Goal: Task Accomplishment & Management: Manage account settings

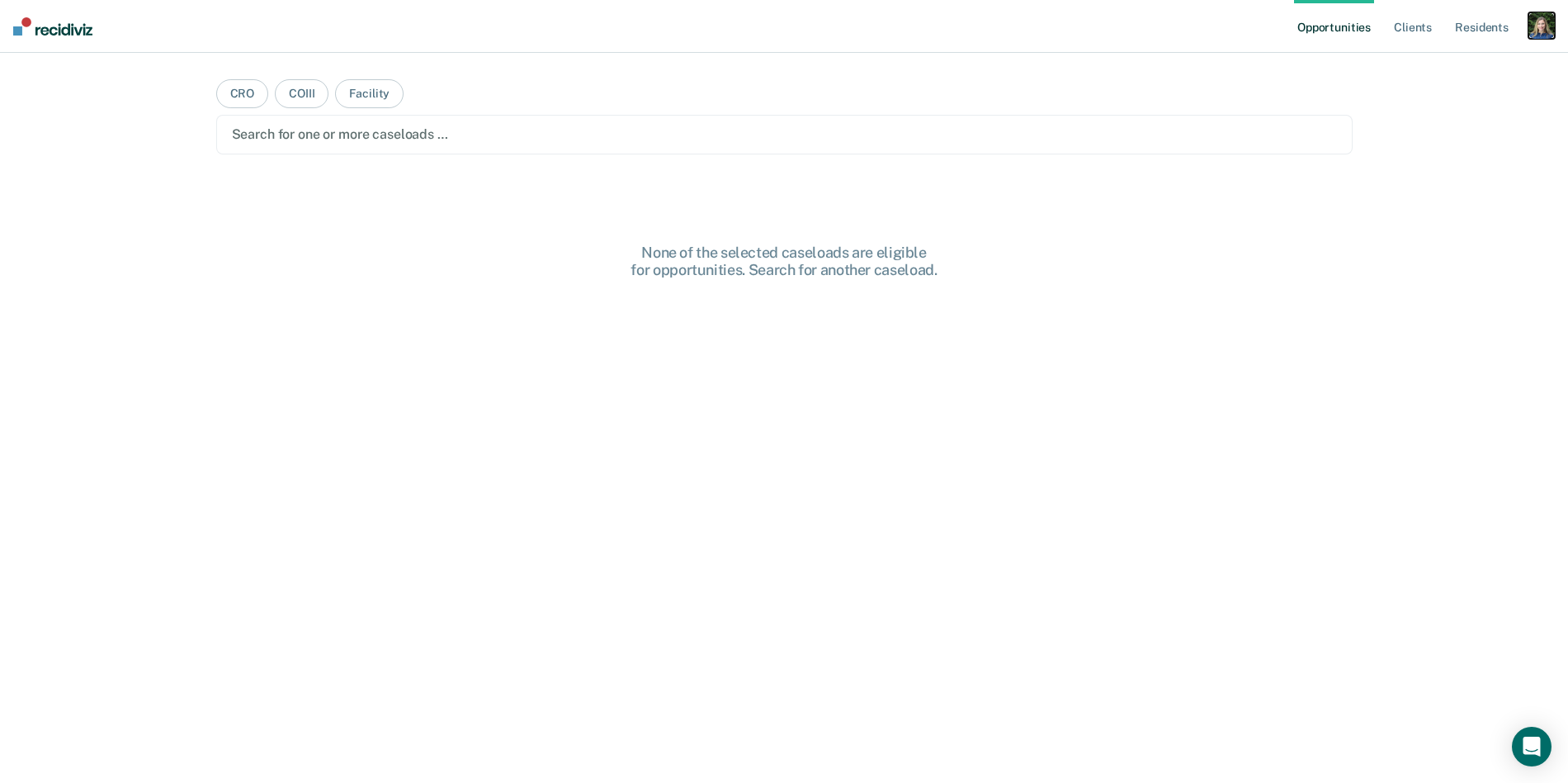
click at [1546, 25] on div "button" at bounding box center [1541, 25] width 26 height 26
click at [1440, 66] on link "Profile" at bounding box center [1475, 67] width 133 height 14
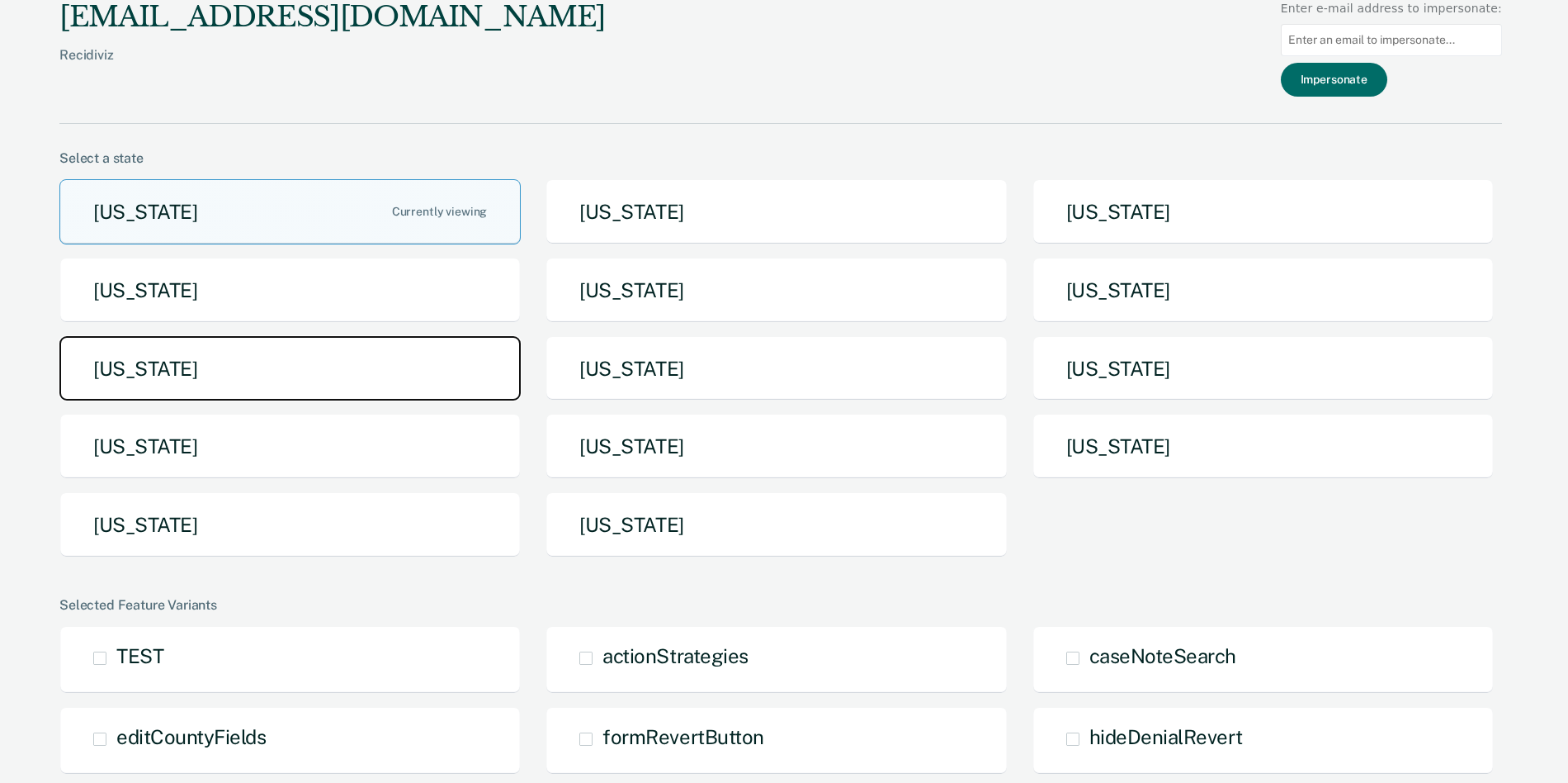
click at [513, 383] on button "Michigan" at bounding box center [291, 368] width 462 height 65
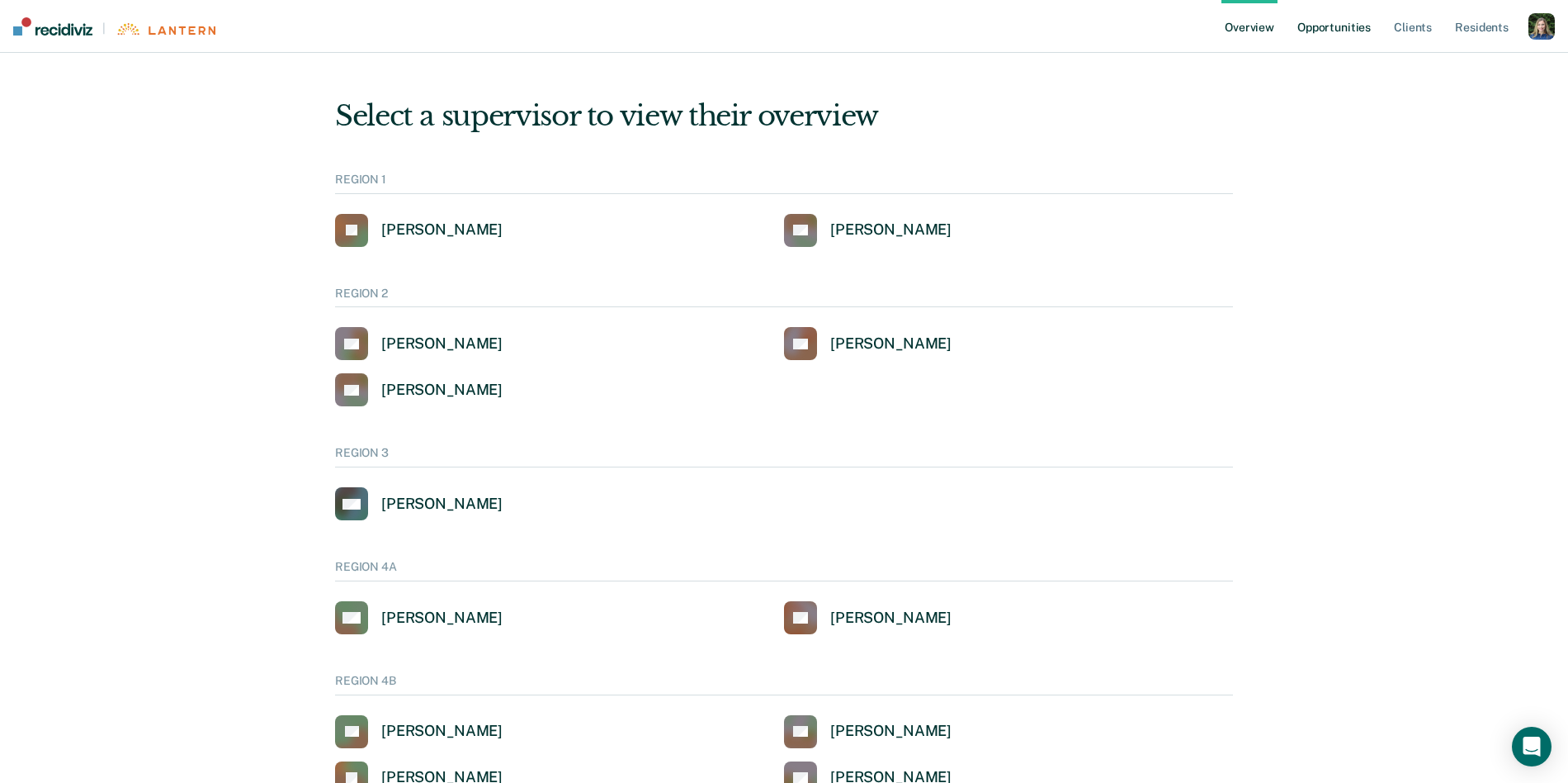
click at [1329, 31] on link "Opportunities" at bounding box center [1334, 26] width 80 height 53
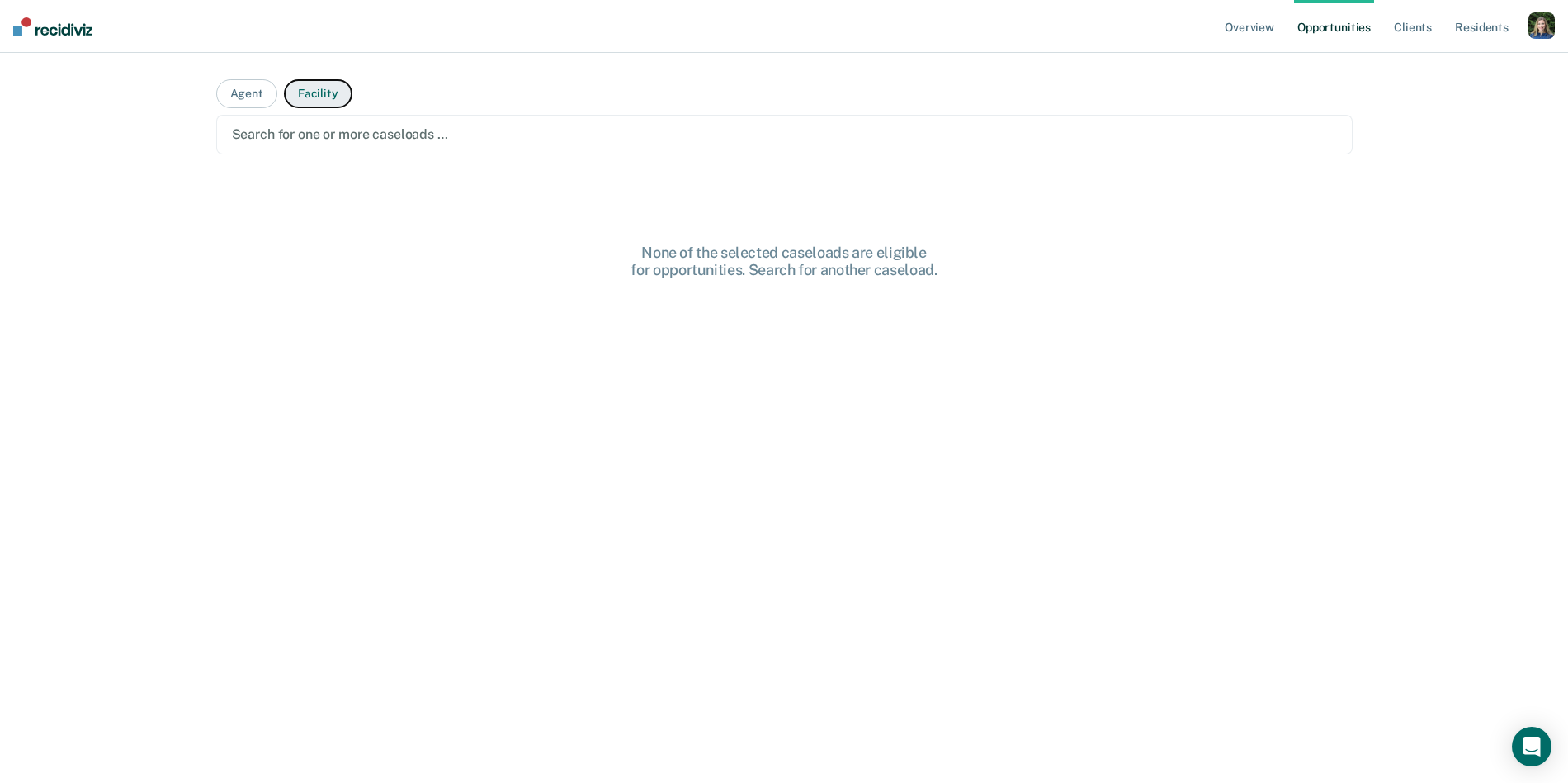
click at [323, 93] on button "Facility" at bounding box center [318, 94] width 69 height 29
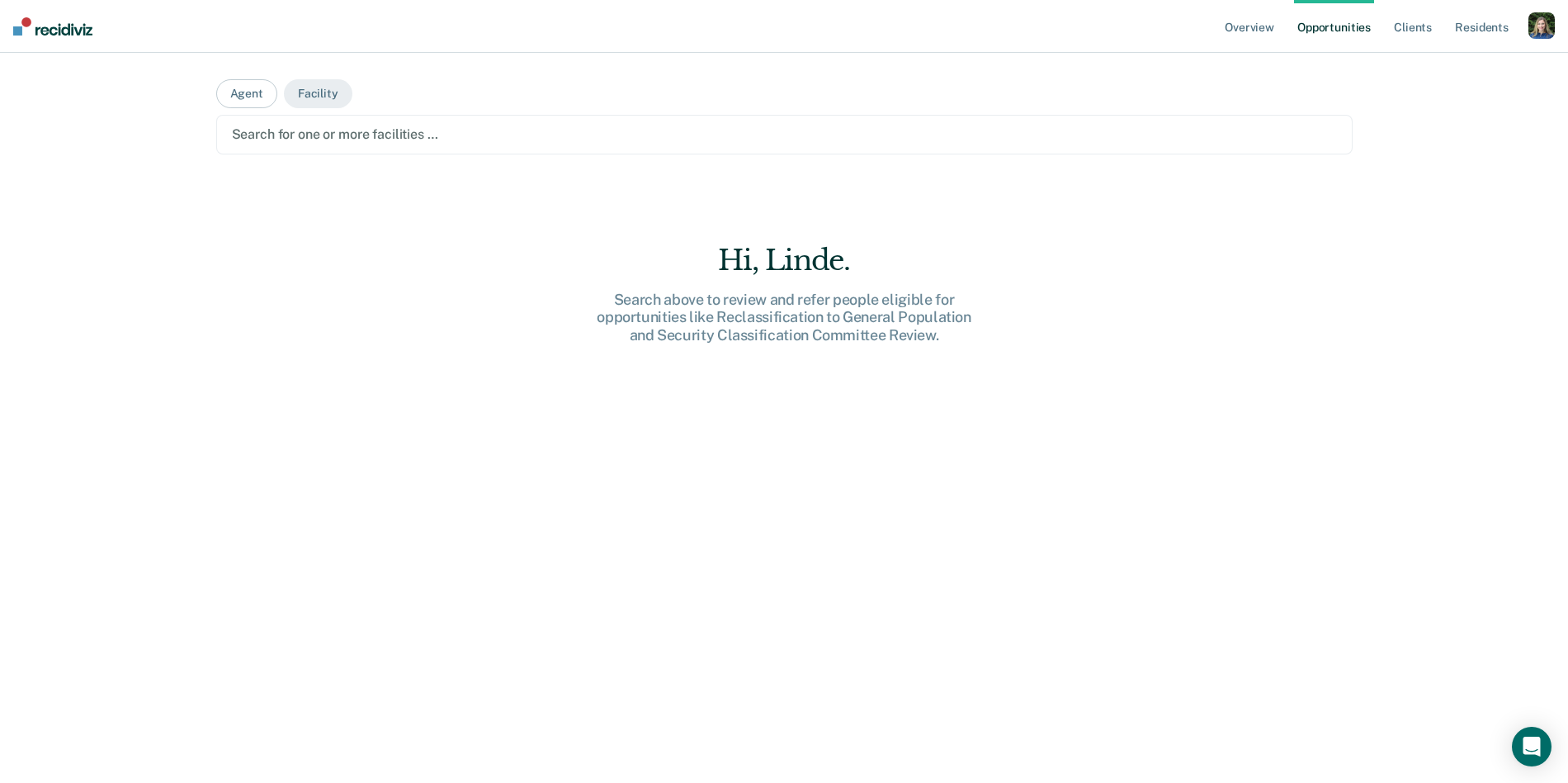
click at [323, 154] on div "Search for one or more facilities …" at bounding box center [784, 134] width 1137 height 40
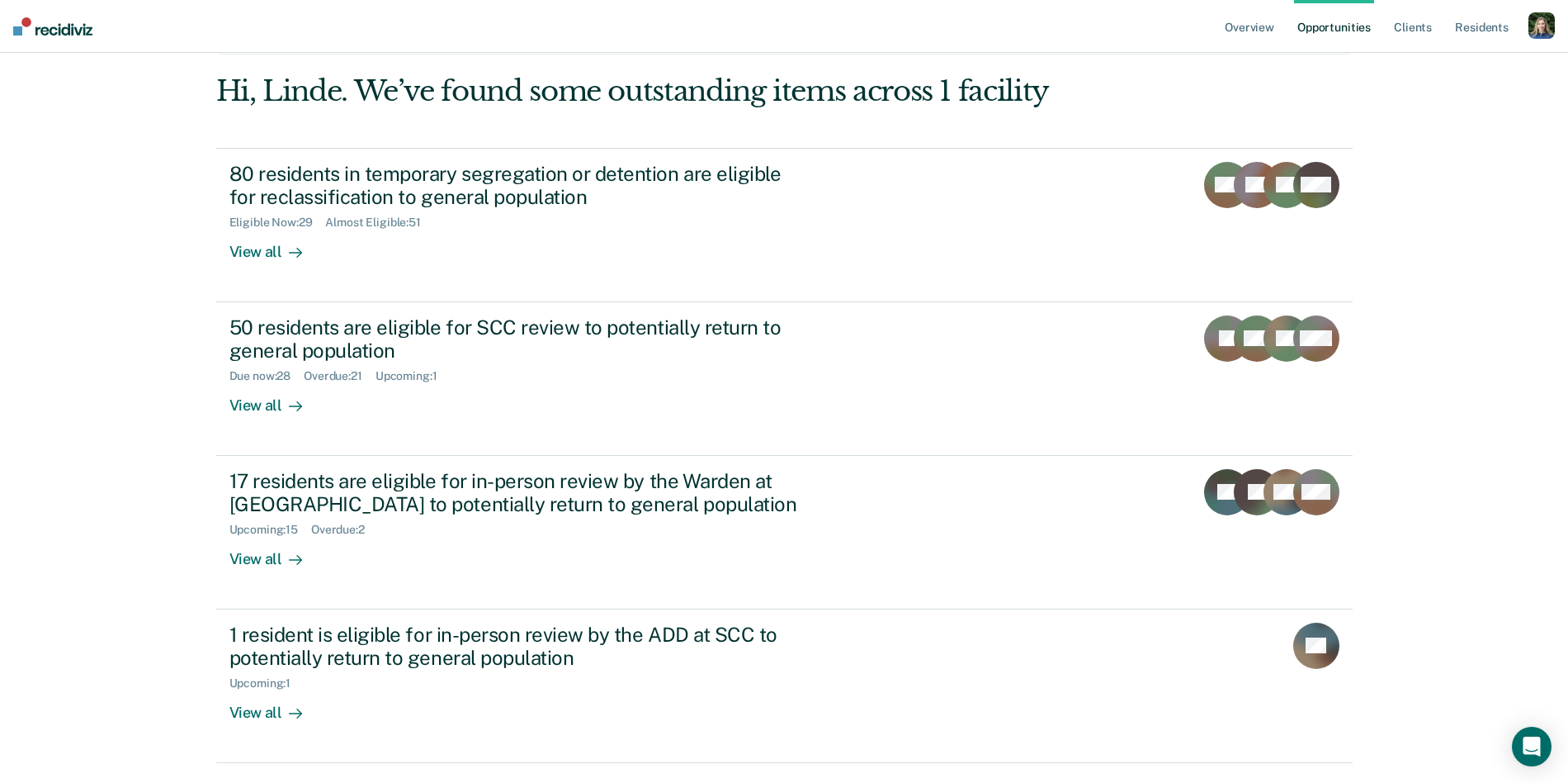
scroll to position [96, 0]
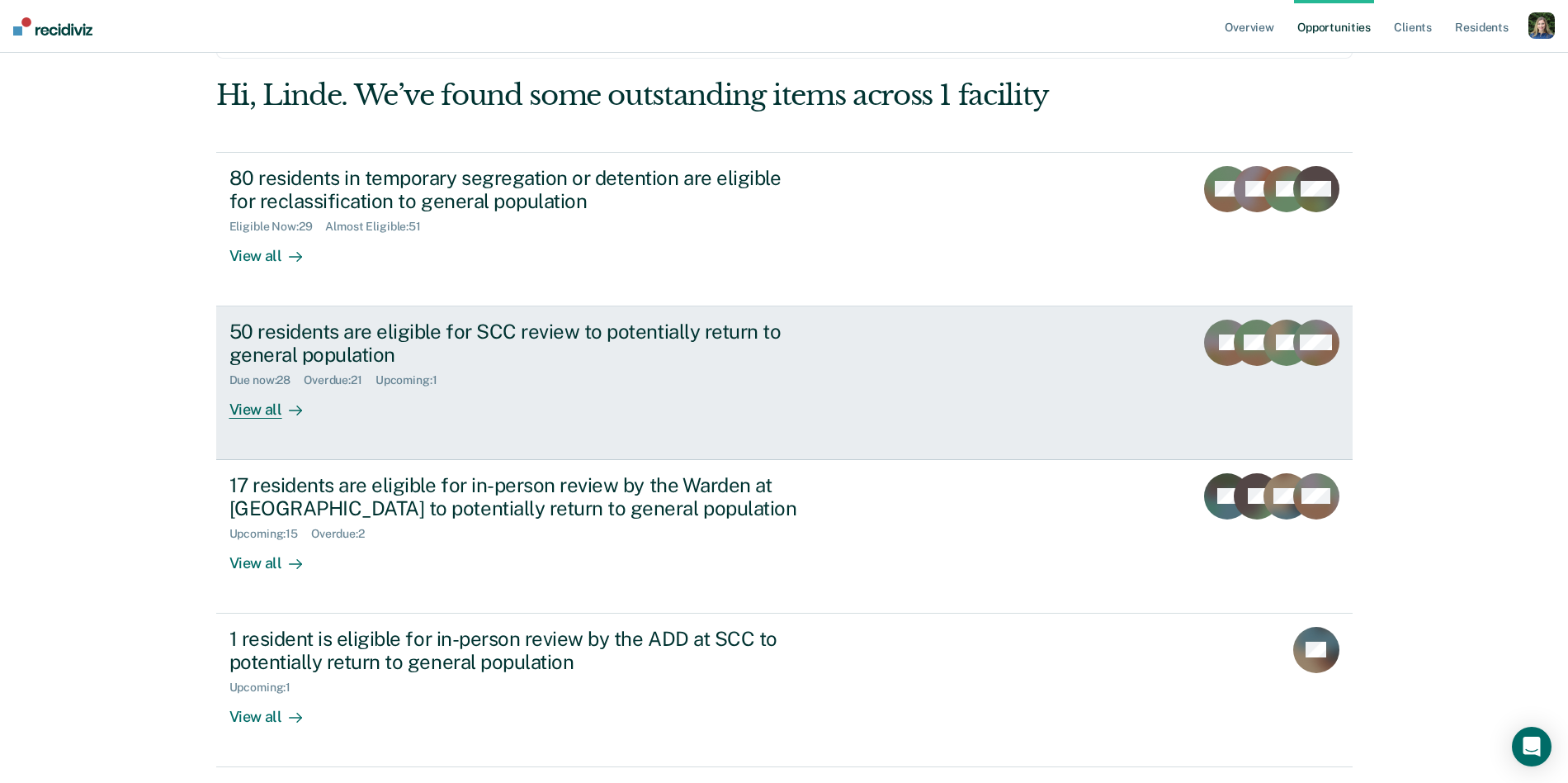
click at [274, 404] on div "View all" at bounding box center [276, 403] width 93 height 32
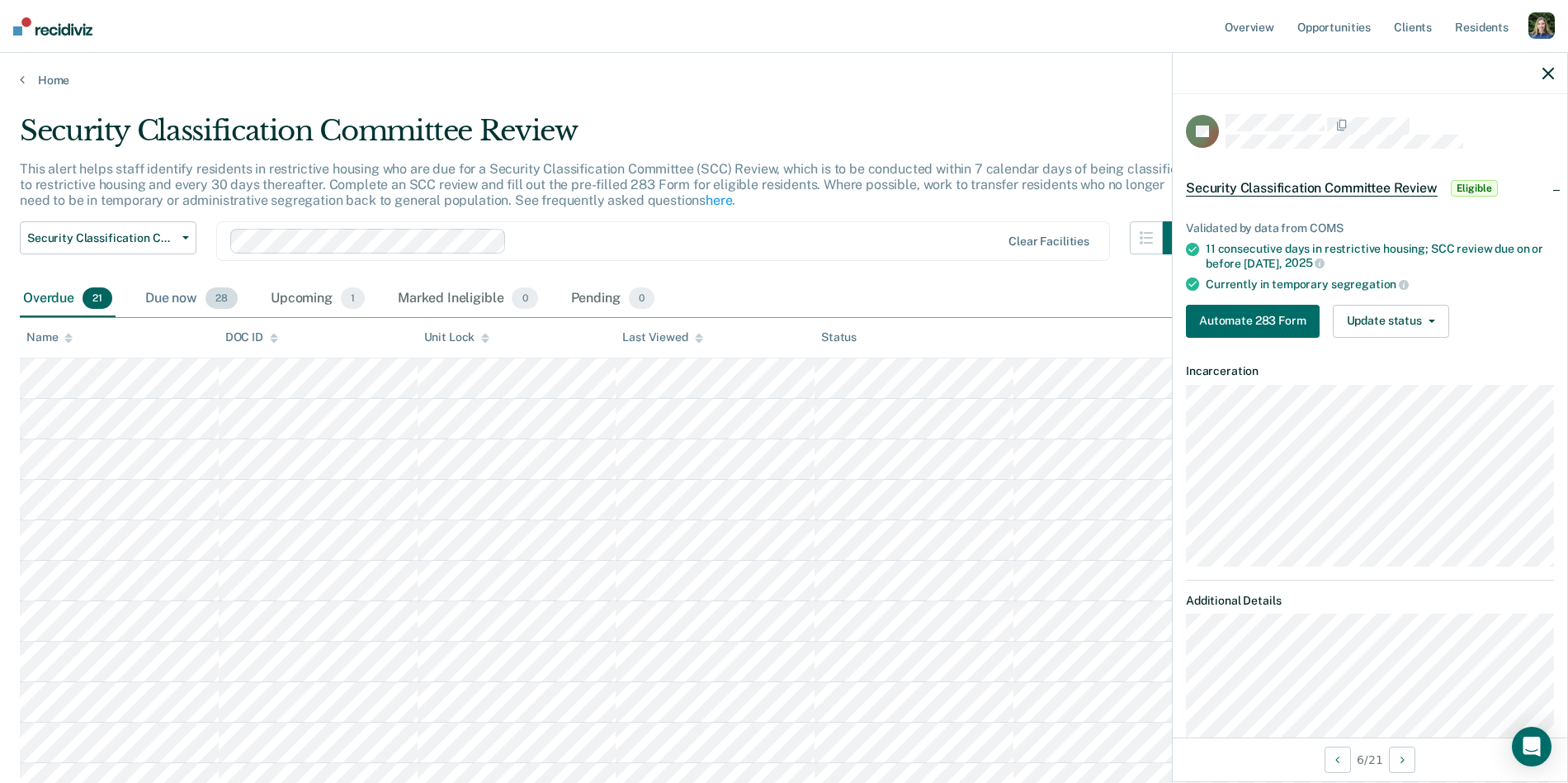
click at [185, 298] on div "Due now 28" at bounding box center [191, 299] width 100 height 37
click at [286, 301] on div "Upcoming 1" at bounding box center [318, 299] width 100 height 37
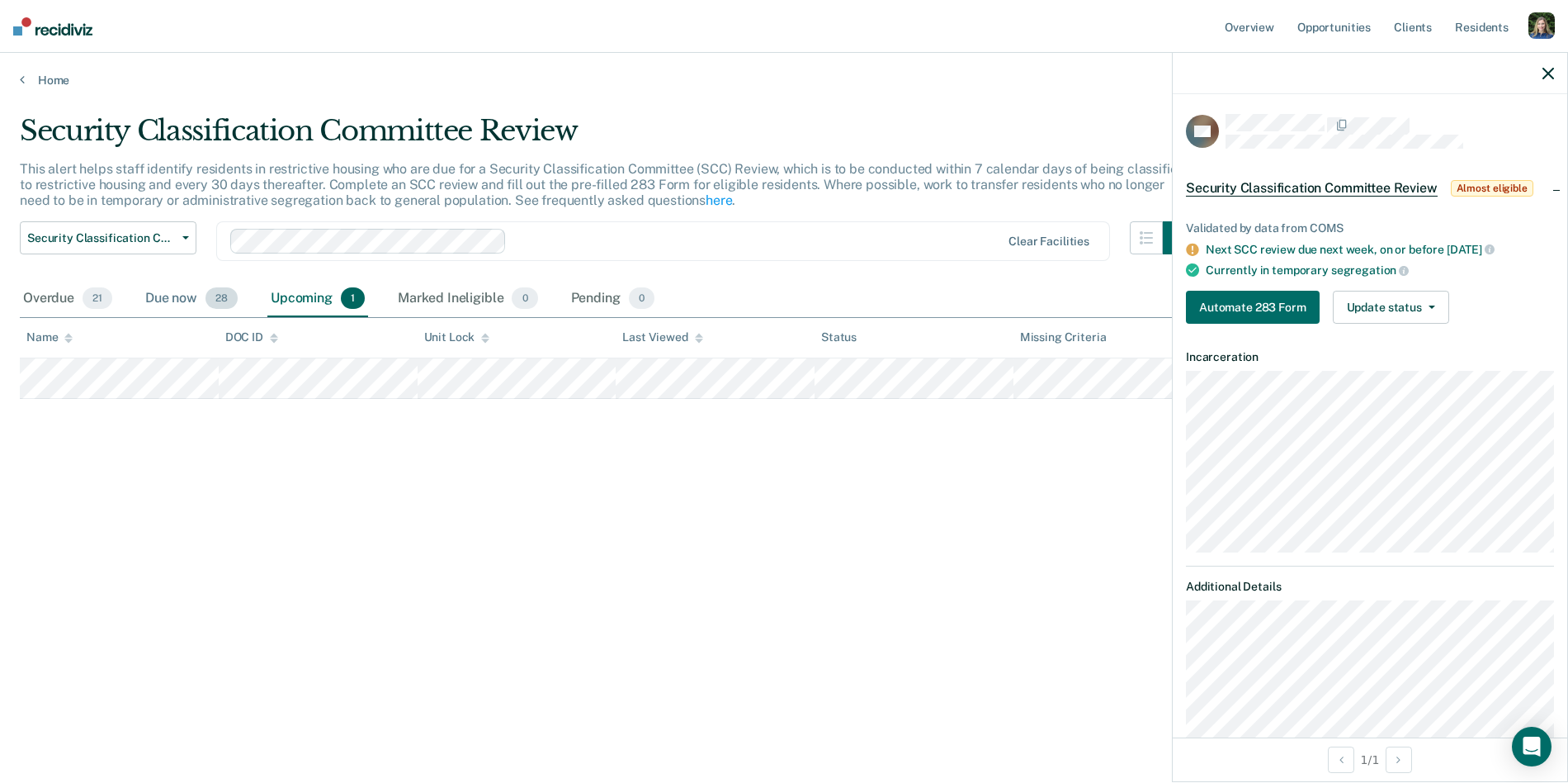
click at [188, 294] on div "Due now 28" at bounding box center [191, 299] width 100 height 37
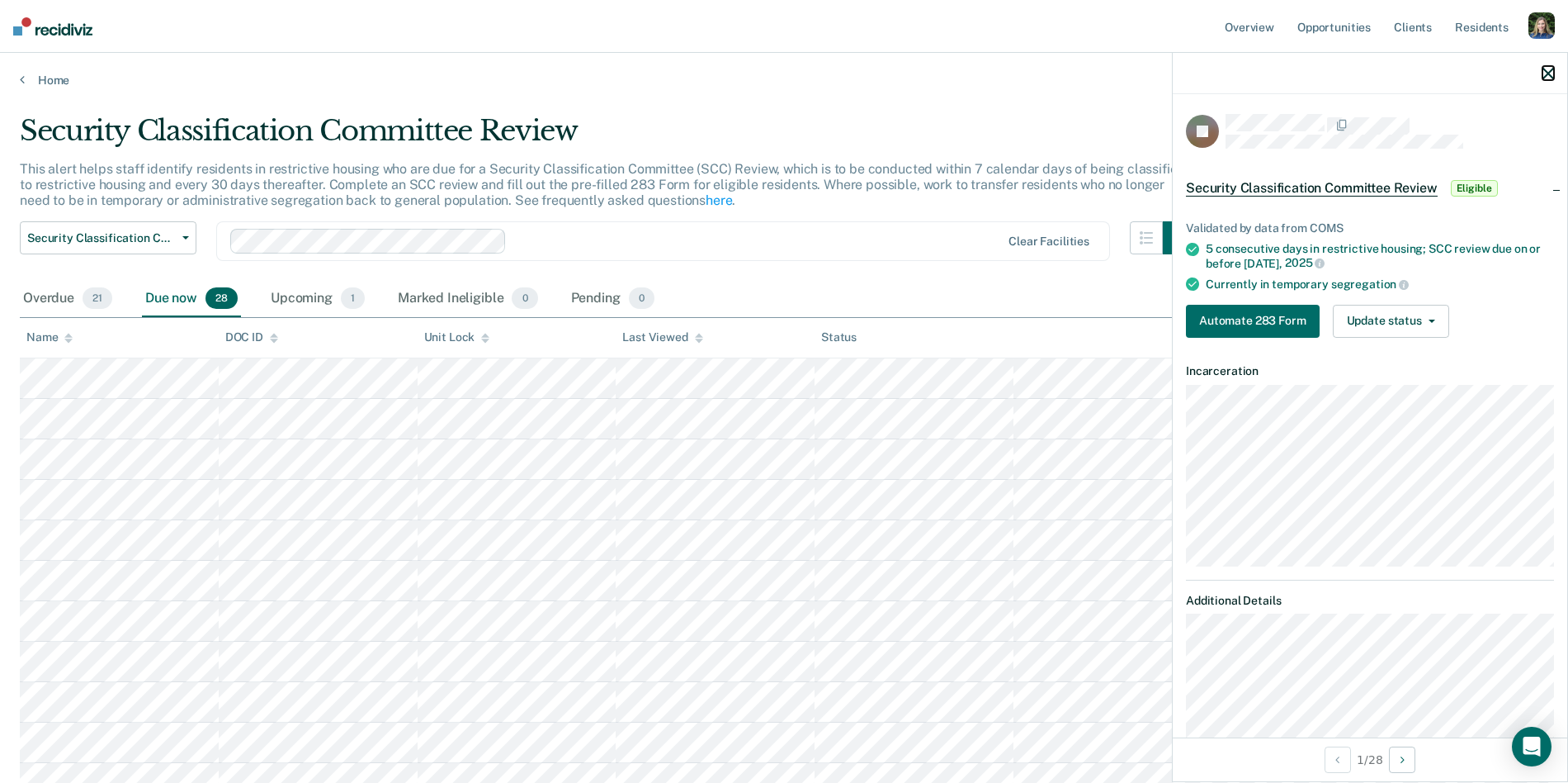
click at [1548, 72] on icon "button" at bounding box center [1549, 73] width 12 height 12
click at [301, 294] on div "Upcoming 1" at bounding box center [318, 299] width 100 height 37
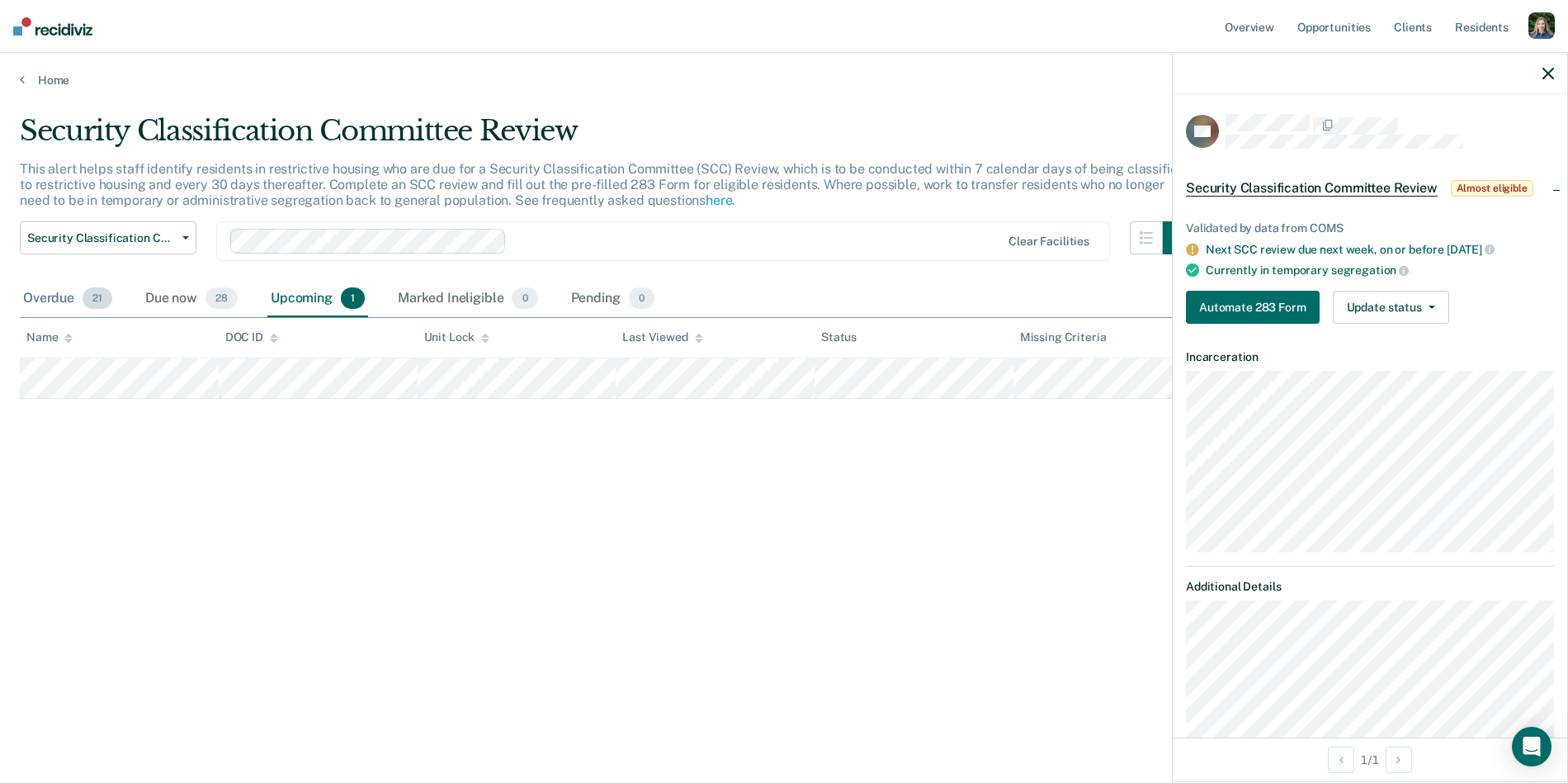
click at [42, 298] on div "Overdue 21" at bounding box center [68, 299] width 96 height 37
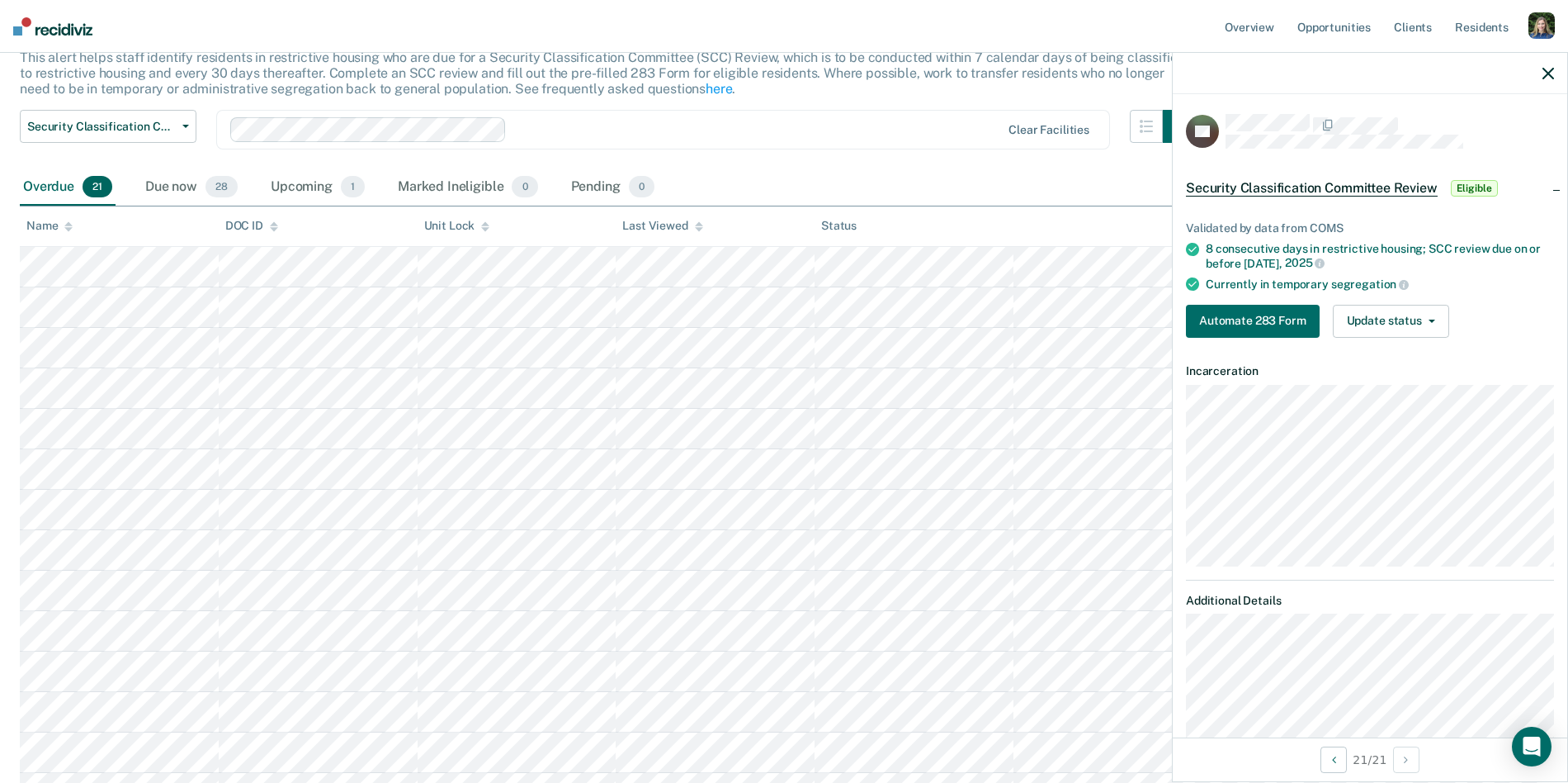
scroll to position [102, 0]
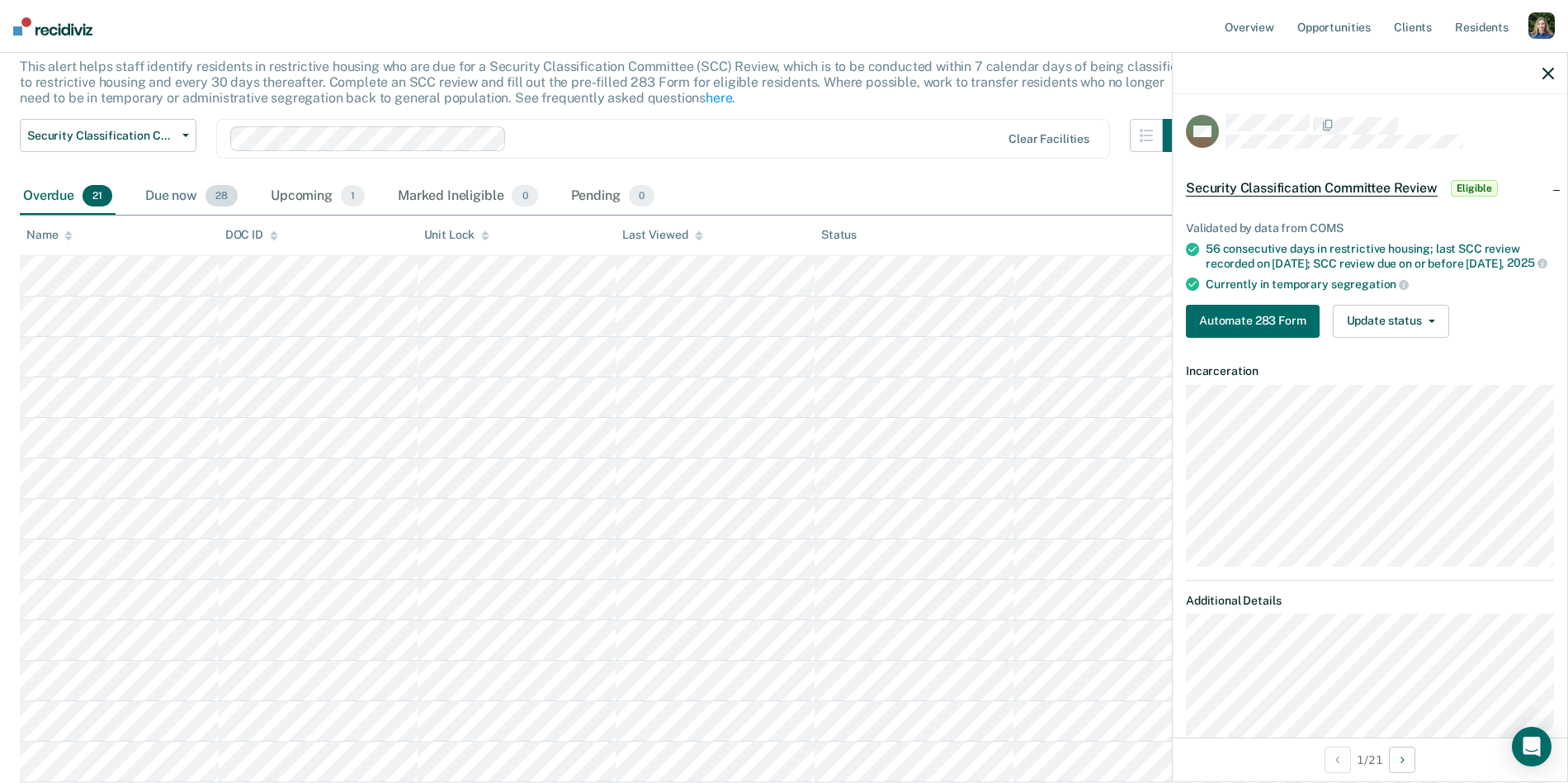
click at [186, 190] on div "Due now 28" at bounding box center [191, 197] width 100 height 37
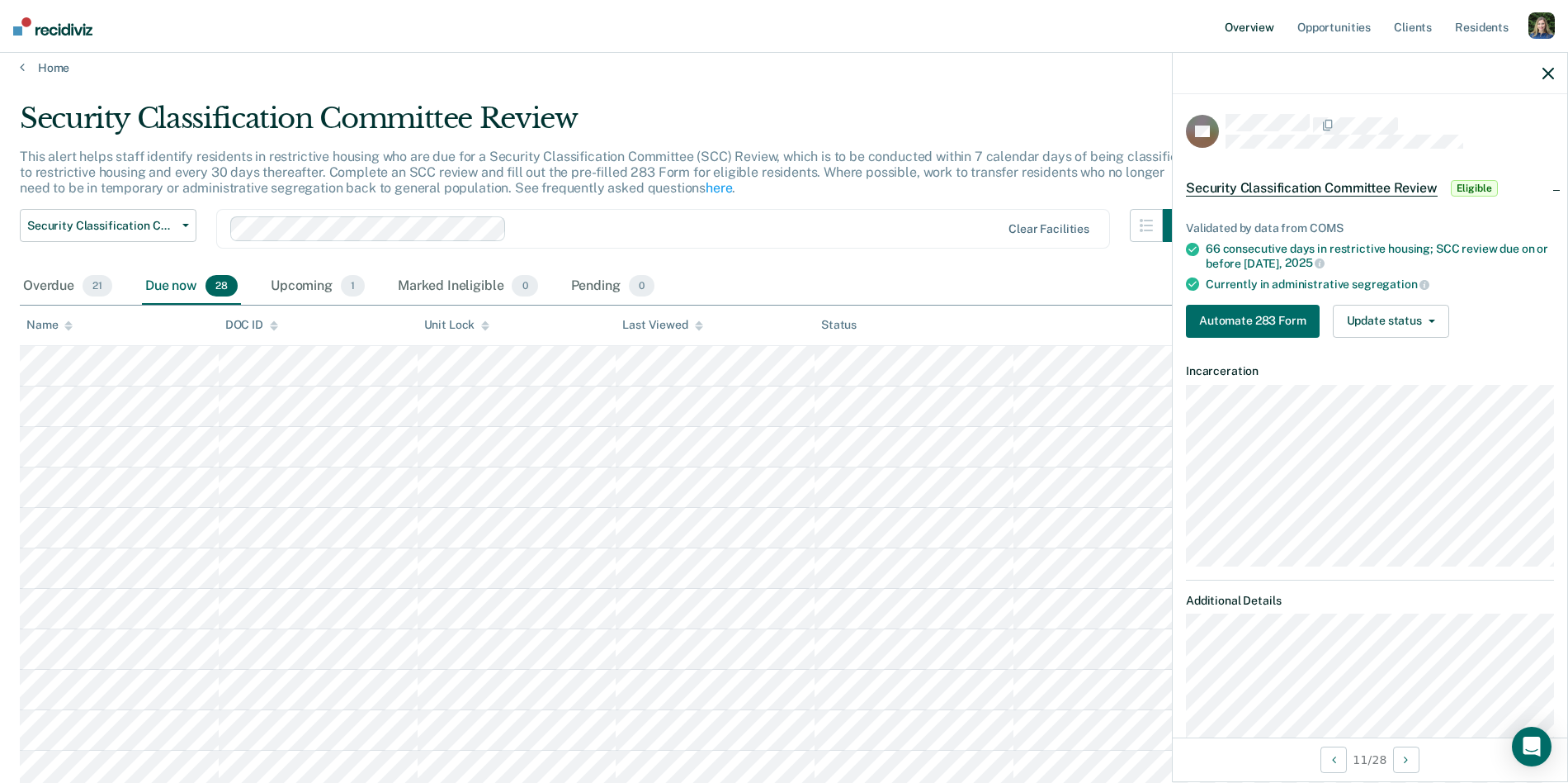
scroll to position [0, 0]
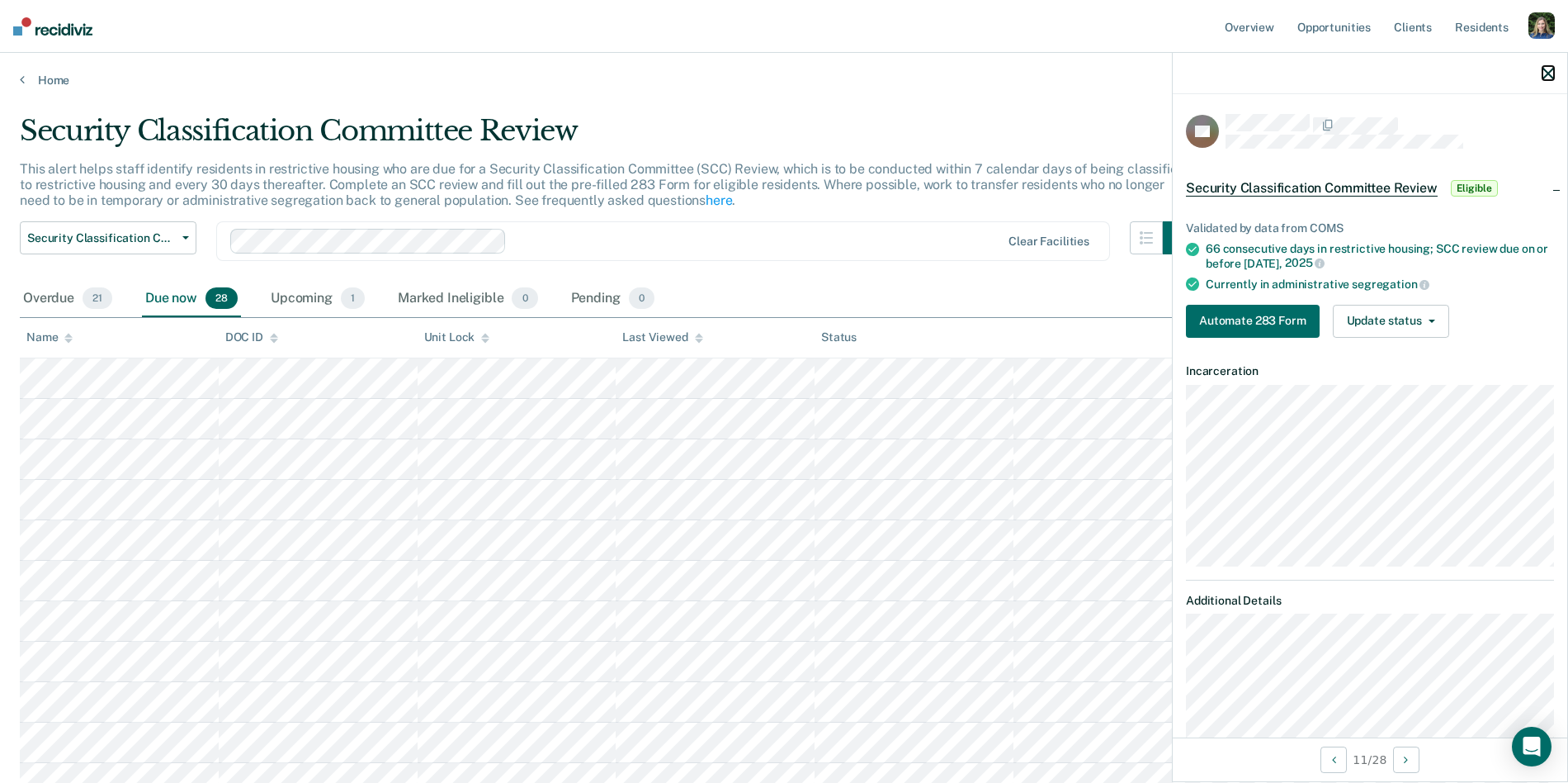
click at [1547, 75] on icon "button" at bounding box center [1549, 73] width 12 height 12
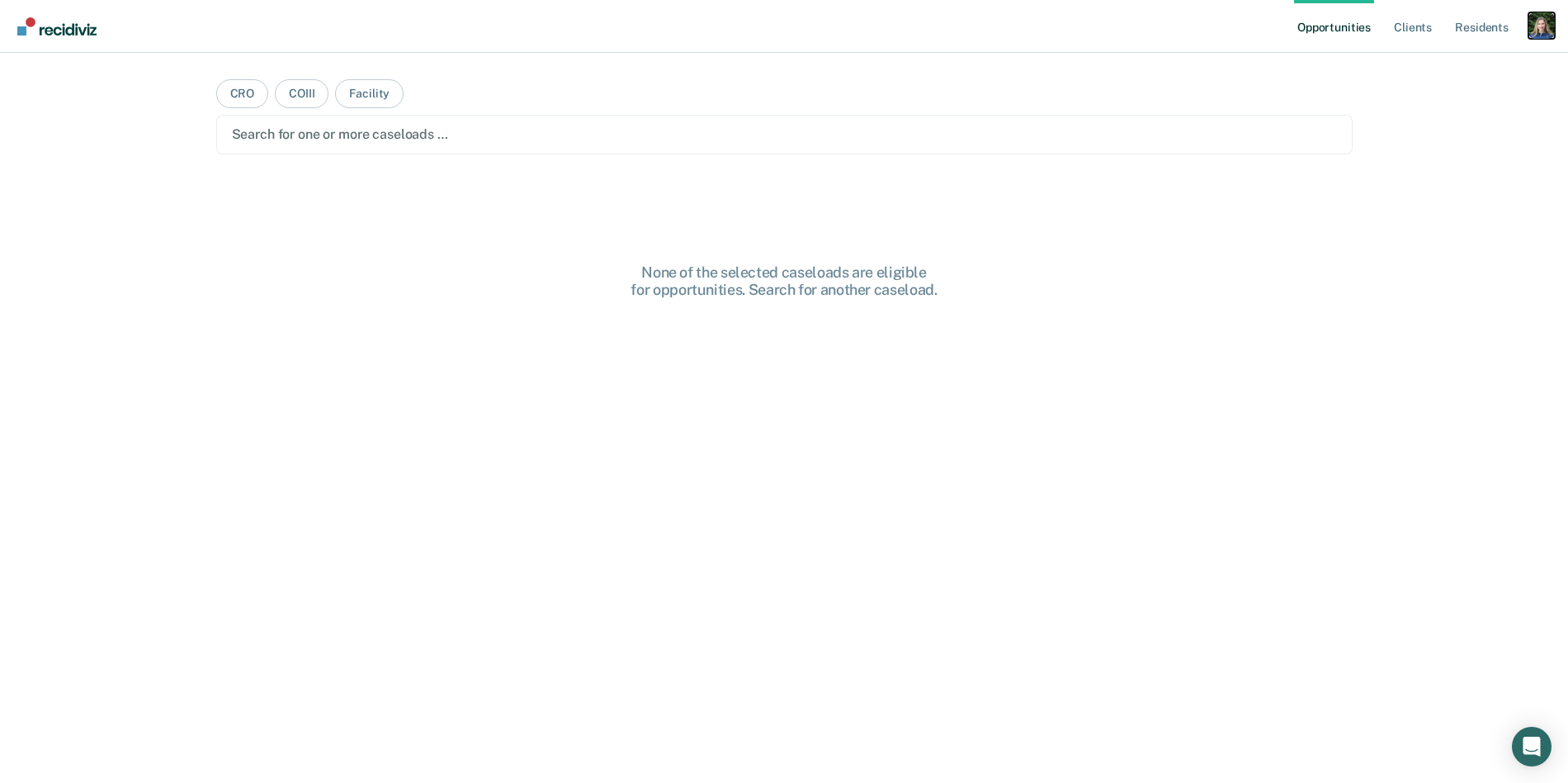
click at [1544, 37] on div "Profile dropdown button" at bounding box center [1541, 25] width 26 height 26
click at [1420, 65] on link "Profile" at bounding box center [1475, 67] width 133 height 14
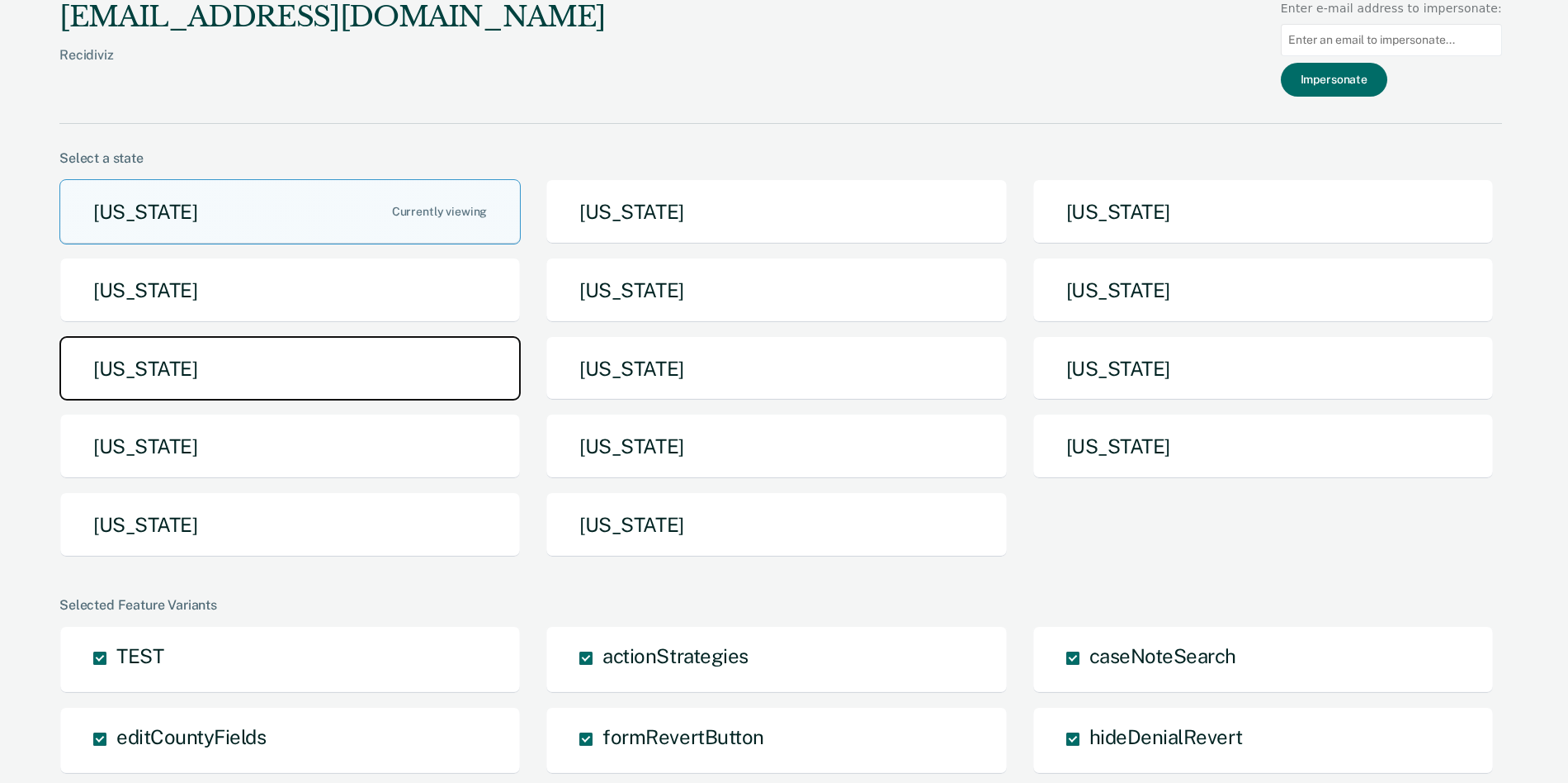
click at [396, 375] on button "[US_STATE]" at bounding box center [291, 368] width 462 height 65
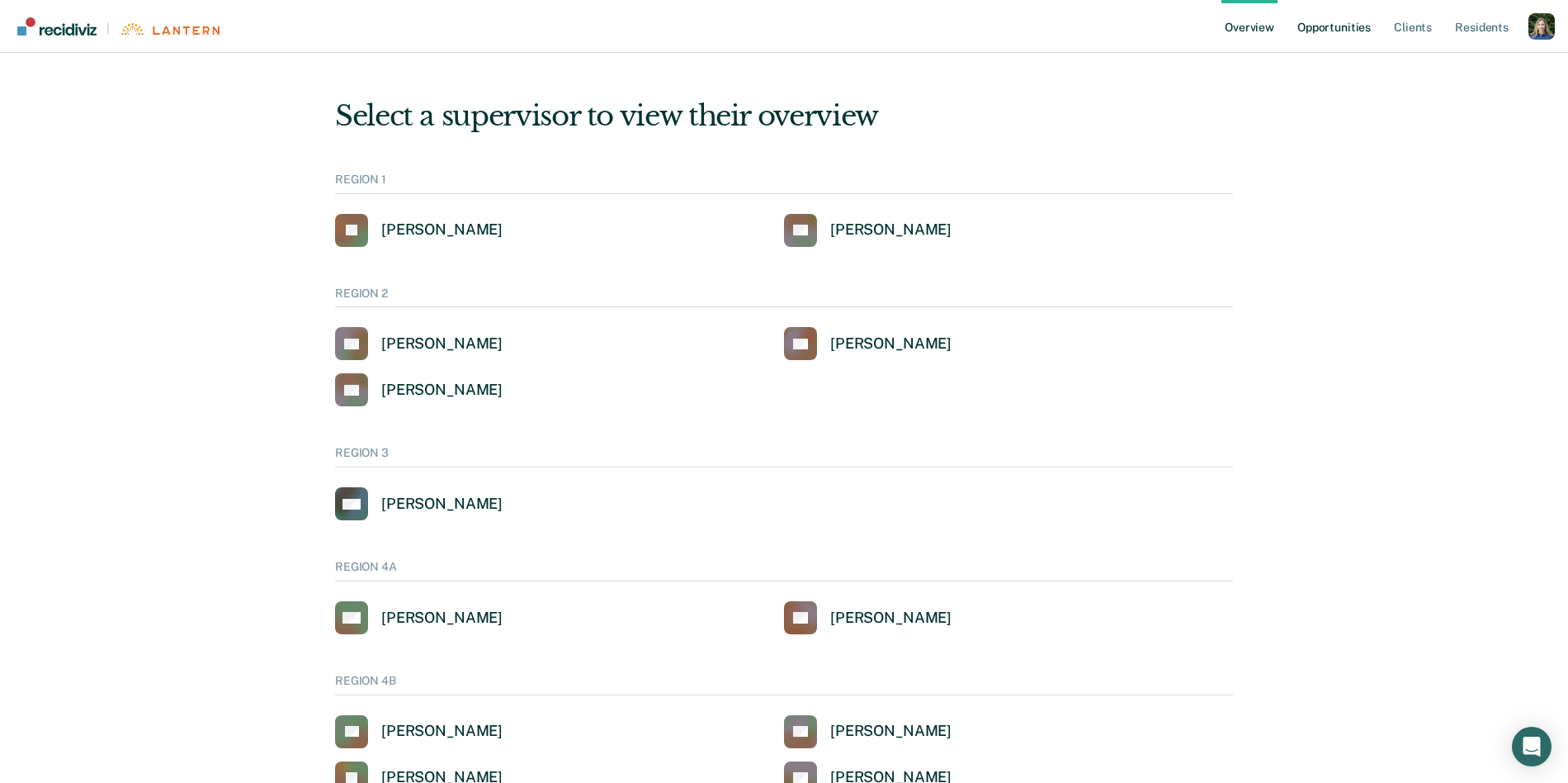
click at [1347, 12] on link "Opportunities" at bounding box center [1334, 26] width 80 height 53
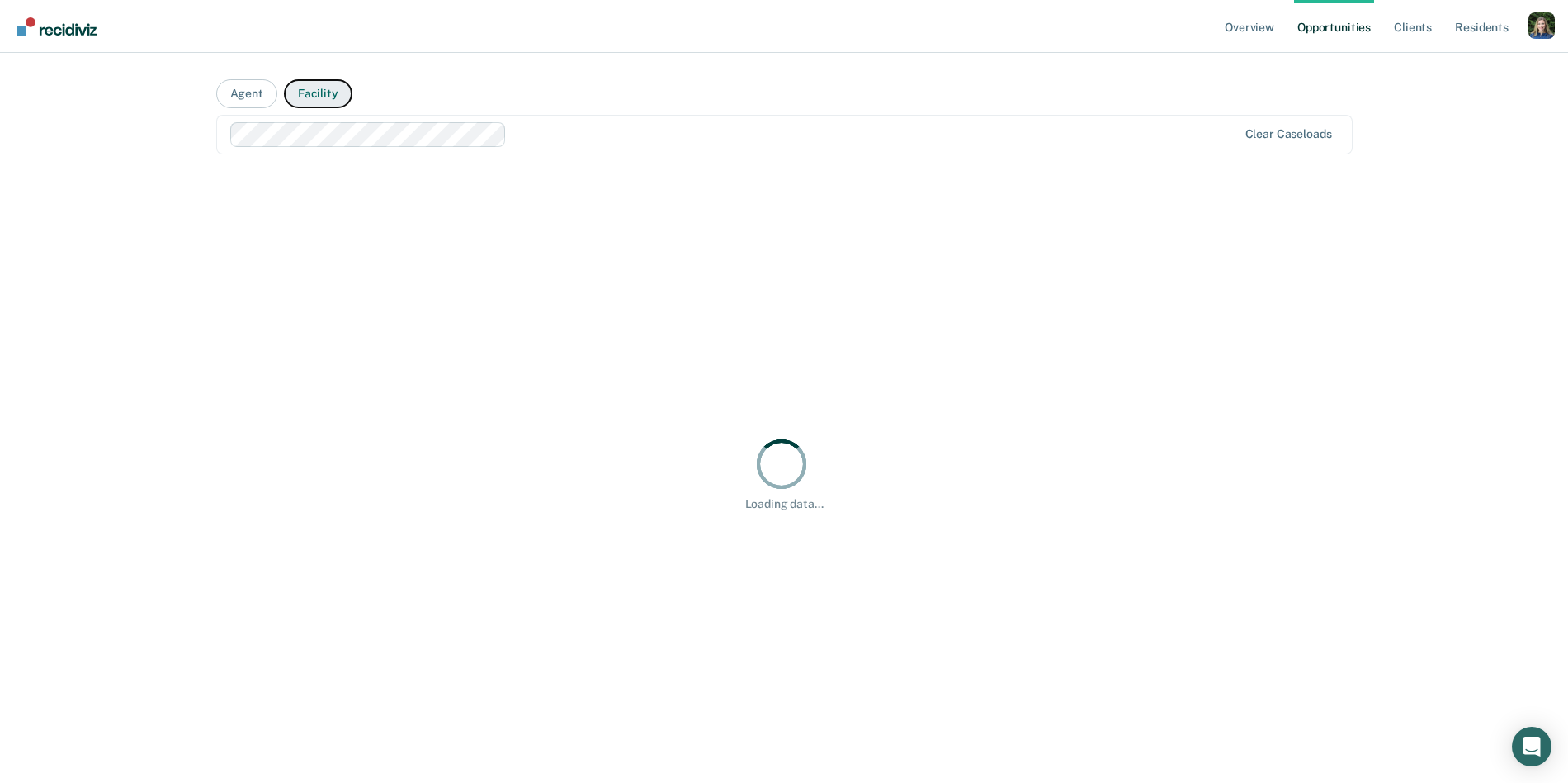
click at [320, 98] on button "Facility" at bounding box center [318, 94] width 69 height 29
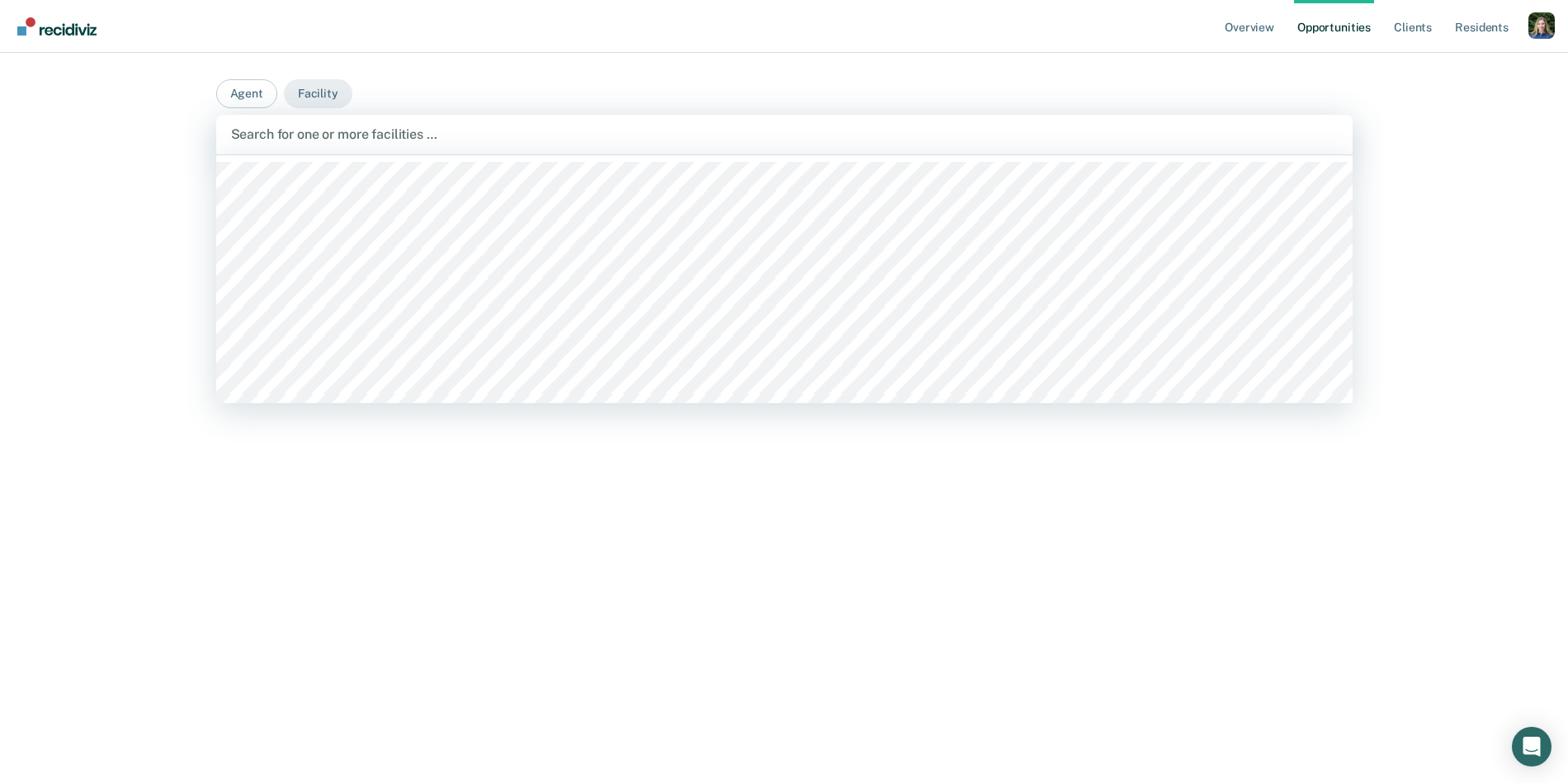
click at [343, 134] on div at bounding box center [784, 134] width 1107 height 19
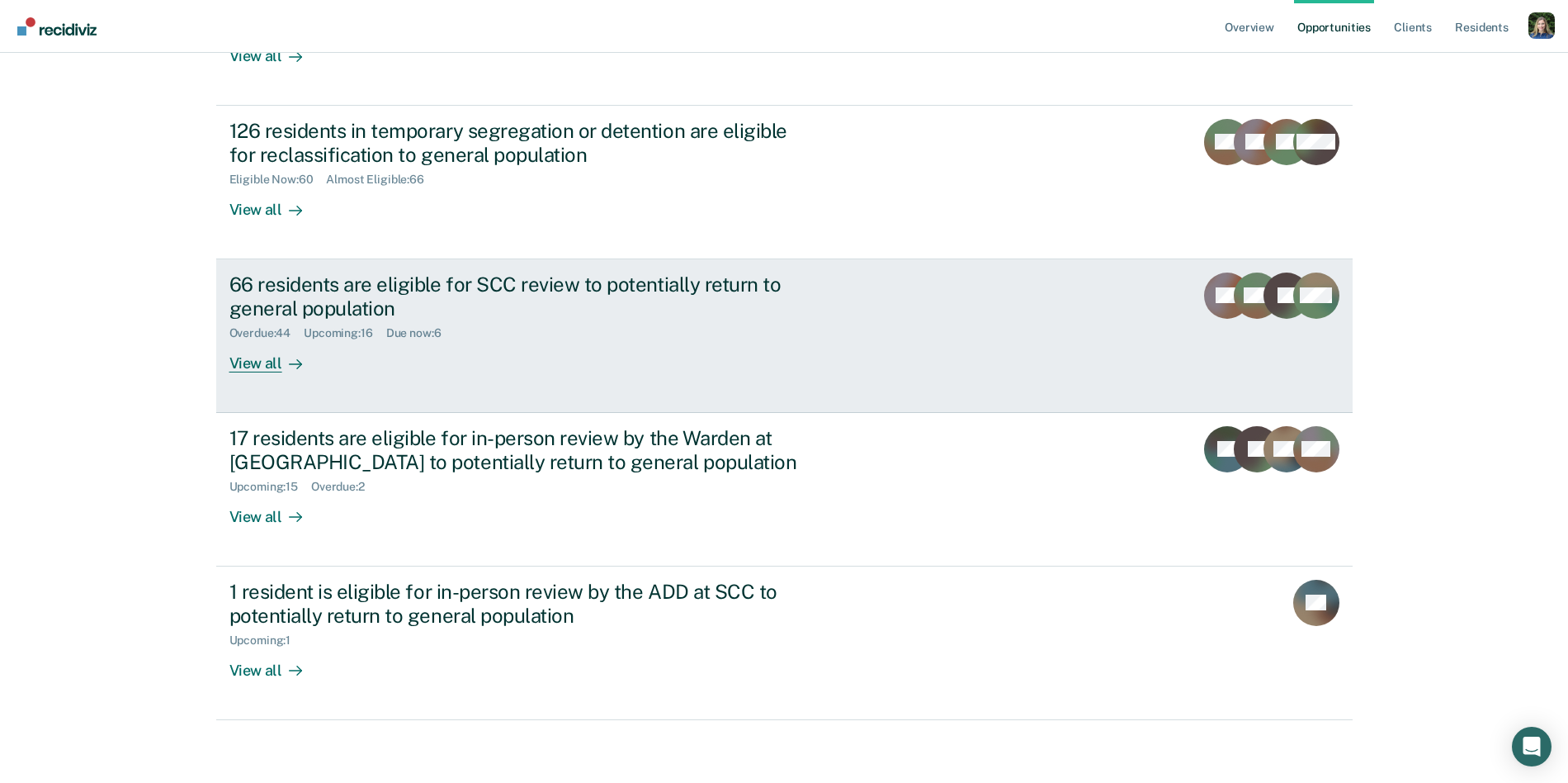
scroll to position [276, 0]
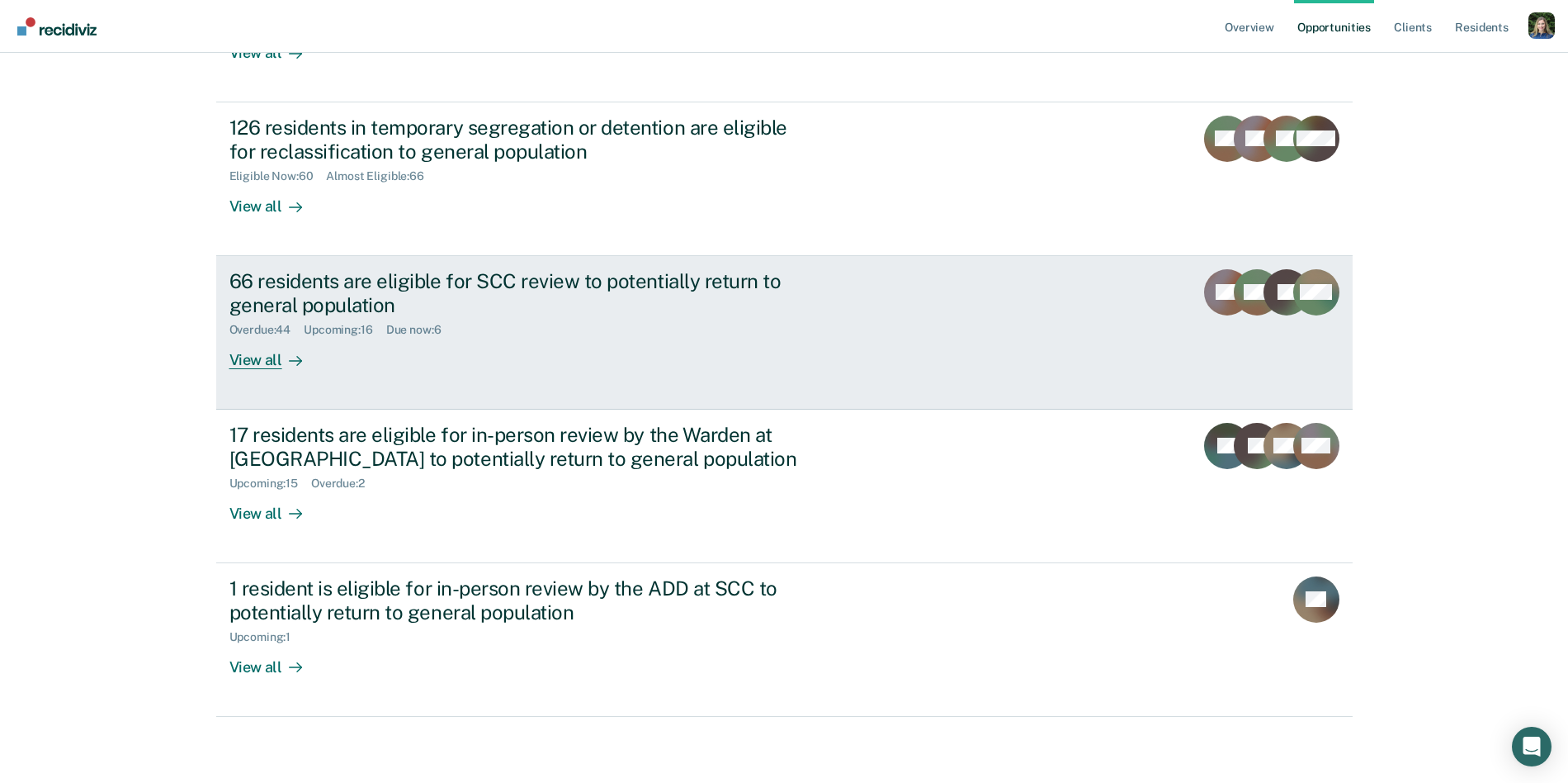
click at [374, 350] on div "66 residents are eligible for SCC review to potentially return to general popul…" at bounding box center [539, 319] width 619 height 100
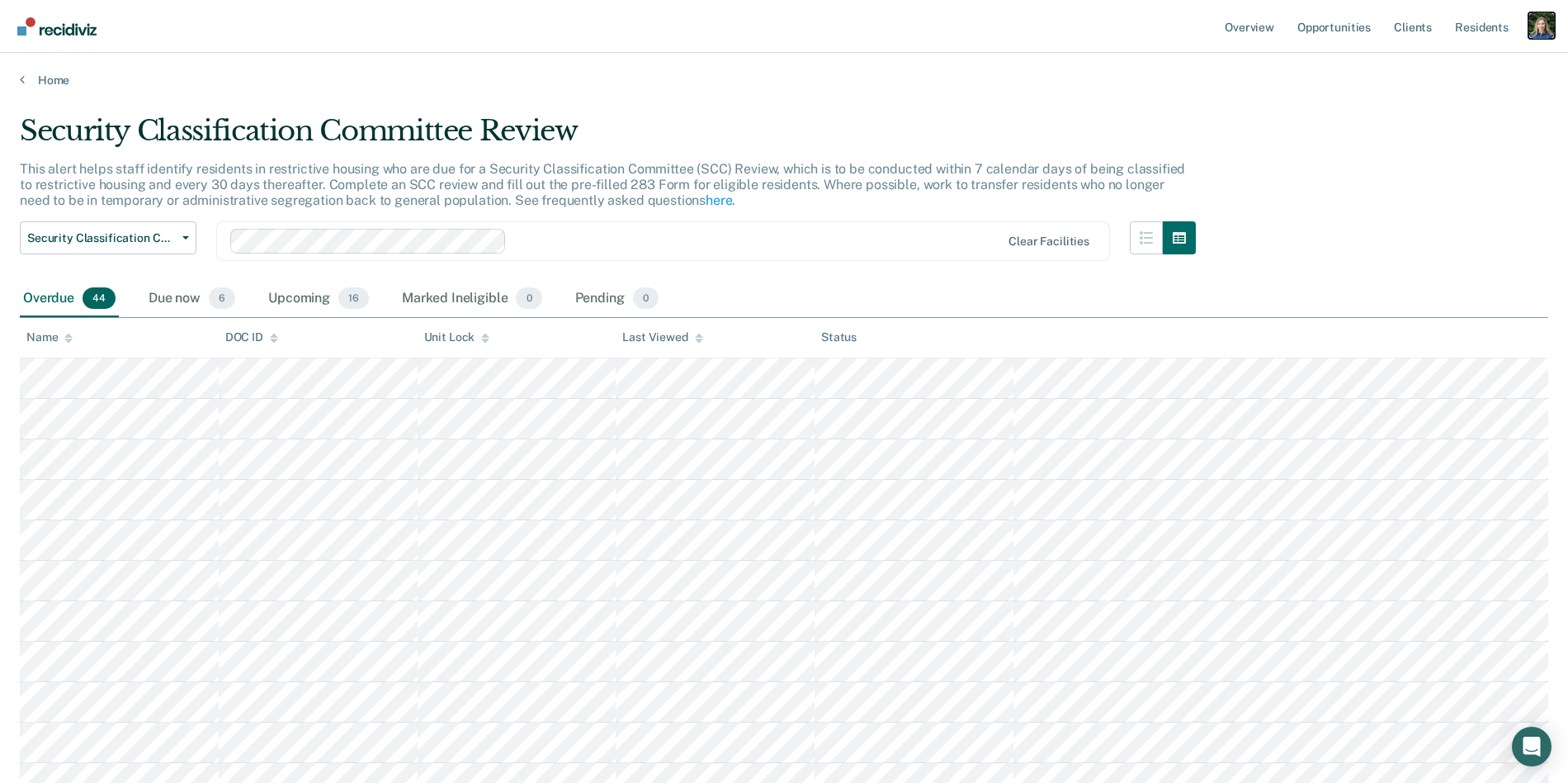
click at [1536, 29] on div "Profile dropdown button" at bounding box center [1541, 25] width 26 height 26
click at [1433, 70] on link "Profile" at bounding box center [1475, 67] width 133 height 14
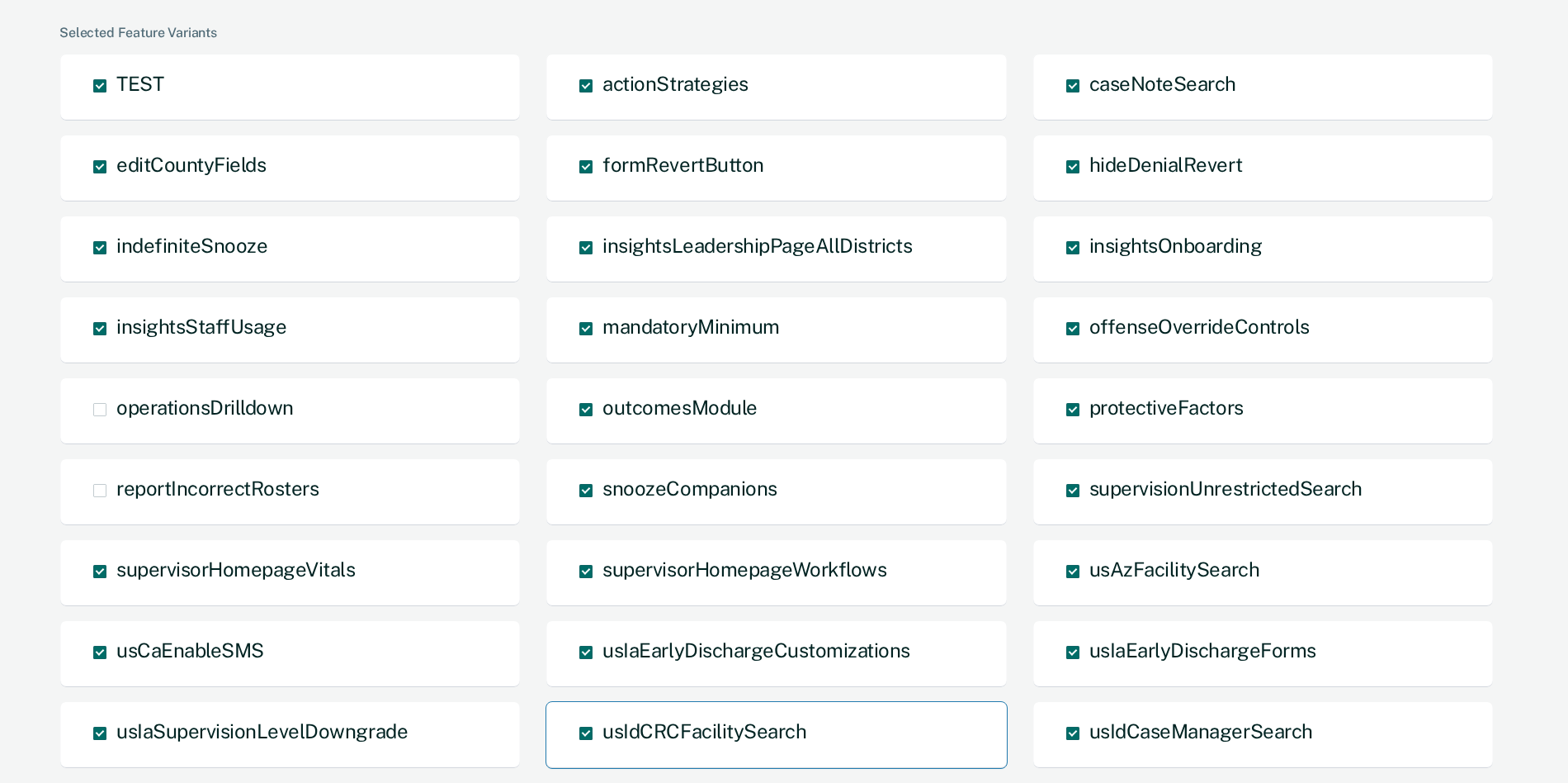
scroll to position [575, 0]
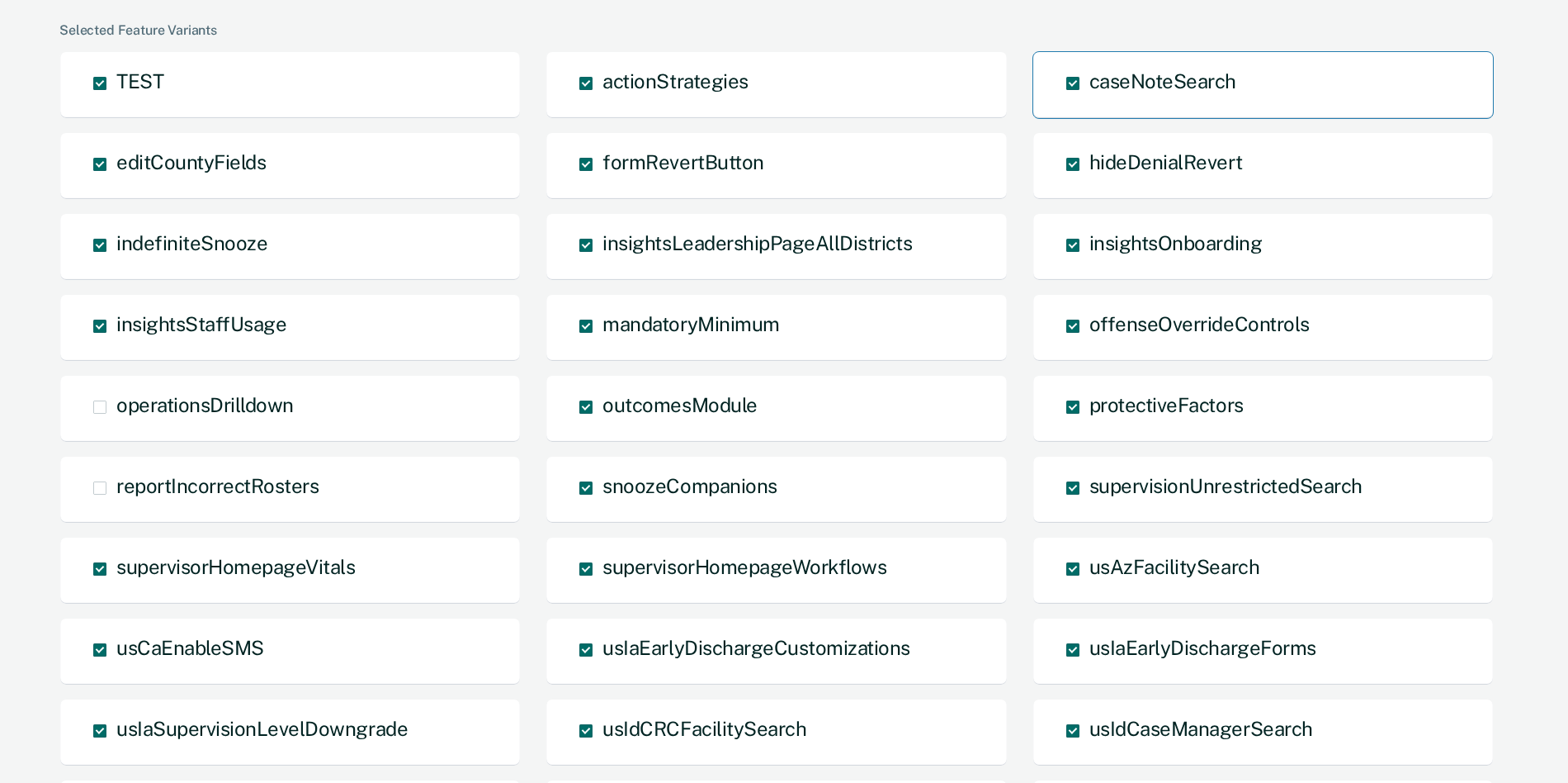
click at [1074, 80] on span at bounding box center [1073, 83] width 14 height 14
click at [1090, 96] on input "caseNoteSearch" at bounding box center [1090, 96] width 0 height 0
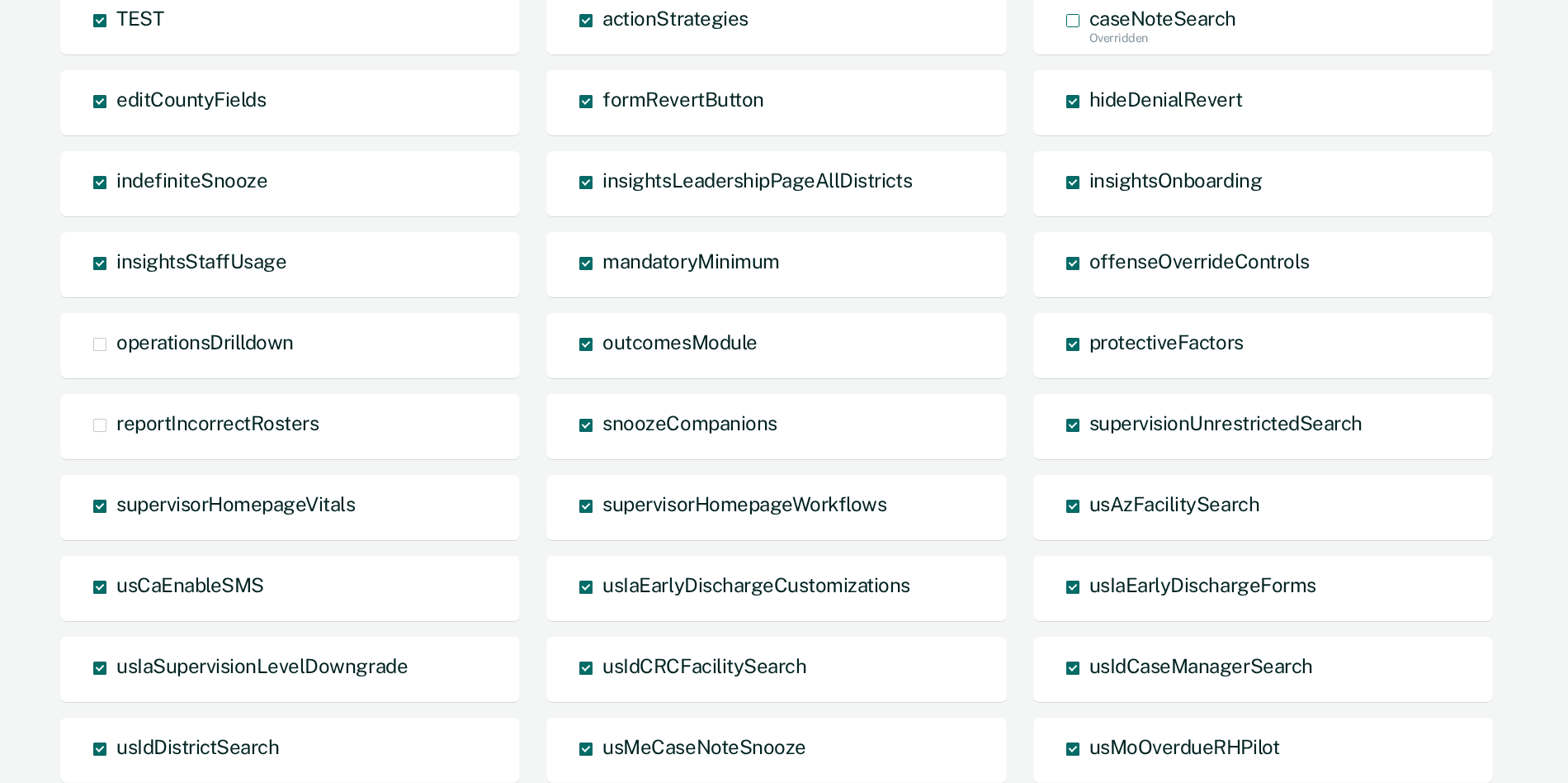
scroll to position [0, 0]
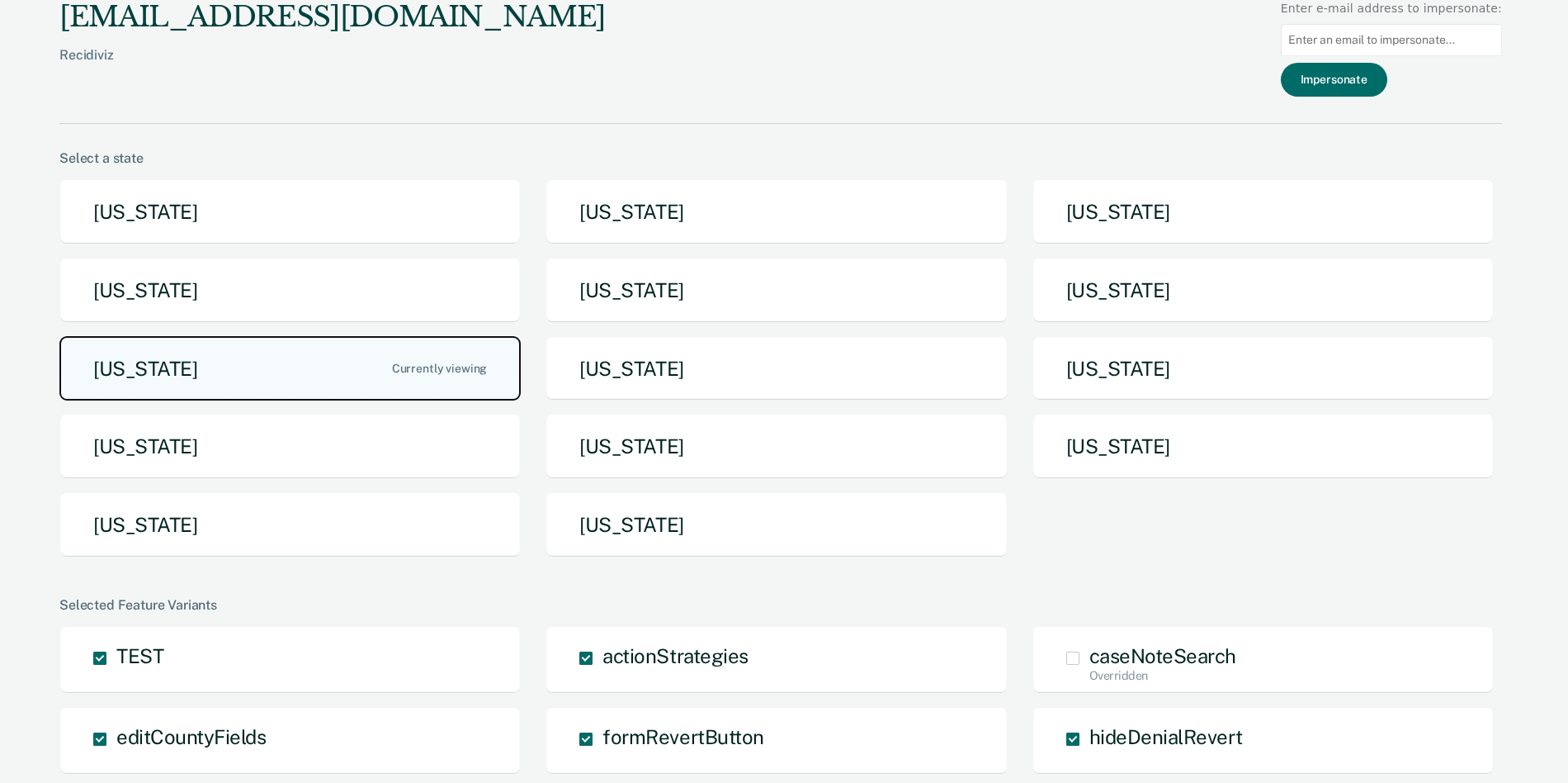
click at [359, 365] on button "[US_STATE]" at bounding box center [291, 368] width 462 height 65
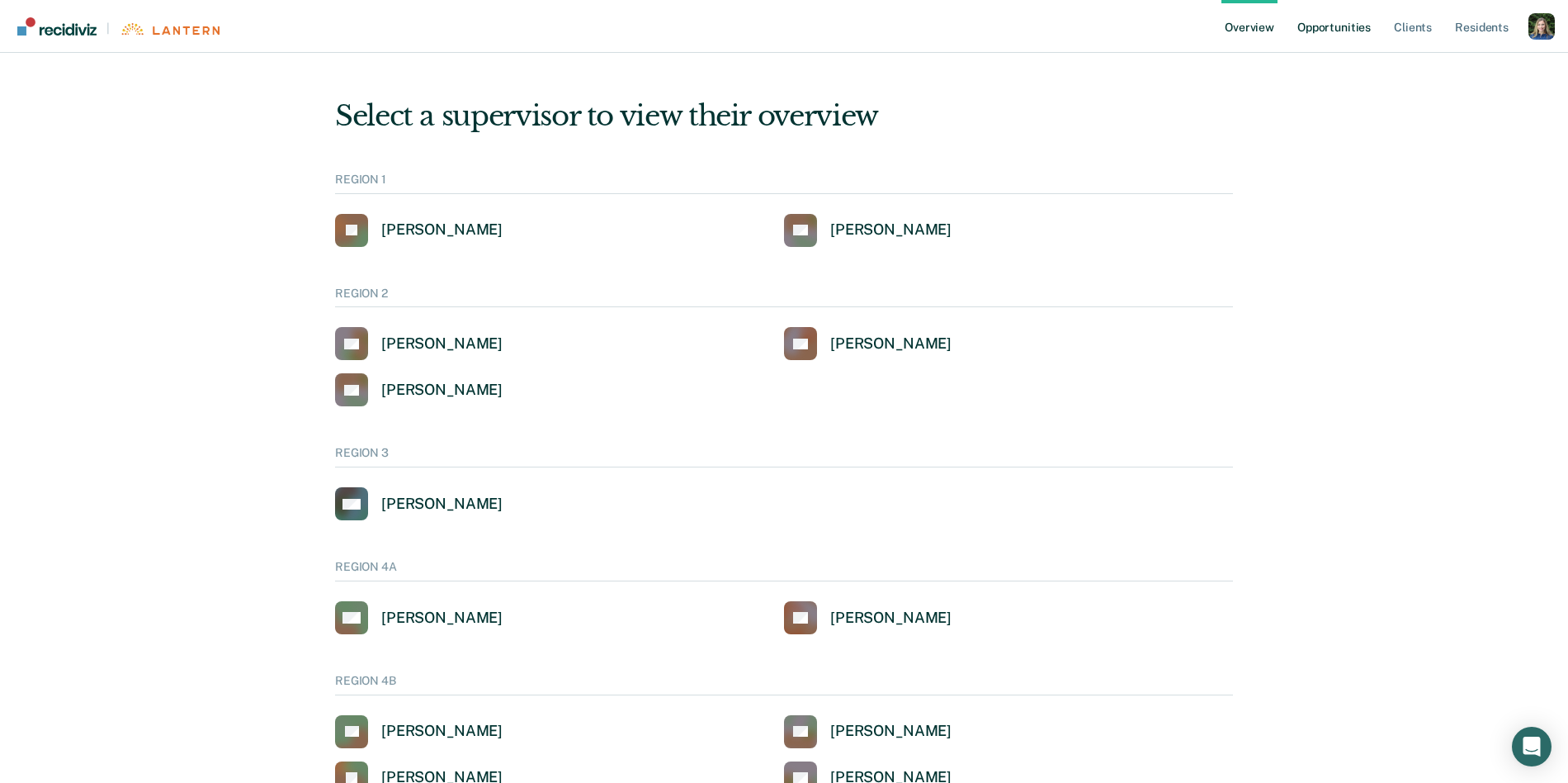
click at [1354, 37] on link "Opportunities" at bounding box center [1334, 26] width 80 height 53
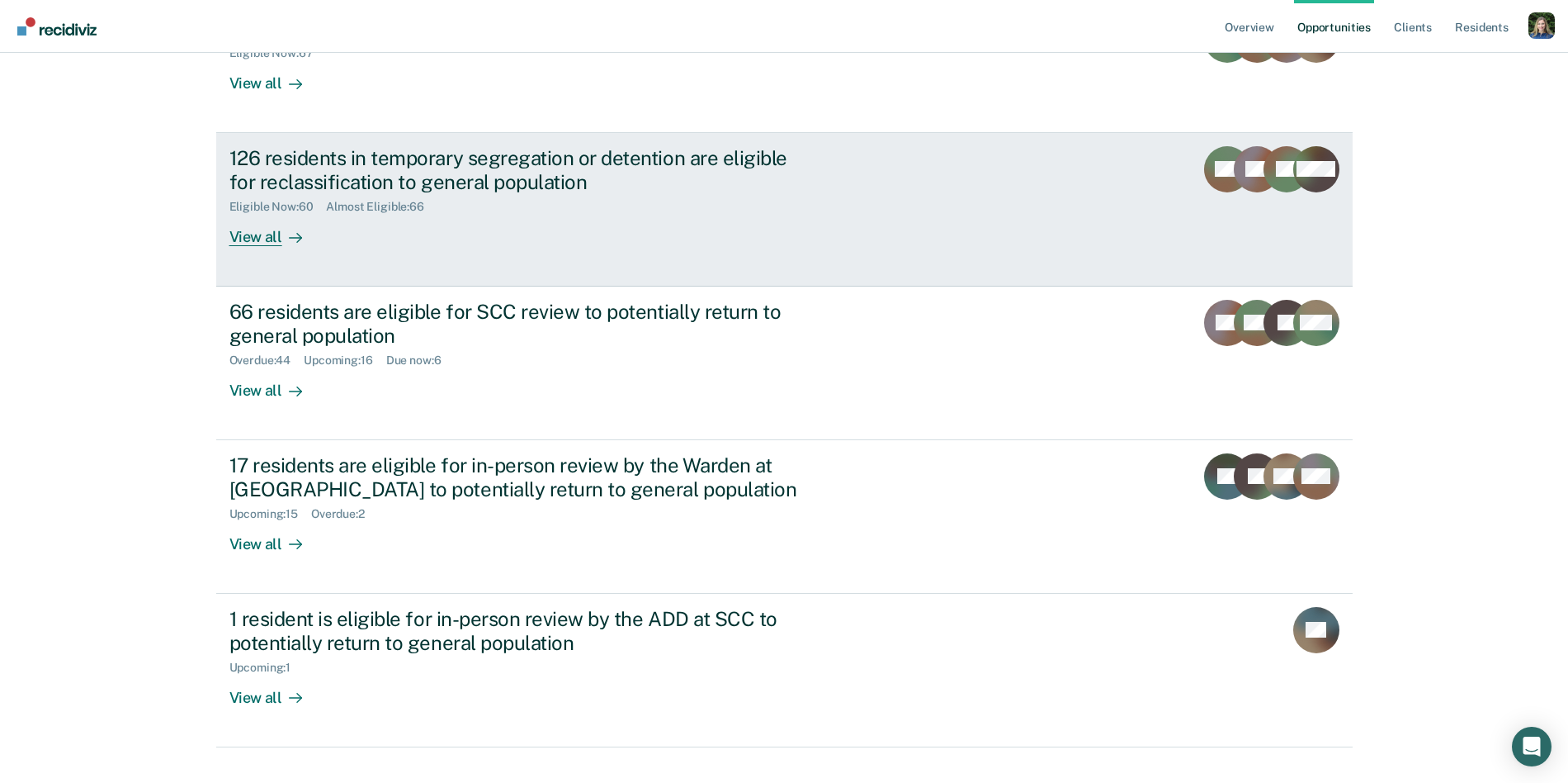
scroll to position [276, 0]
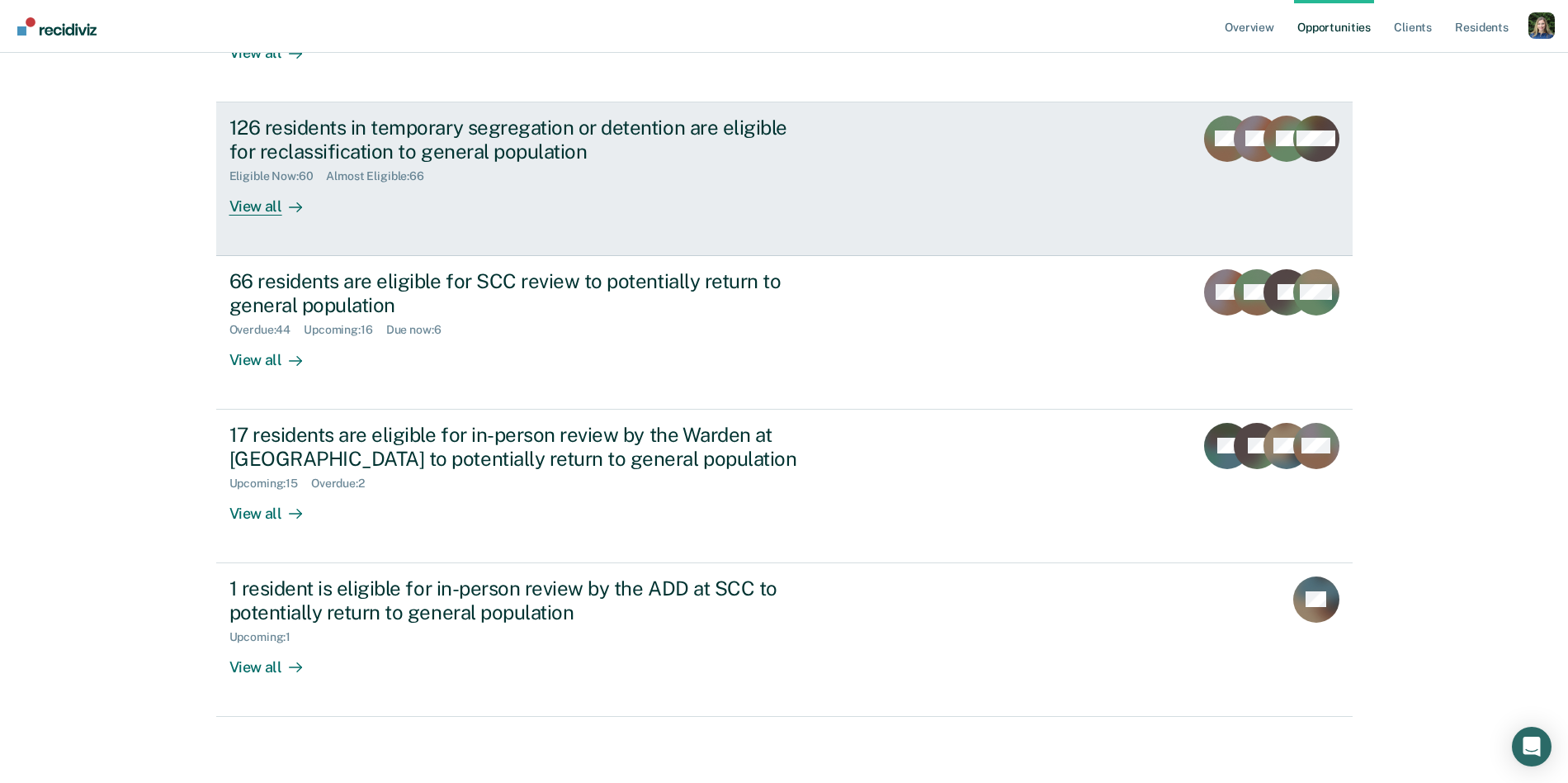
click at [468, 170] on div "Eligible Now : 60 Almost Eligible : 66" at bounding box center [520, 172] width 580 height 20
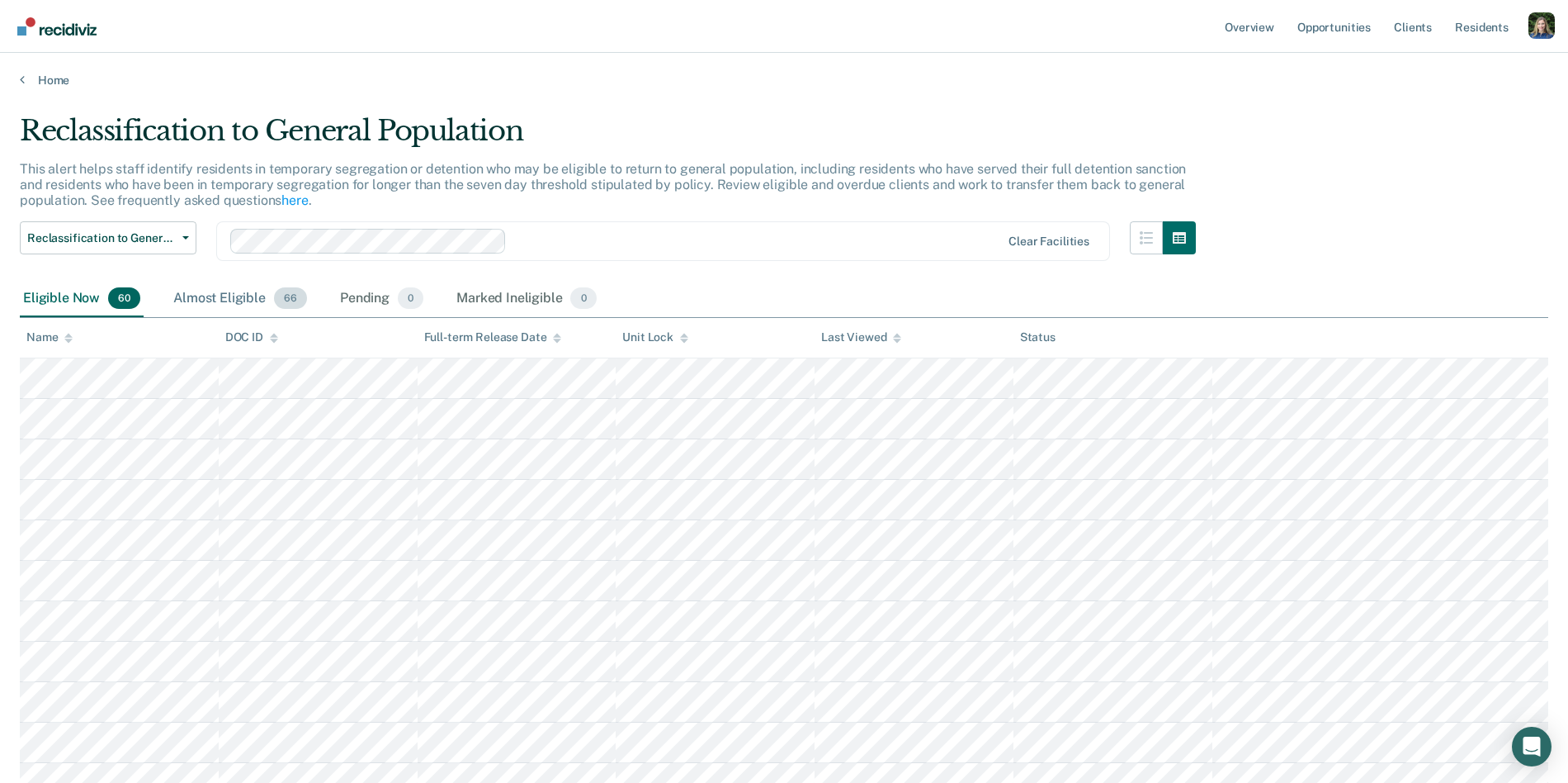
click at [249, 293] on div "Almost Eligible 66" at bounding box center [240, 299] width 140 height 37
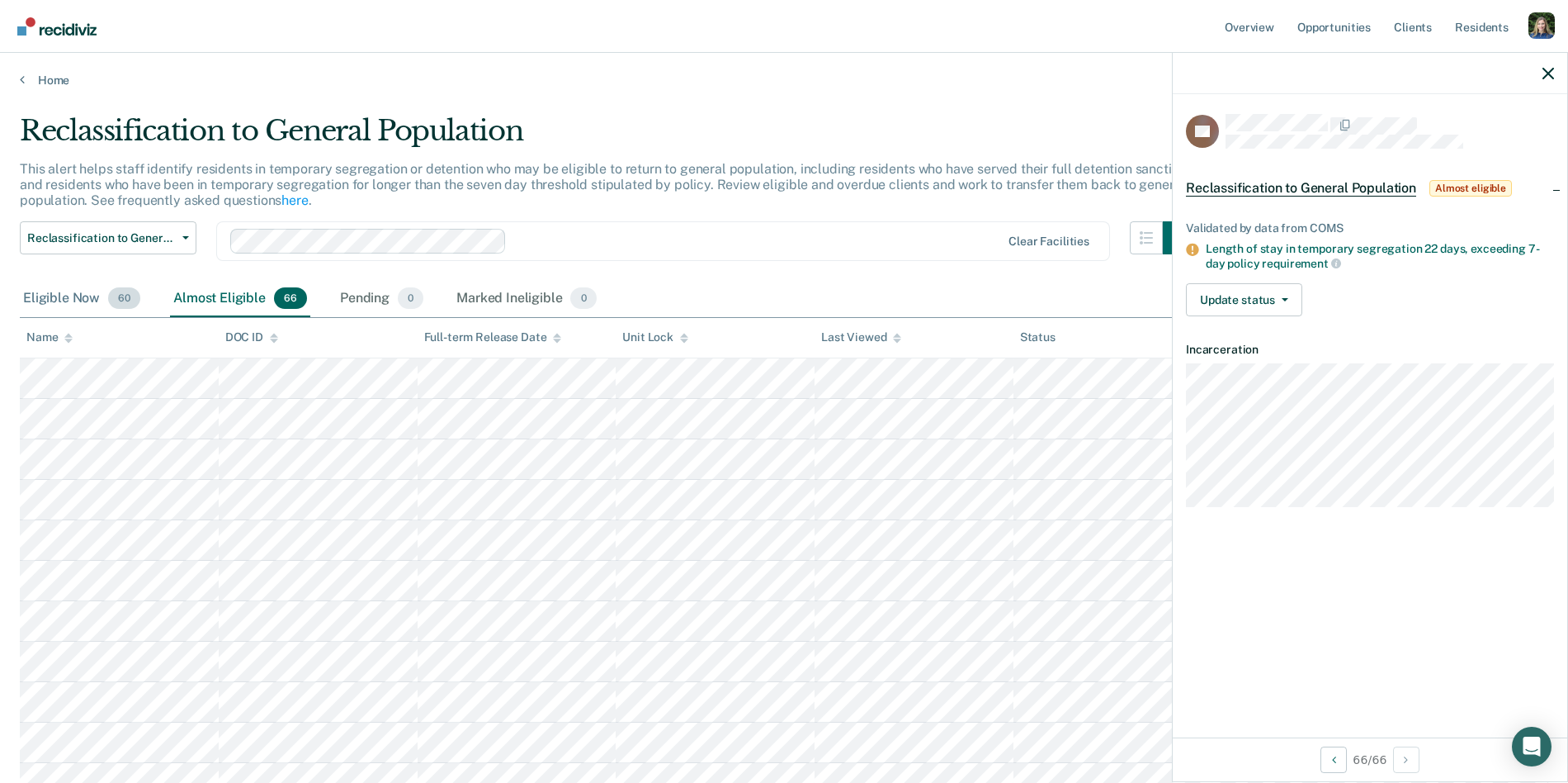
click at [88, 296] on div "Eligible Now 60" at bounding box center [82, 299] width 124 height 37
click at [1553, 76] on icon "button" at bounding box center [1549, 73] width 12 height 12
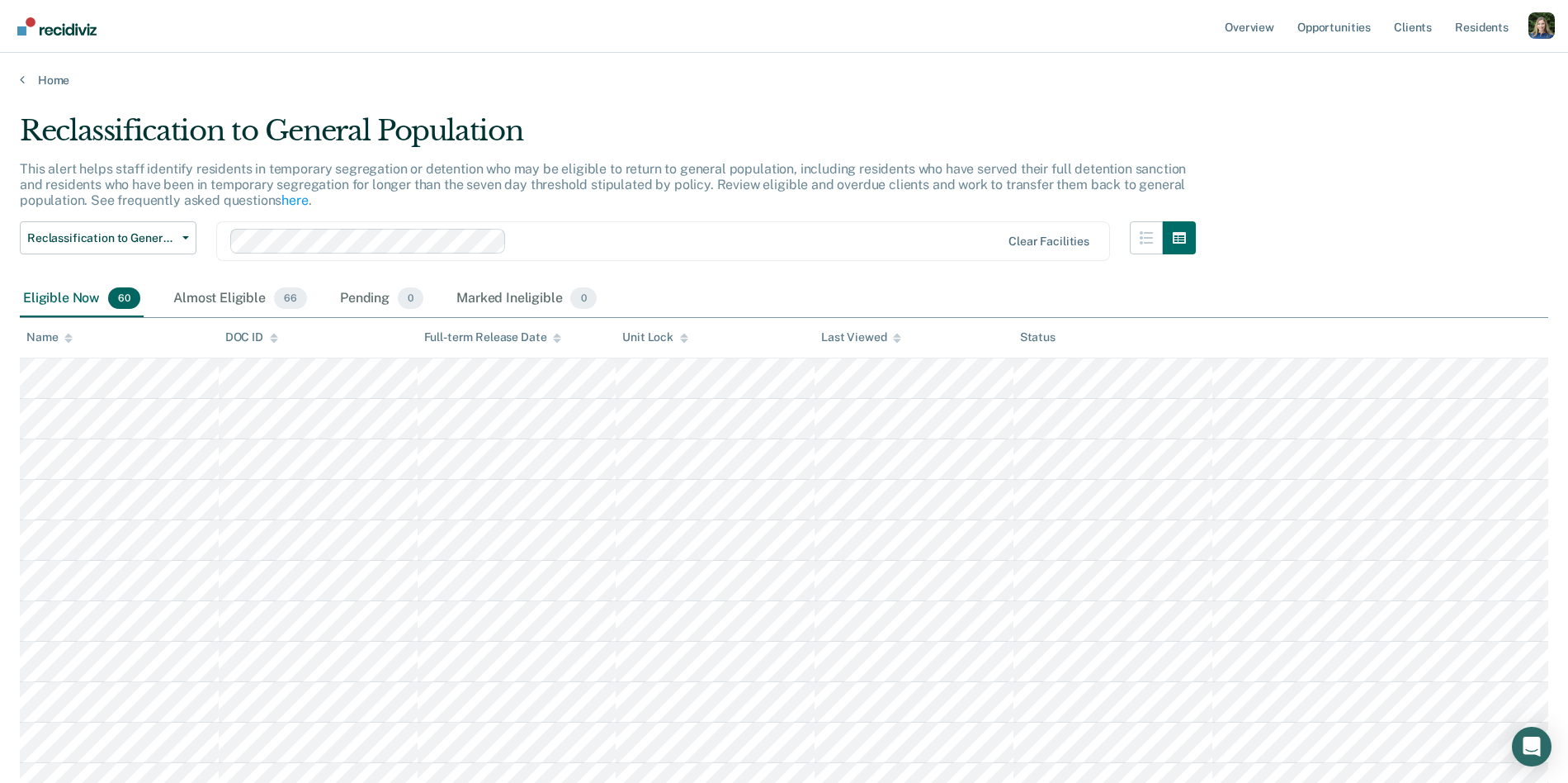
click at [322, 180] on p "This alert helps staff identify residents in temporary segregation or detention…" at bounding box center [603, 185] width 1166 height 47
click at [37, 77] on link "Home" at bounding box center [784, 79] width 1528 height 14
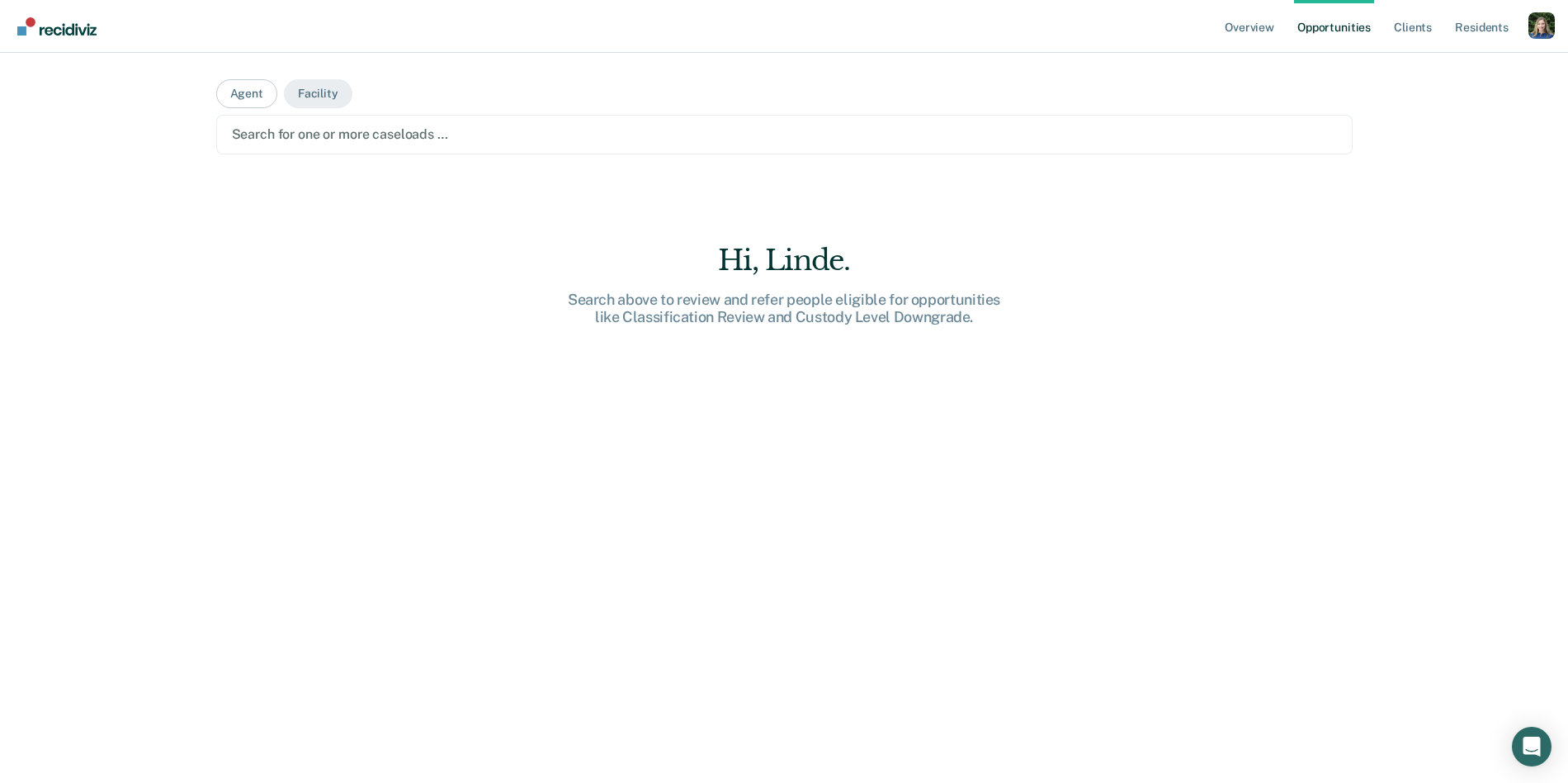
click at [449, 318] on div "Hi, Linde. Search above to review and refer people eligible for opportunities l…" at bounding box center [784, 542] width 1137 height 598
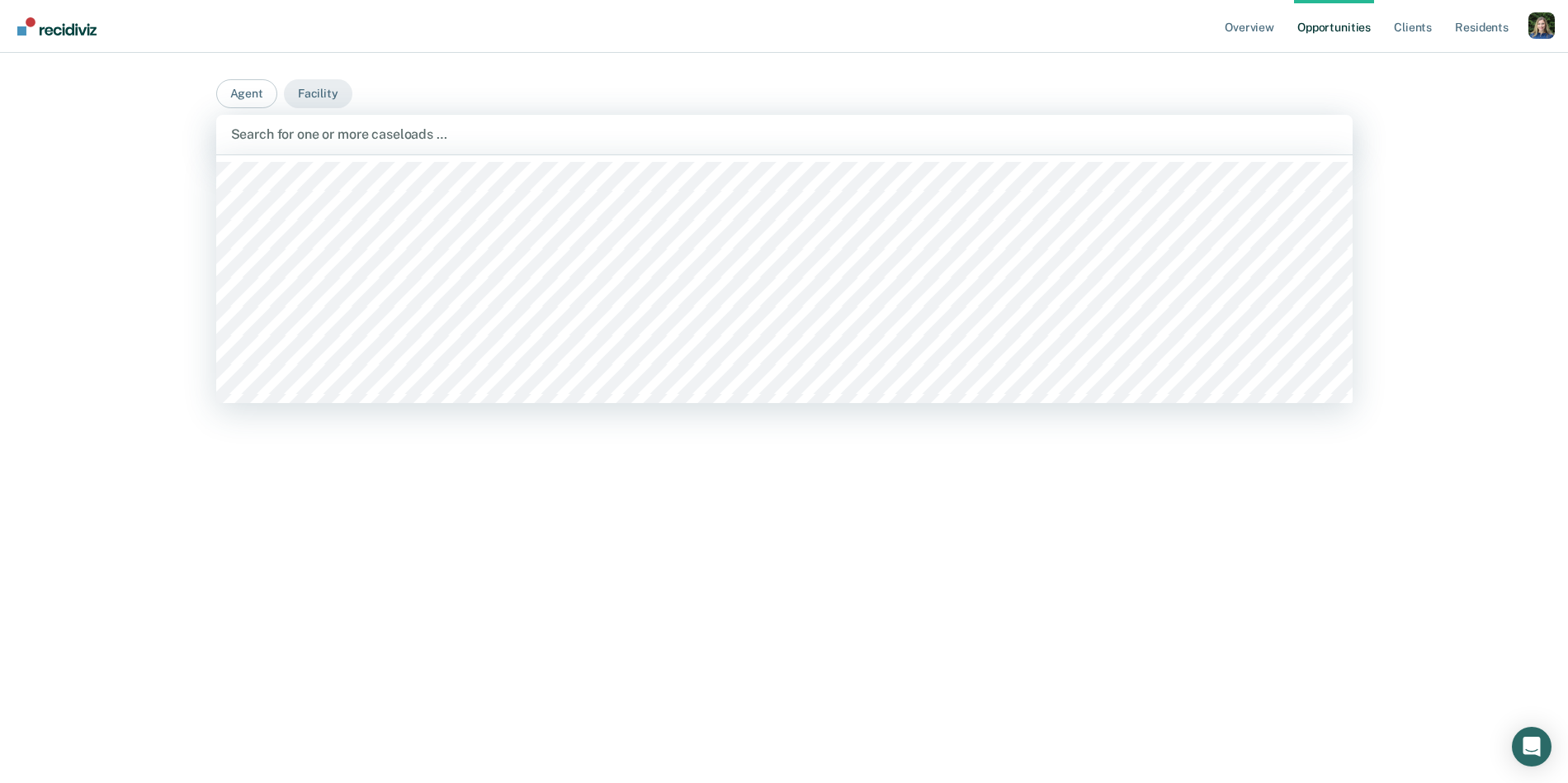
click at [468, 133] on div at bounding box center [784, 134] width 1107 height 19
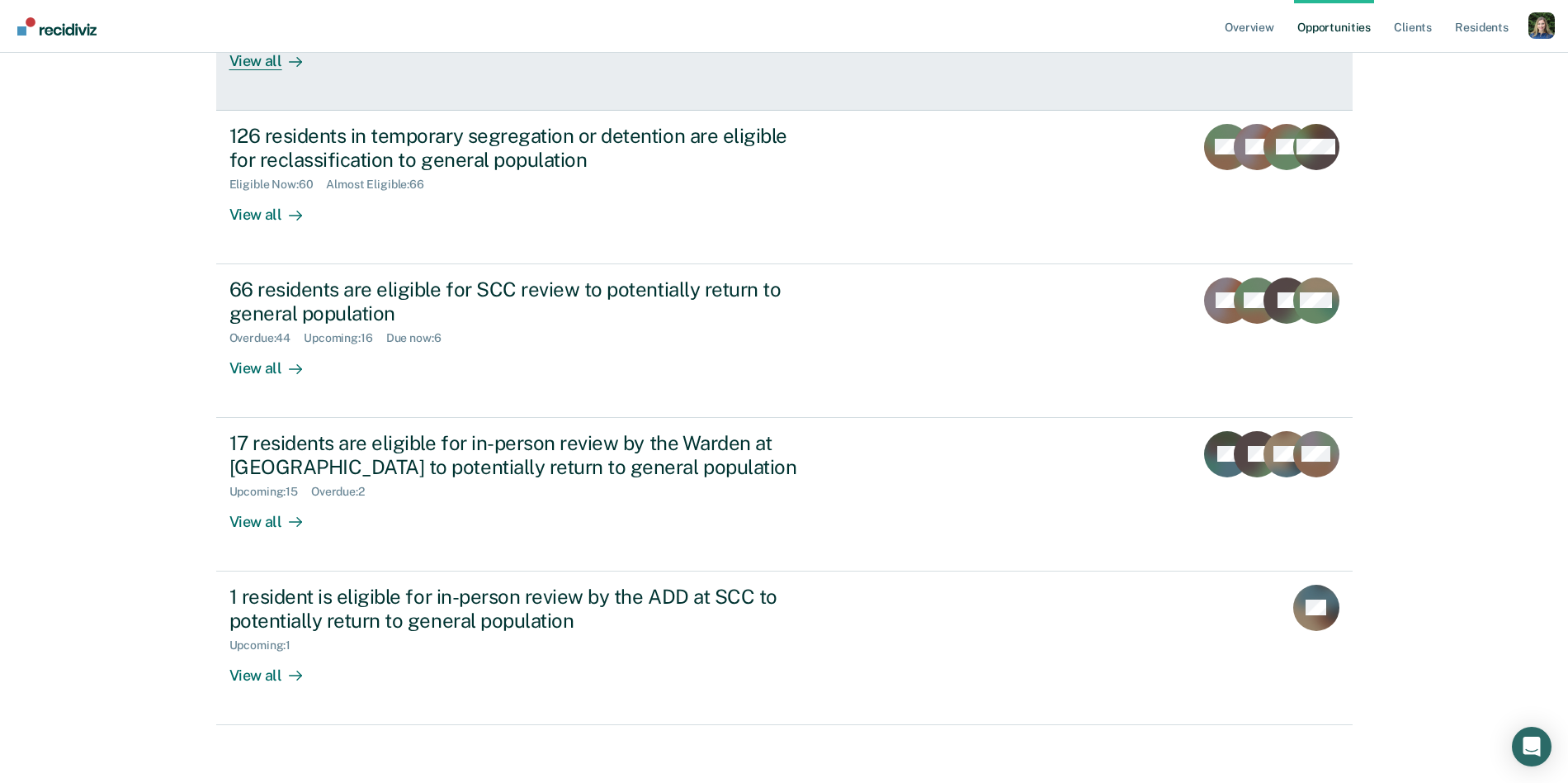
scroll to position [276, 0]
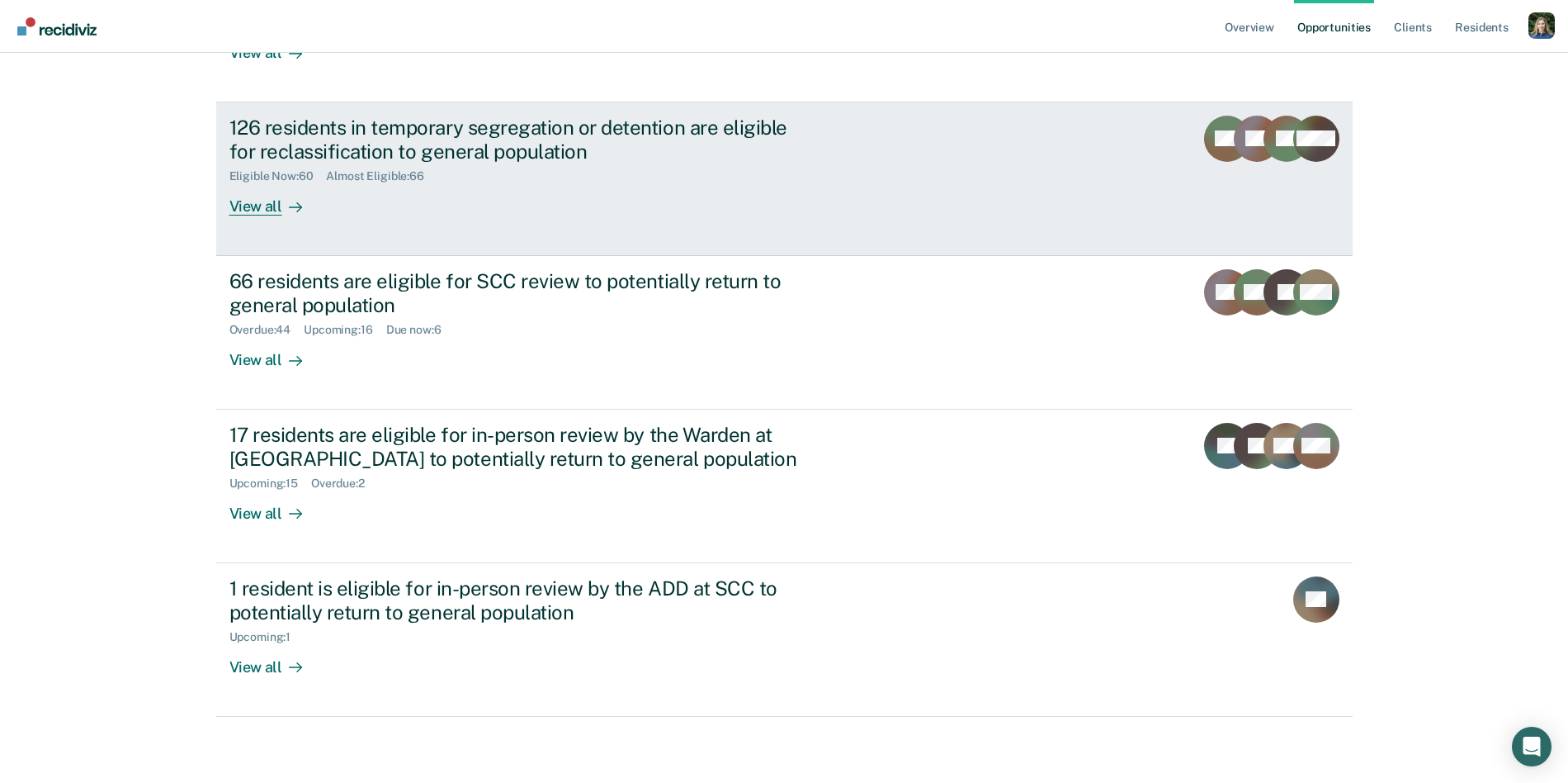
click at [583, 200] on div "126 residents in temporary segregation or detention are eligible for reclassifi…" at bounding box center [539, 165] width 619 height 100
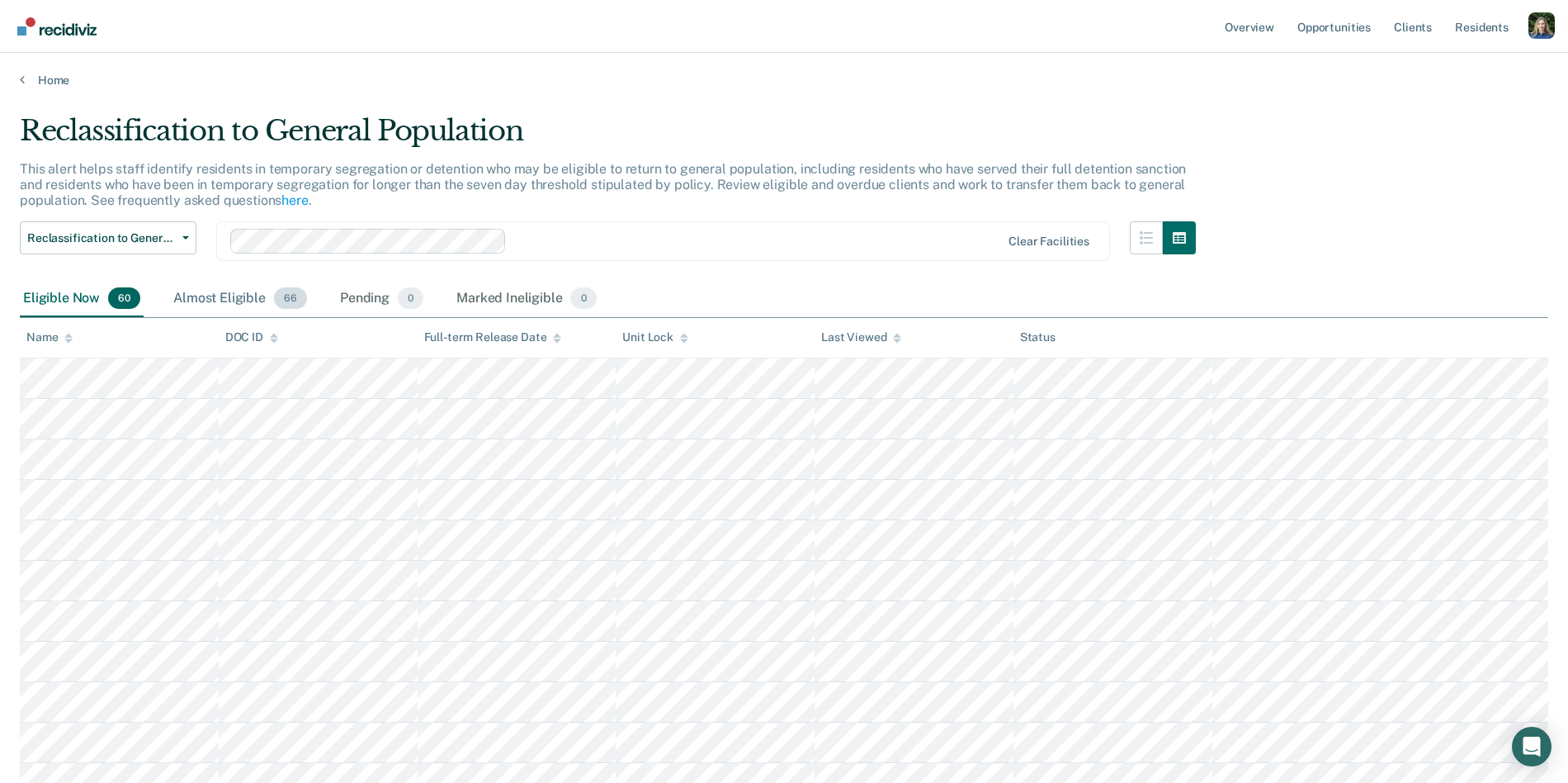
click at [242, 298] on div "Almost Eligible 66" at bounding box center [240, 299] width 140 height 37
click at [60, 295] on div "Eligible Now 60" at bounding box center [82, 299] width 124 height 37
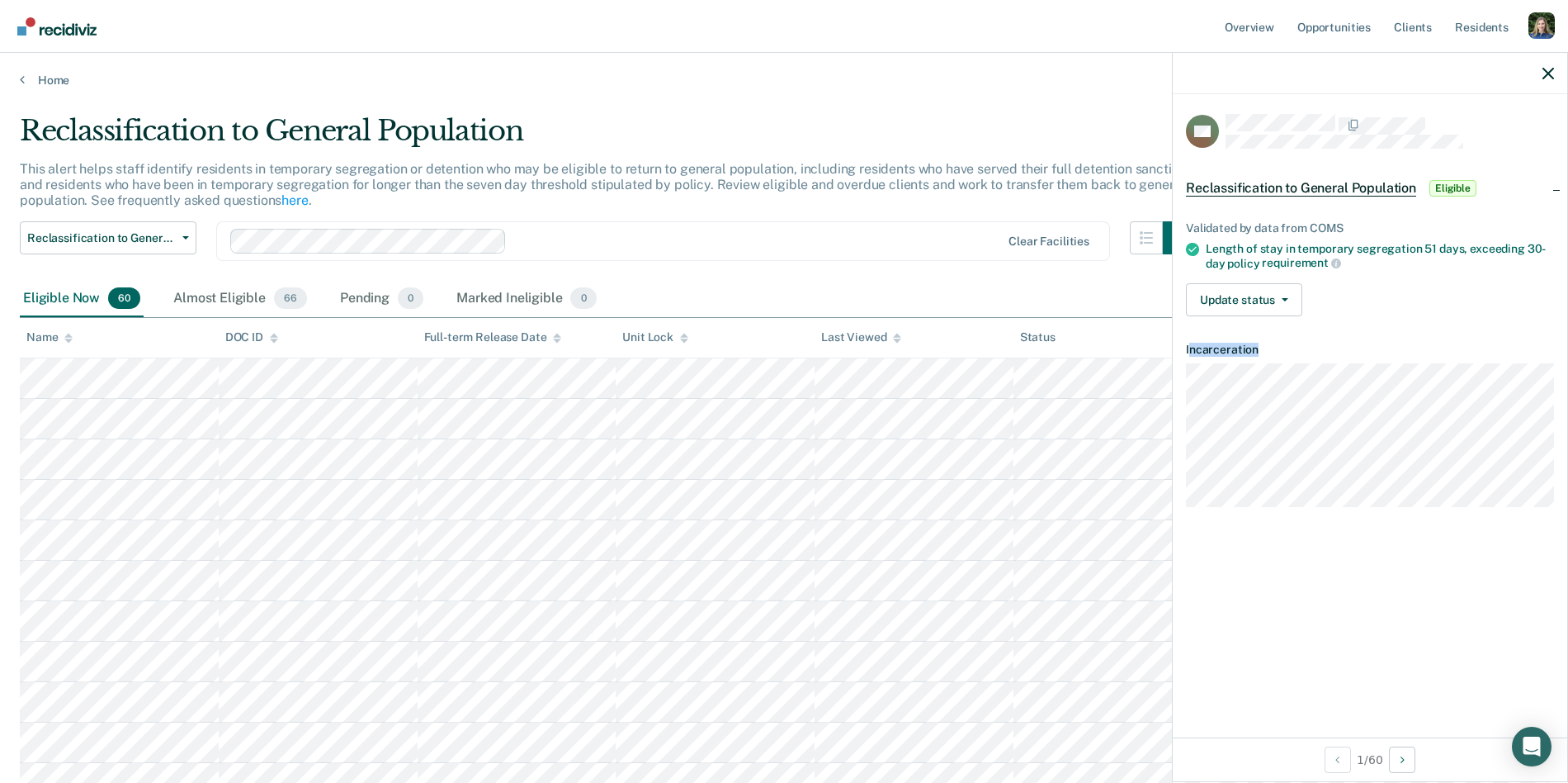
click at [1262, 497] on dl "Incarceration" at bounding box center [1370, 425] width 368 height 164
click at [1272, 294] on button "Update status" at bounding box center [1244, 300] width 116 height 33
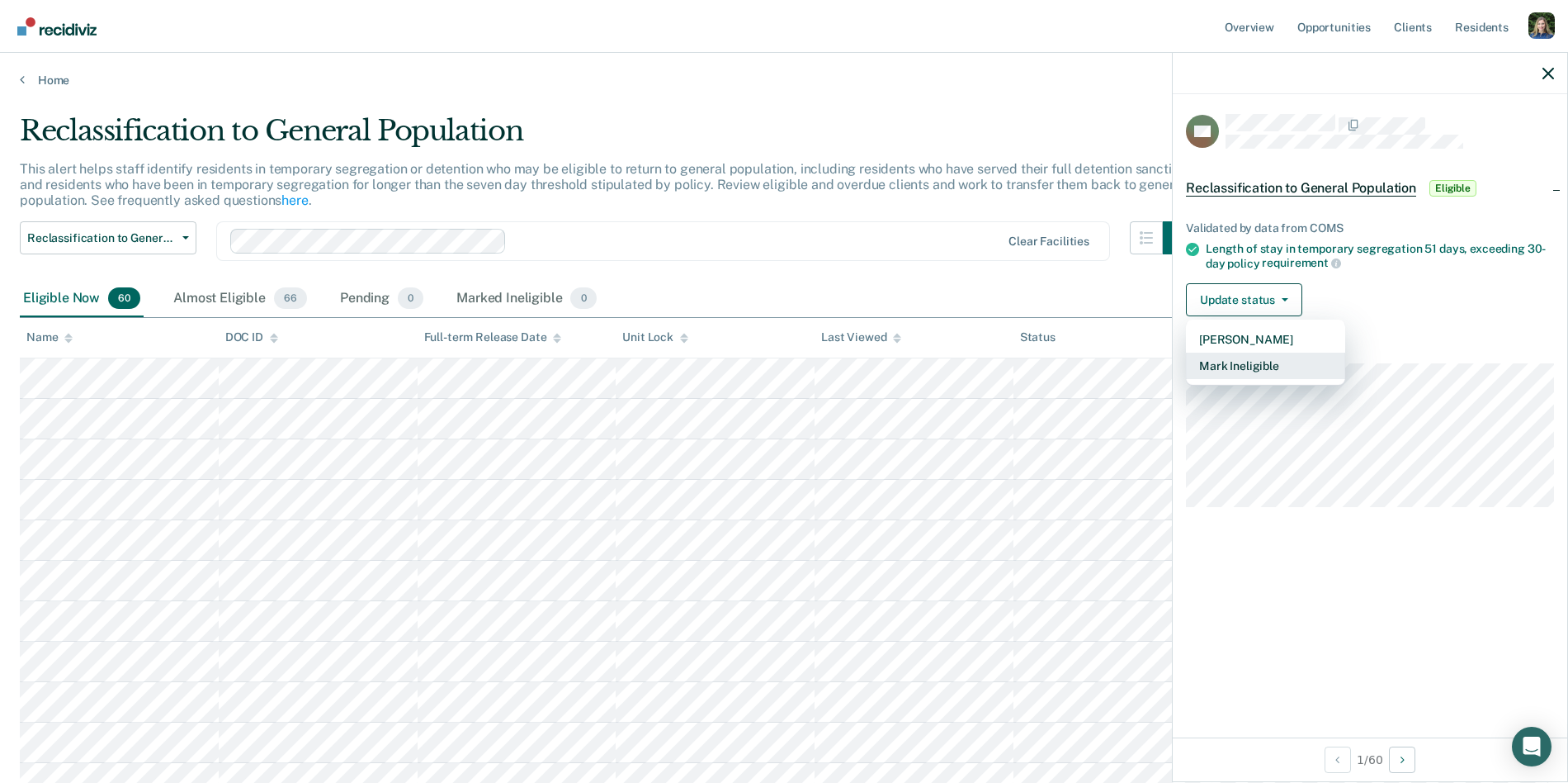
click at [1267, 364] on button "Mark Ineligible" at bounding box center [1266, 365] width 159 height 26
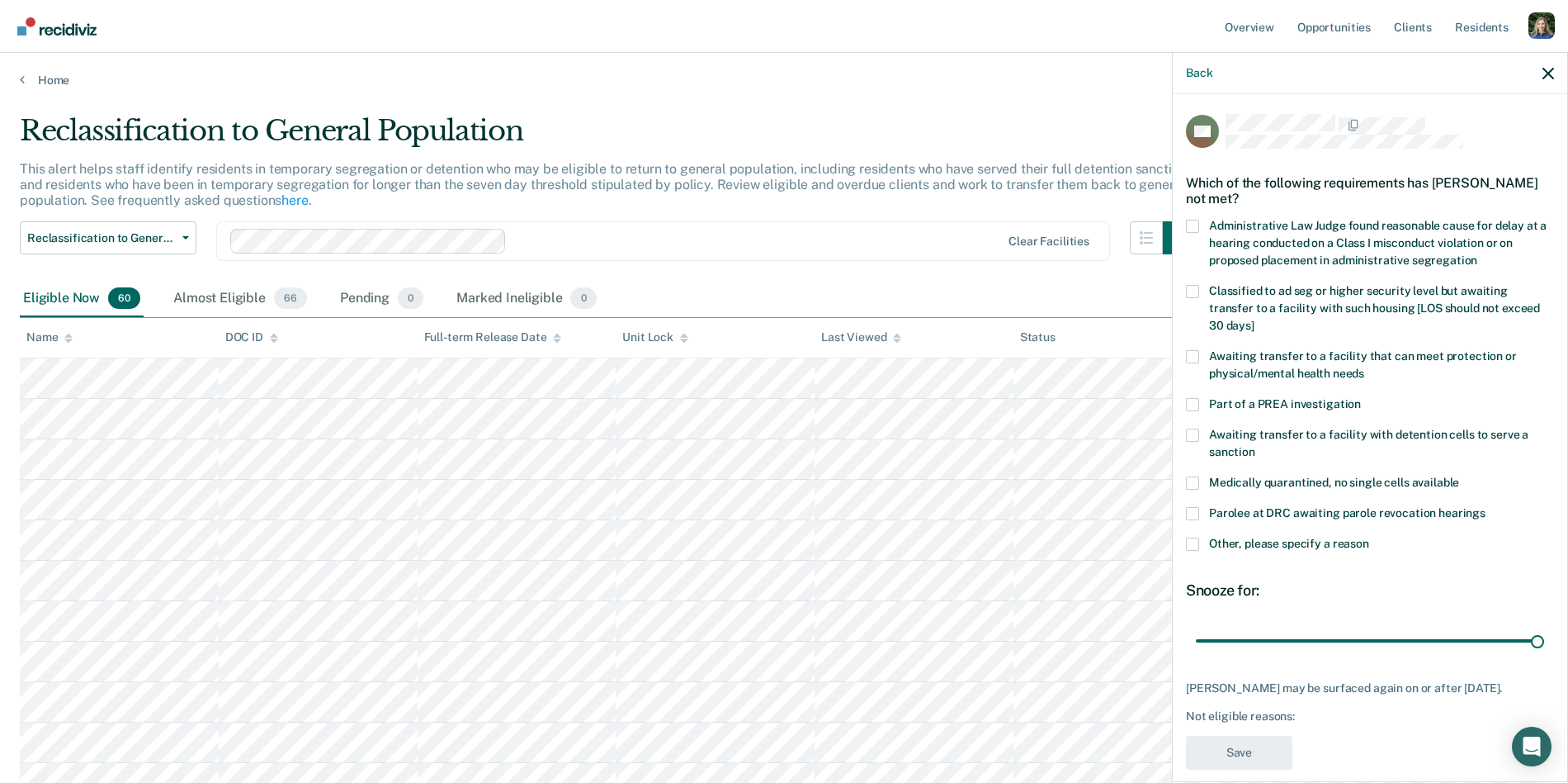
click at [1316, 232] on label "Administrative Law Judge found reasonable cause for delay at a hearing conducte…" at bounding box center [1370, 246] width 368 height 52
click at [1477, 254] on input "Administrative Law Judge found reasonable cause for delay at a hearing conducte…" at bounding box center [1477, 254] width 0 height 0
drag, startPoint x: 1539, startPoint y: 621, endPoint x: 1552, endPoint y: 621, distance: 13.0
click at [1545, 626] on input "range" at bounding box center [1370, 641] width 349 height 29
click at [1536, 628] on input "range" at bounding box center [1370, 641] width 349 height 29
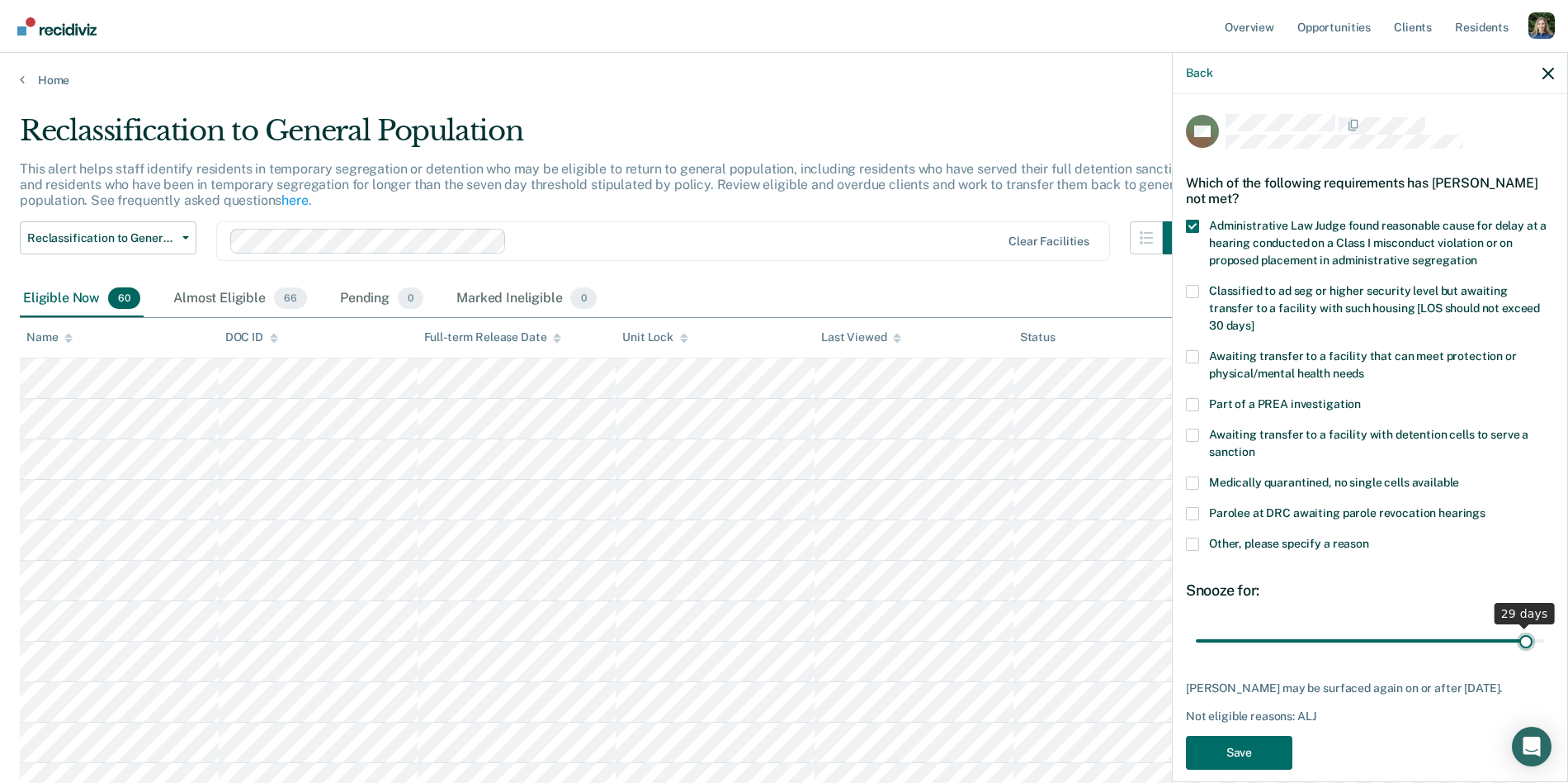
type input "30"
drag, startPoint x: 1538, startPoint y: 624, endPoint x: 1579, endPoint y: 628, distance: 41.2
click at [1545, 628] on input "range" at bounding box center [1370, 641] width 349 height 29
click at [1192, 220] on span at bounding box center [1193, 226] width 14 height 14
click at [1477, 254] on input "Administrative Law Judge found reasonable cause for delay at a hearing conducte…" at bounding box center [1477, 254] width 0 height 0
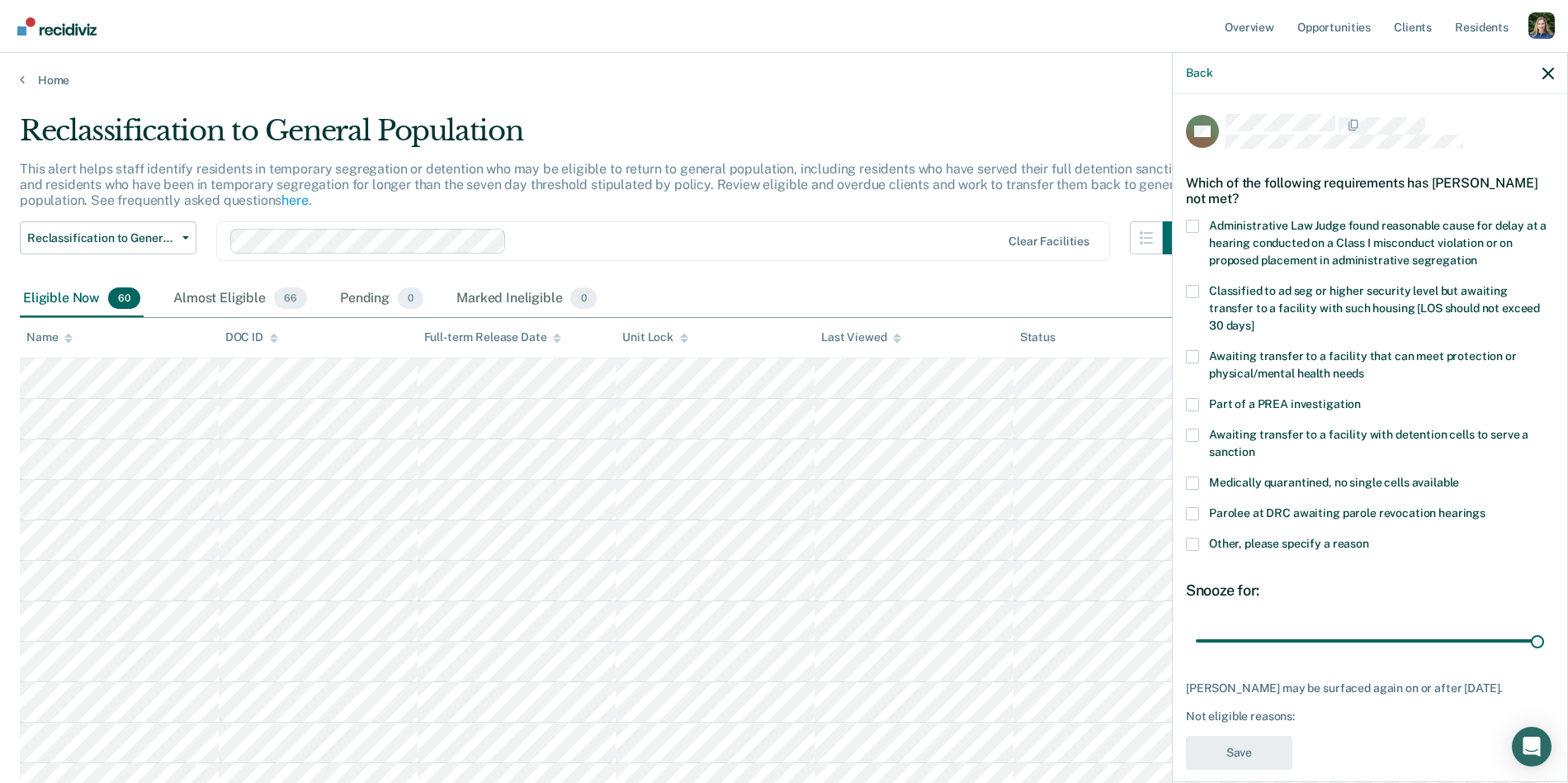
click at [1193, 537] on span at bounding box center [1193, 544] width 14 height 14
click at [1369, 537] on input "Other, please specify a reason" at bounding box center [1369, 537] width 0 height 0
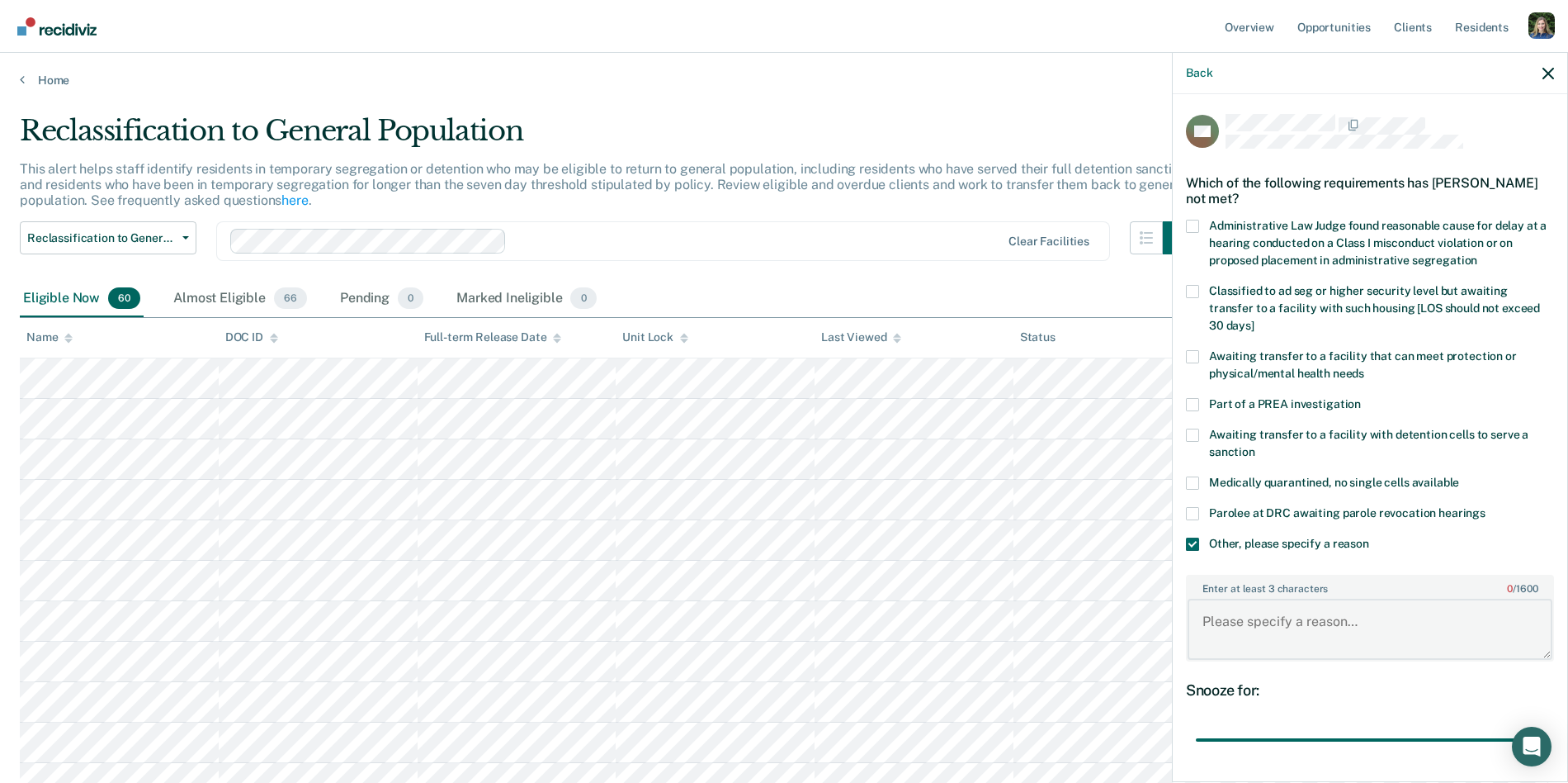
click at [1229, 605] on textarea "Enter at least 3 characters 0 / 1600" at bounding box center [1370, 628] width 365 height 61
click at [1232, 349] on span "Awaiting transfer to a facility that can meet protection or physical/mental hea…" at bounding box center [1363, 364] width 308 height 31
click at [1364, 367] on input "Awaiting transfer to a facility that can meet protection or physical/mental hea…" at bounding box center [1364, 367] width 0 height 0
click at [1193, 350] on span at bounding box center [1193, 357] width 14 height 14
click at [1364, 367] on input "Awaiting transfer to a facility that can meet protection or physical/mental hea…" at bounding box center [1364, 367] width 0 height 0
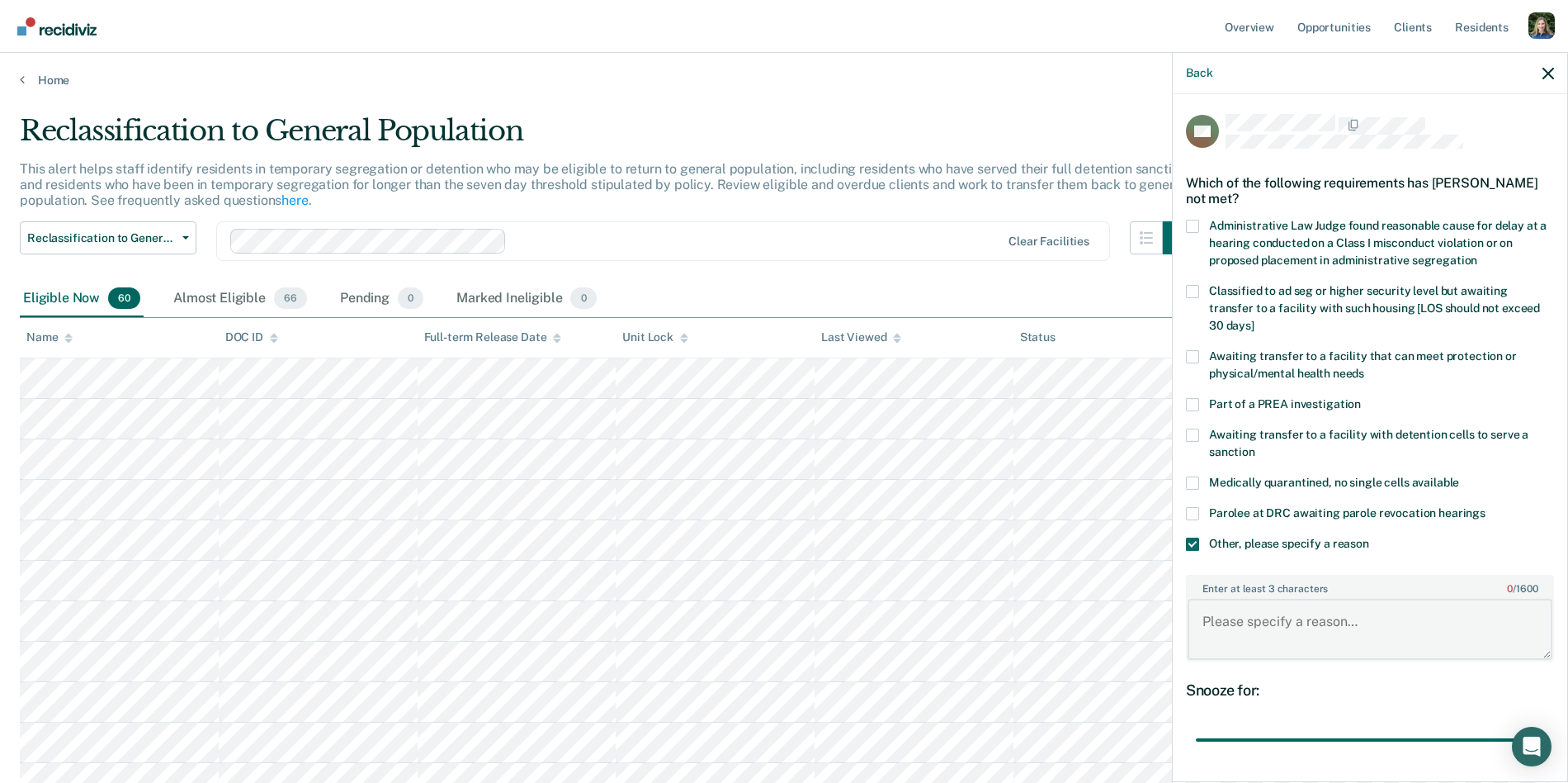
click at [1288, 611] on textarea "Enter at least 3 characters 0 / 1600" at bounding box center [1370, 628] width 365 height 61
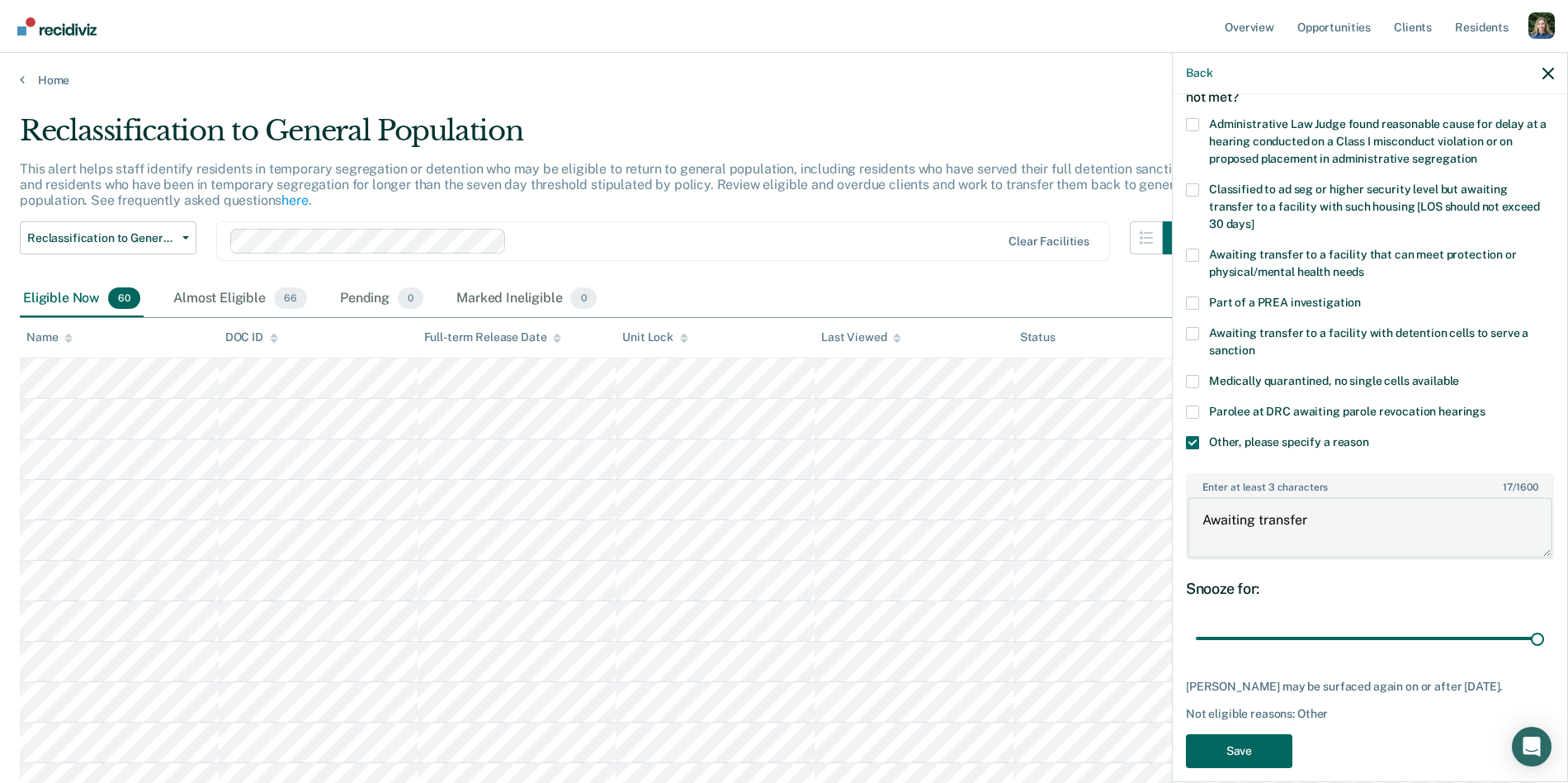
type textarea "Awaiting transfer"
click at [1249, 736] on button "Save" at bounding box center [1240, 751] width 106 height 34
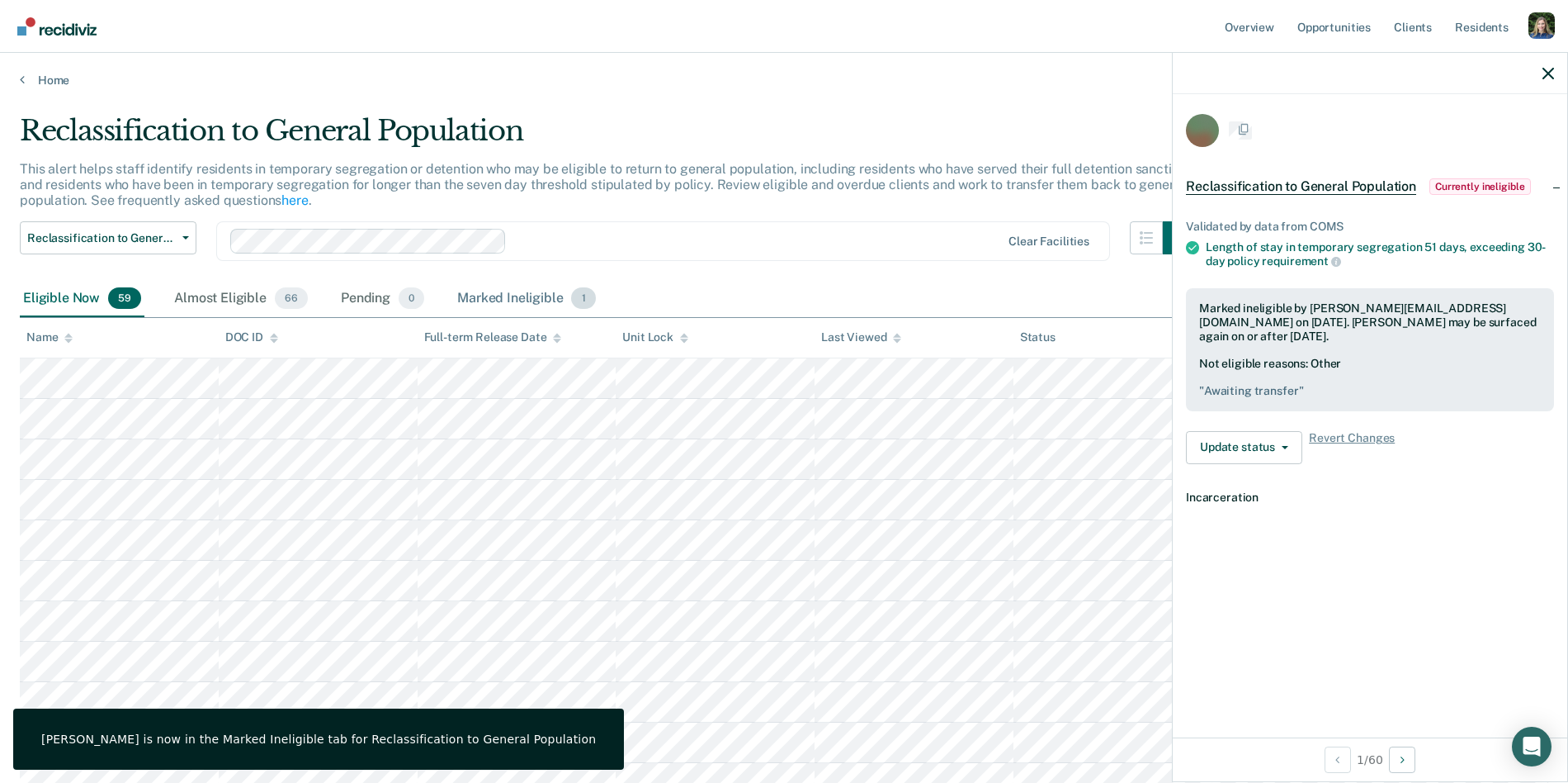
scroll to position [0, 0]
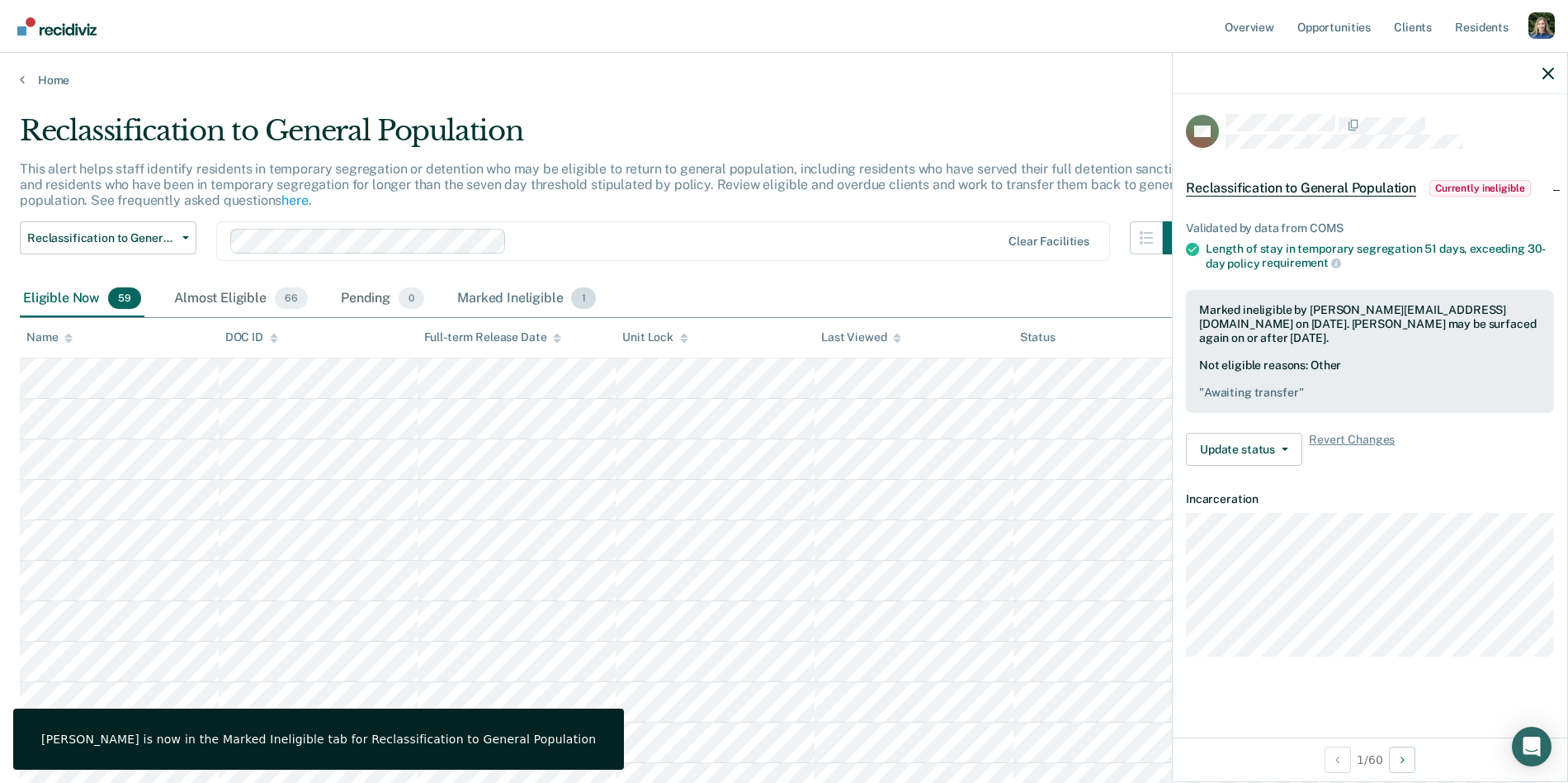
click at [531, 295] on div "Marked Ineligible 1" at bounding box center [527, 299] width 145 height 37
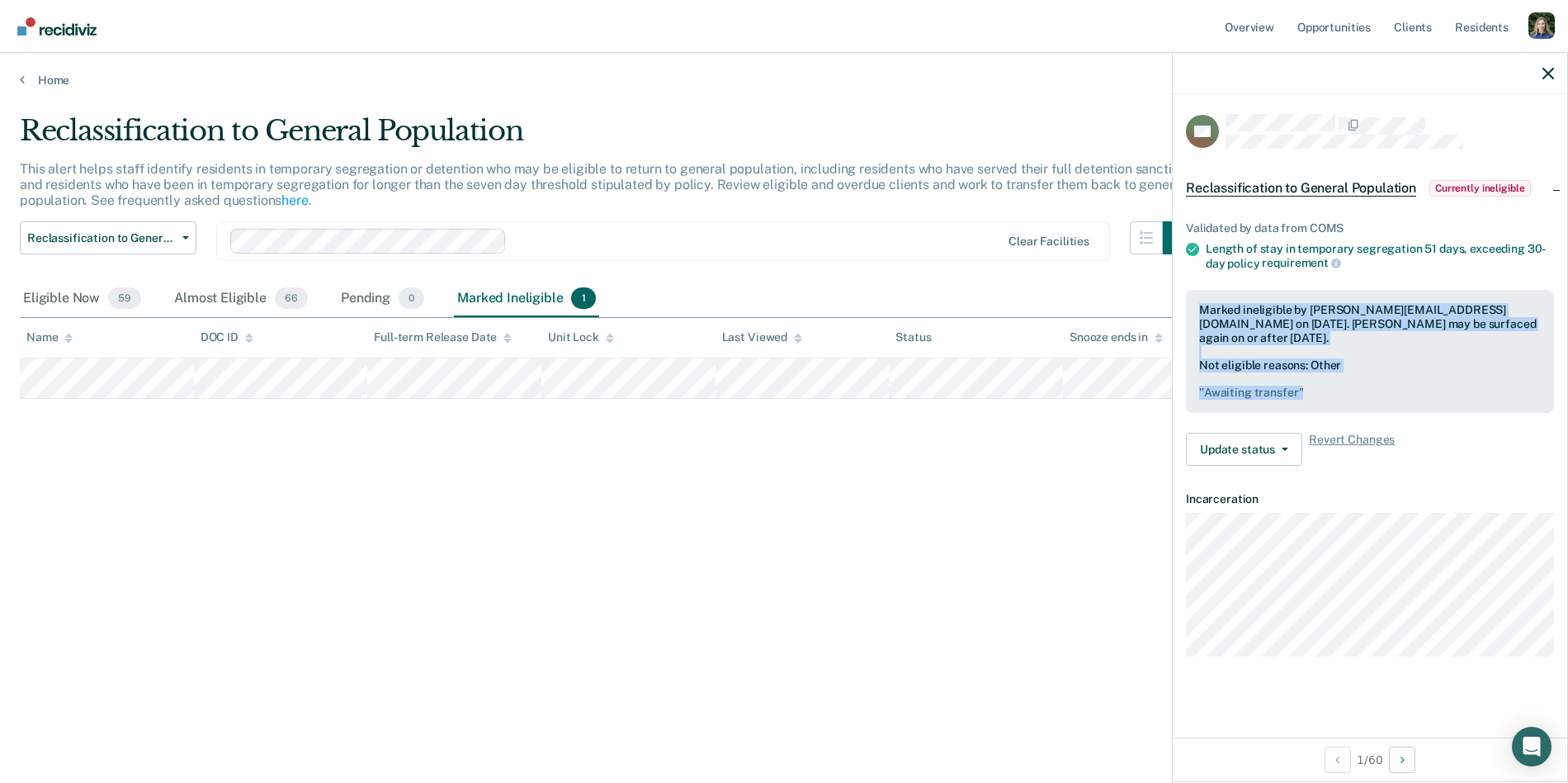
drag, startPoint x: 1318, startPoint y: 394, endPoint x: 1187, endPoint y: 307, distance: 157.3
click at [1187, 307] on div "Marked ineligible by linde@recidiviz.org on September 16, 2025. Anthony Wojtala…" at bounding box center [1370, 351] width 368 height 123
click at [1354, 360] on div "Not eligible reasons: Other " Awaiting transfer "" at bounding box center [1370, 379] width 342 height 42
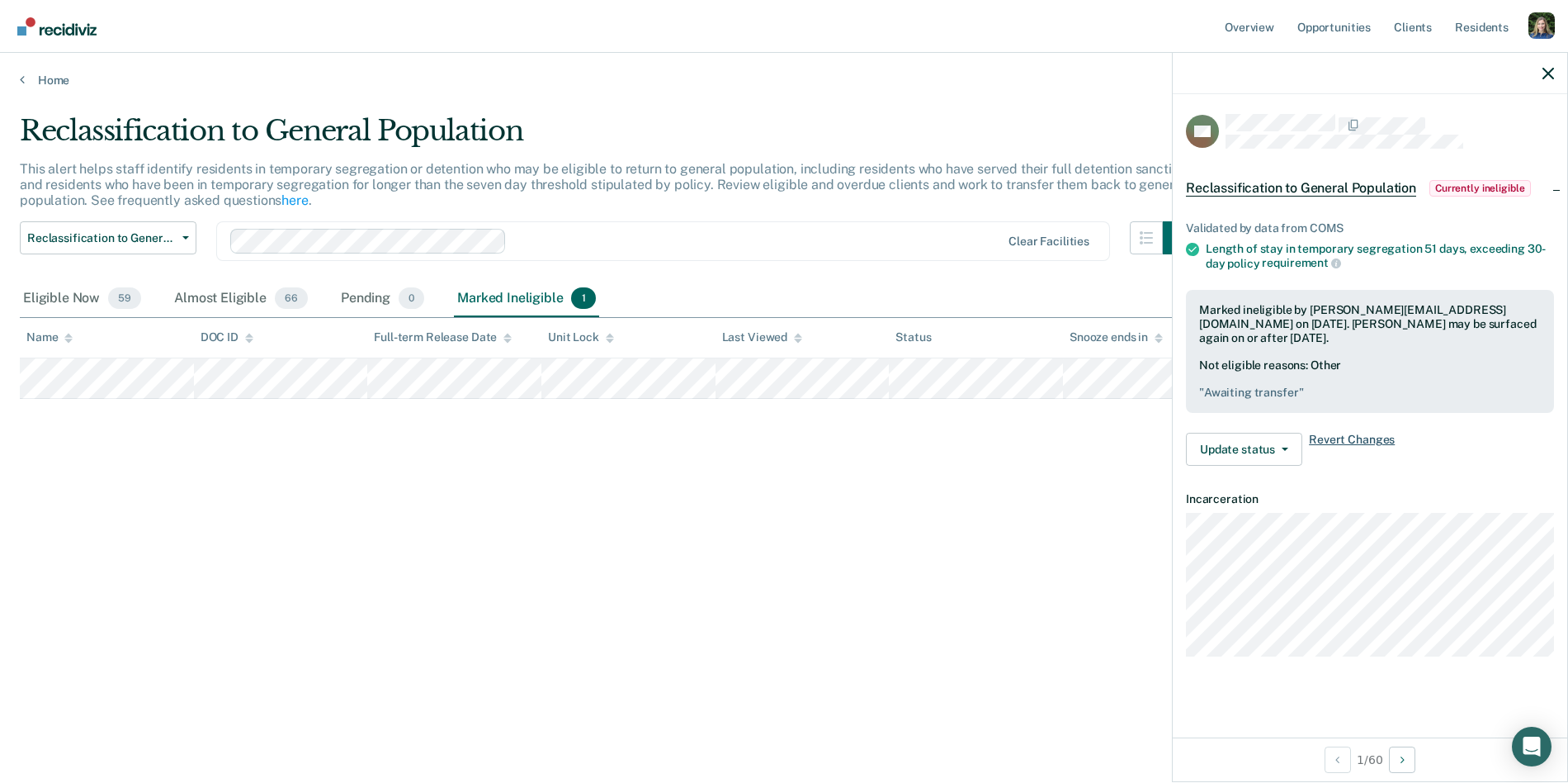
click at [1340, 440] on span "Revert Changes" at bounding box center [1352, 450] width 86 height 33
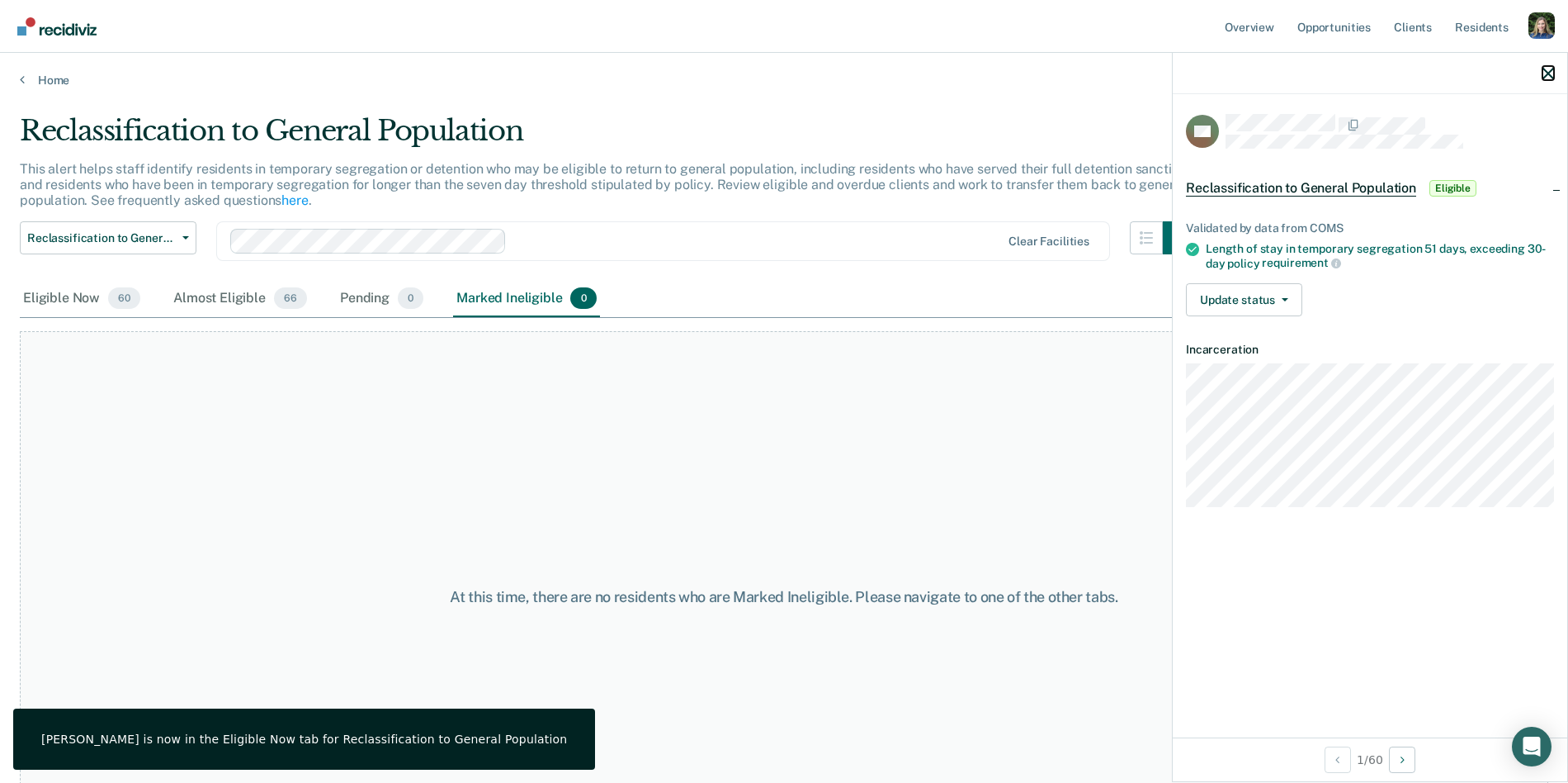
click at [1554, 71] on icon "button" at bounding box center [1549, 73] width 12 height 12
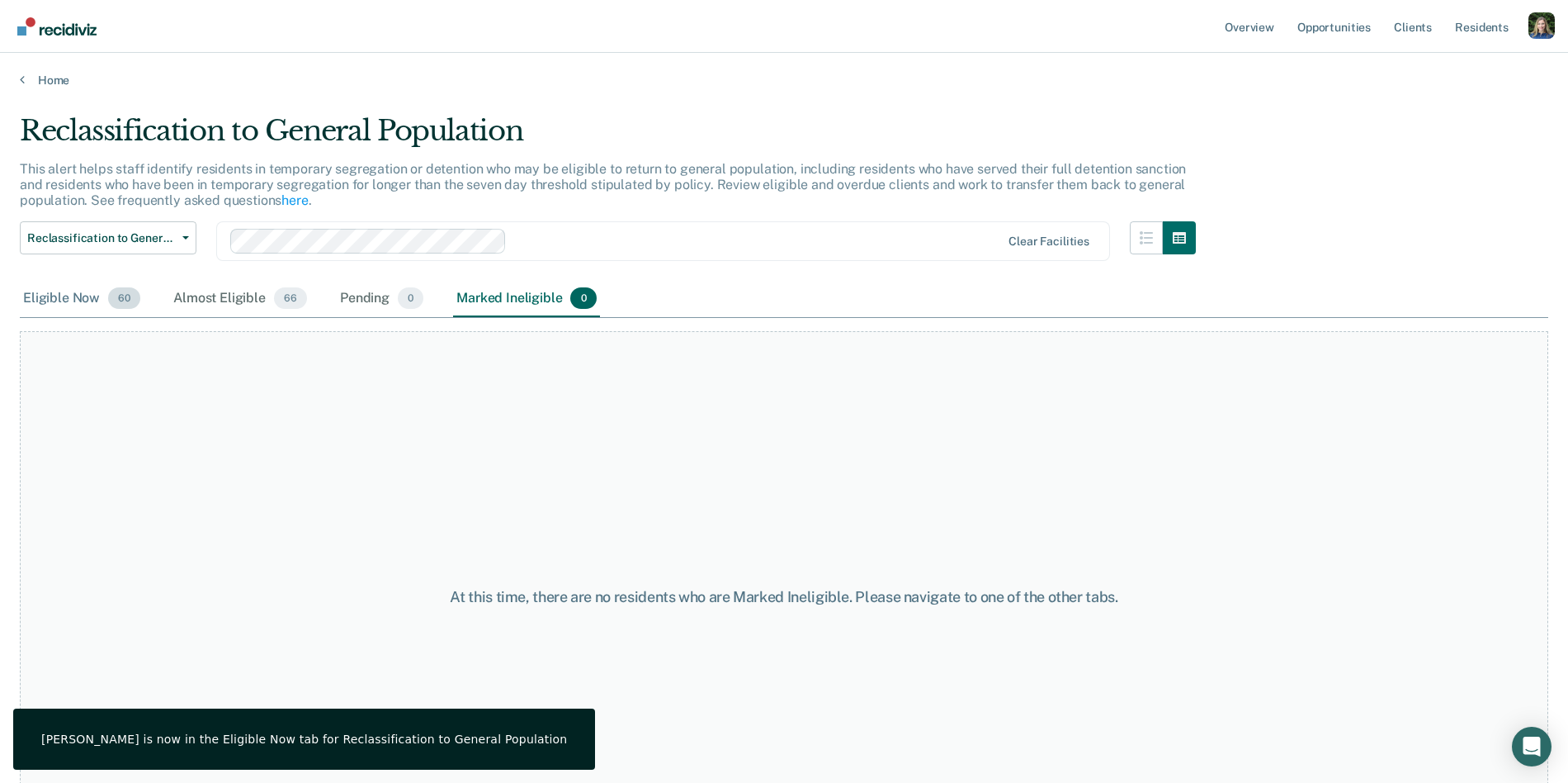
click at [71, 294] on div "Eligible Now 60" at bounding box center [82, 299] width 124 height 37
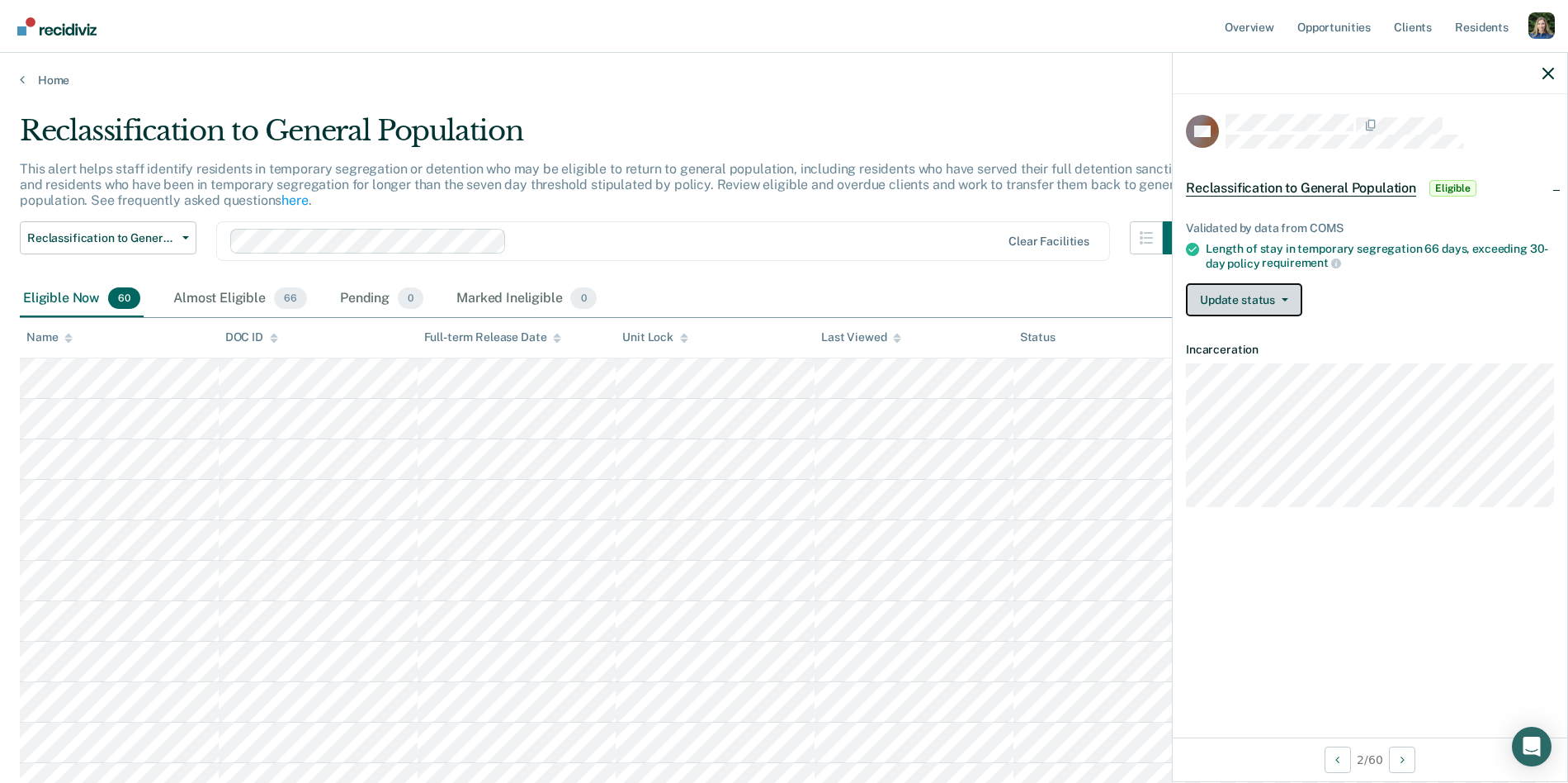
click at [1280, 294] on button "Update status" at bounding box center [1244, 300] width 116 height 33
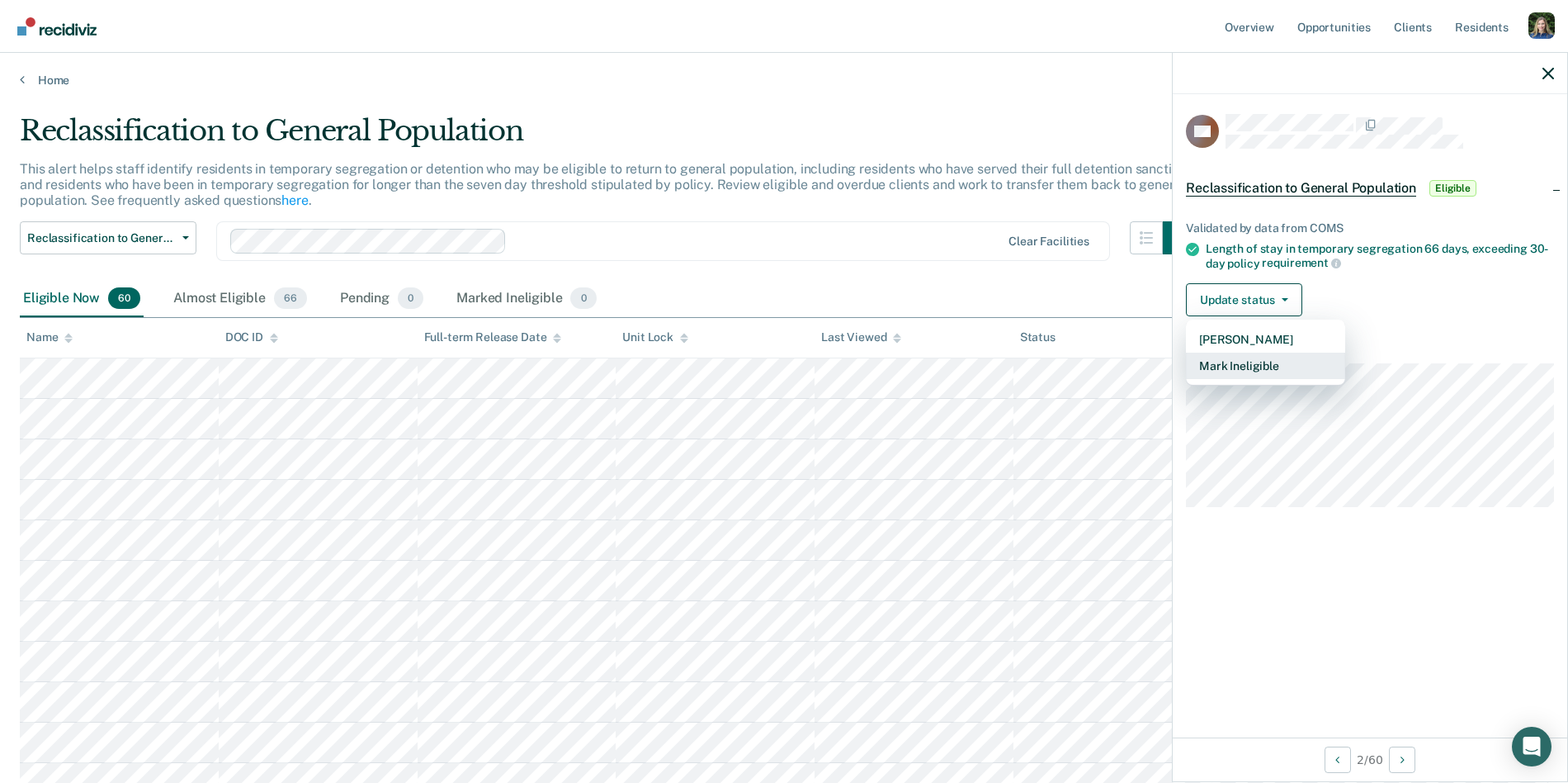
click at [1278, 364] on button "Mark Ineligible" at bounding box center [1266, 365] width 159 height 26
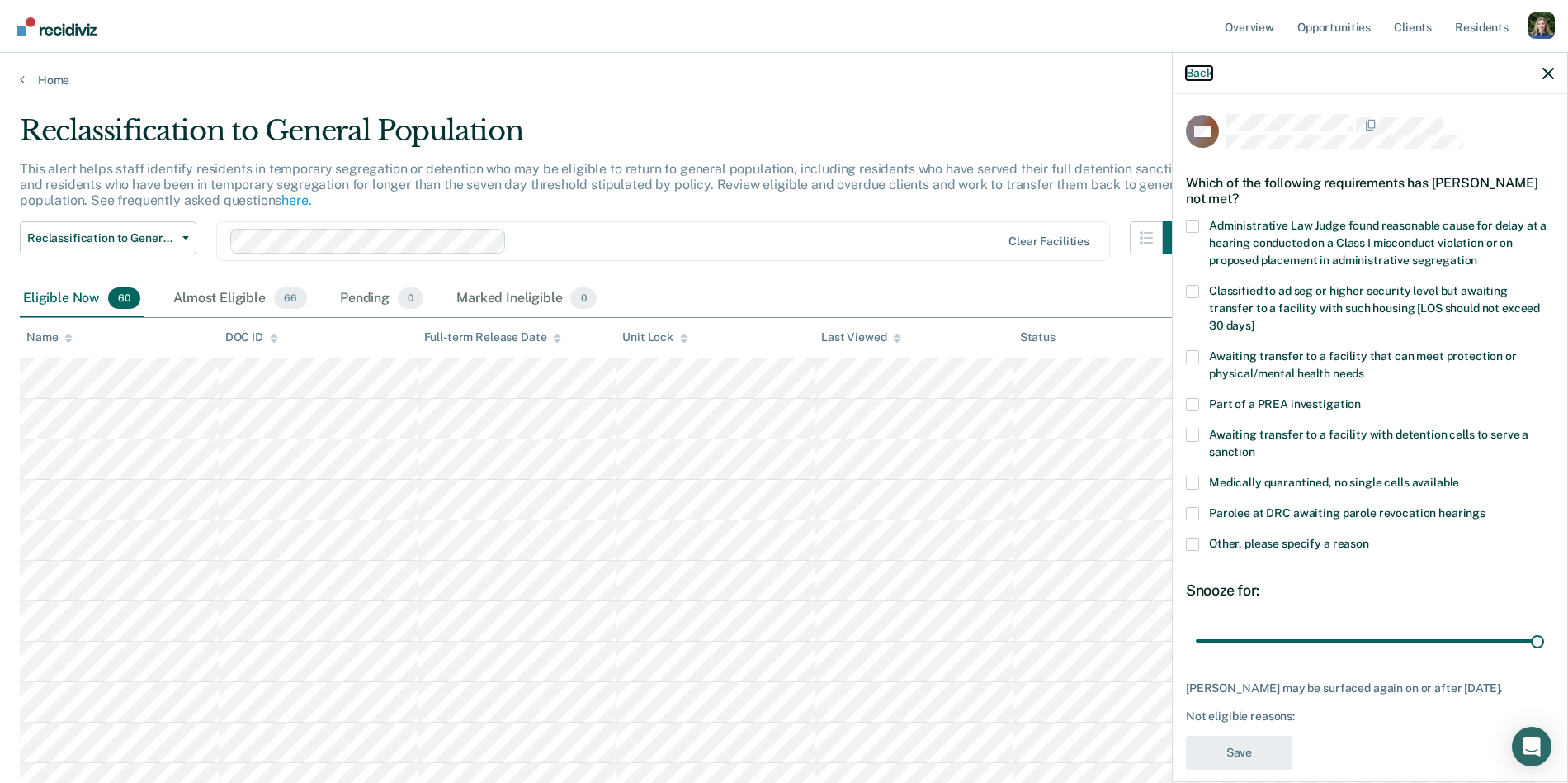
click at [1201, 73] on button "Back" at bounding box center [1199, 72] width 26 height 14
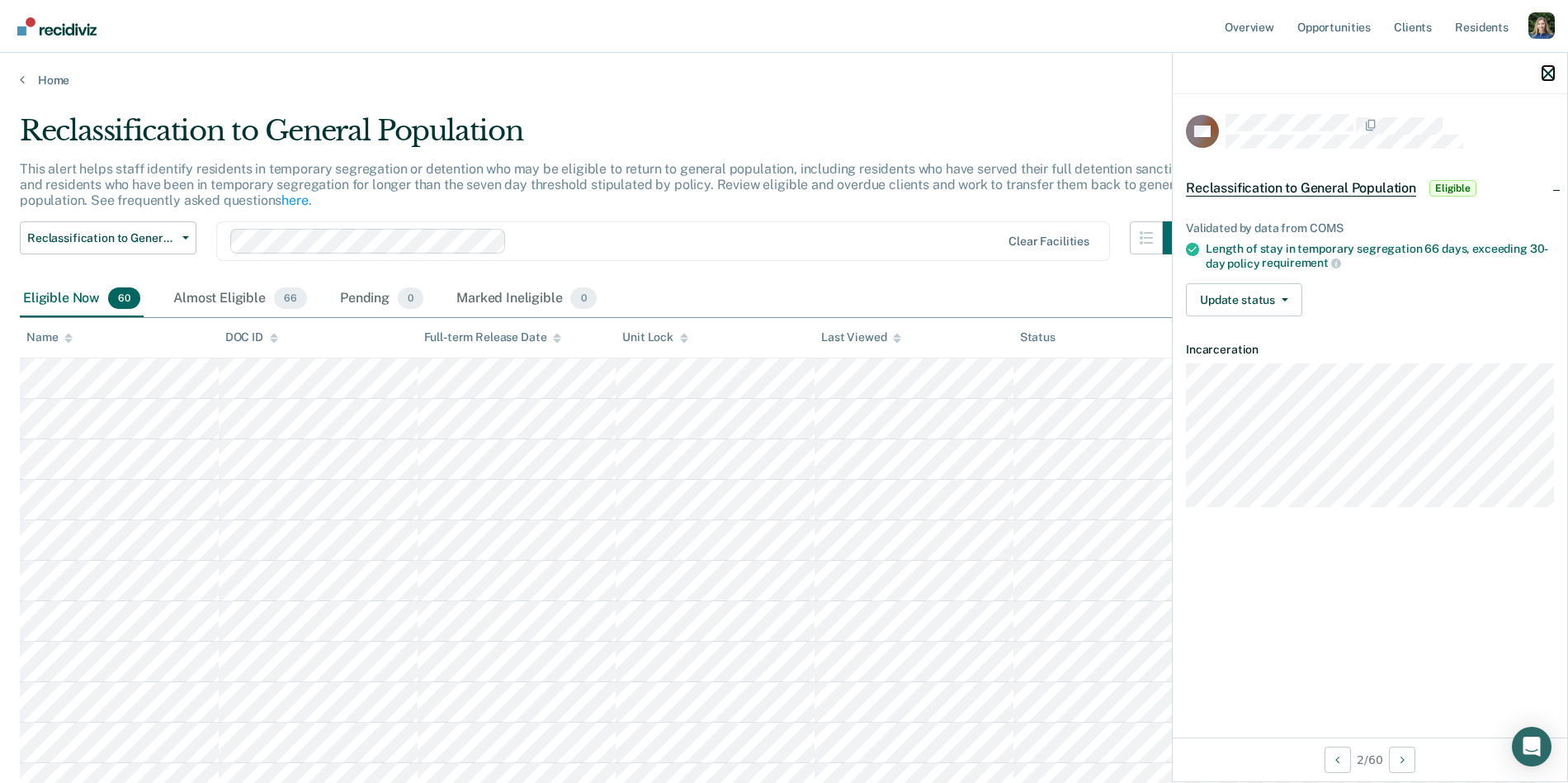
click at [1550, 72] on icon "button" at bounding box center [1549, 73] width 12 height 12
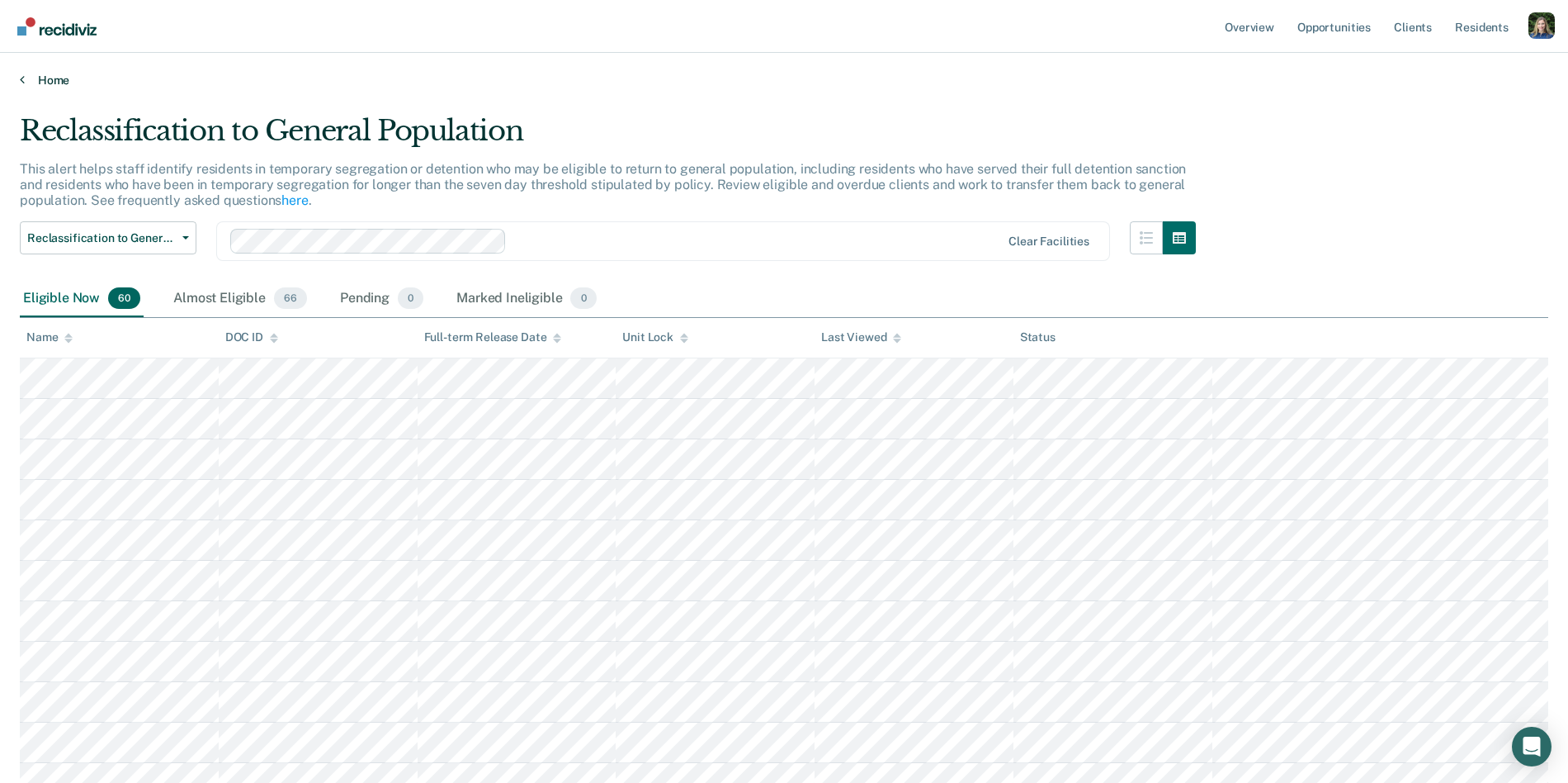
click at [47, 76] on link "Home" at bounding box center [784, 79] width 1528 height 14
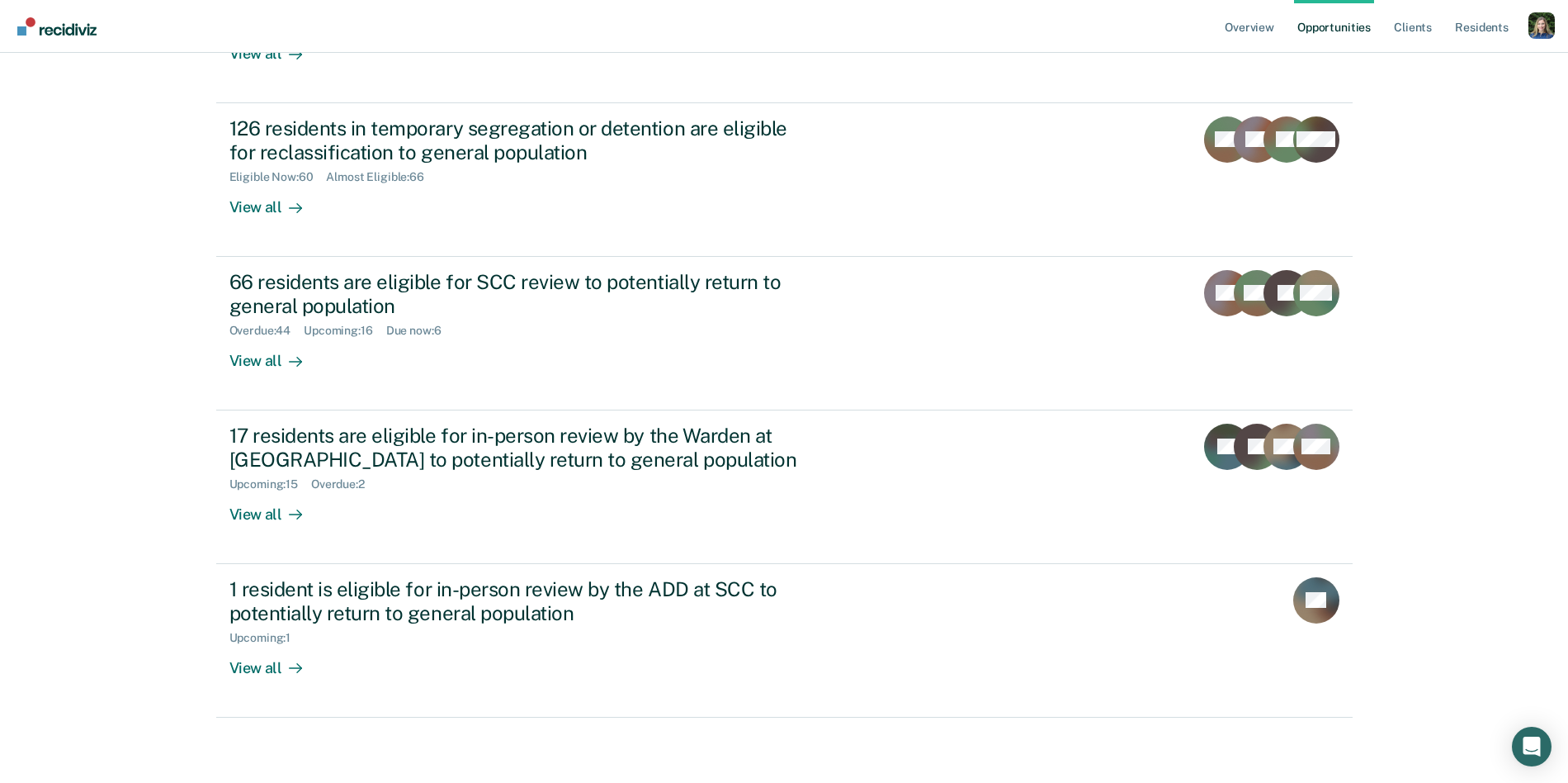
scroll to position [276, 0]
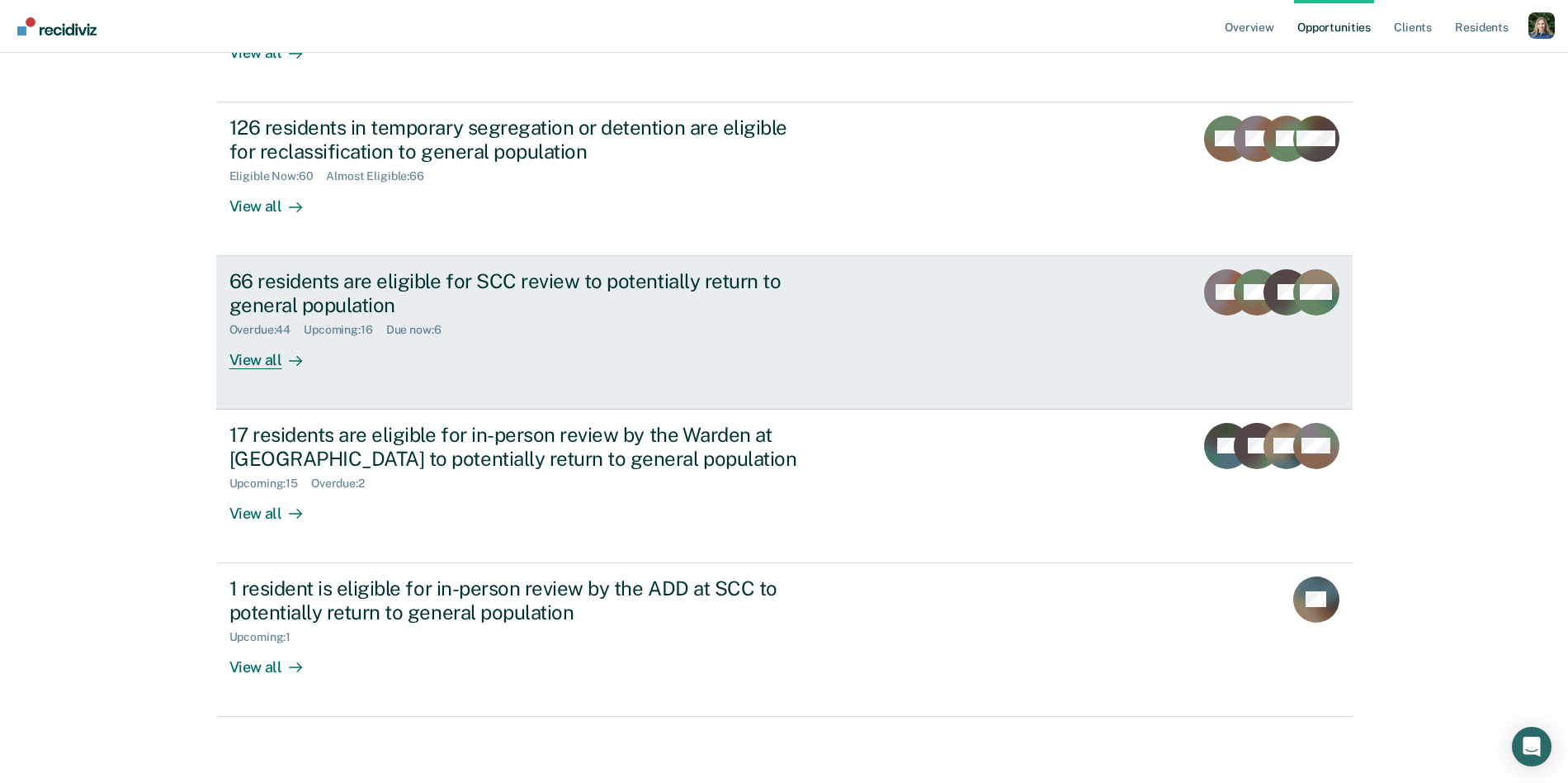
click at [589, 329] on div "Overdue : 44 Upcoming : 16 Due now : 6" at bounding box center [520, 326] width 580 height 20
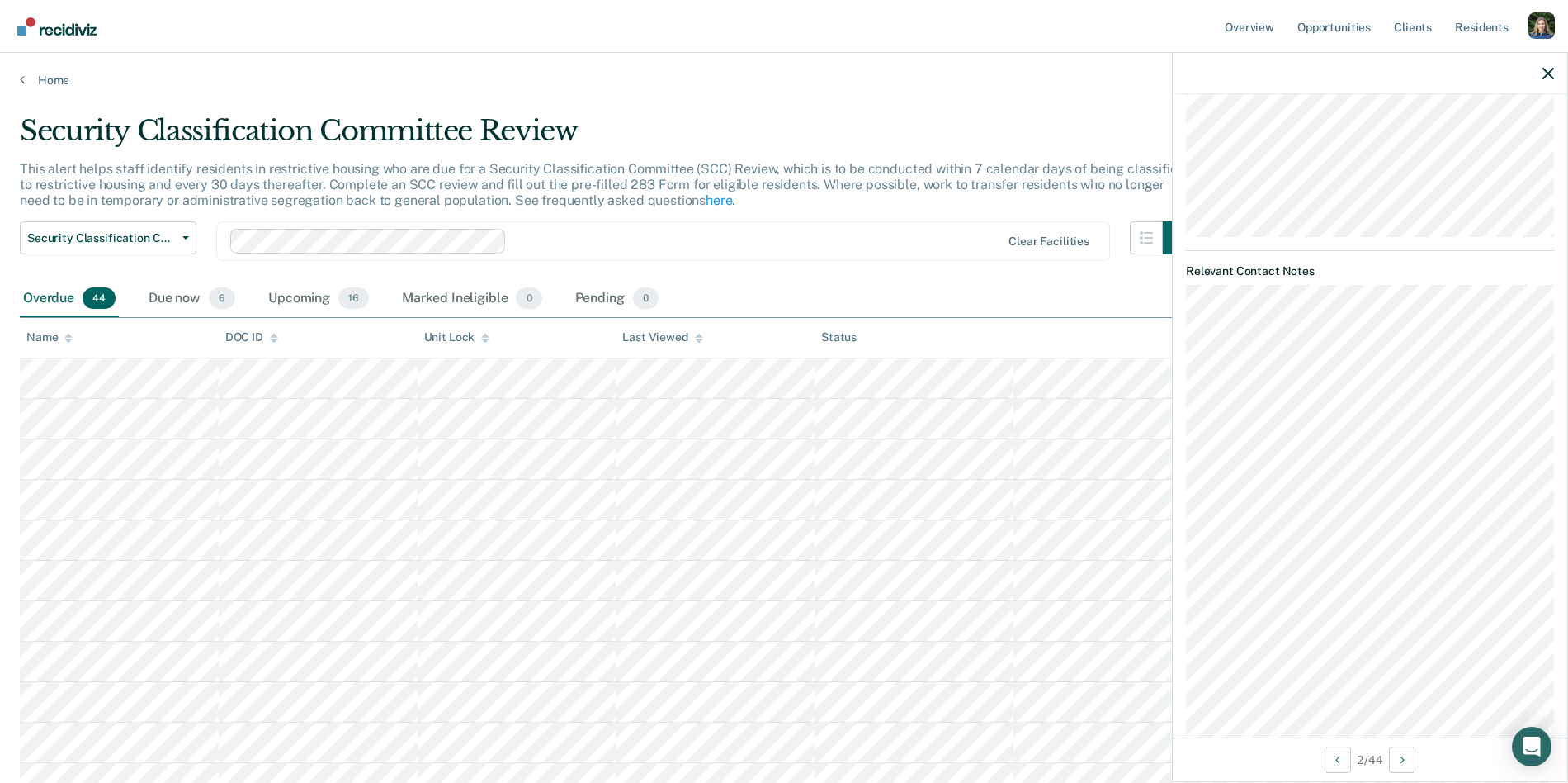
scroll to position [568, 0]
click at [1182, 595] on div "MK Security Classification Committee Review Eligible Validated by data from COM…" at bounding box center [1370, 416] width 394 height 644
click at [1182, 295] on div "MK Security Classification Committee Review Eligible Validated by data from COM…" at bounding box center [1370, 416] width 394 height 644
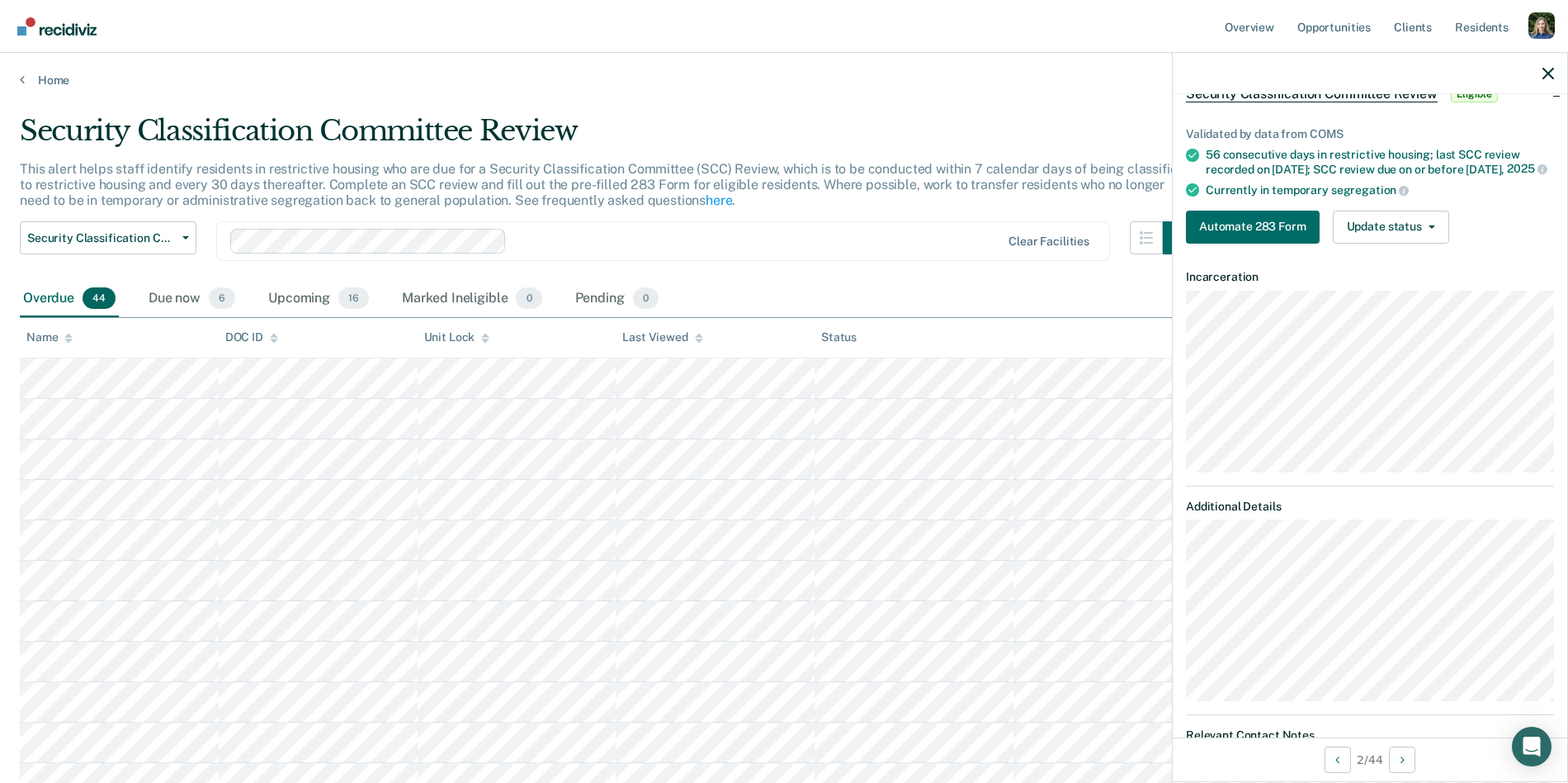
scroll to position [0, 0]
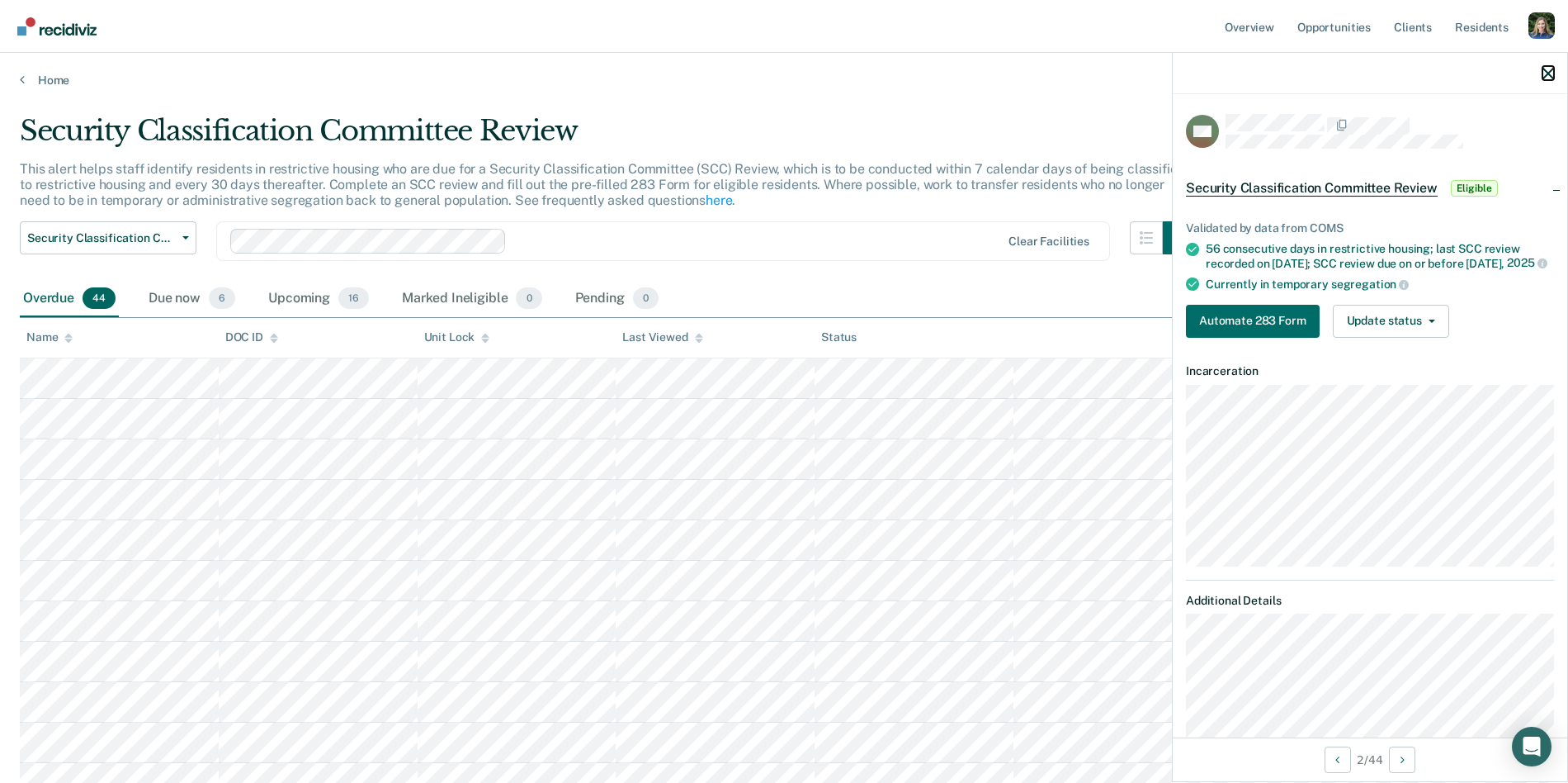
click at [1548, 68] on icon "button" at bounding box center [1549, 73] width 12 height 12
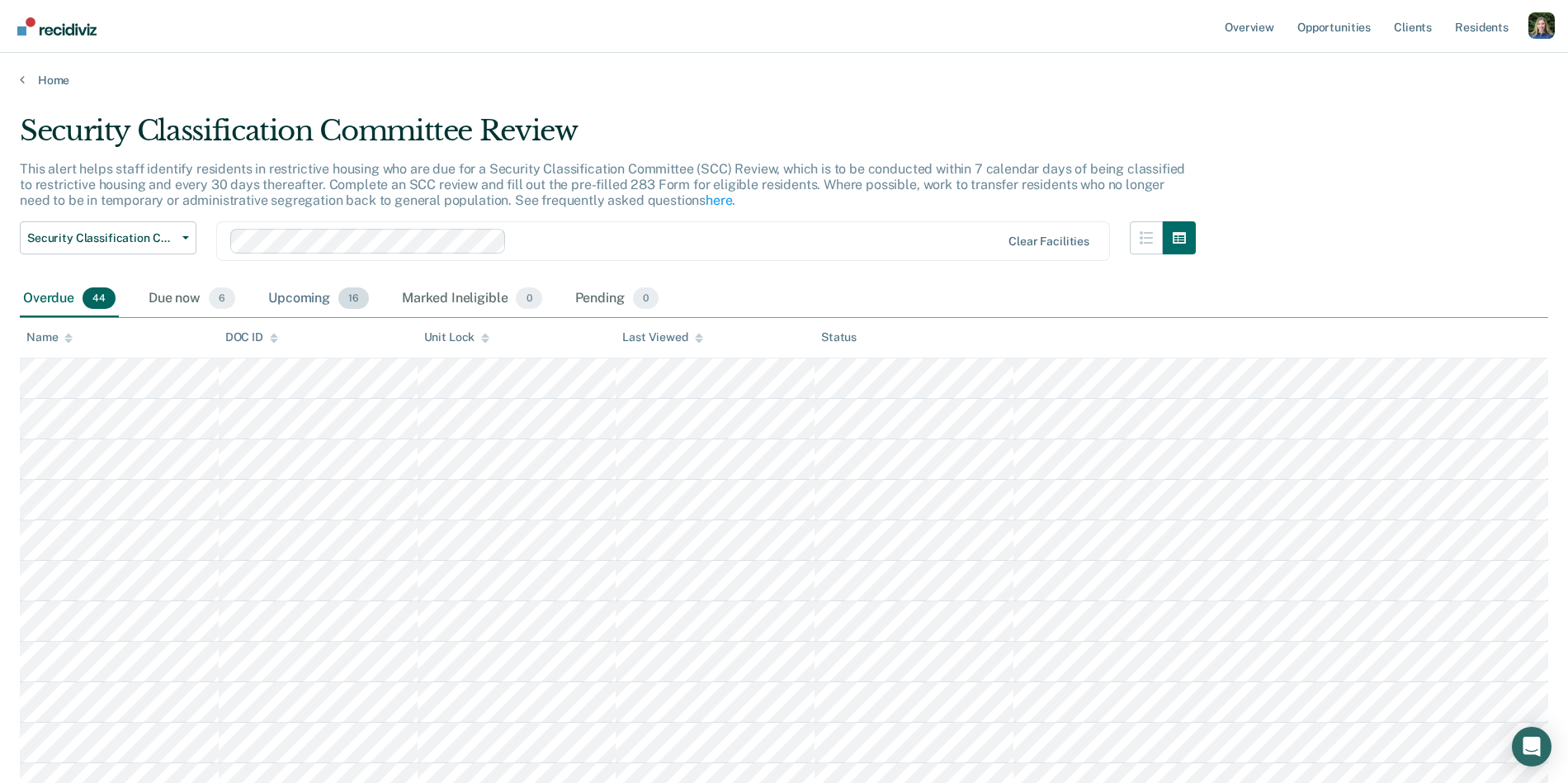
click at [296, 296] on div "Upcoming 16" at bounding box center [318, 299] width 107 height 37
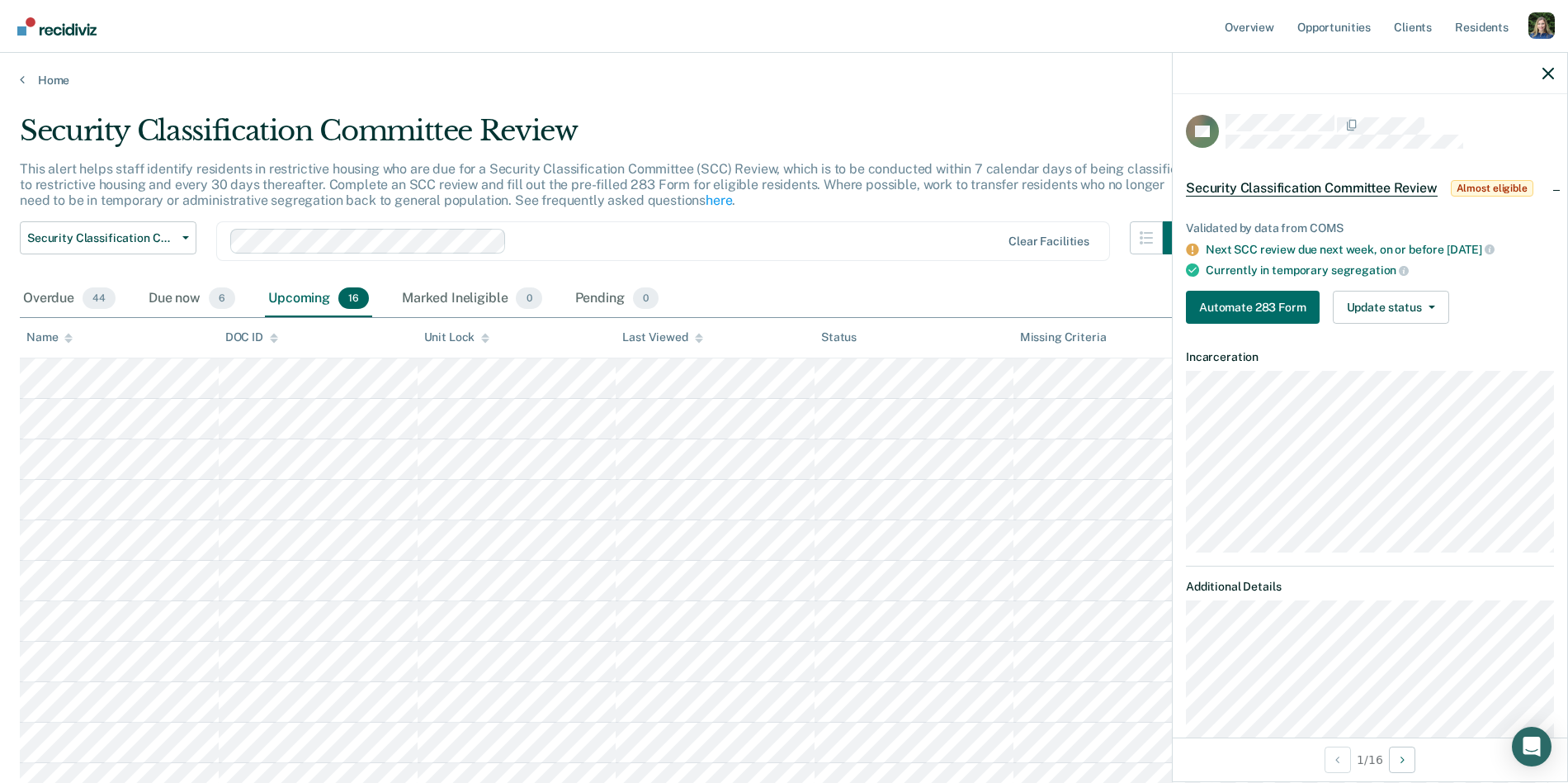
scroll to position [1, 0]
click at [178, 298] on div "Due now 6" at bounding box center [191, 299] width 94 height 37
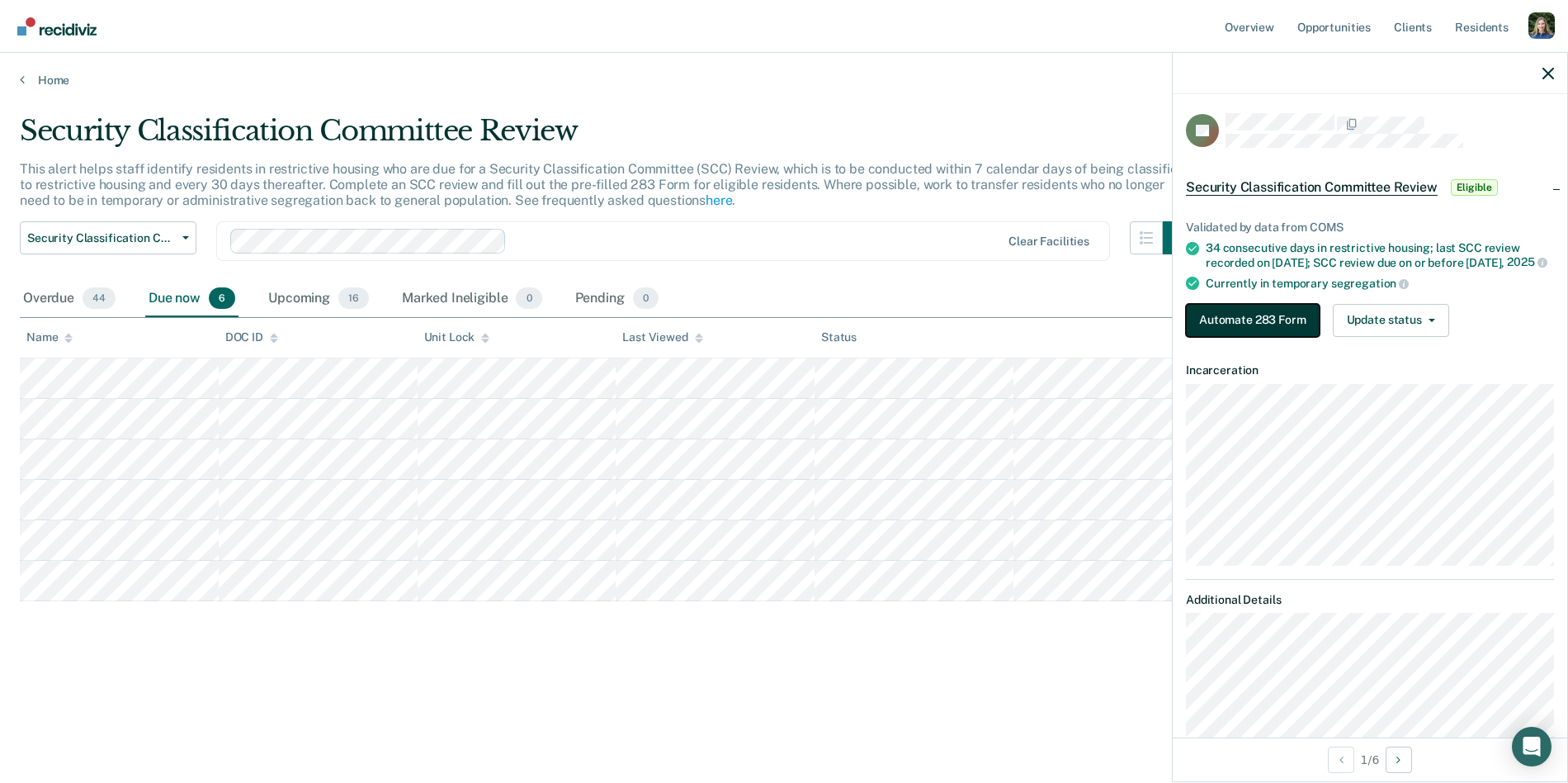
click at [1260, 333] on button "Automate 283 Form" at bounding box center [1253, 320] width 133 height 33
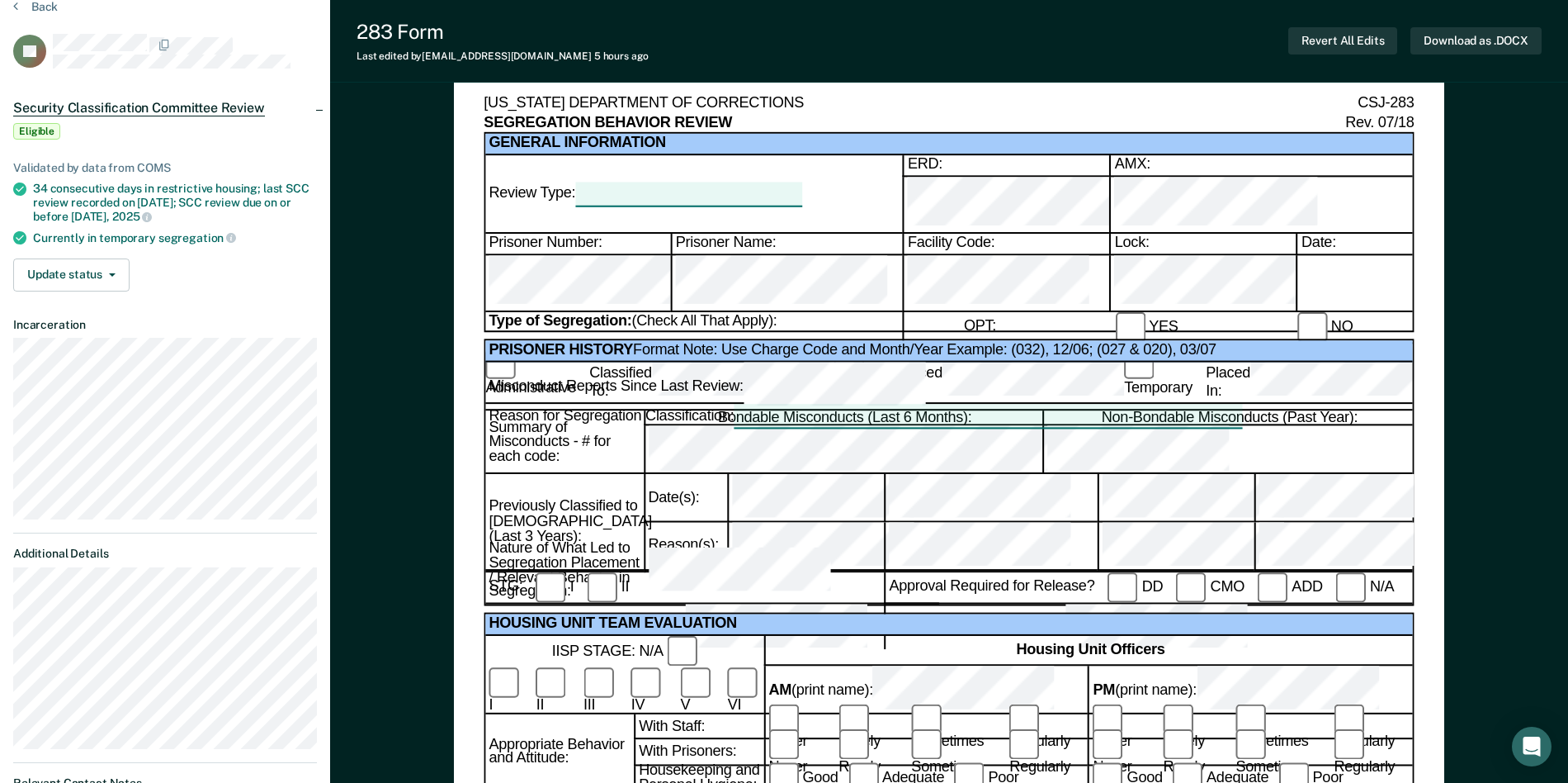
scroll to position [76, 0]
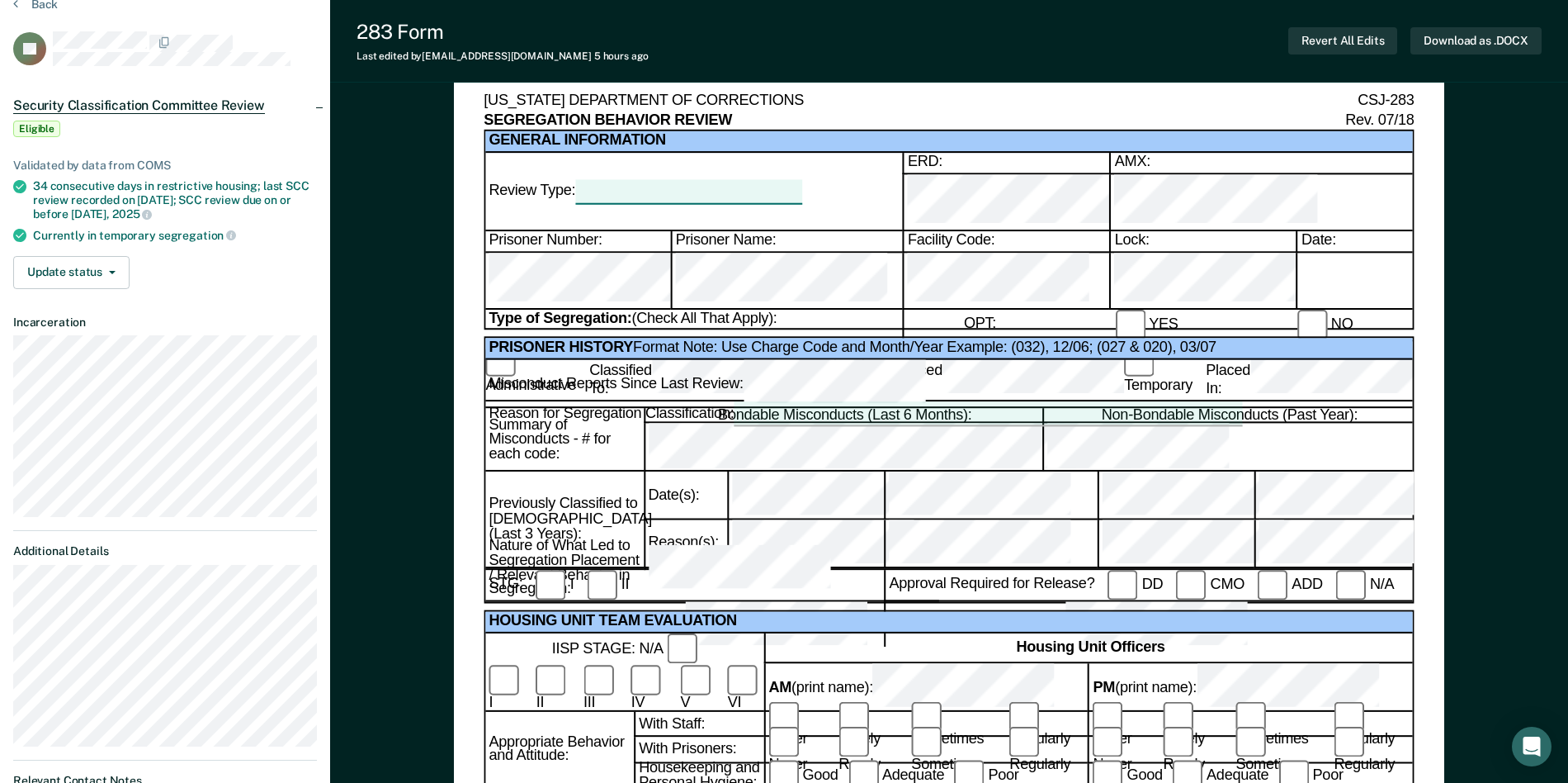
click at [861, 402] on div at bounding box center [988, 414] width 508 height 23
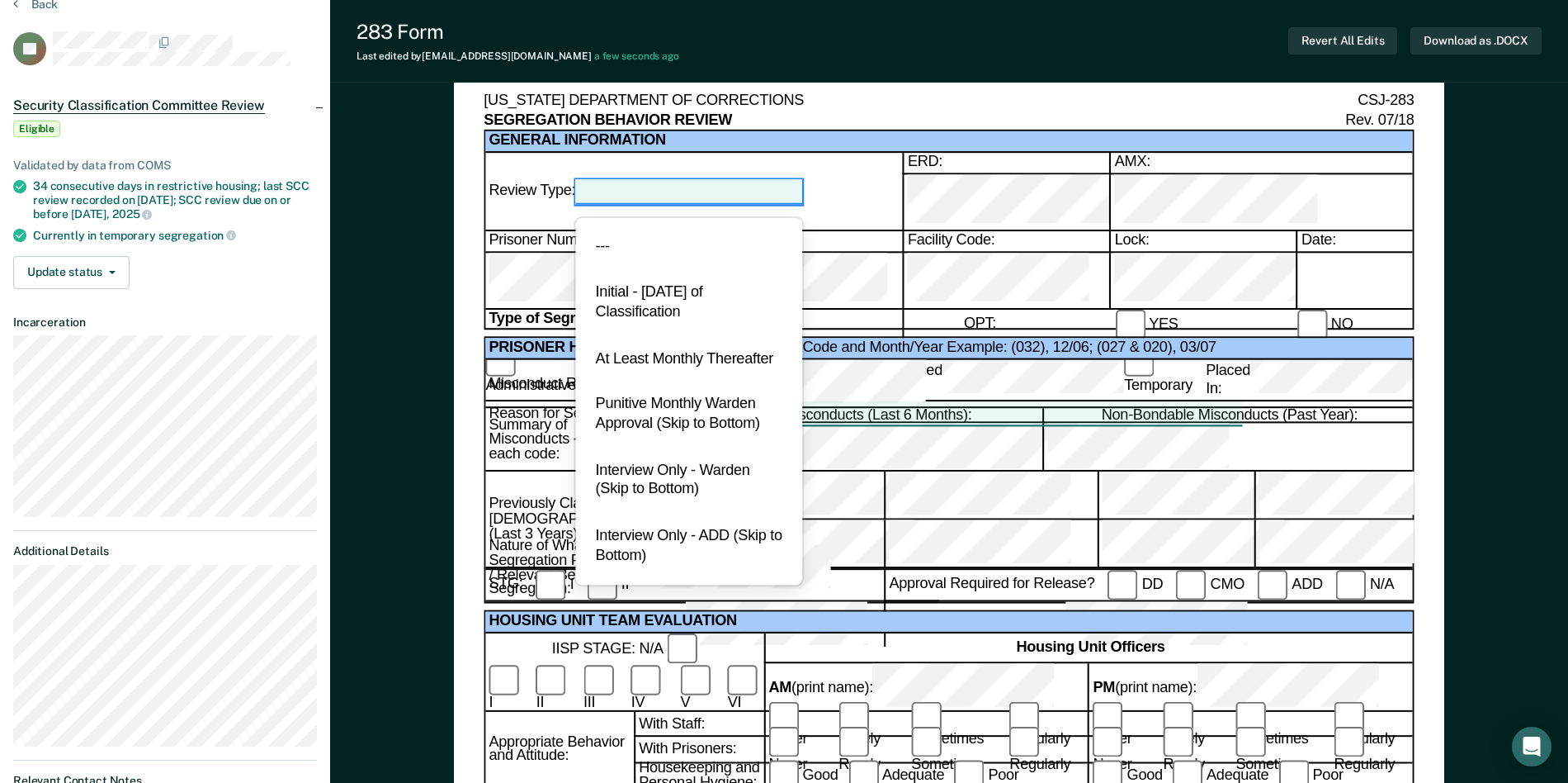
click at [777, 179] on div at bounding box center [690, 190] width 228 height 23
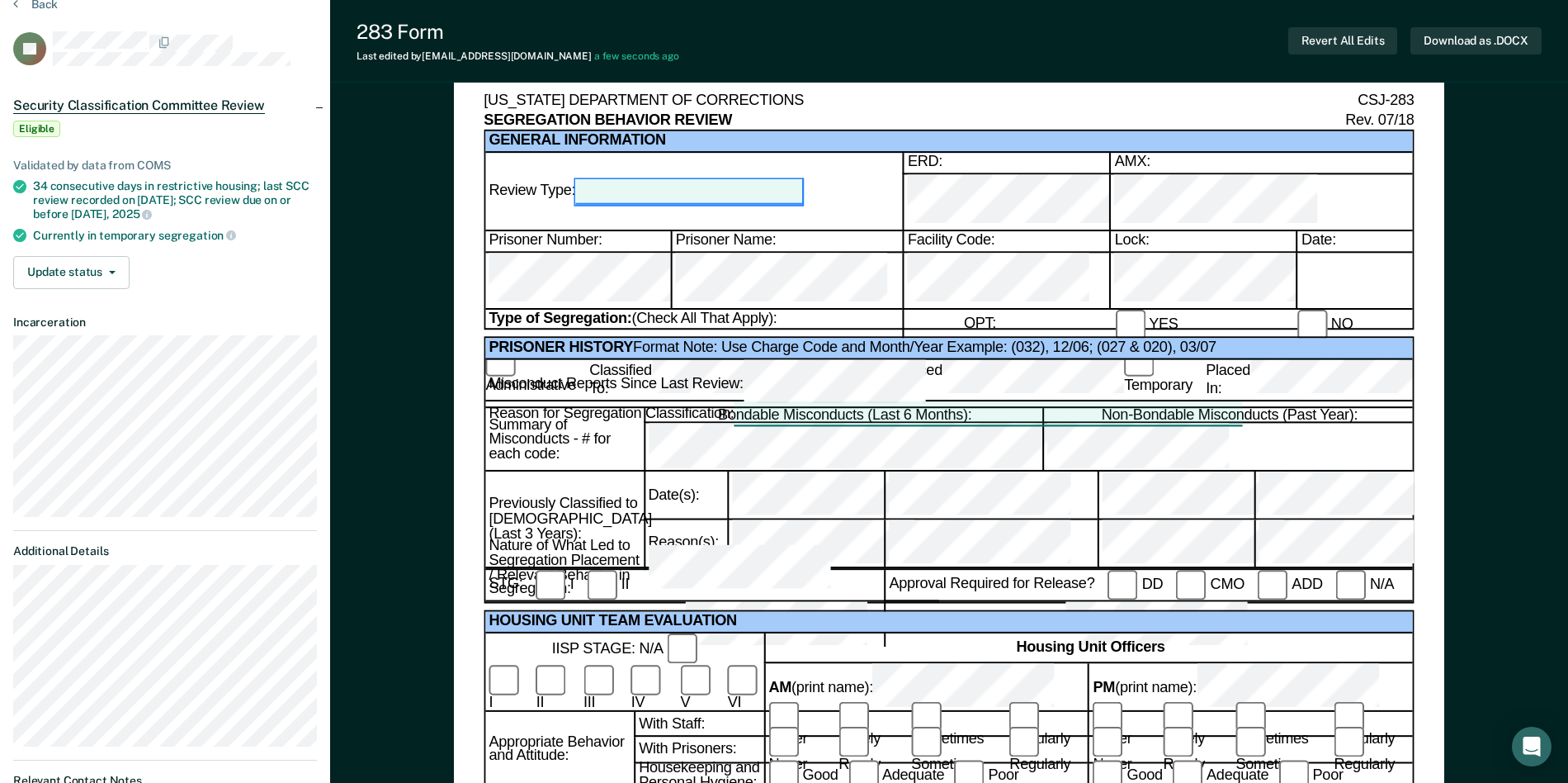
click at [777, 179] on div at bounding box center [690, 190] width 228 height 23
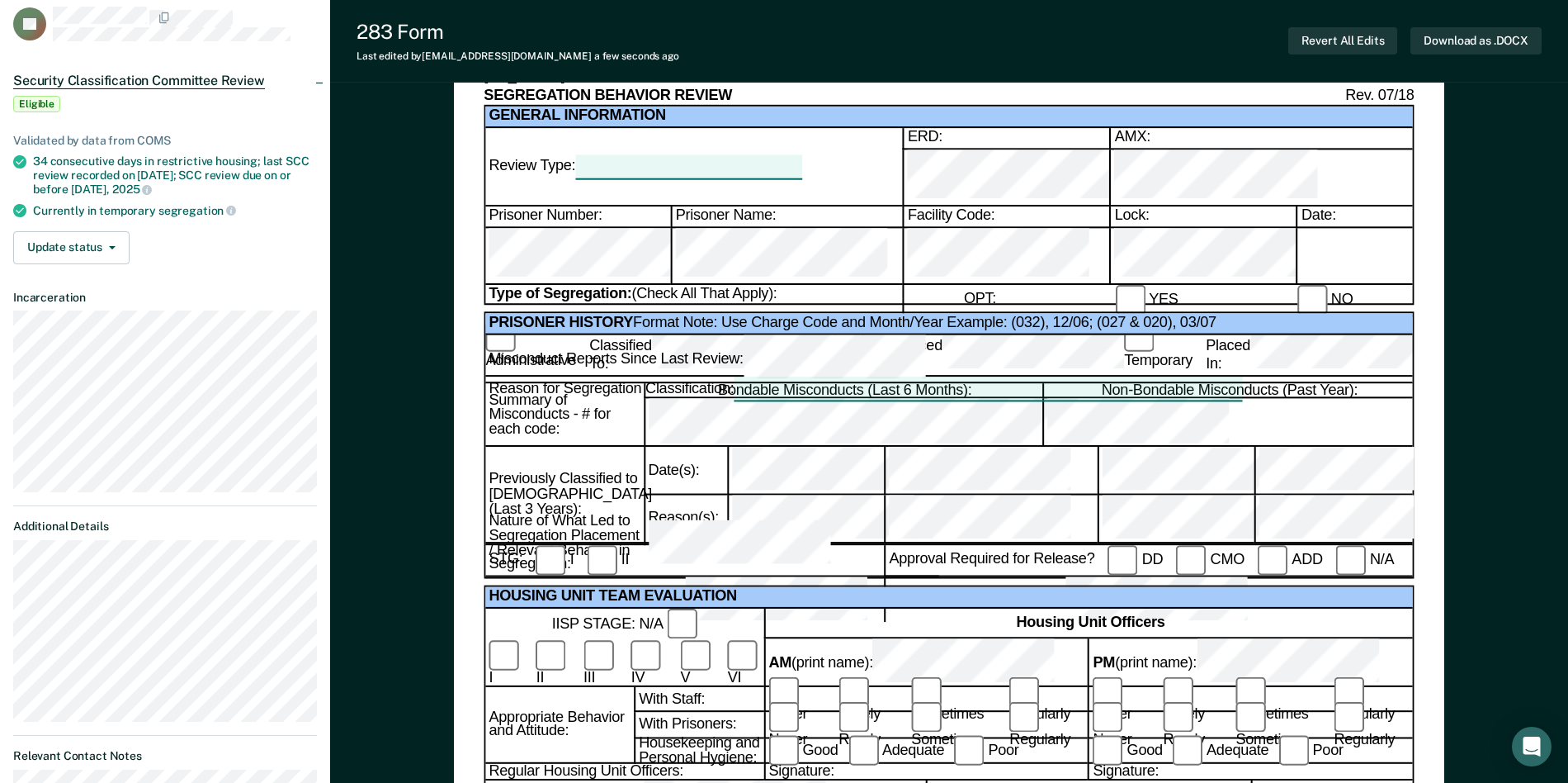
scroll to position [0, 0]
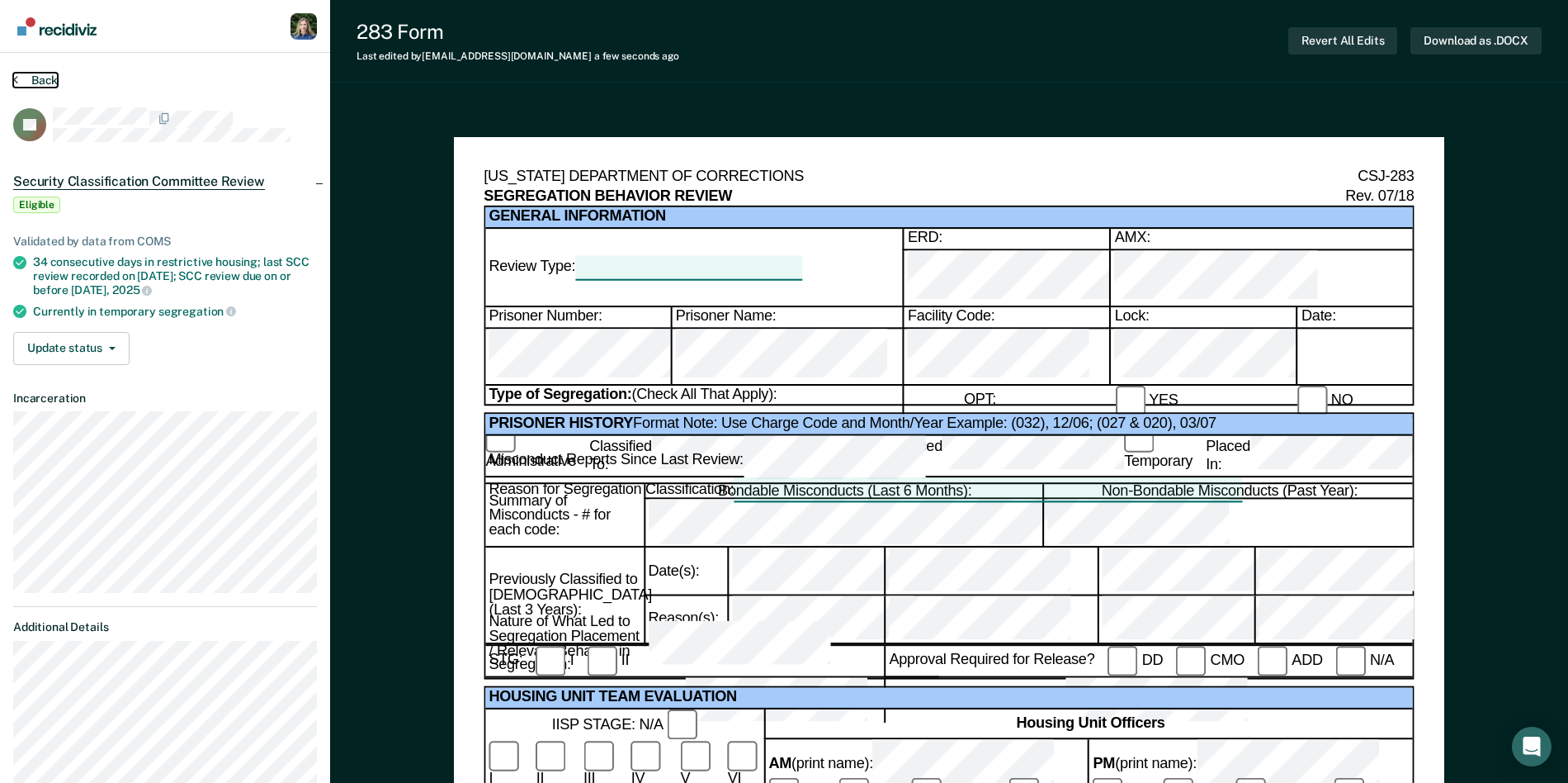
click at [30, 77] on button "Back" at bounding box center [36, 79] width 44 height 14
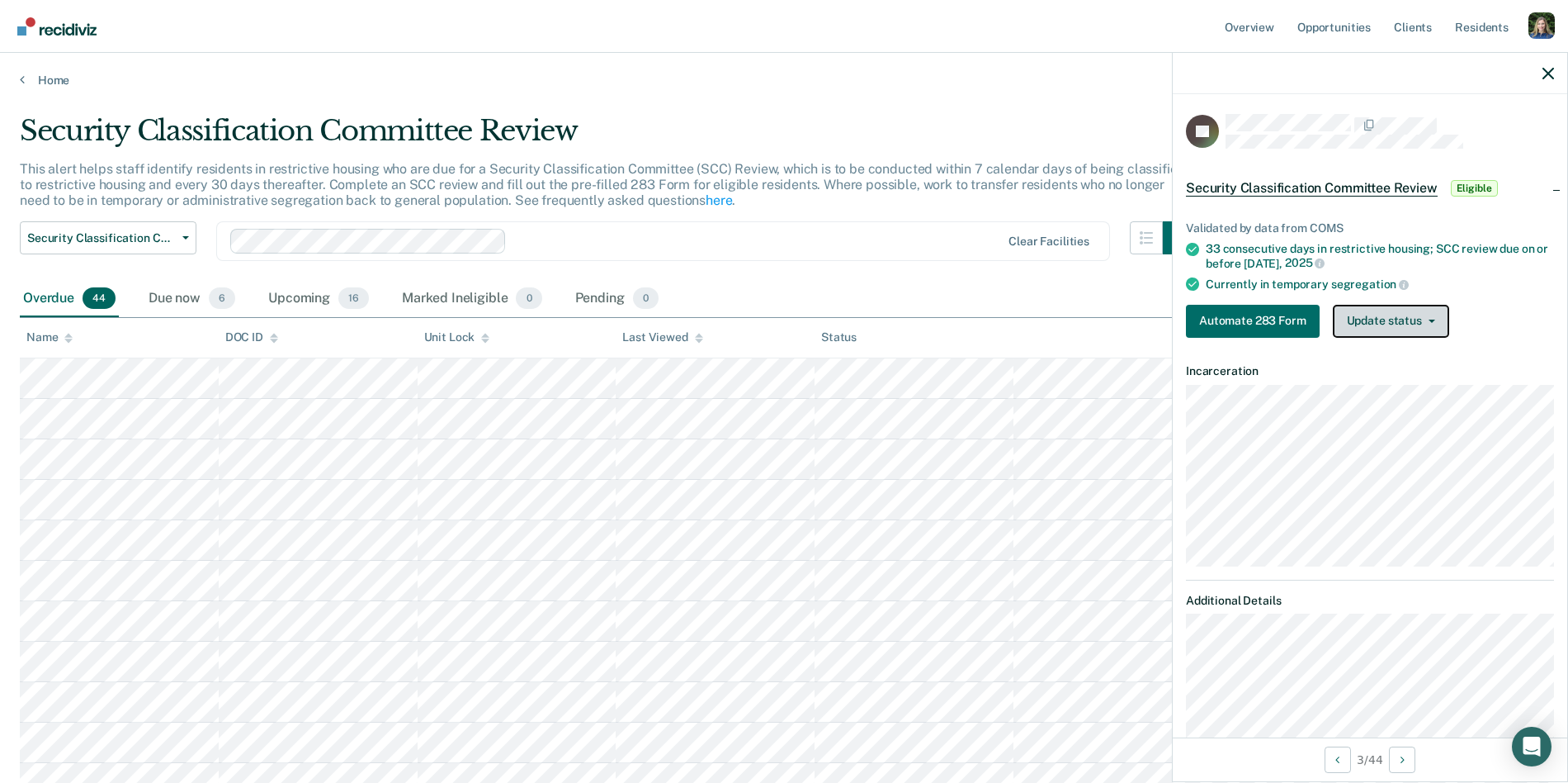
click at [1395, 322] on button "Update status" at bounding box center [1391, 321] width 116 height 33
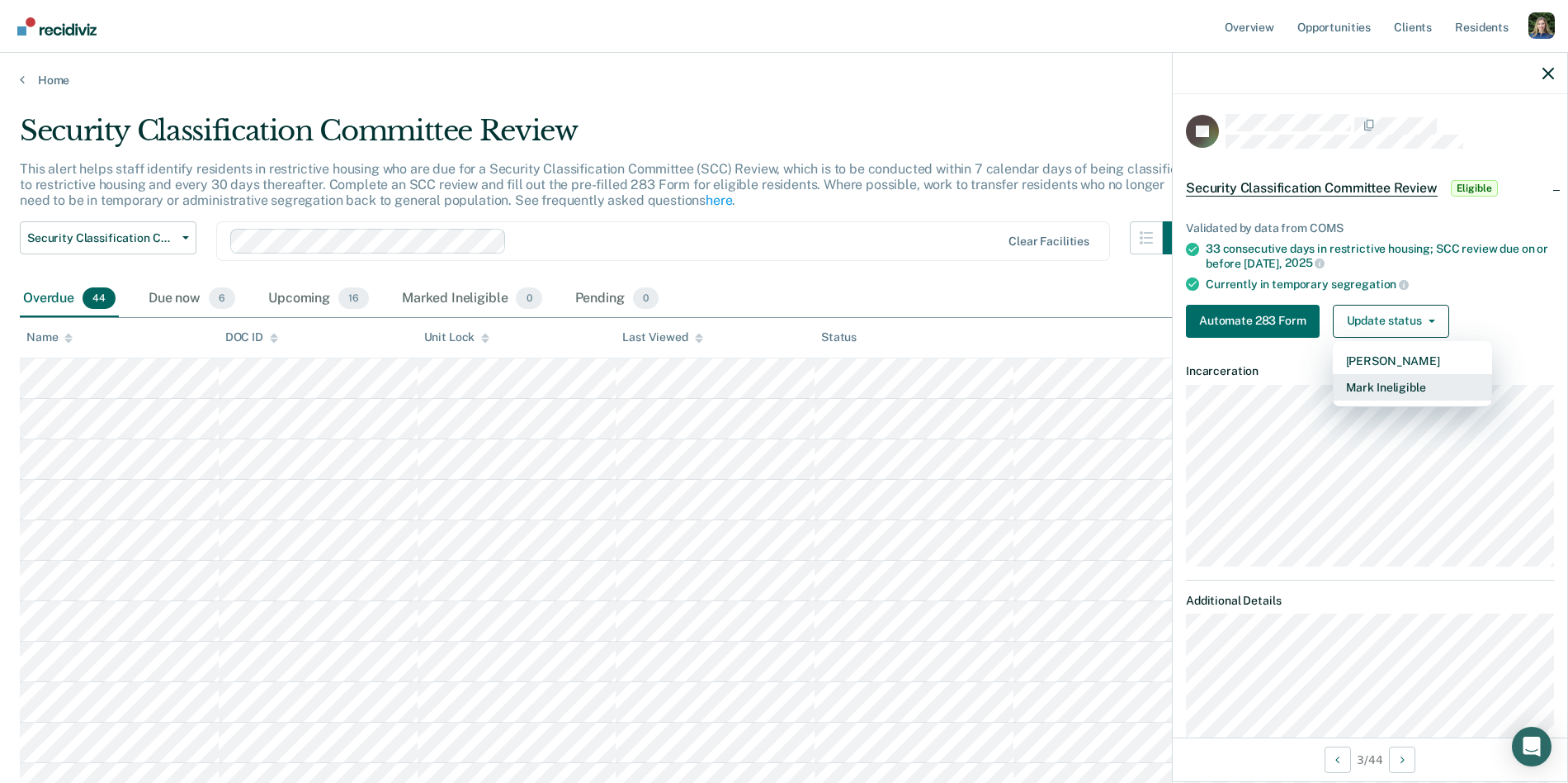
click at [1411, 385] on button "Mark Ineligible" at bounding box center [1412, 387] width 159 height 26
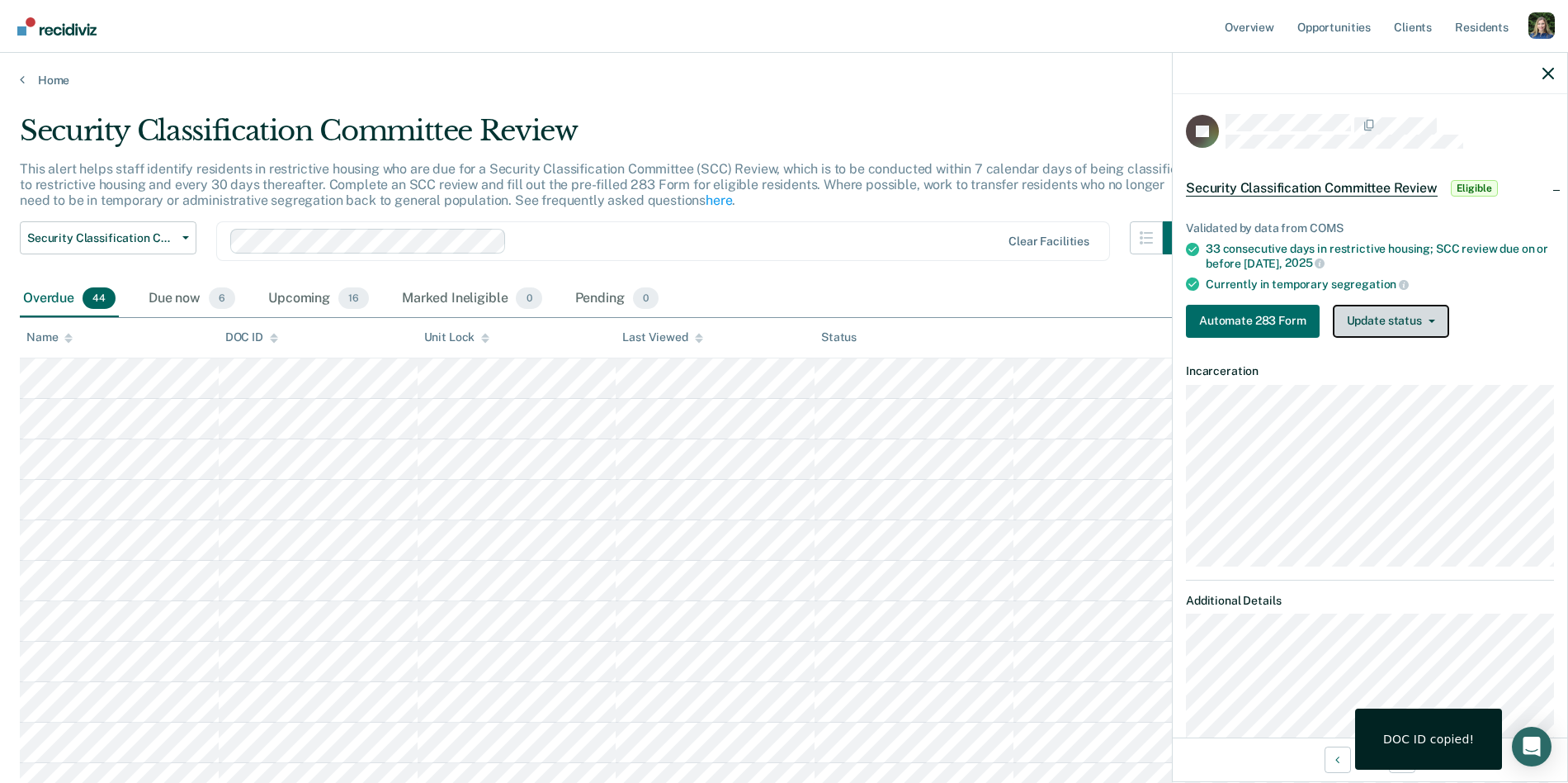
click at [1398, 332] on button "Update status" at bounding box center [1391, 321] width 116 height 33
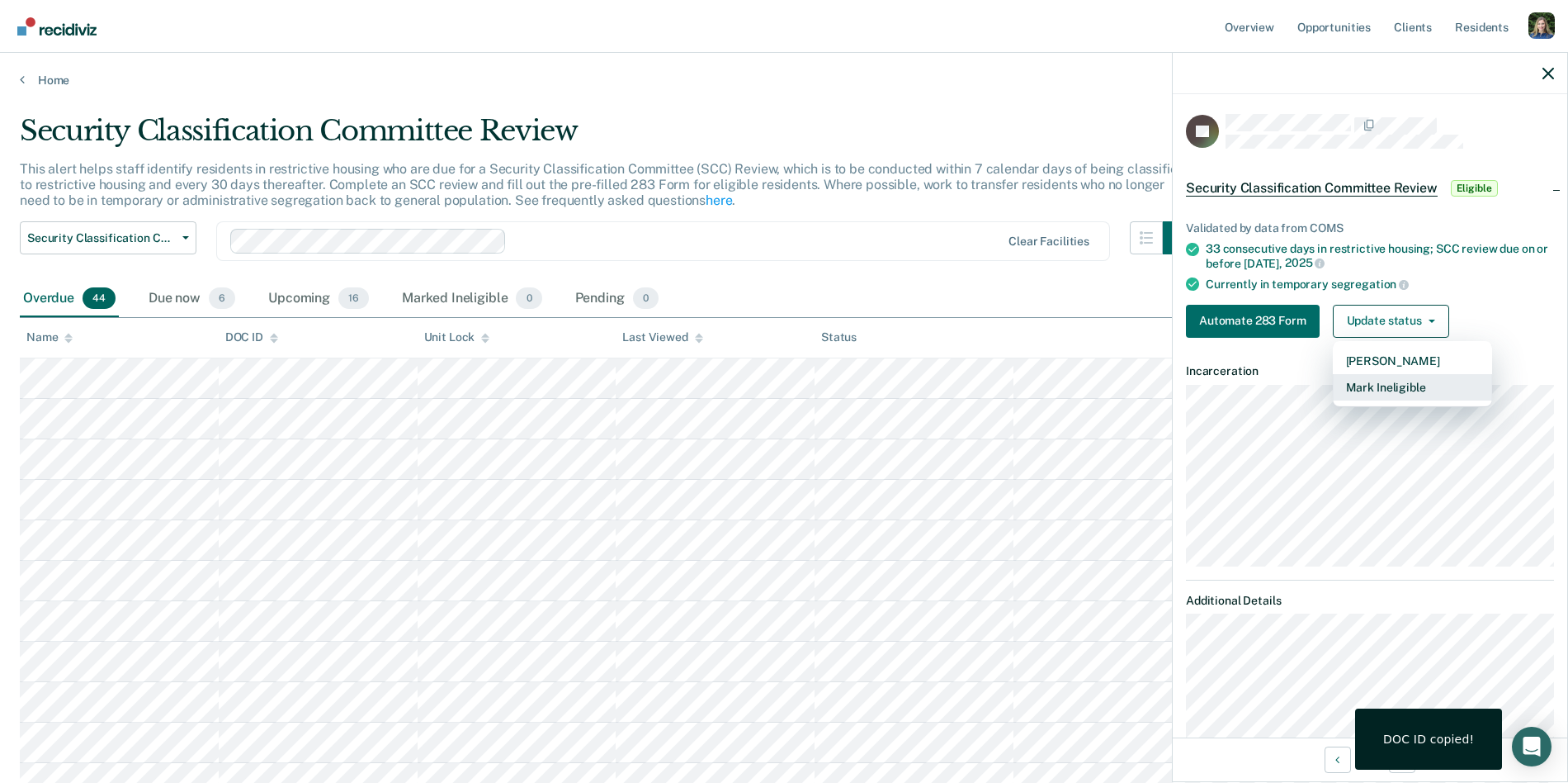
click at [1388, 388] on button "Mark Ineligible" at bounding box center [1412, 387] width 159 height 26
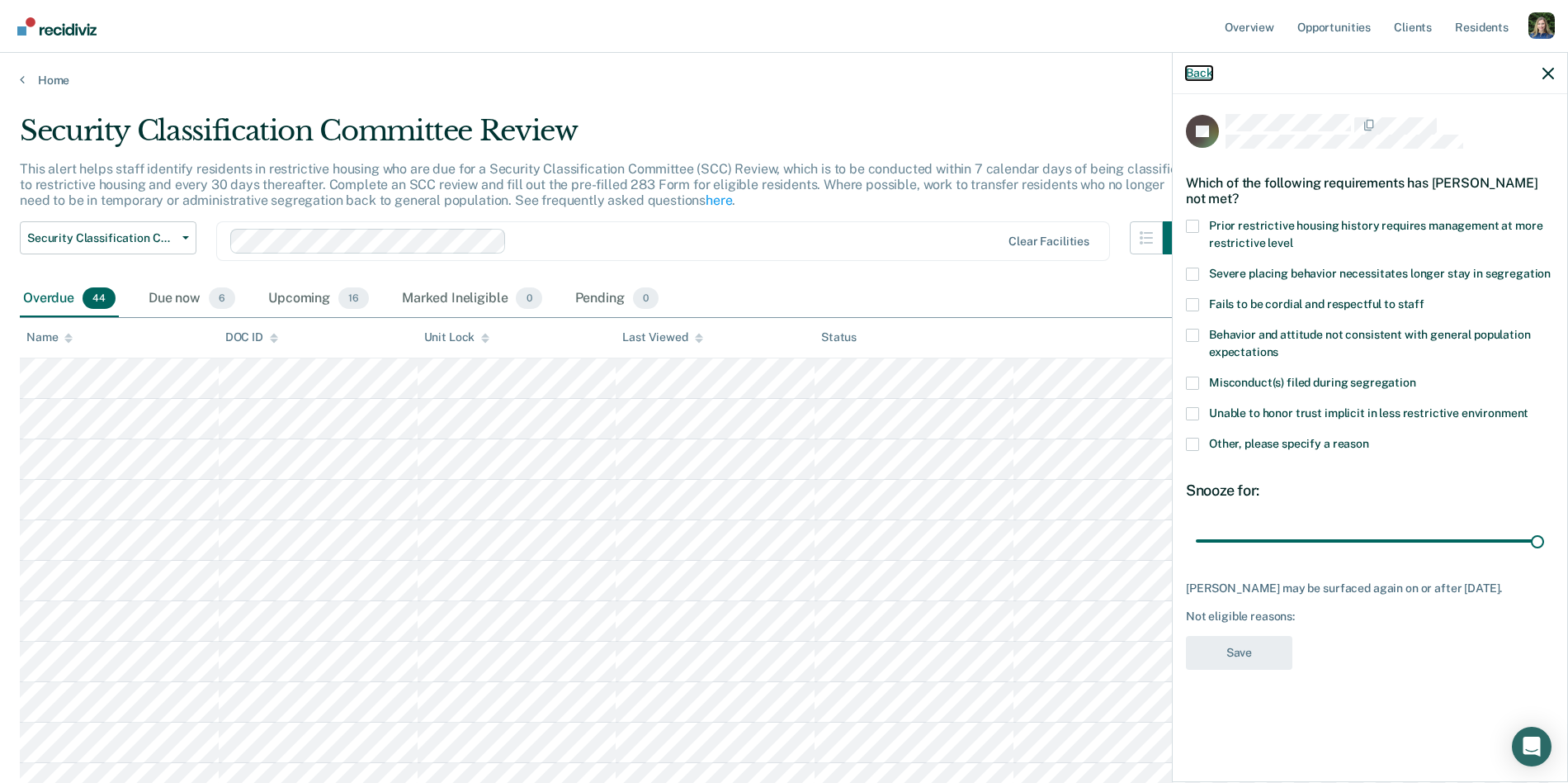
click at [1193, 71] on button "Back" at bounding box center [1199, 72] width 26 height 14
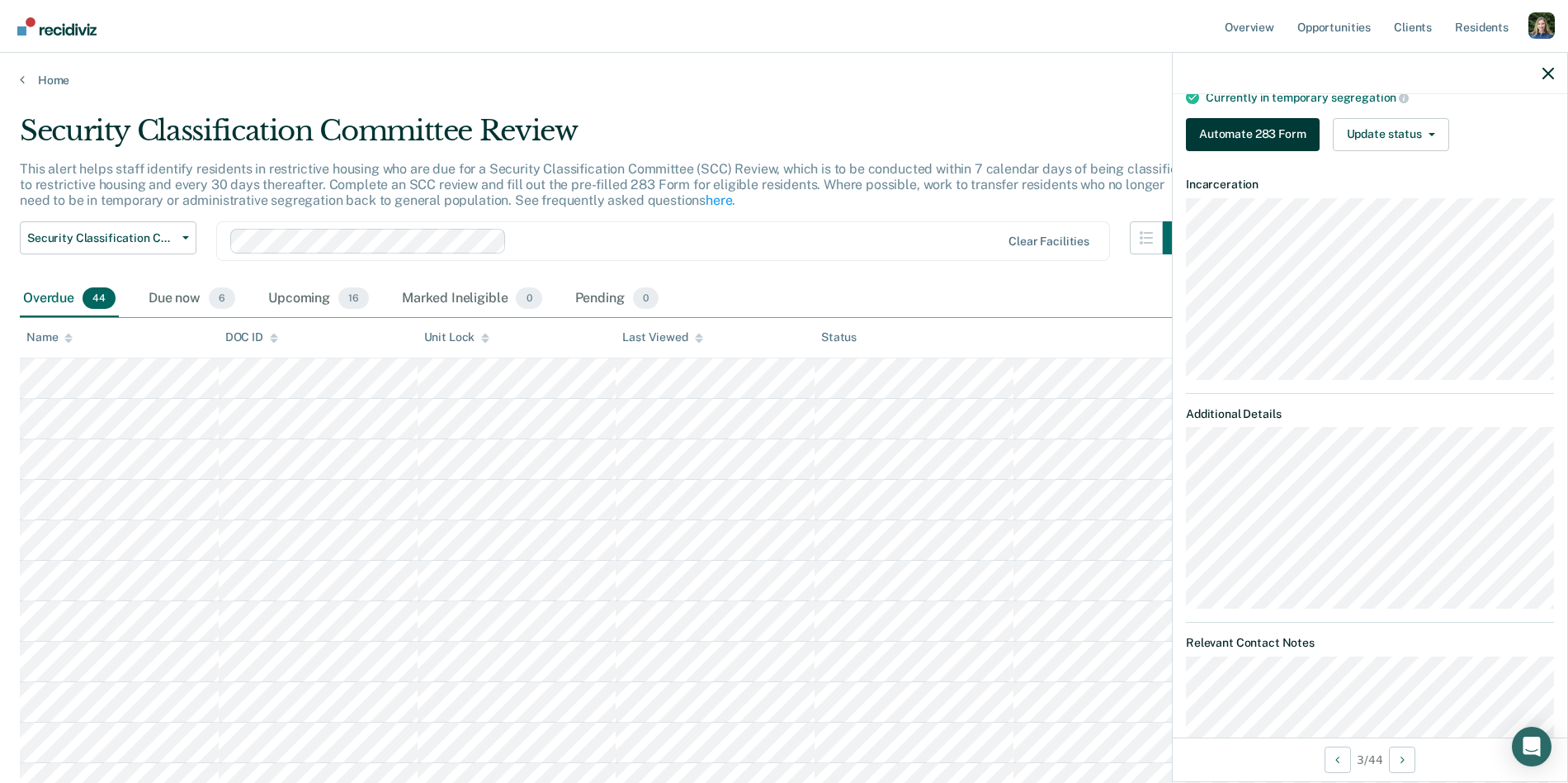
scroll to position [210, 0]
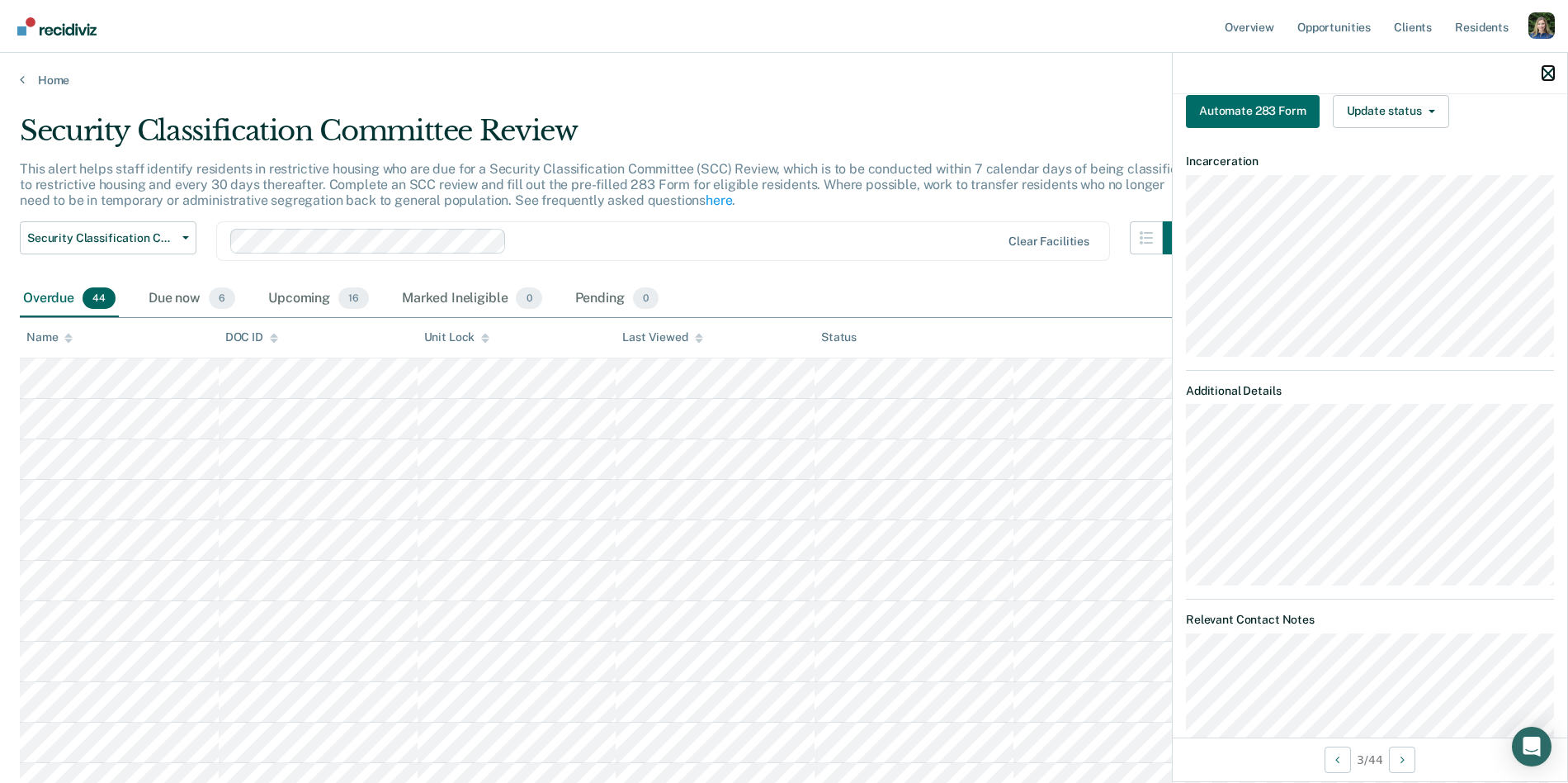
click at [1551, 70] on icon "button" at bounding box center [1549, 73] width 12 height 12
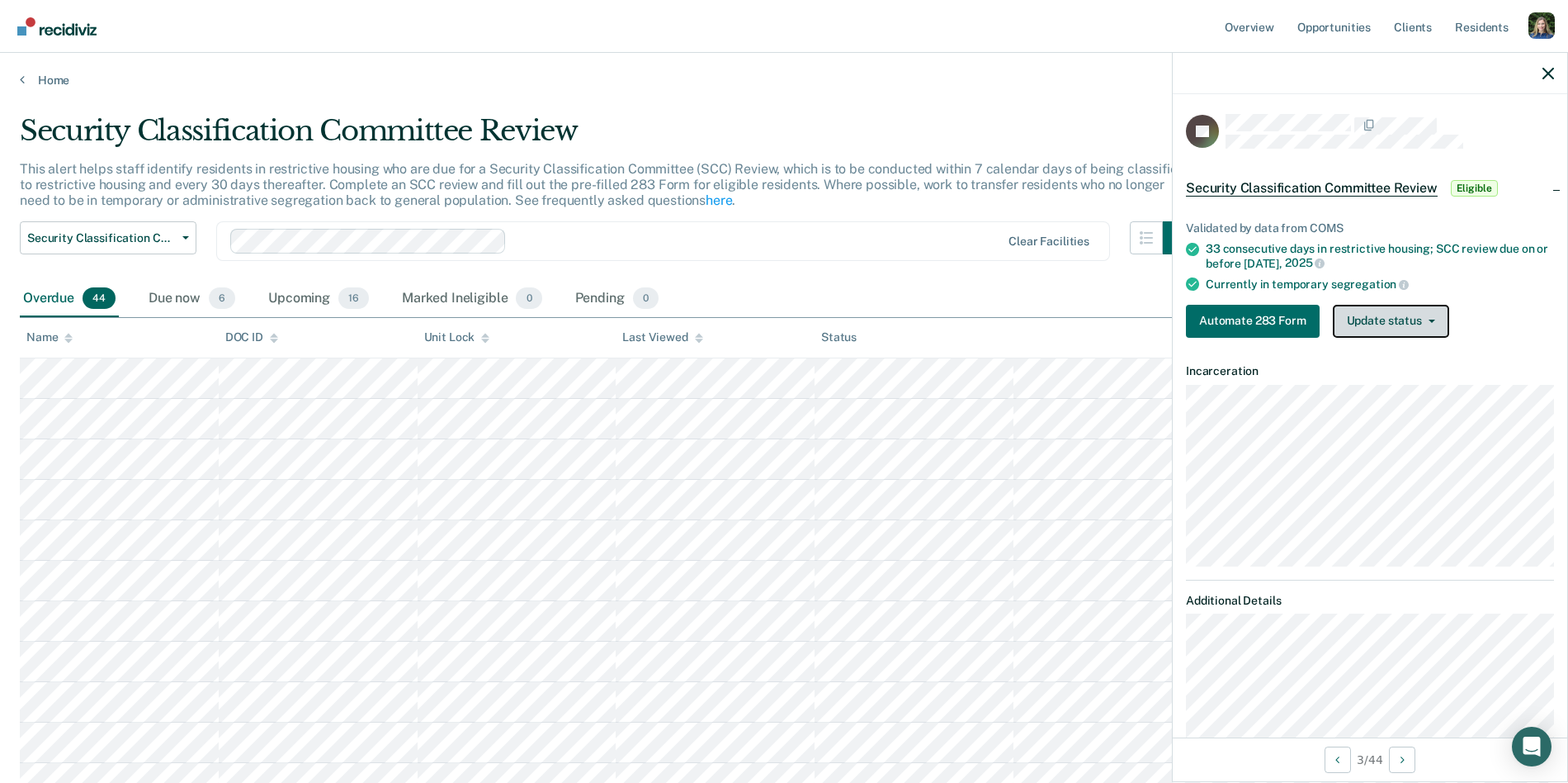
click at [1370, 321] on button "Update status" at bounding box center [1391, 321] width 116 height 33
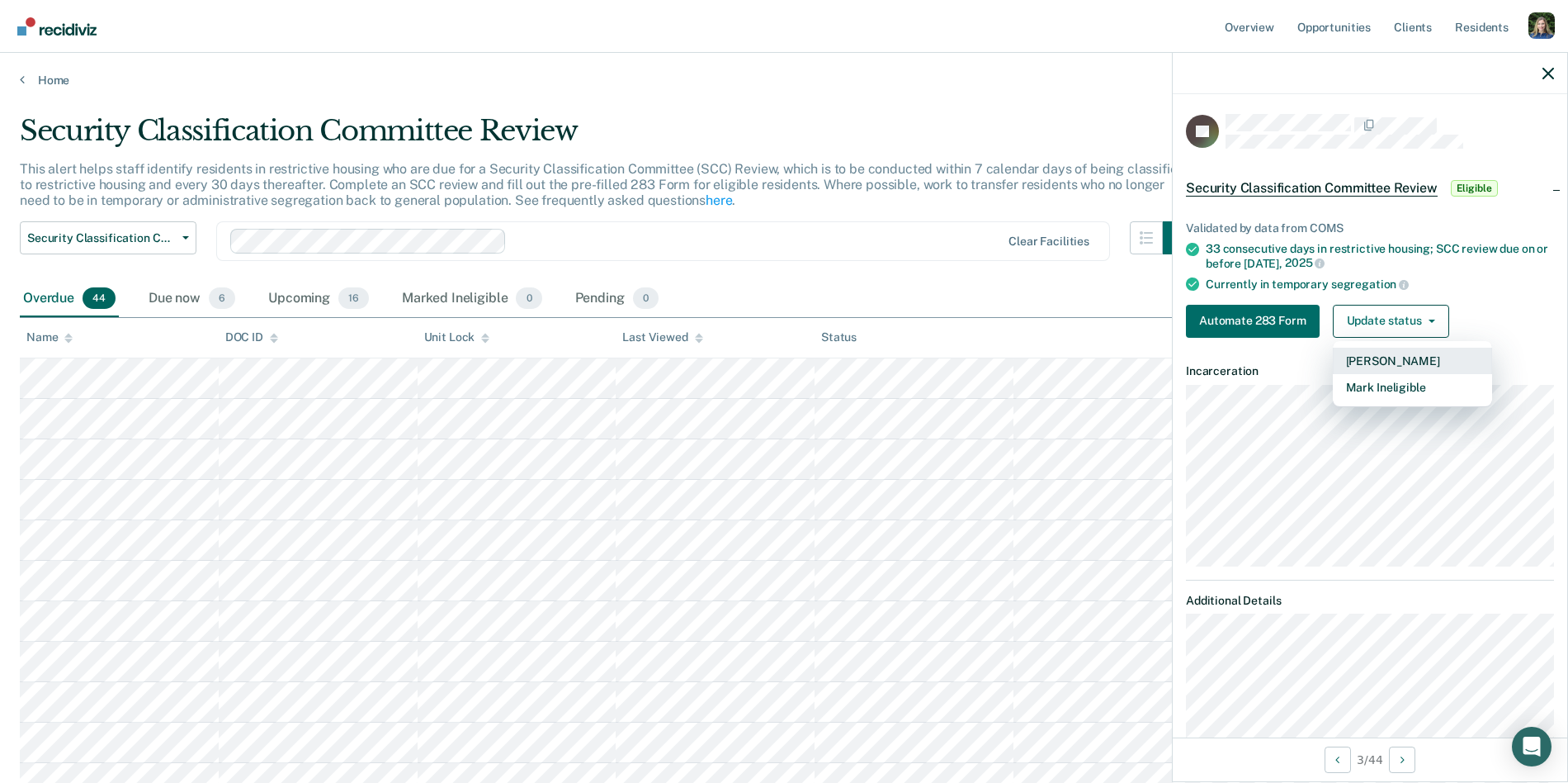
click at [1389, 359] on button "[PERSON_NAME]" at bounding box center [1412, 361] width 159 height 26
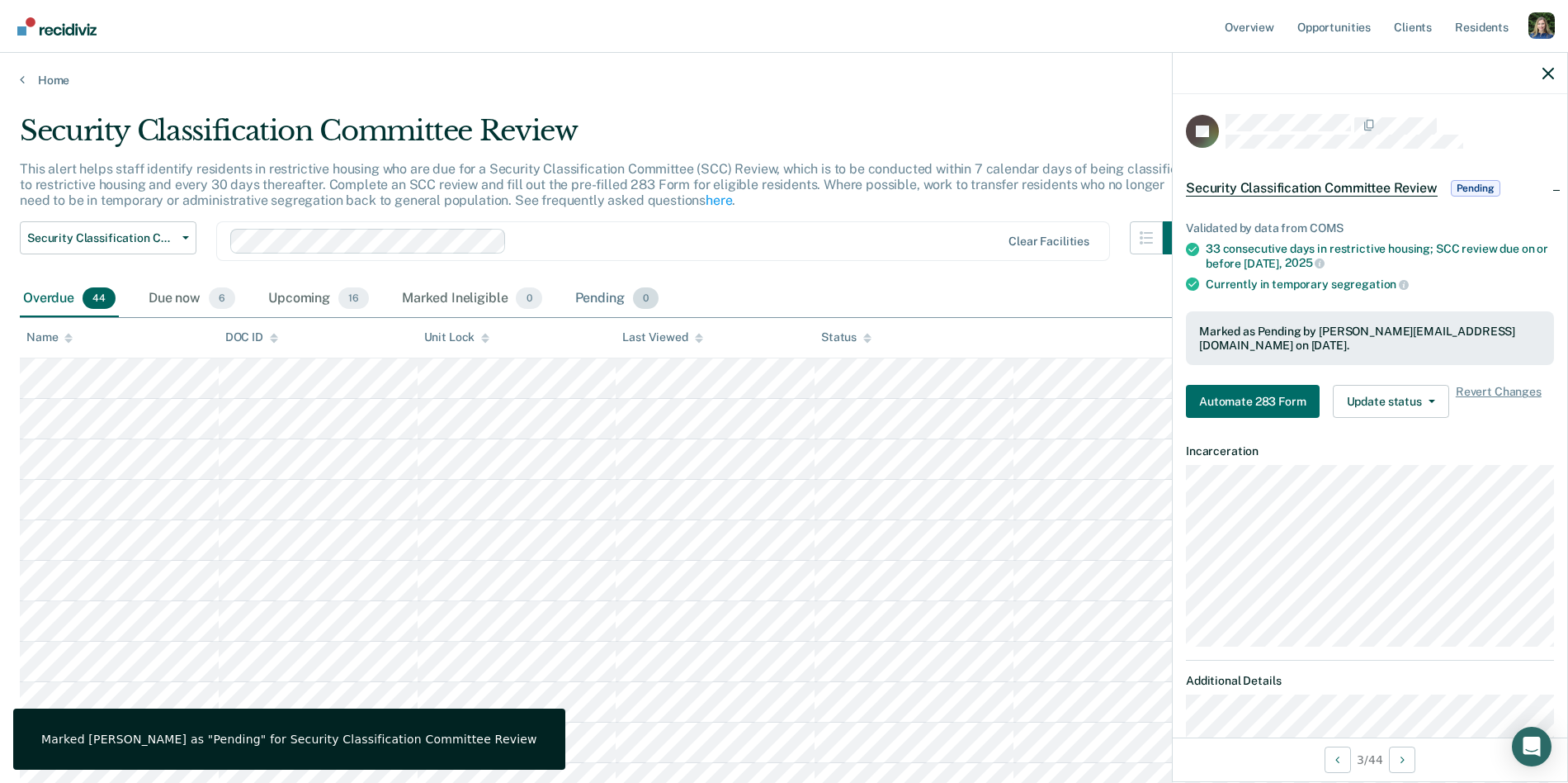
click at [602, 300] on div "Pending 0" at bounding box center [616, 299] width 90 height 37
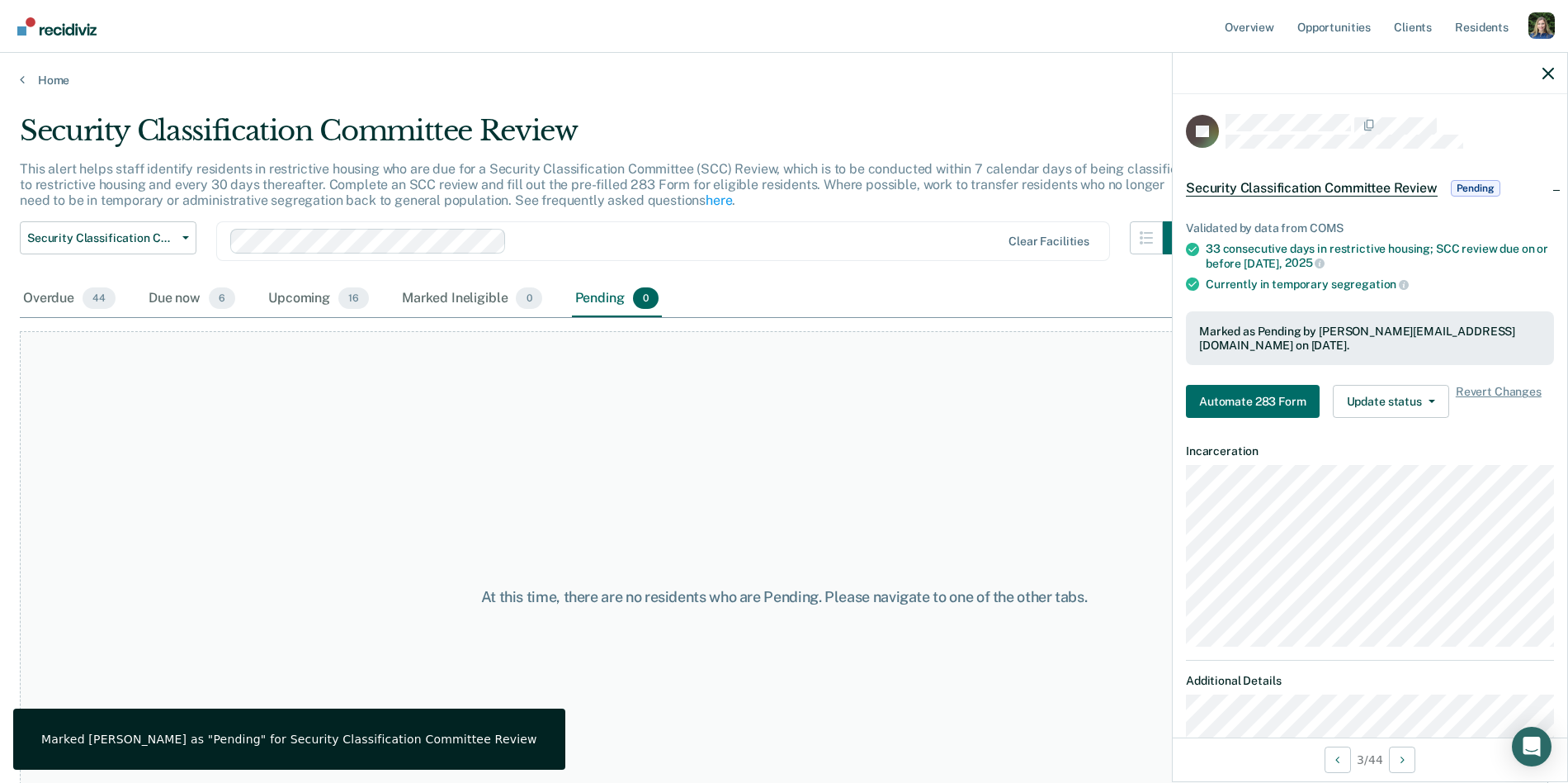
click at [622, 304] on div "Pending 0" at bounding box center [616, 299] width 90 height 37
click at [34, 296] on div "Overdue 44" at bounding box center [70, 299] width 100 height 37
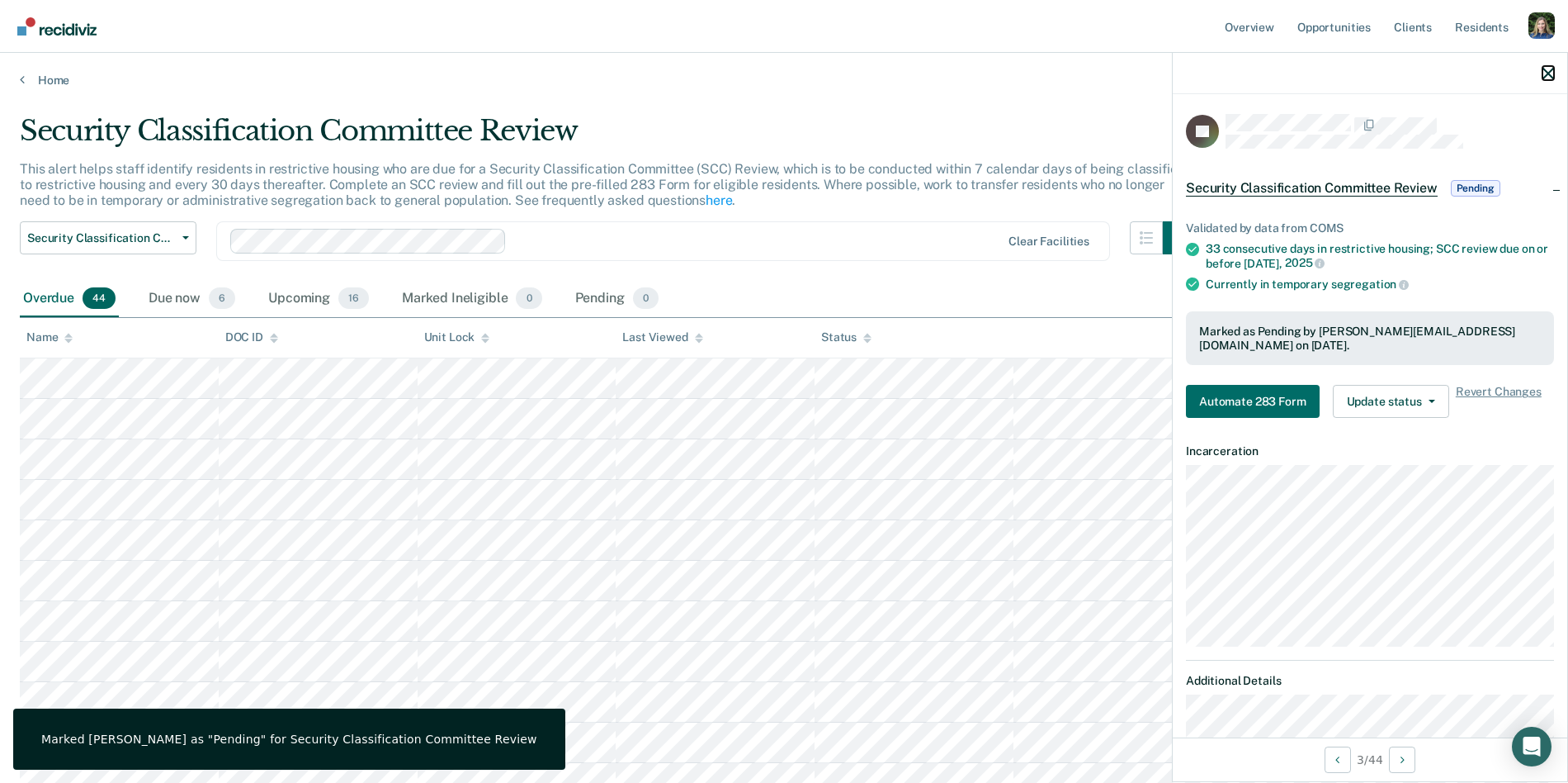
click at [1549, 74] on icon "button" at bounding box center [1549, 73] width 12 height 12
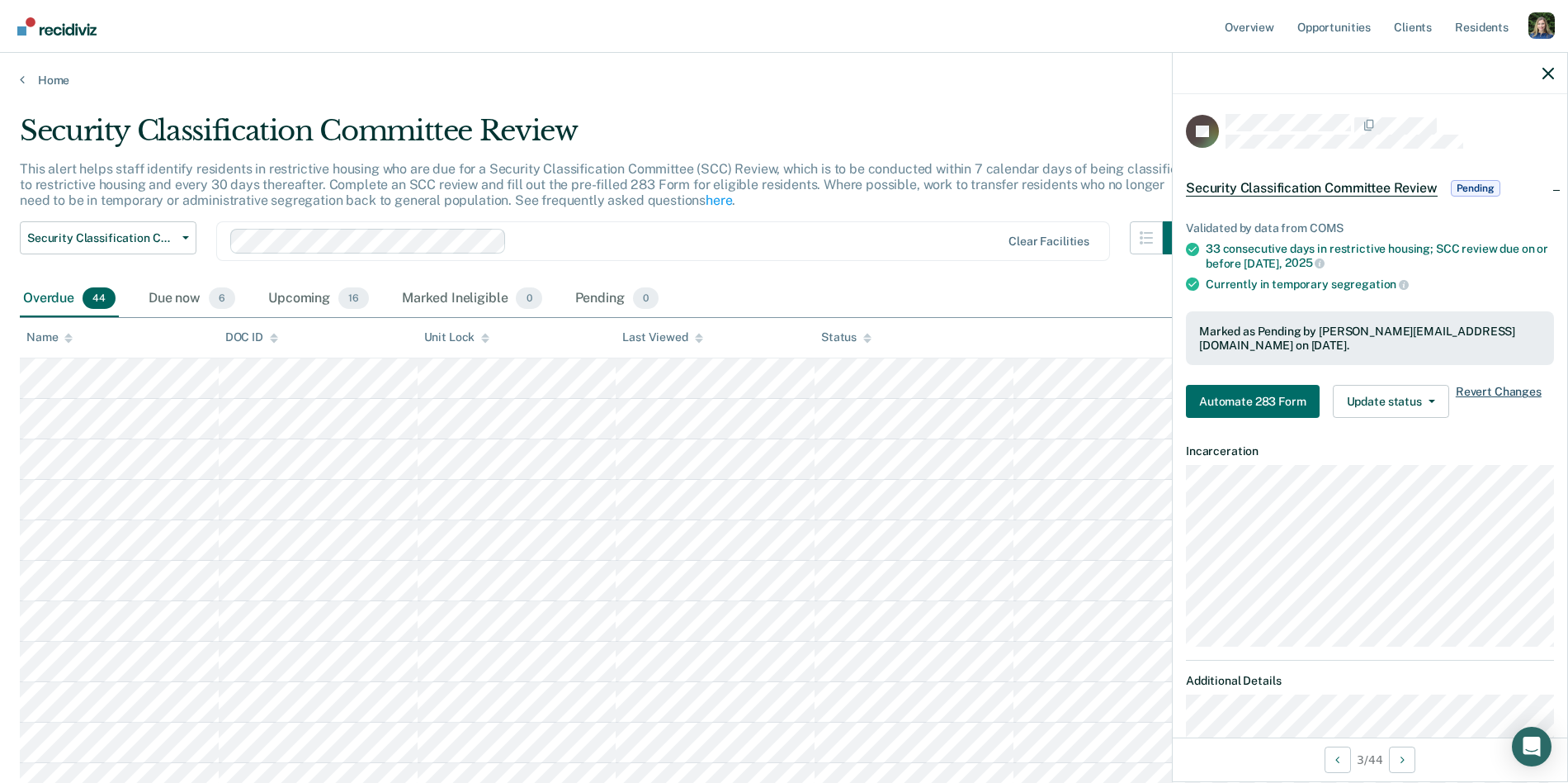
click at [1484, 389] on span "Revert Changes" at bounding box center [1498, 401] width 86 height 33
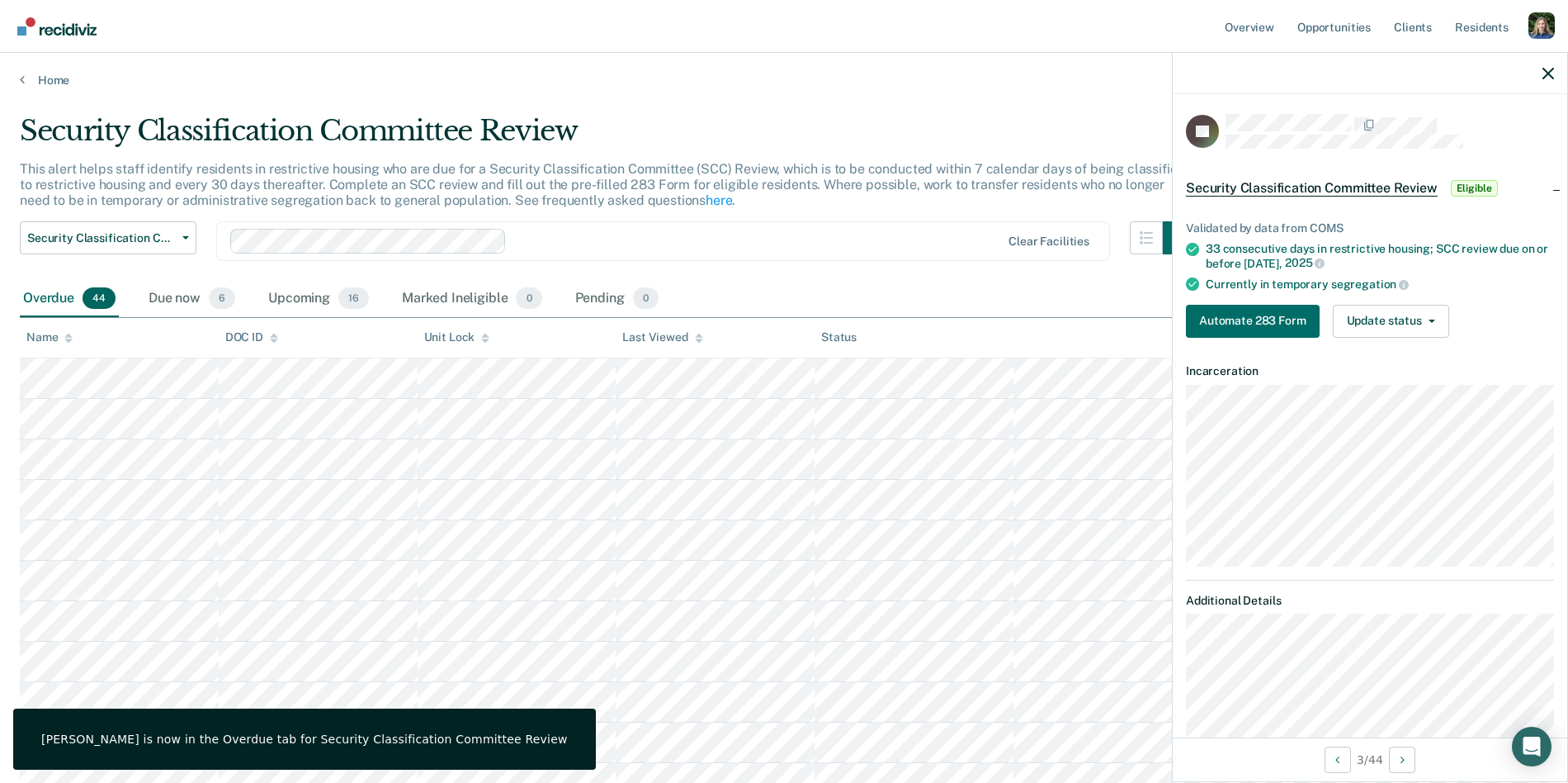
click at [1554, 80] on div at bounding box center [1370, 73] width 394 height 42
click at [1545, 69] on icon "button" at bounding box center [1549, 73] width 12 height 12
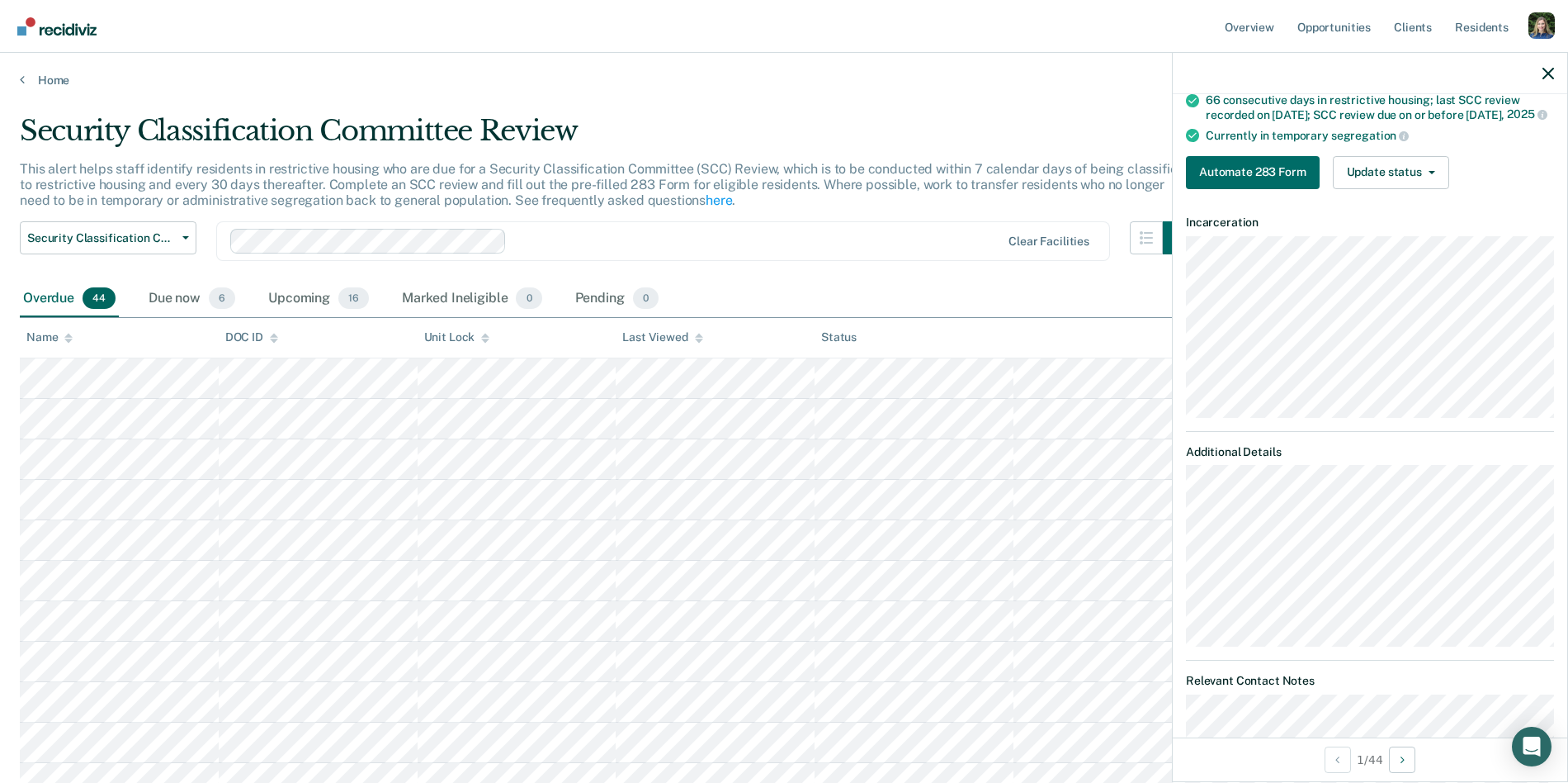
scroll to position [0, 0]
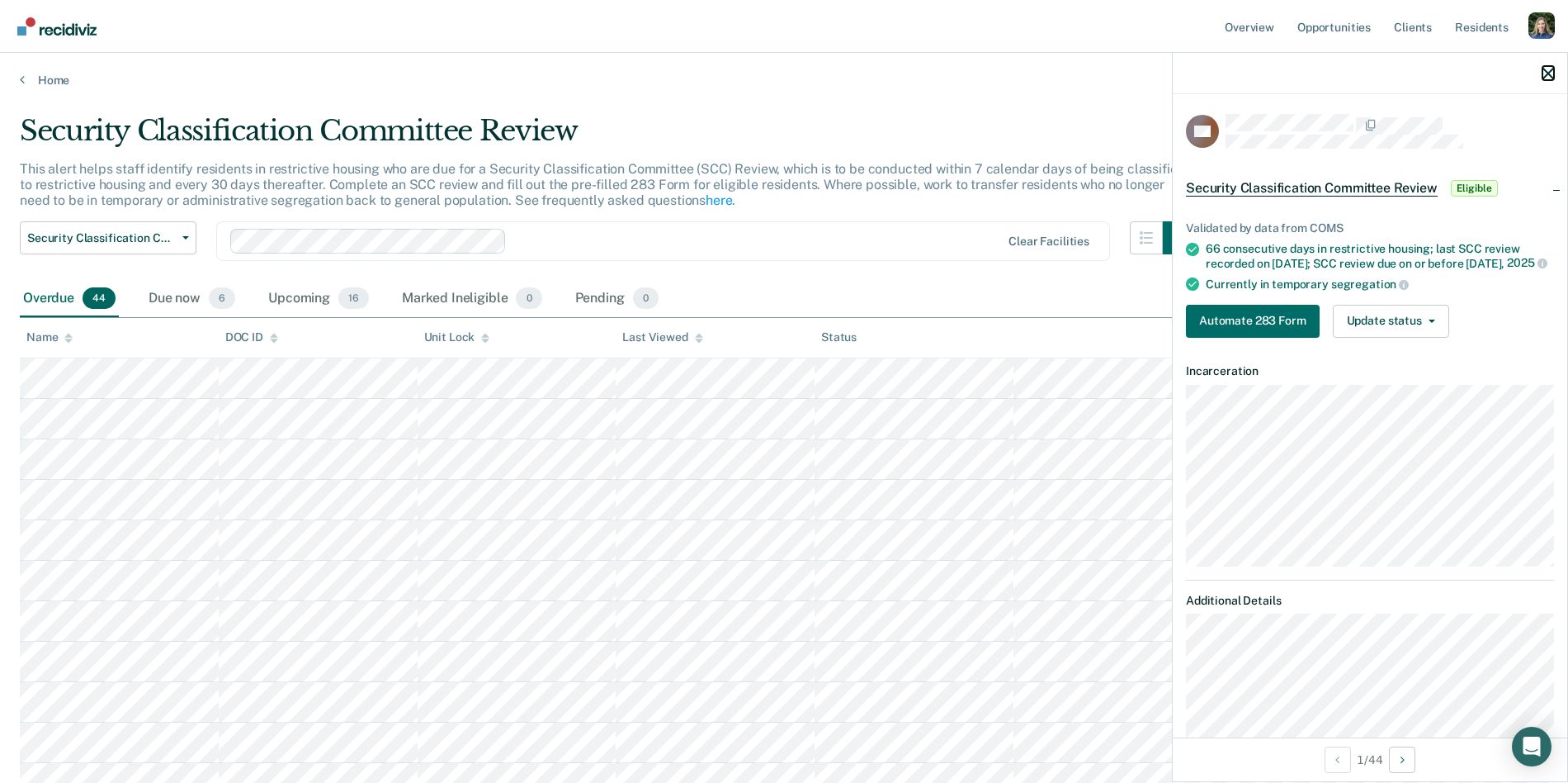
click at [1546, 71] on icon "button" at bounding box center [1549, 73] width 12 height 12
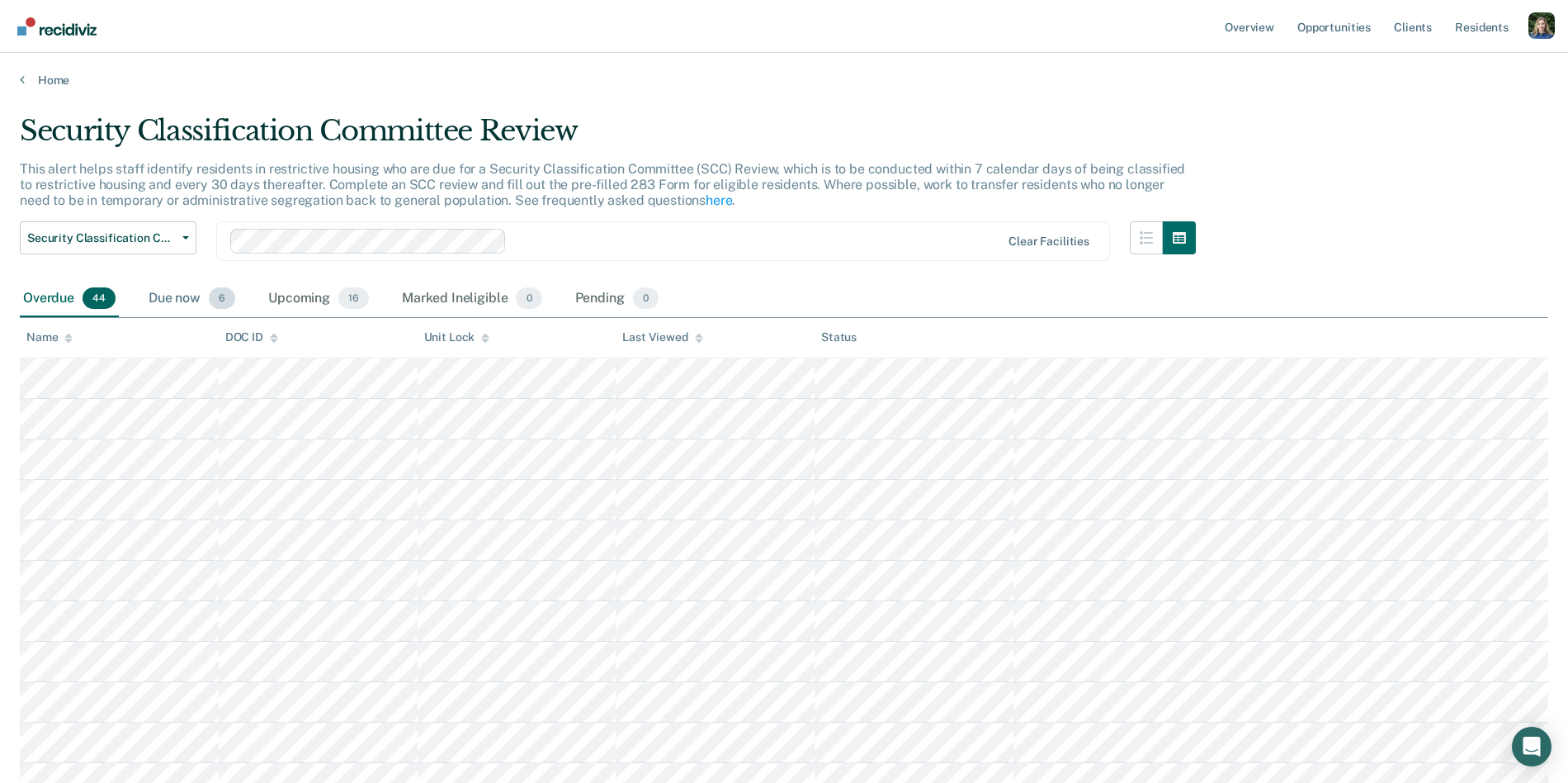
click at [176, 294] on div "Due now 6" at bounding box center [191, 299] width 94 height 37
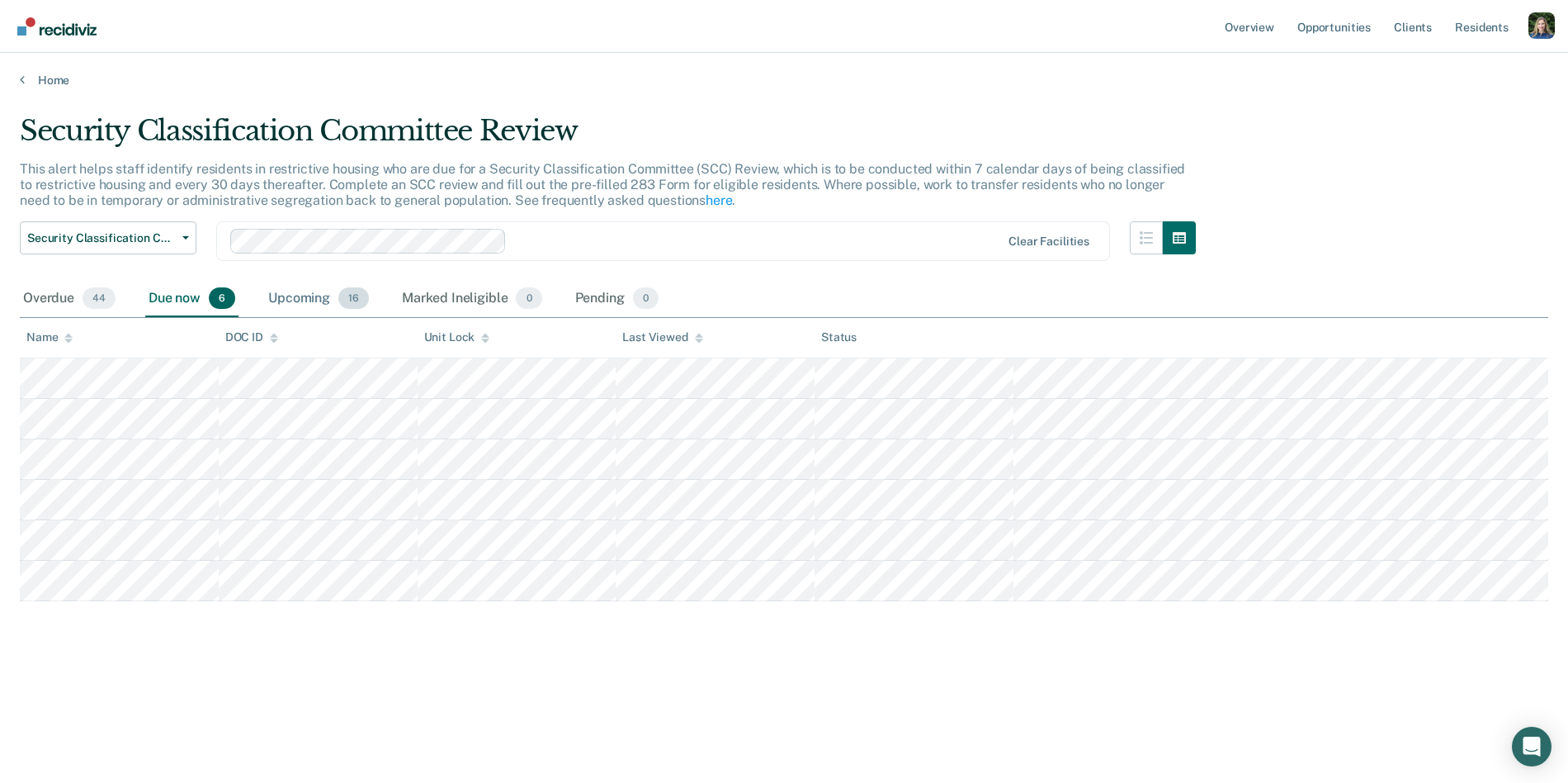
click at [323, 300] on div "Upcoming 16" at bounding box center [318, 299] width 107 height 37
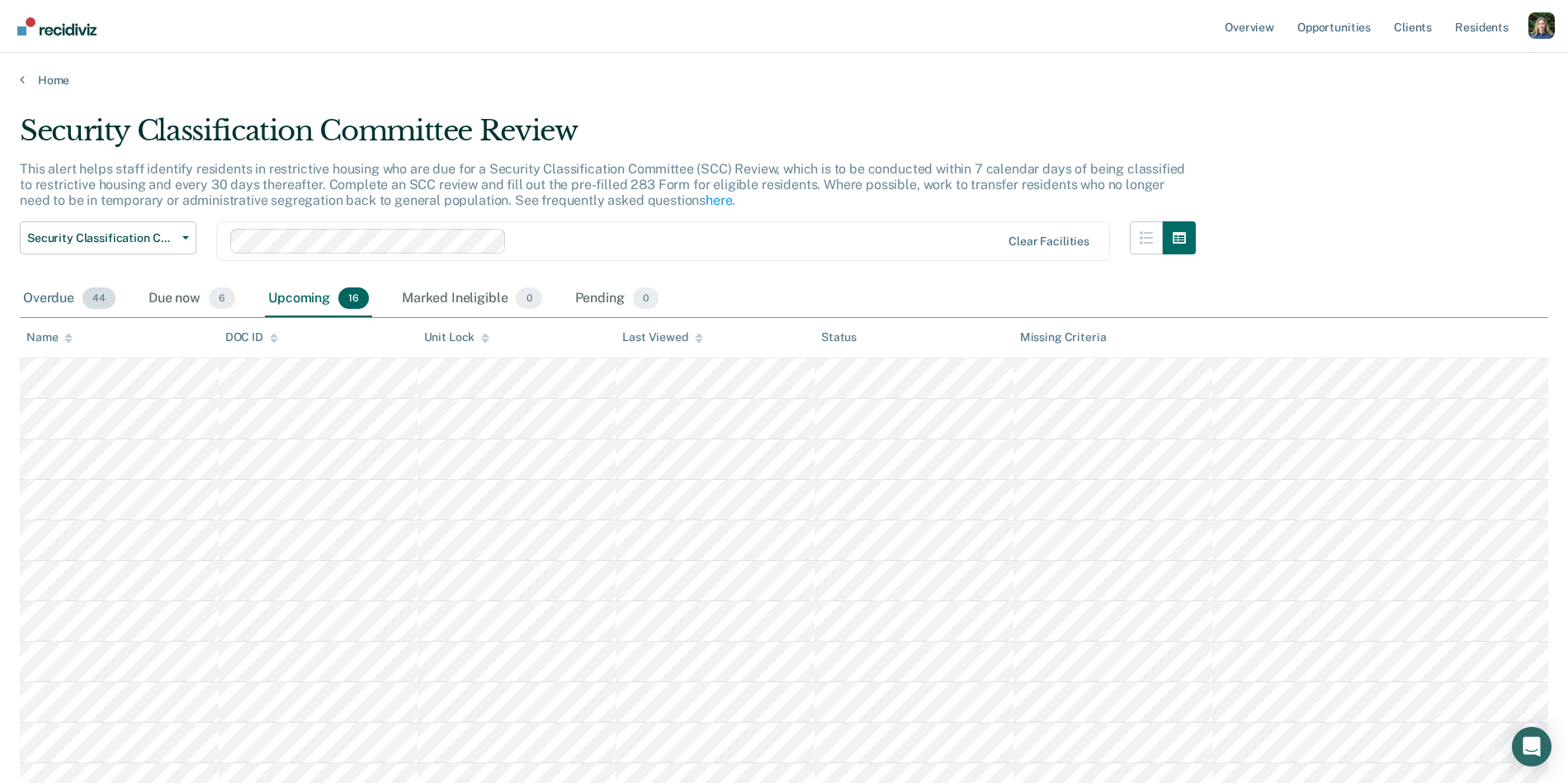
click at [58, 298] on div "Overdue 44" at bounding box center [70, 299] width 100 height 37
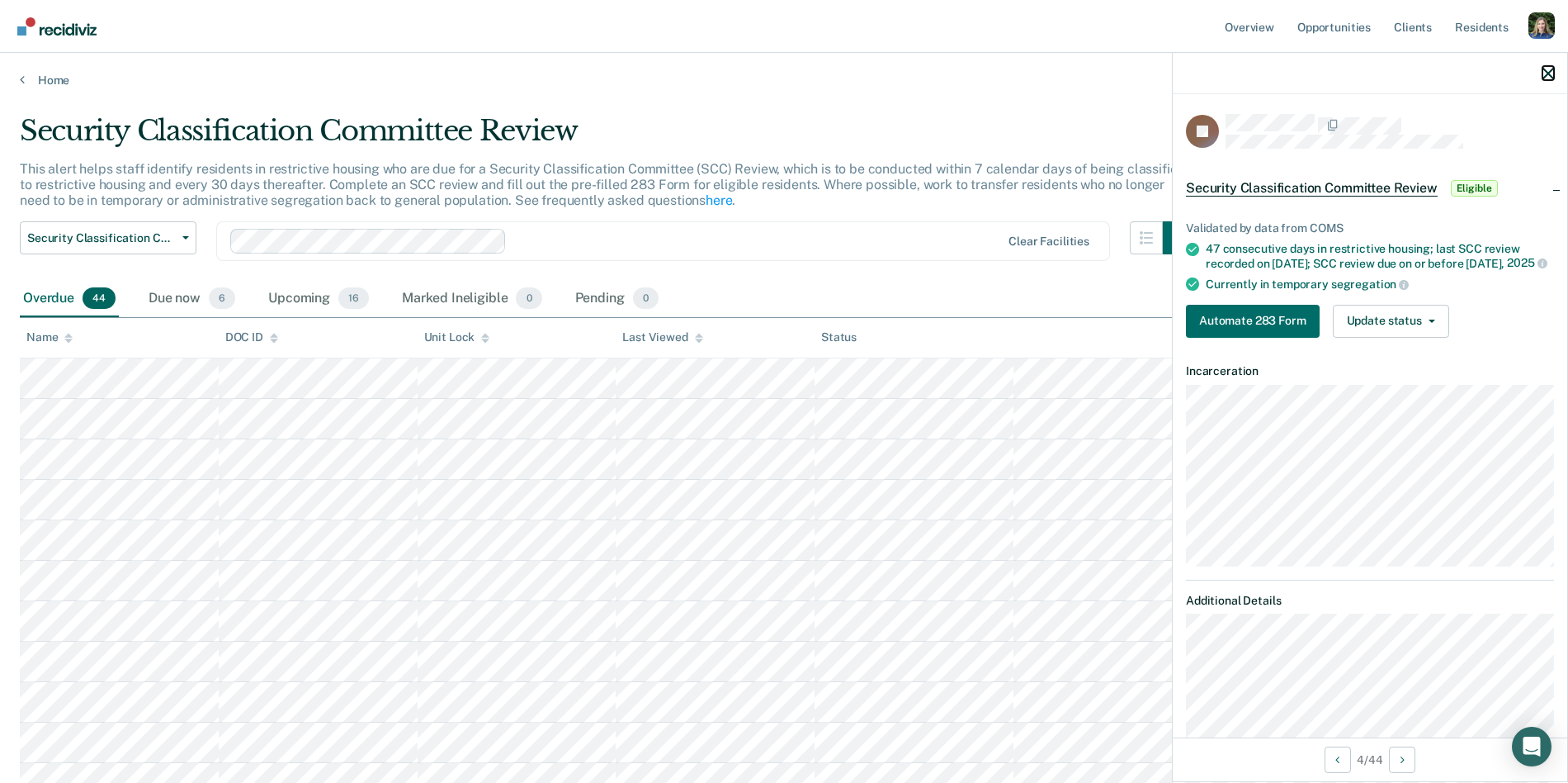
click at [1552, 73] on icon "button" at bounding box center [1549, 73] width 12 height 12
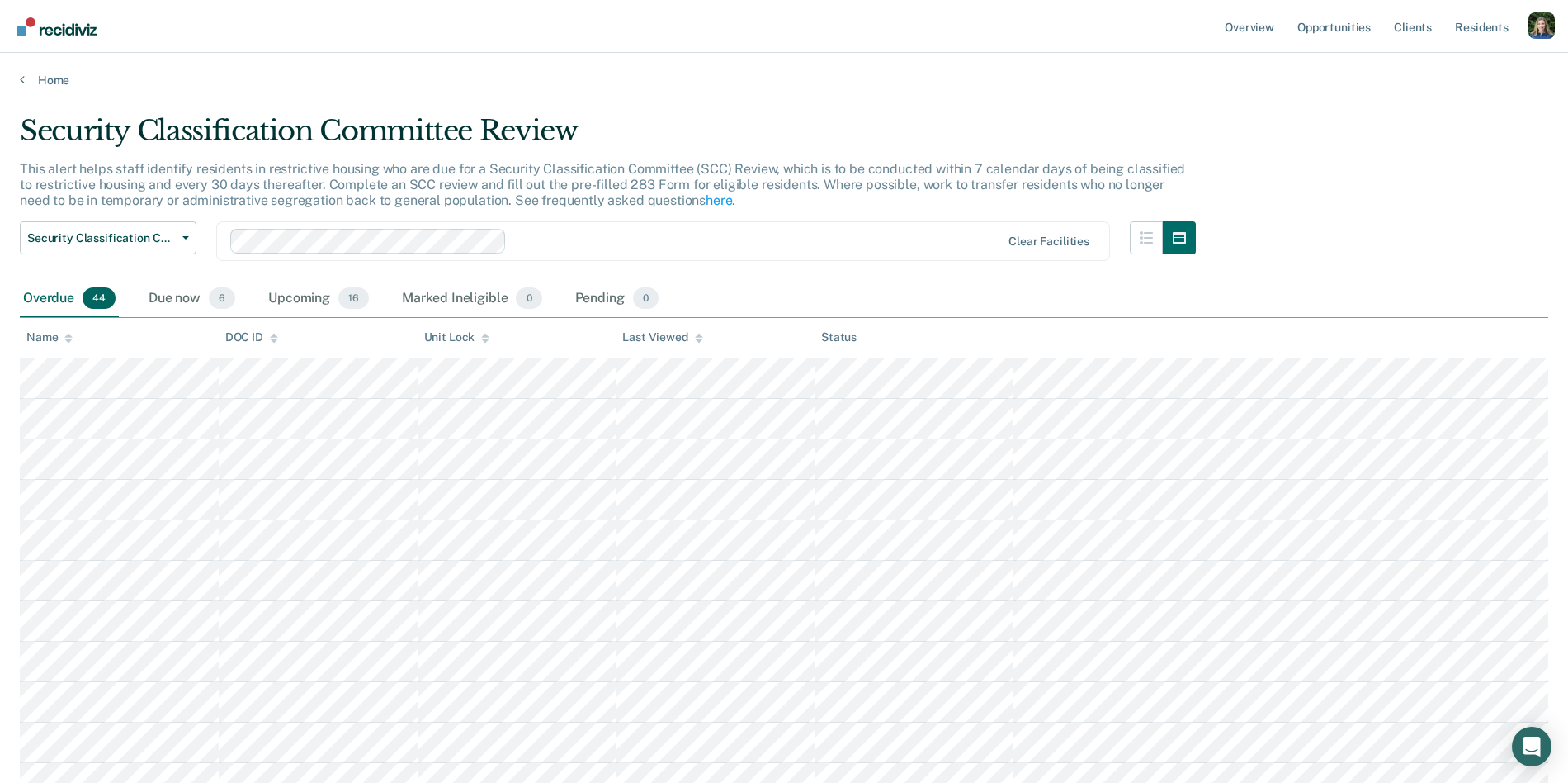
click at [36, 63] on div "Home" at bounding box center [784, 71] width 1568 height 35
click at [35, 82] on link "Home" at bounding box center [784, 79] width 1528 height 14
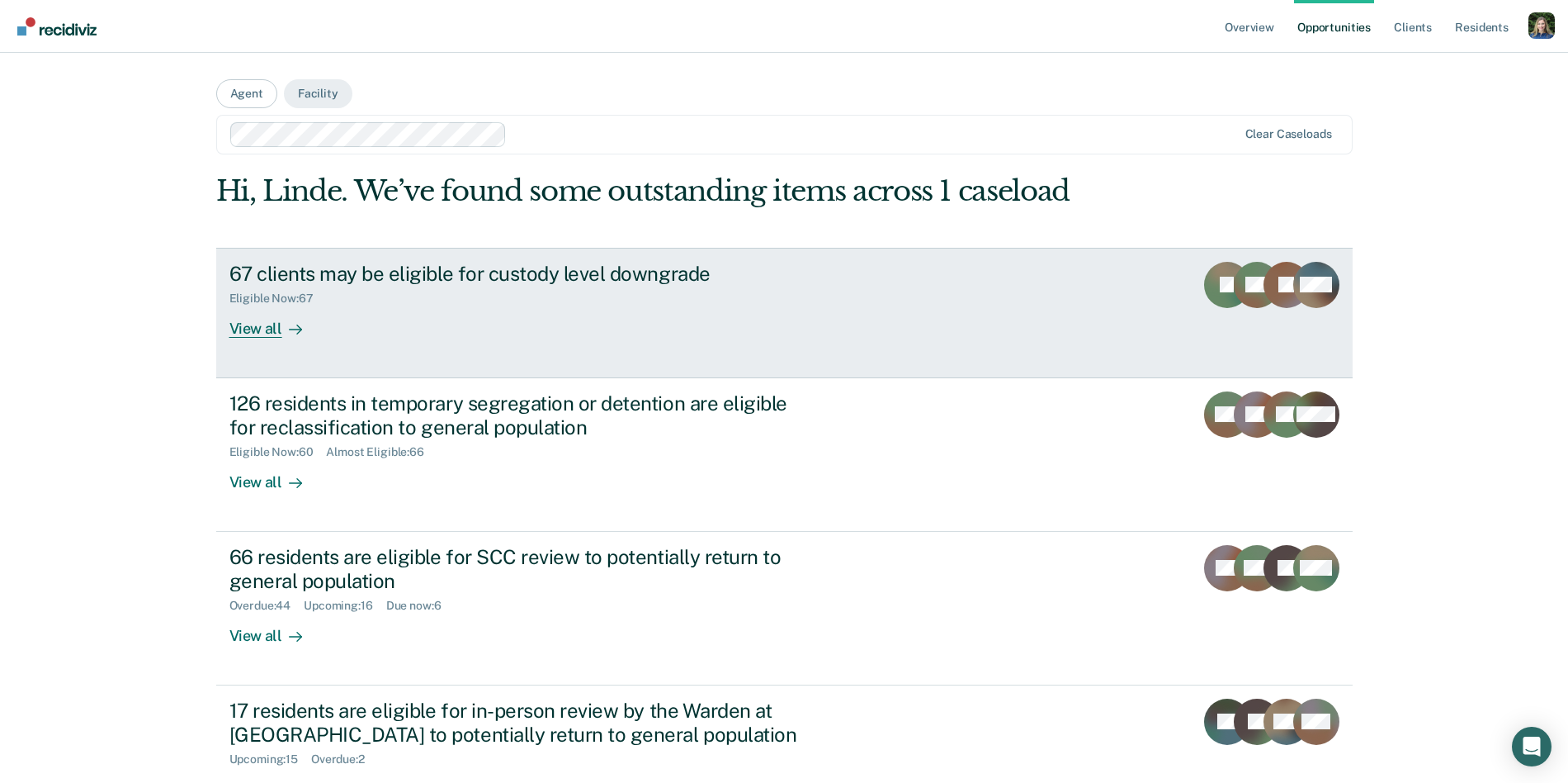
click at [355, 315] on div "67 clients may be eligible for custody level downgrade Eligible Now : 67 View a…" at bounding box center [539, 300] width 619 height 76
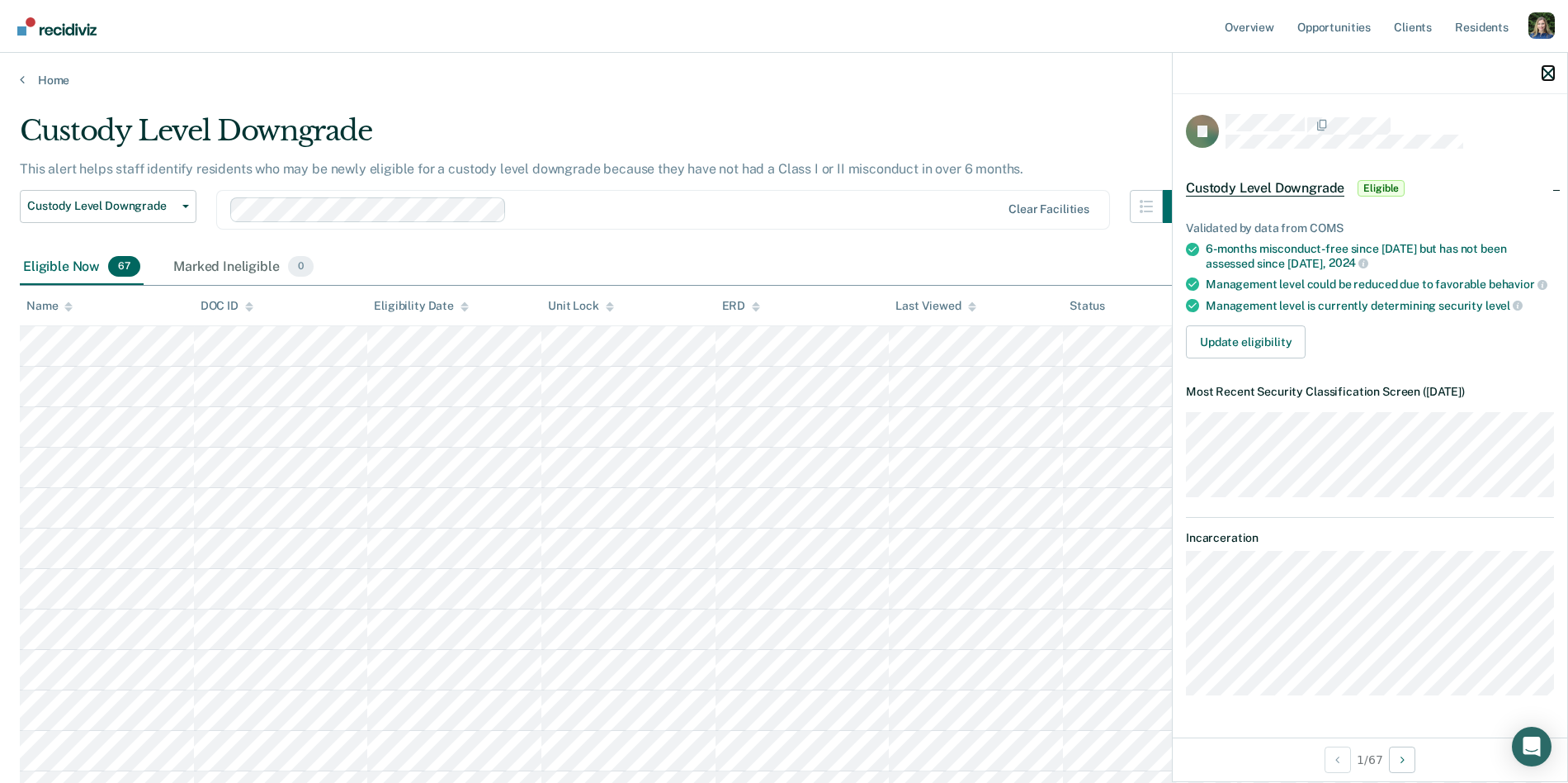
click at [1551, 71] on icon "button" at bounding box center [1549, 73] width 12 height 12
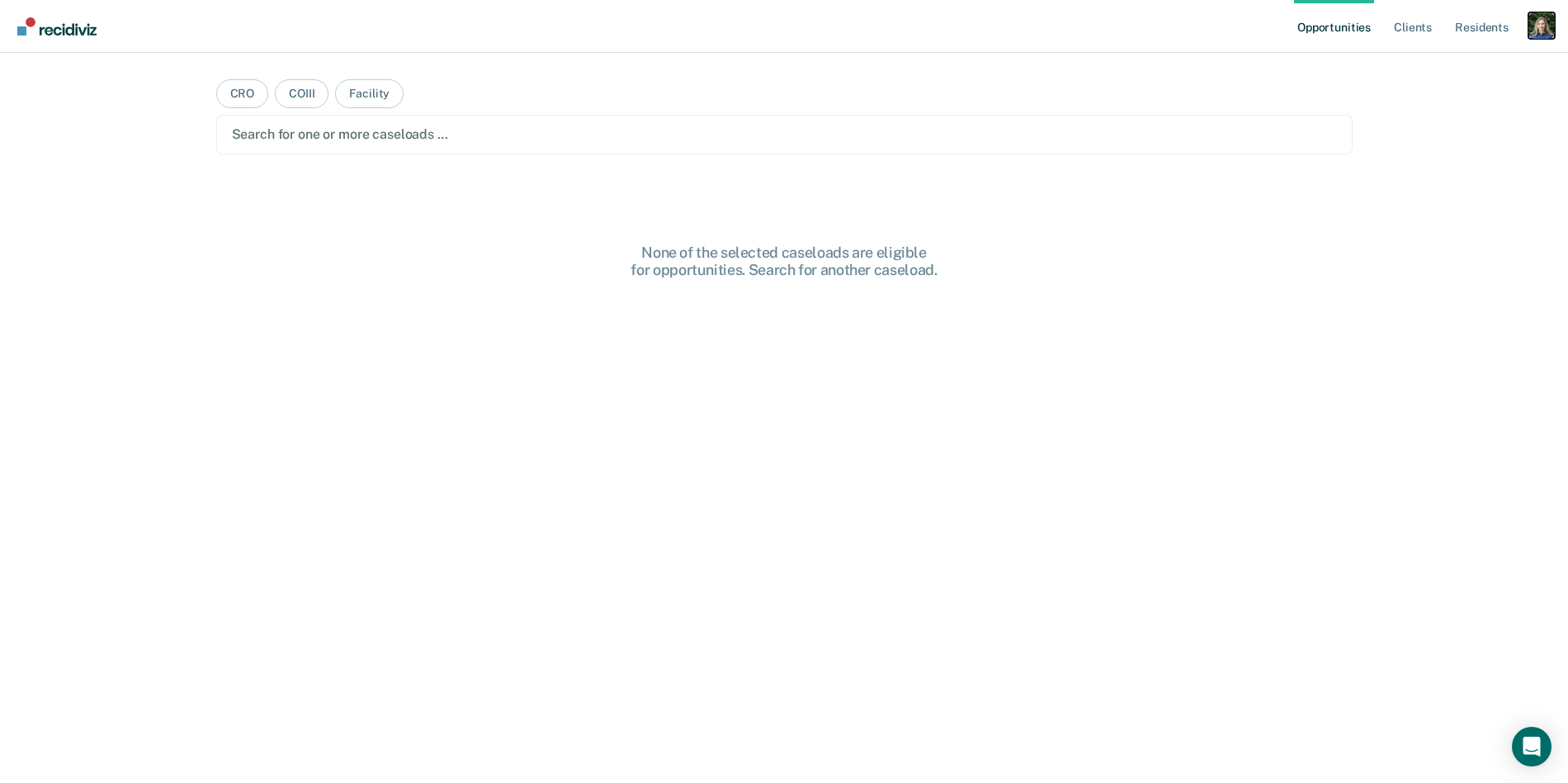
click at [1535, 24] on div "Profile dropdown button" at bounding box center [1541, 25] width 26 height 26
click at [1419, 66] on link "Profile" at bounding box center [1475, 67] width 133 height 14
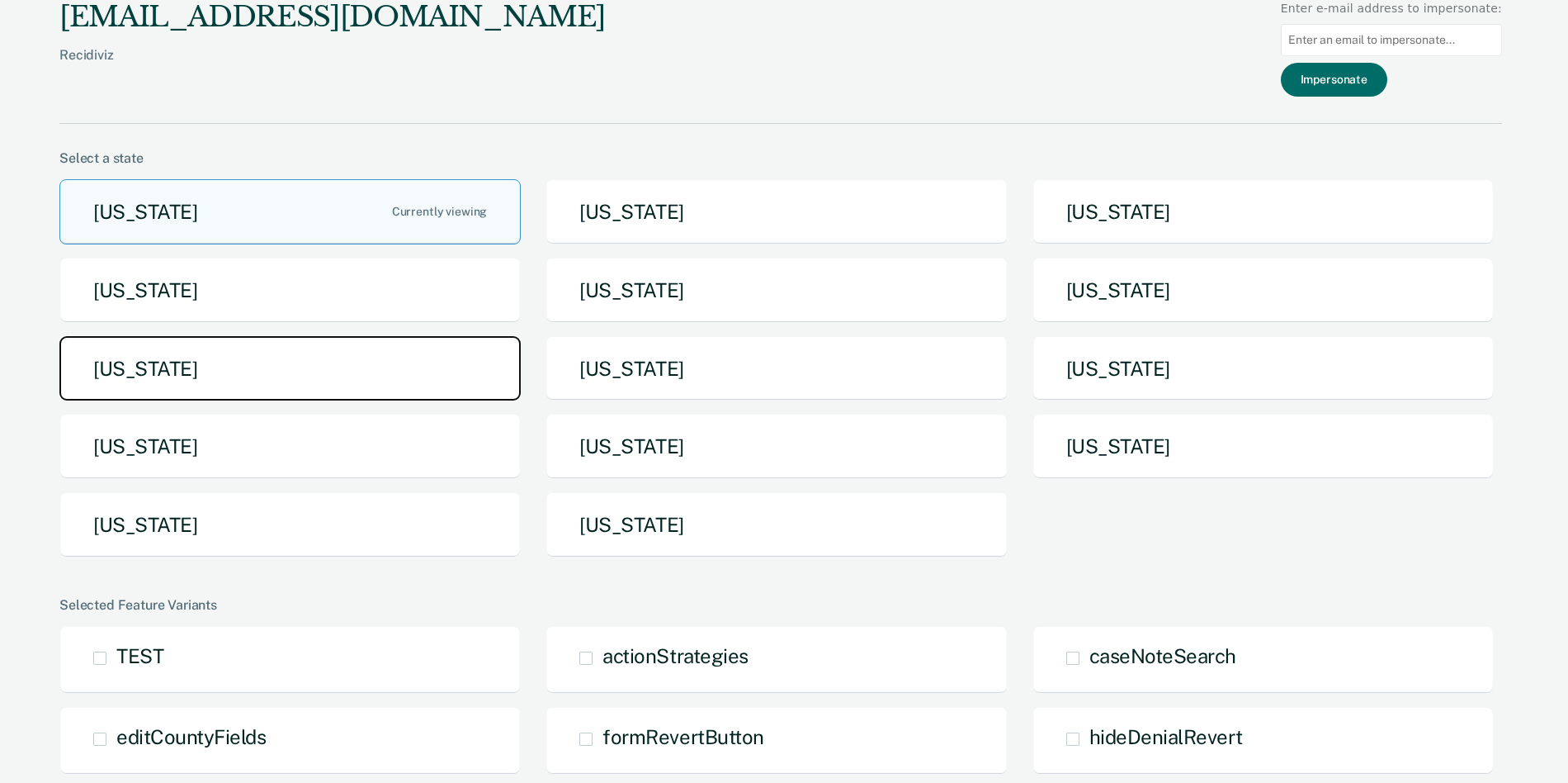
click at [398, 383] on button "[US_STATE]" at bounding box center [291, 368] width 462 height 65
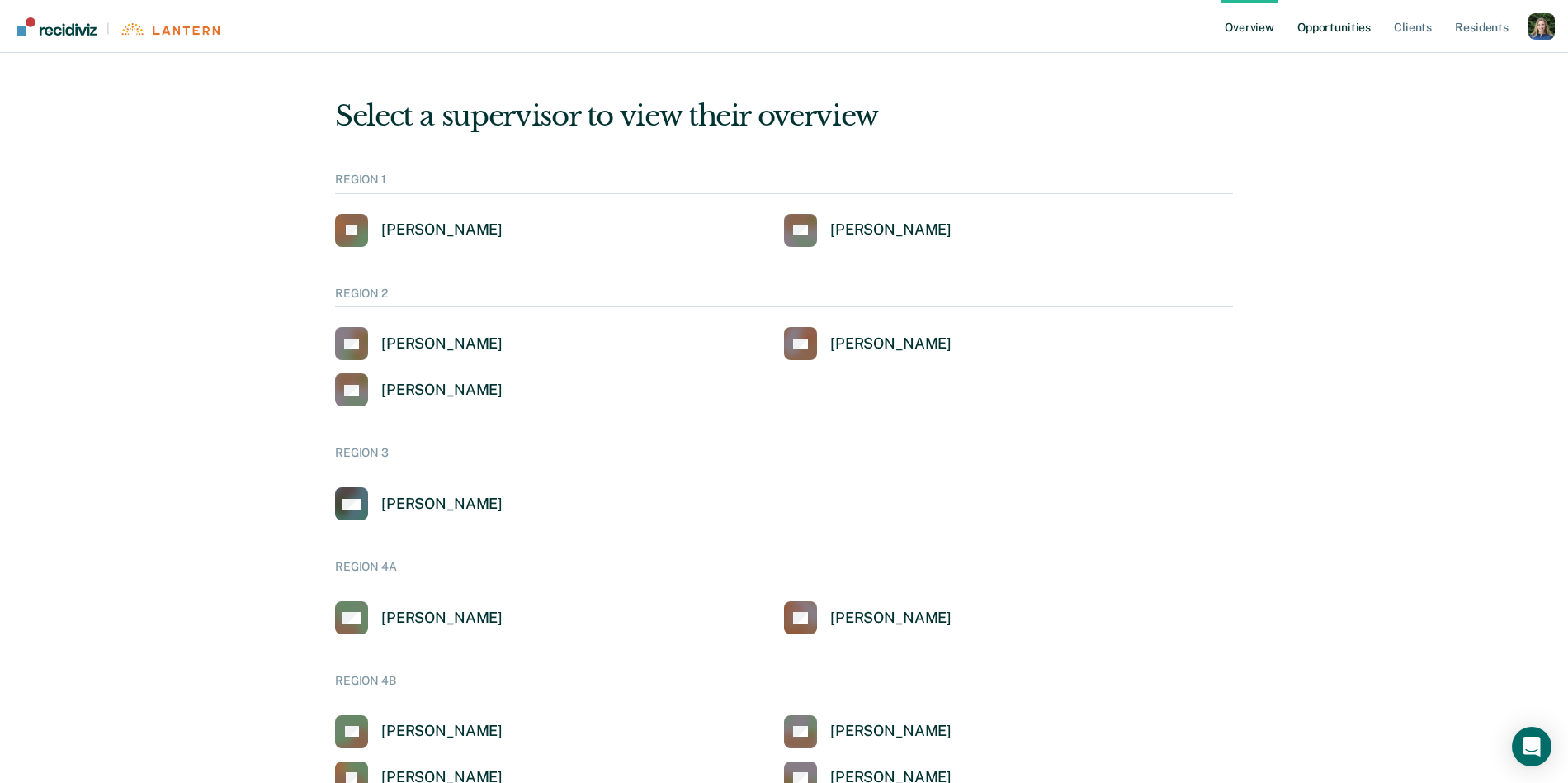
click at [1338, 31] on link "Opportunities" at bounding box center [1334, 26] width 80 height 53
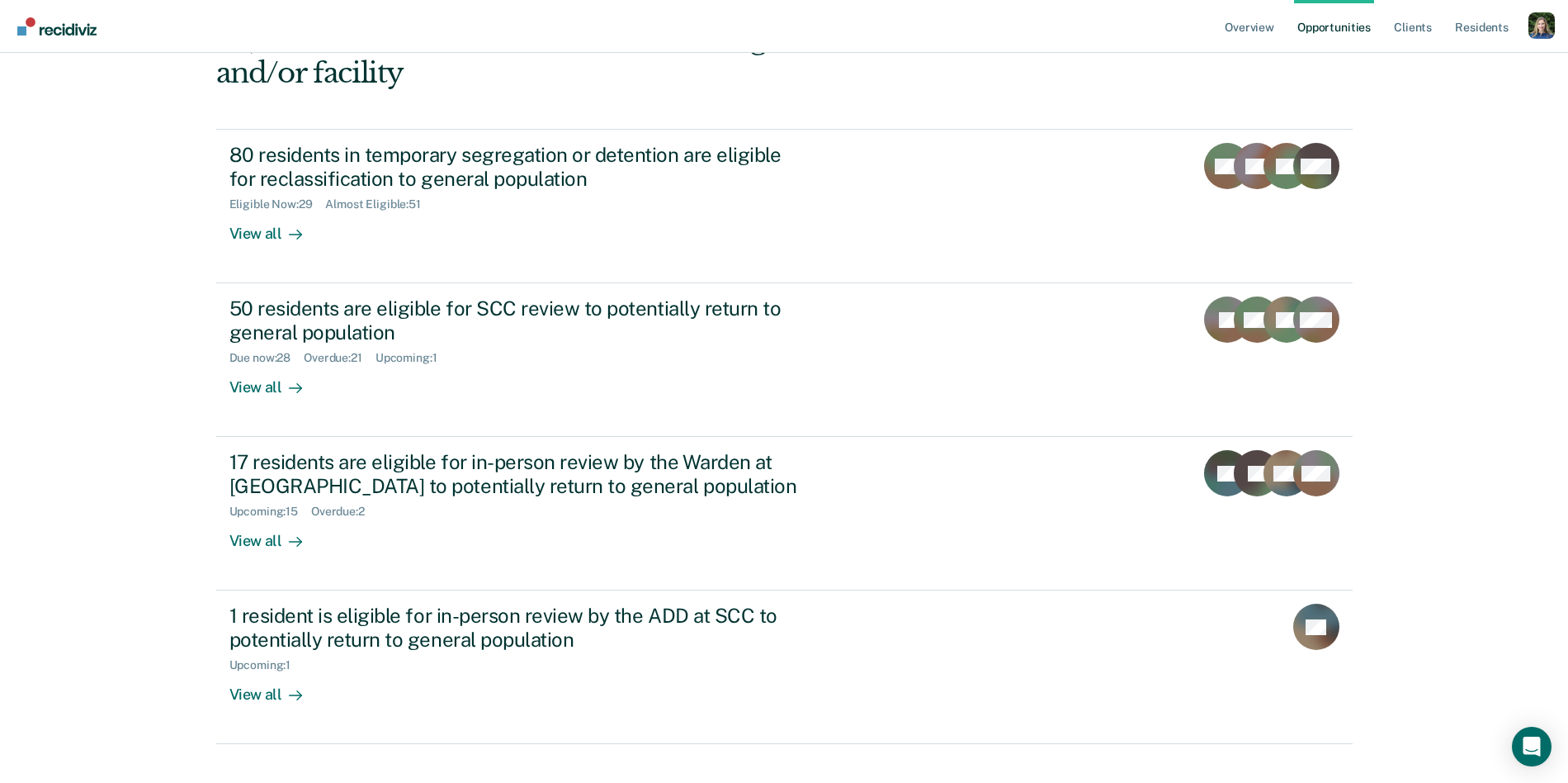
scroll to position [174, 0]
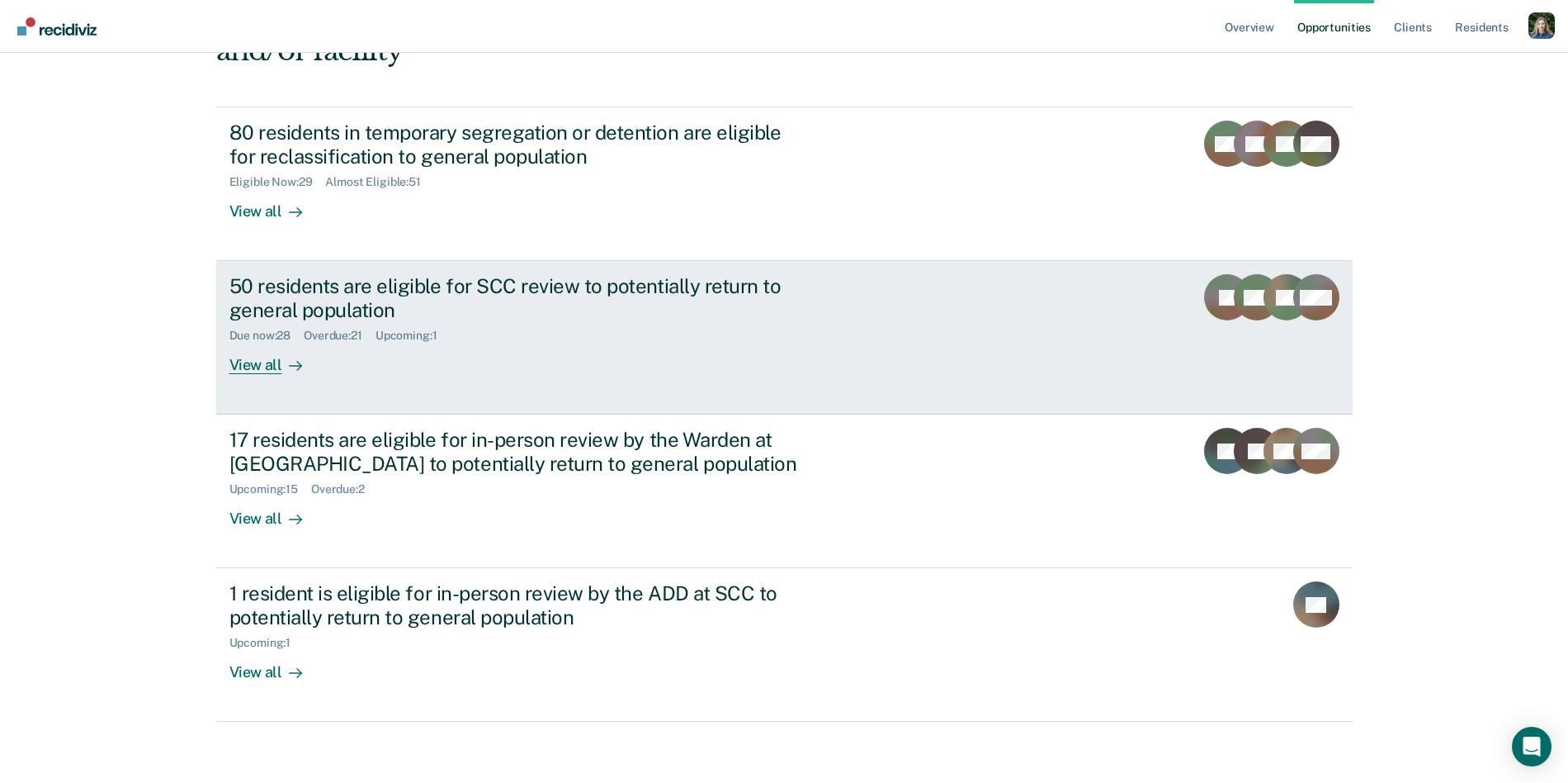
click at [471, 339] on div "Due now : 28 Overdue : 21 Upcoming : 1" at bounding box center [520, 332] width 580 height 20
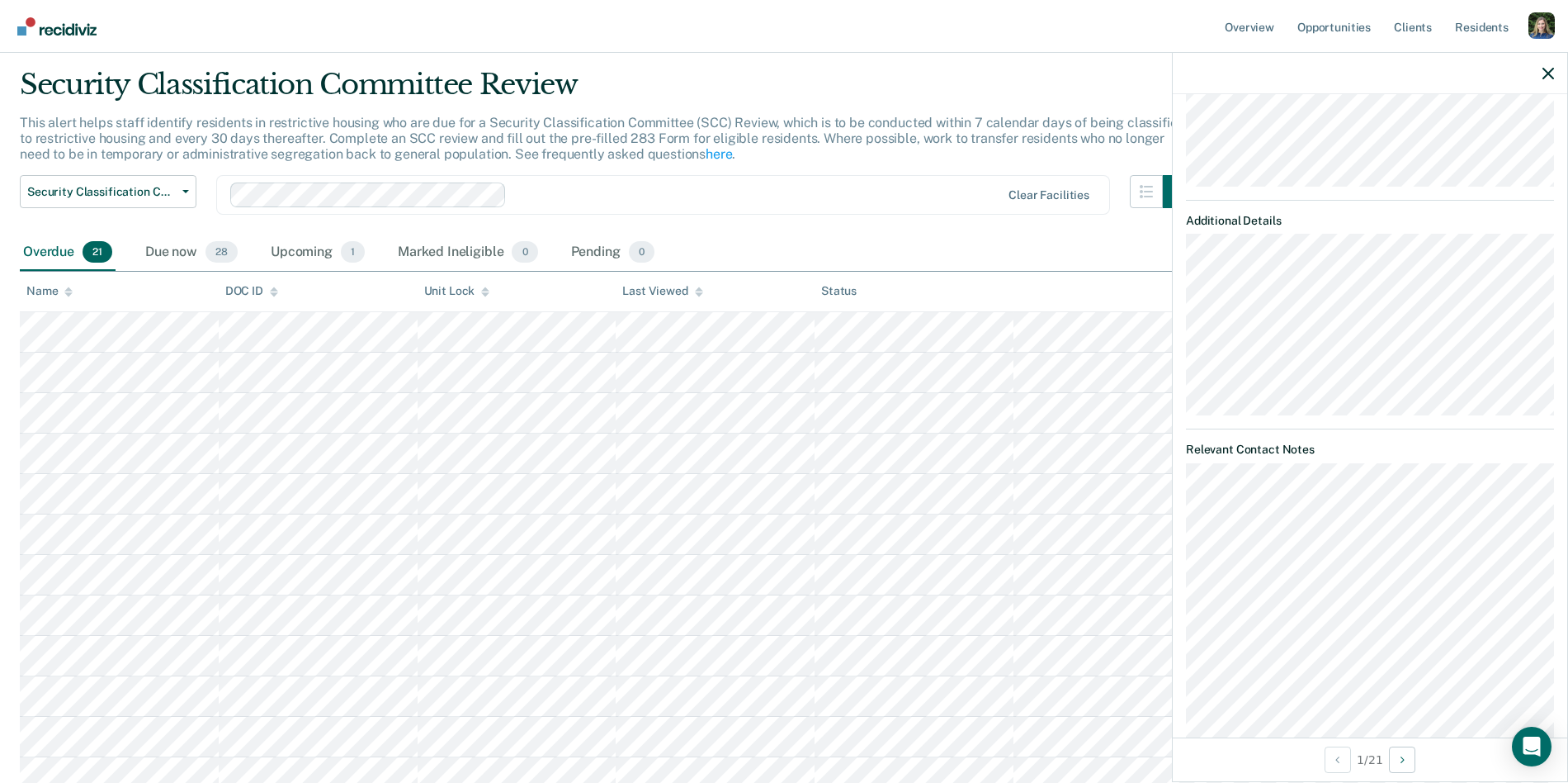
scroll to position [362, 0]
click at [1180, 512] on div "MK Security Classification Committee Review Eligible Validated by data from COM…" at bounding box center [1370, 416] width 394 height 644
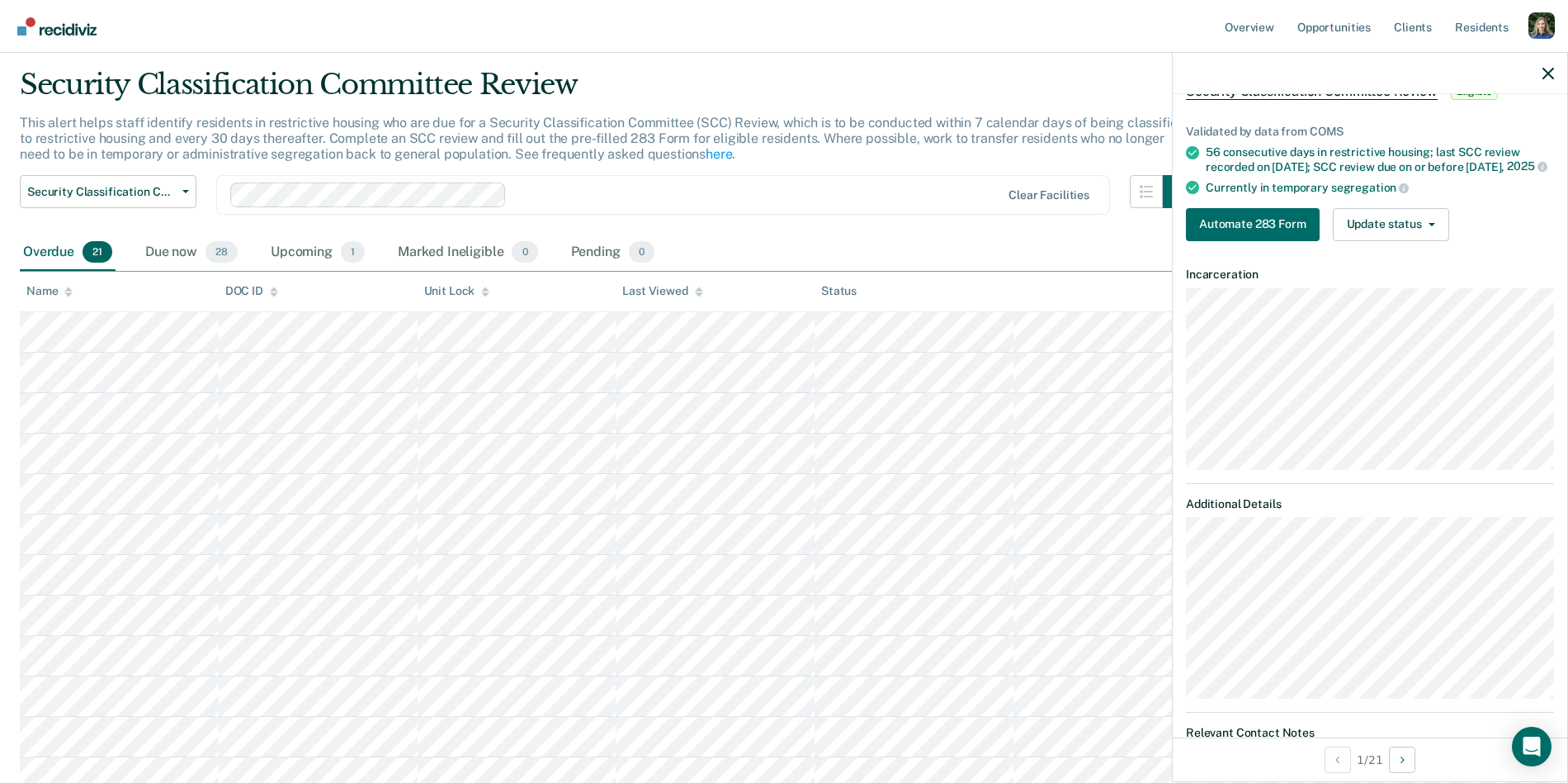
scroll to position [0, 0]
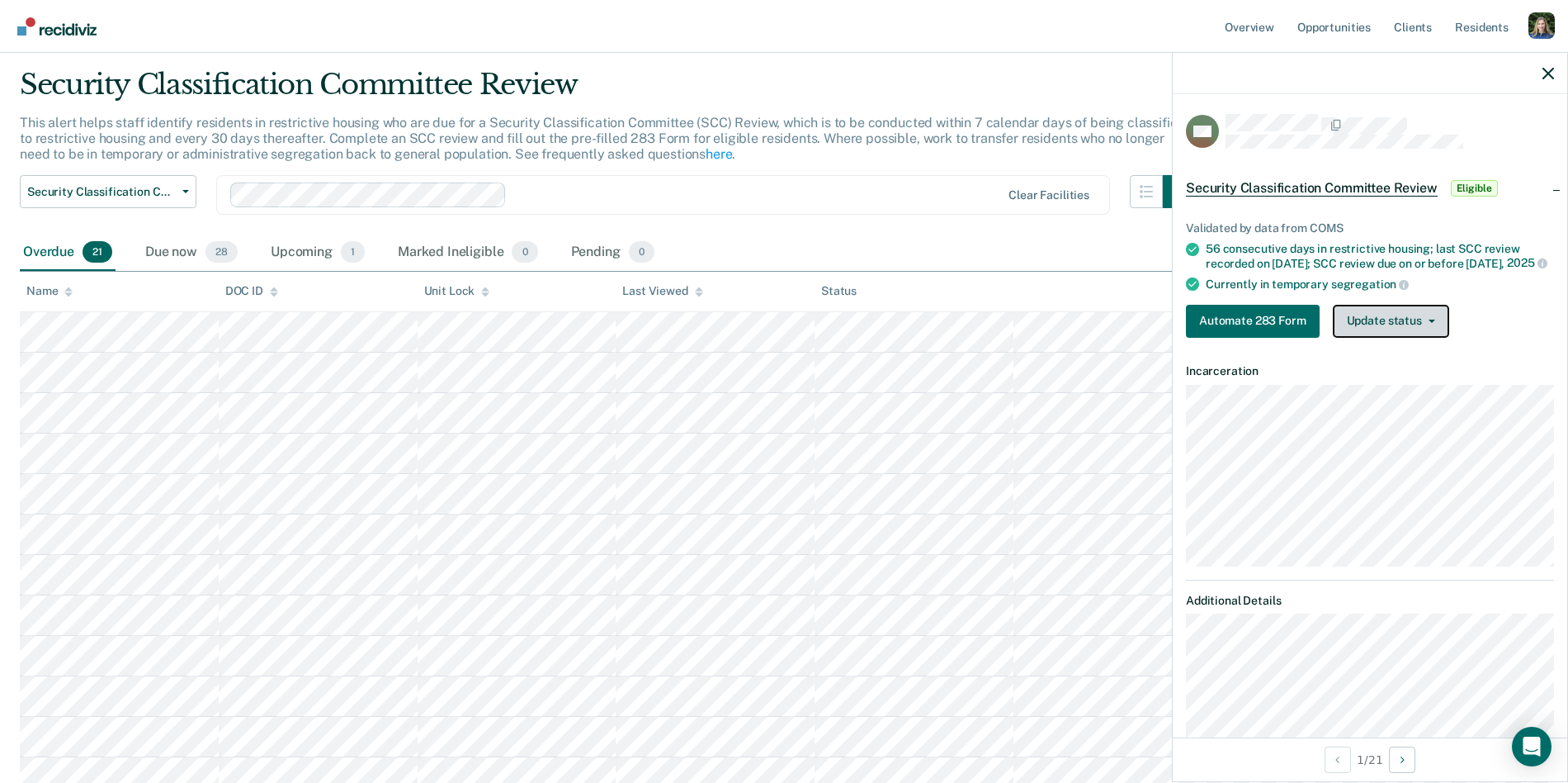
click at [1429, 330] on button "Update status" at bounding box center [1391, 321] width 116 height 33
click at [1413, 246] on div "56 consecutive days in restrictive housing; last SCC review recorded on [DATE];…" at bounding box center [1380, 255] width 349 height 28
click at [1551, 71] on icon "button" at bounding box center [1549, 73] width 12 height 12
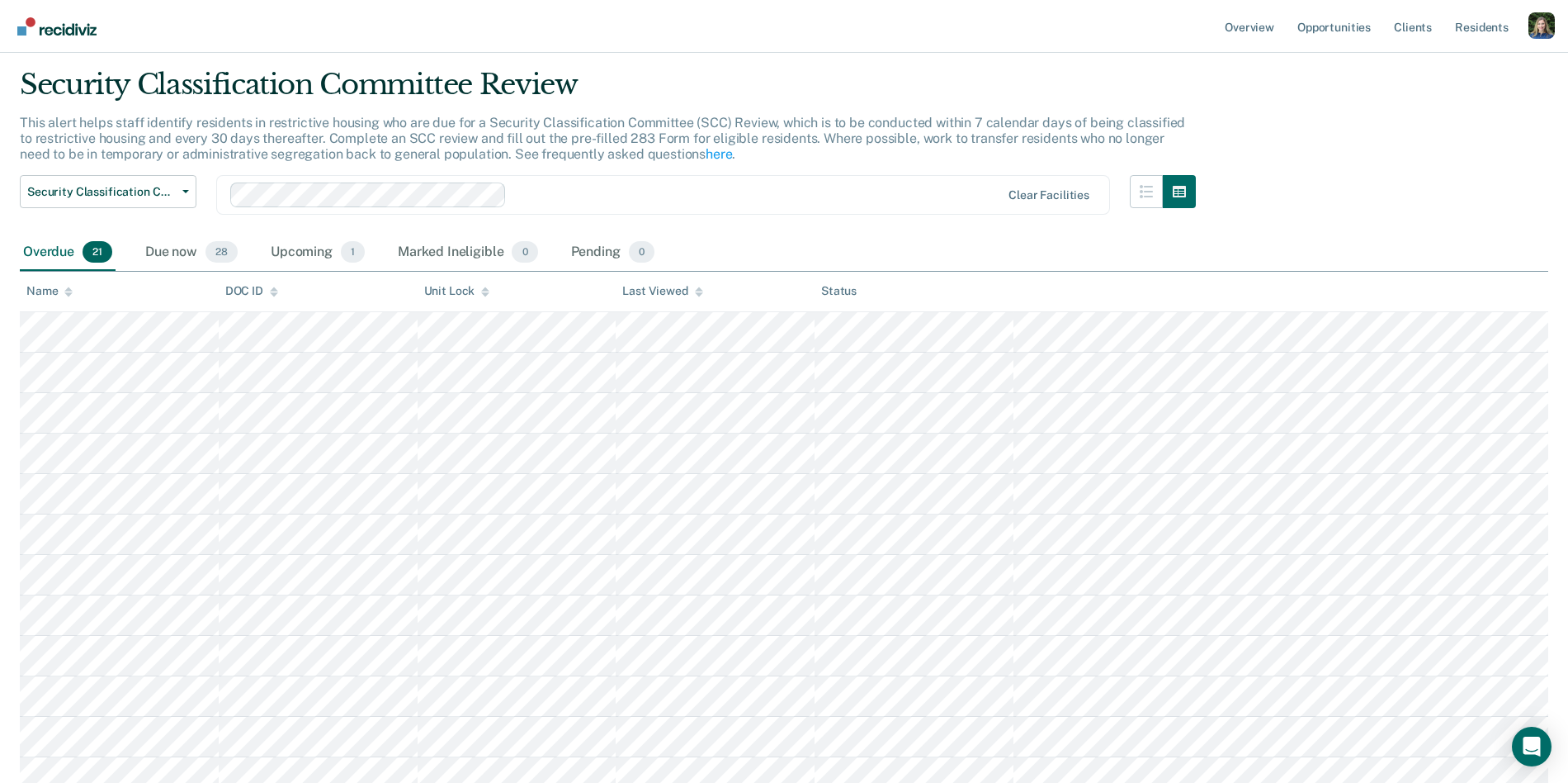
click at [1432, 194] on div "Security Classification Committee Review This alert helps staff identify reside…" at bounding box center [784, 612] width 1528 height 1089
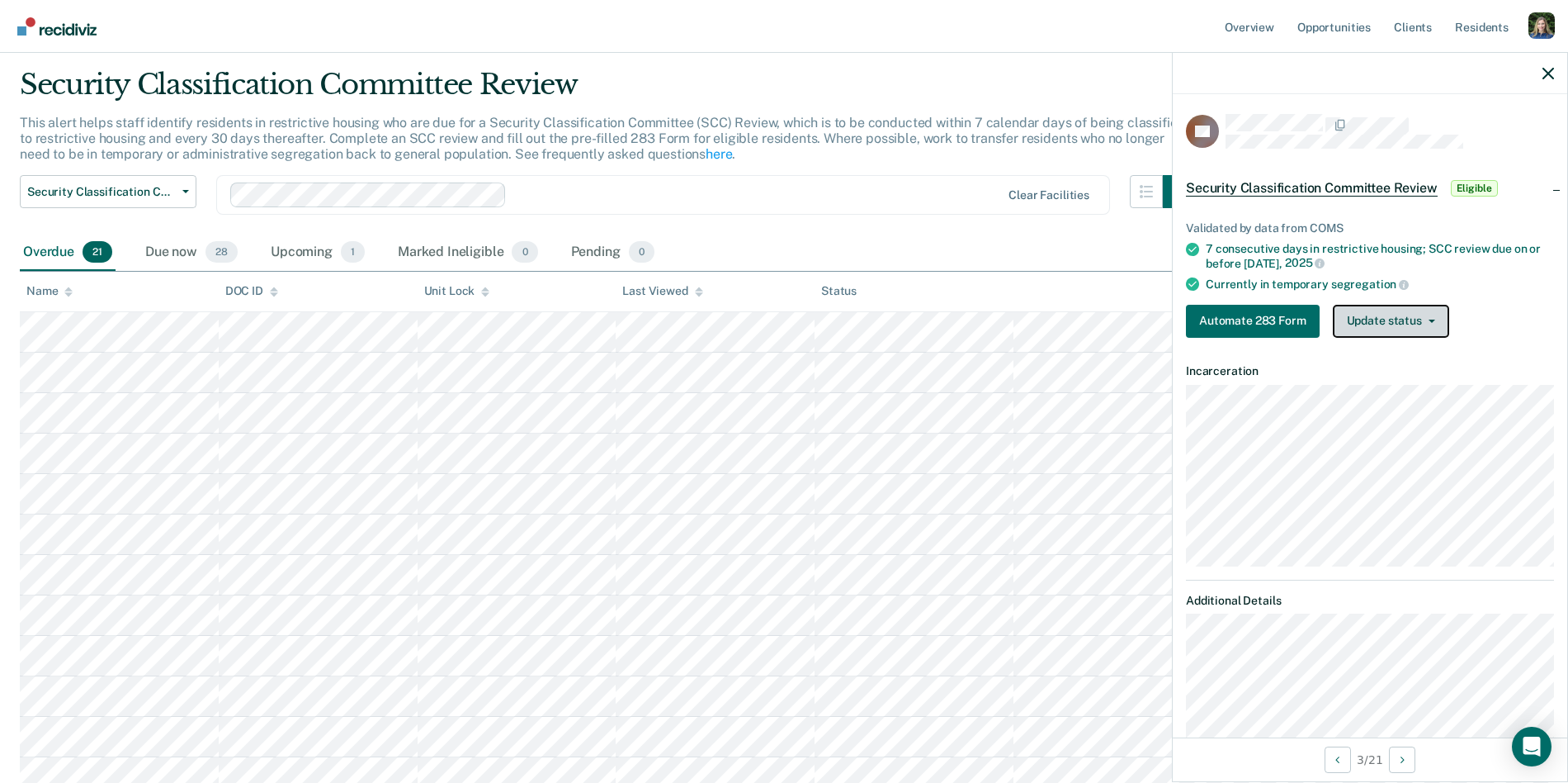
click at [1383, 315] on button "Update status" at bounding box center [1391, 321] width 116 height 33
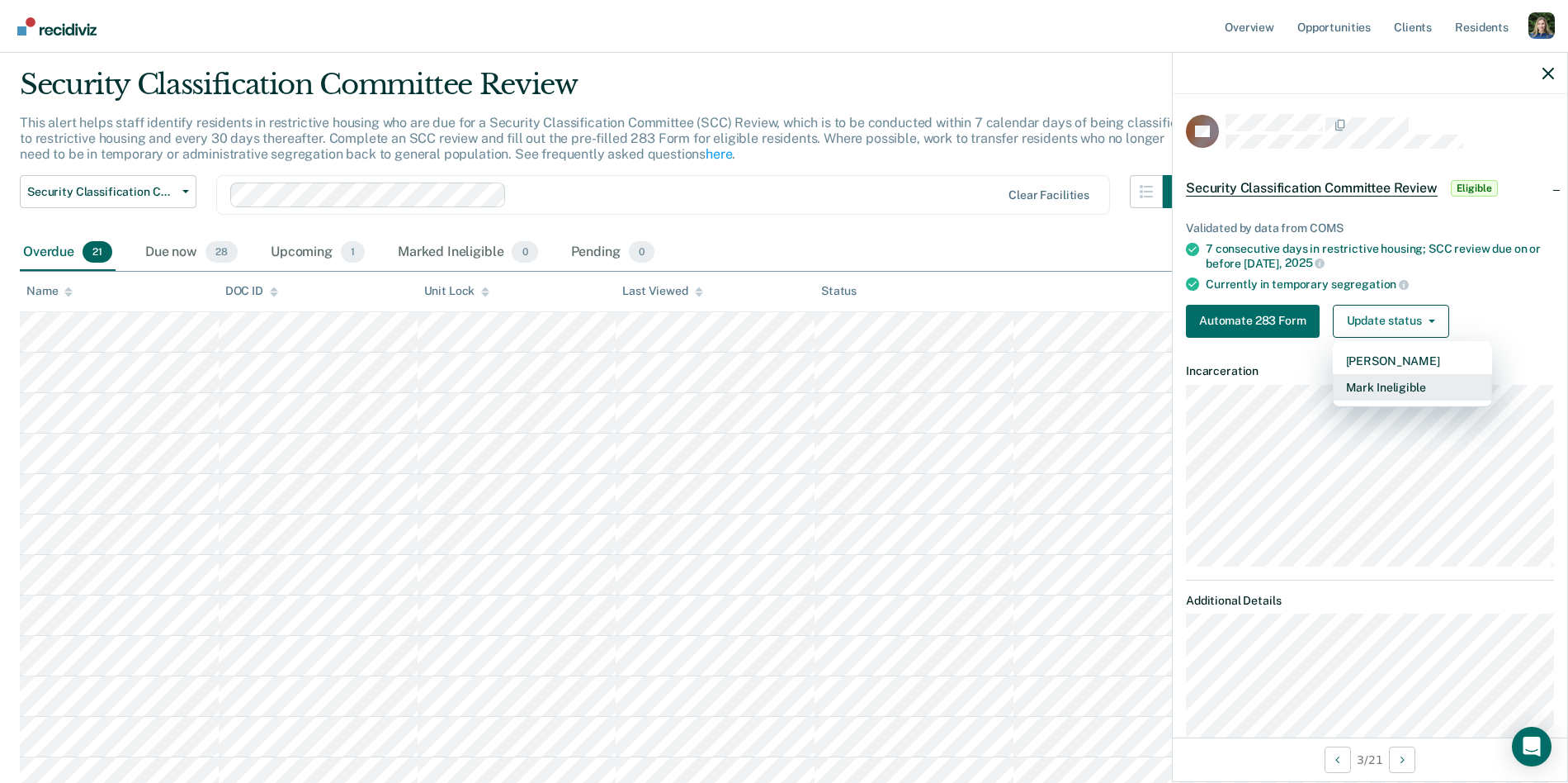
click at [1405, 387] on button "Mark Ineligible" at bounding box center [1412, 387] width 159 height 26
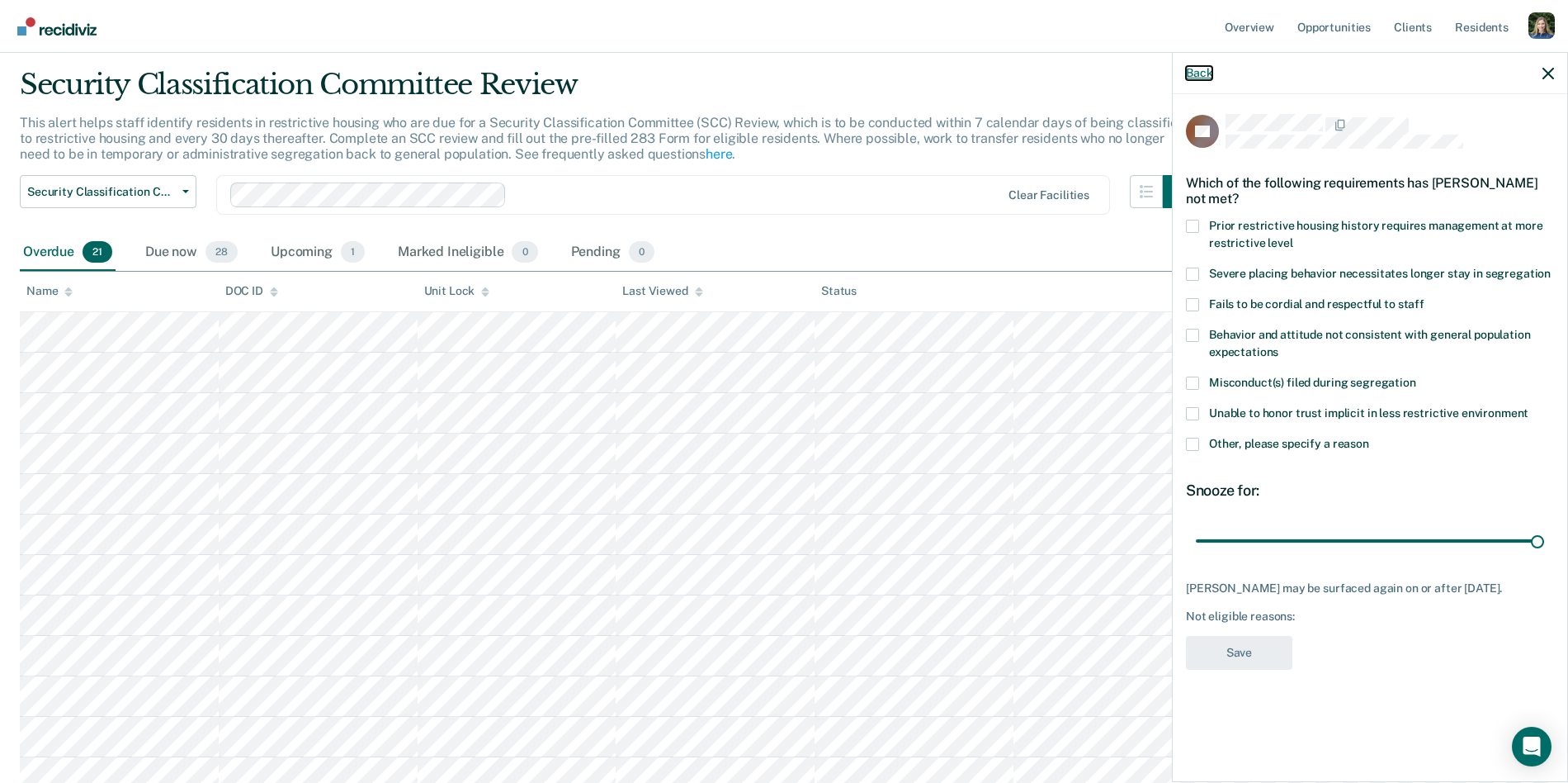
click at [1199, 71] on button "Back" at bounding box center [1199, 72] width 26 height 14
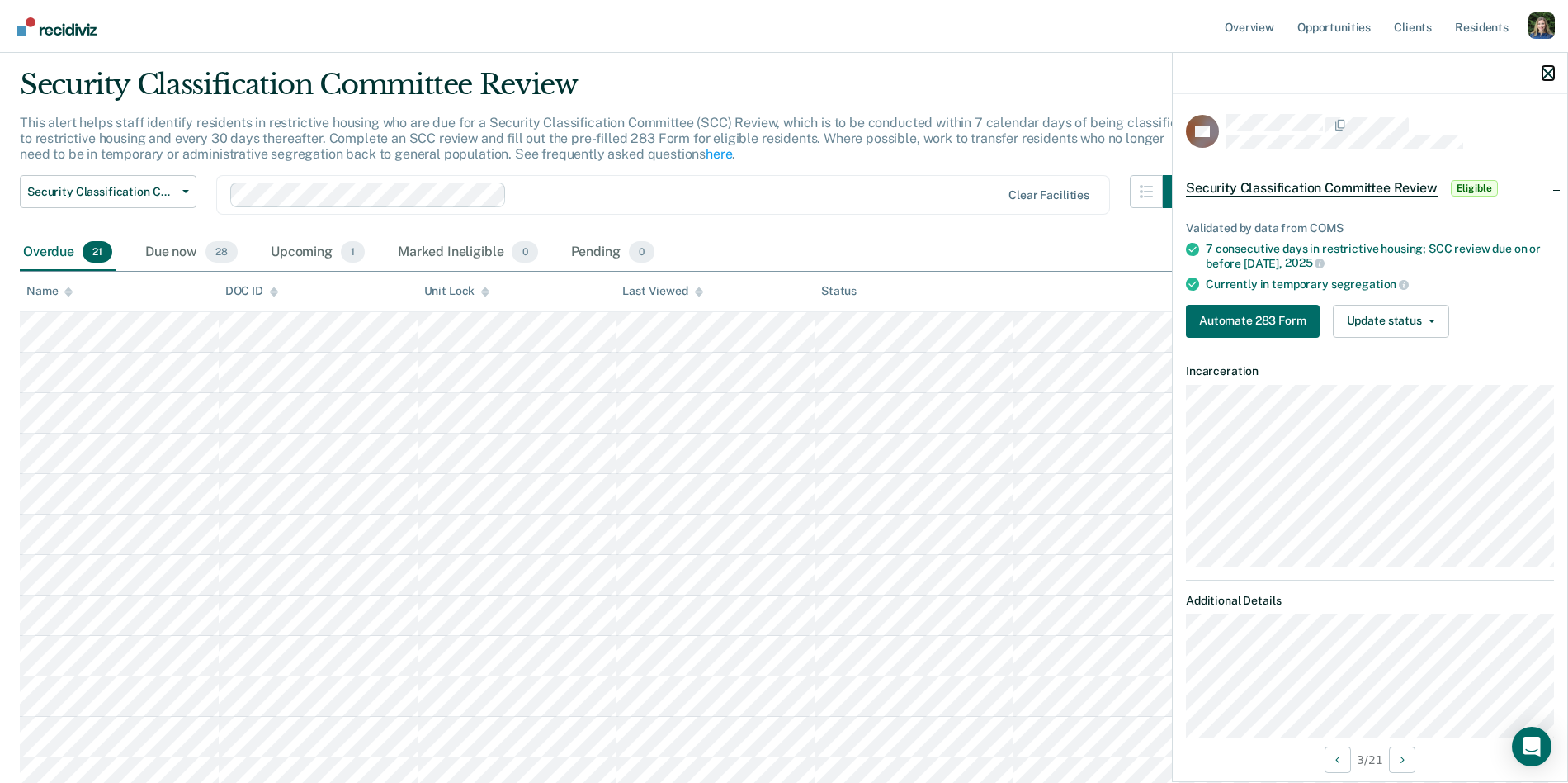
click at [1550, 72] on icon "button" at bounding box center [1549, 73] width 12 height 12
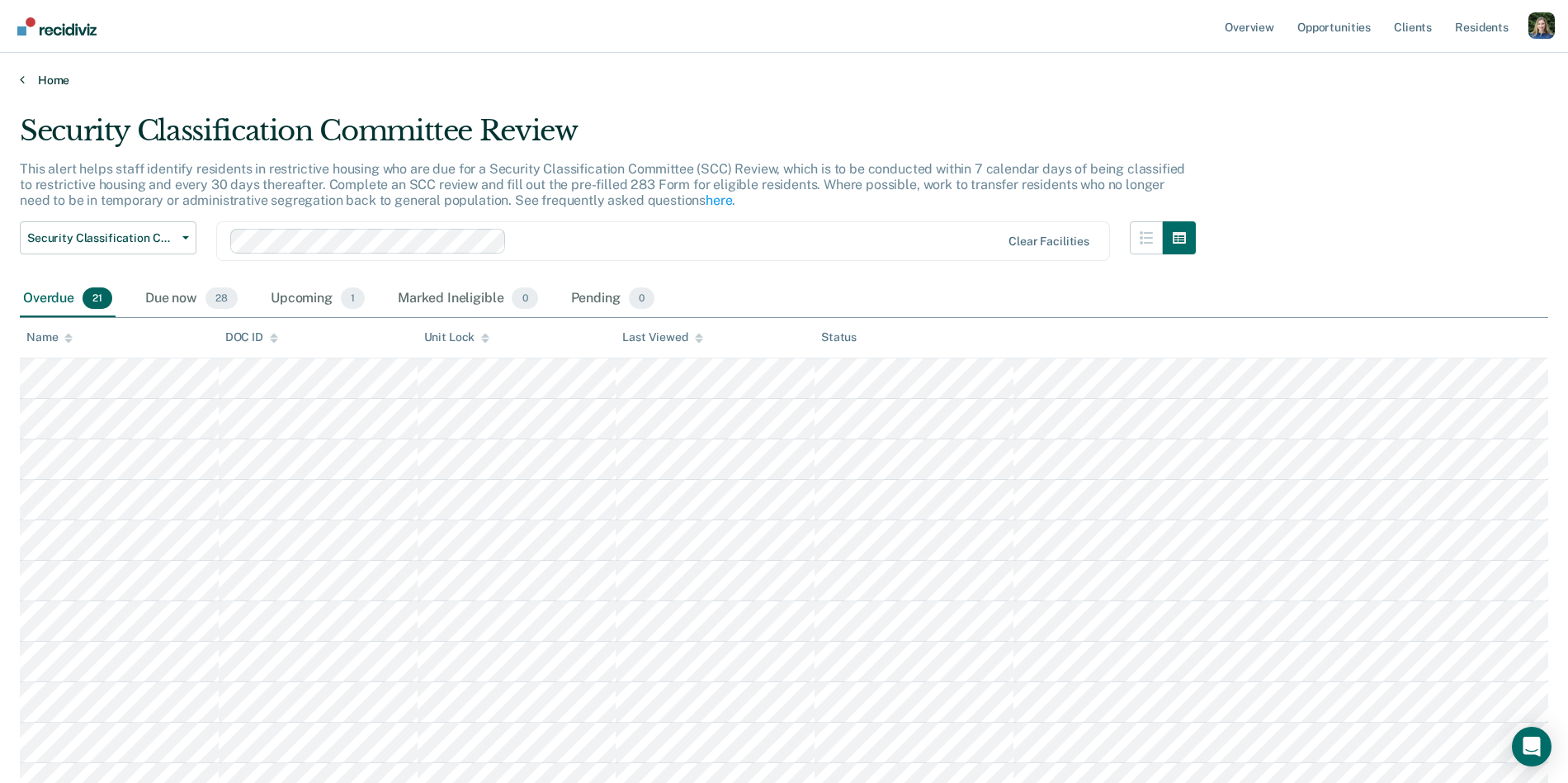
click at [49, 81] on link "Home" at bounding box center [784, 79] width 1528 height 14
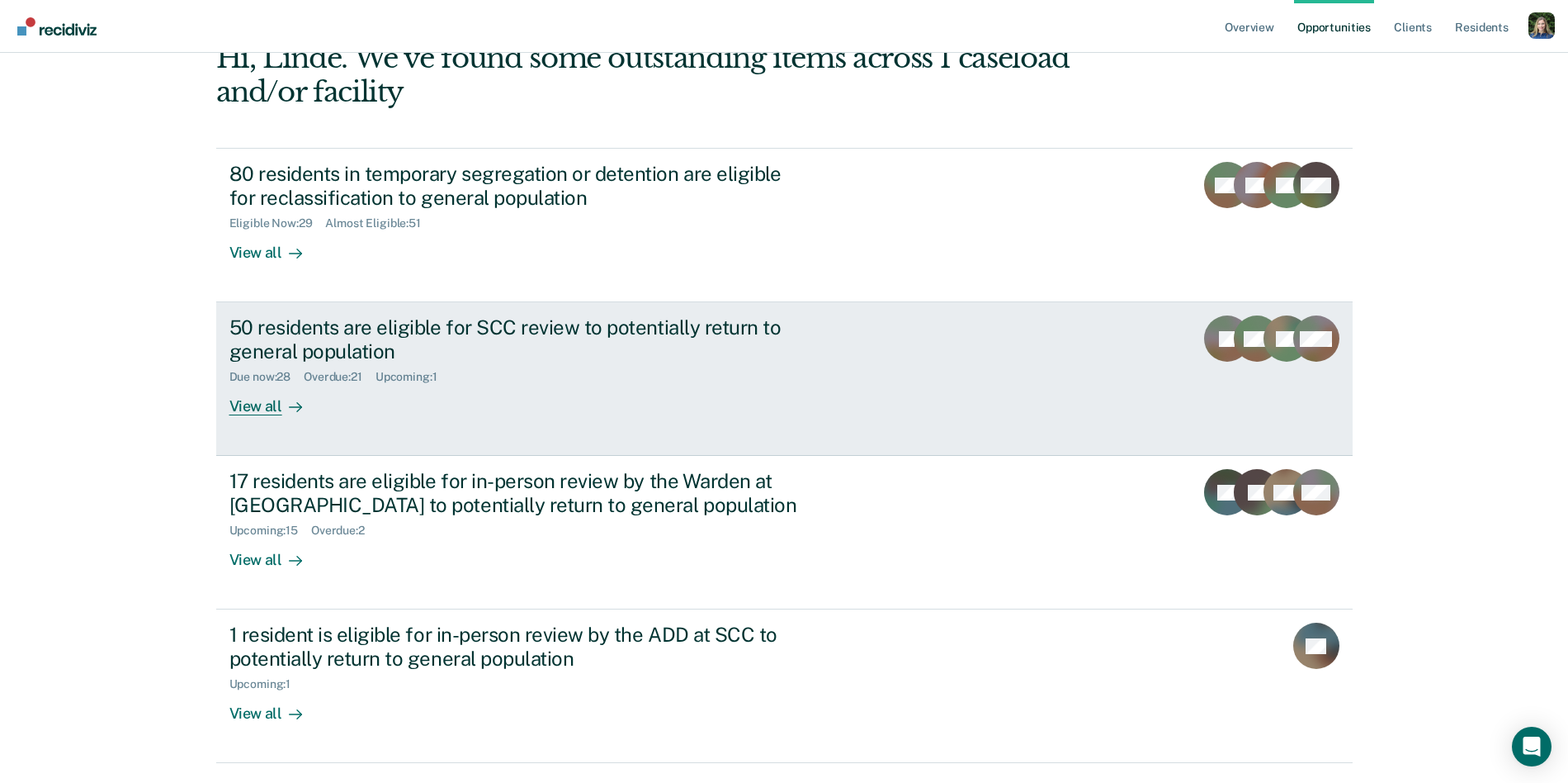
scroll to position [149, 0]
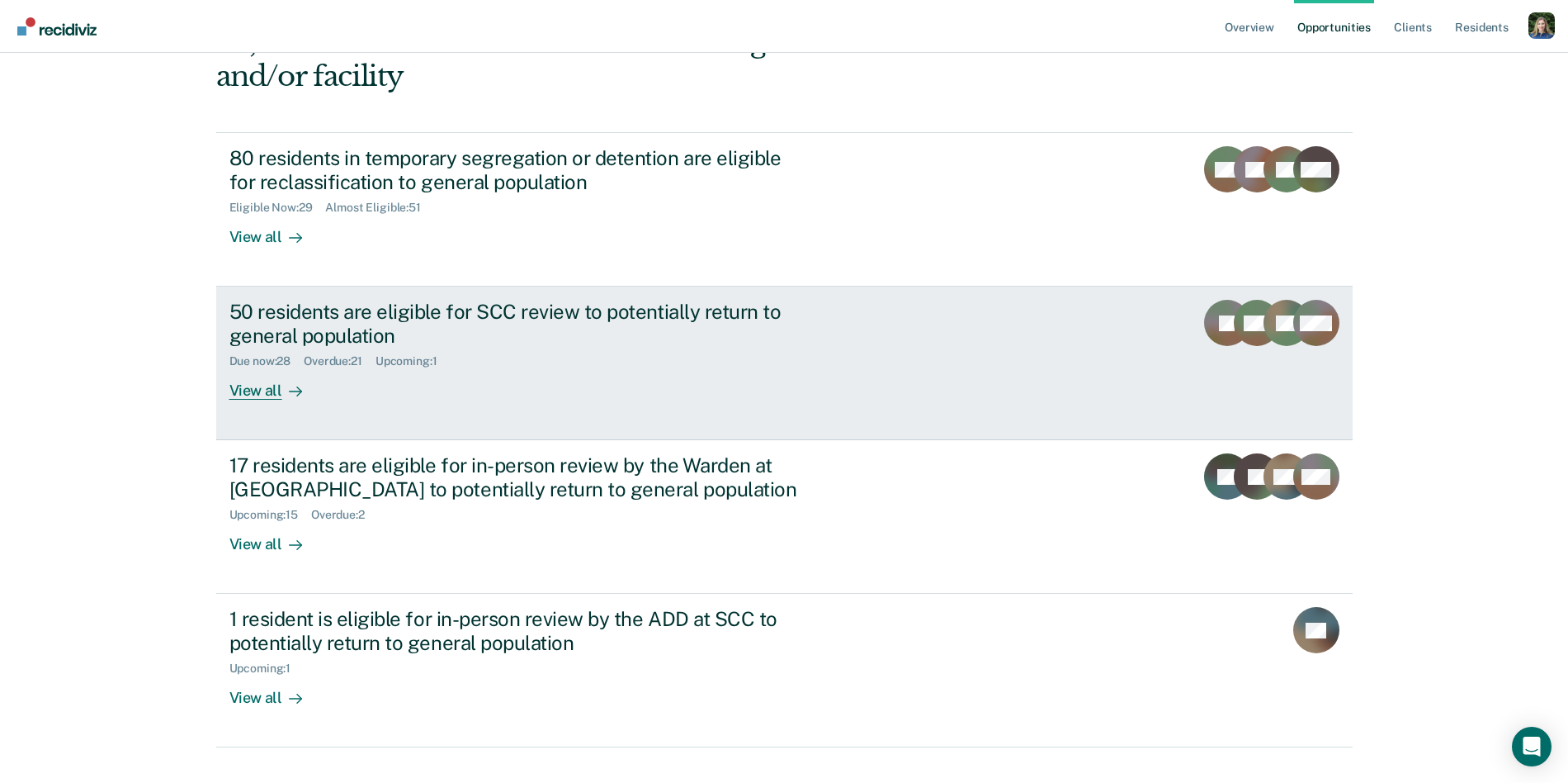
click at [258, 388] on div "View all" at bounding box center [276, 384] width 93 height 32
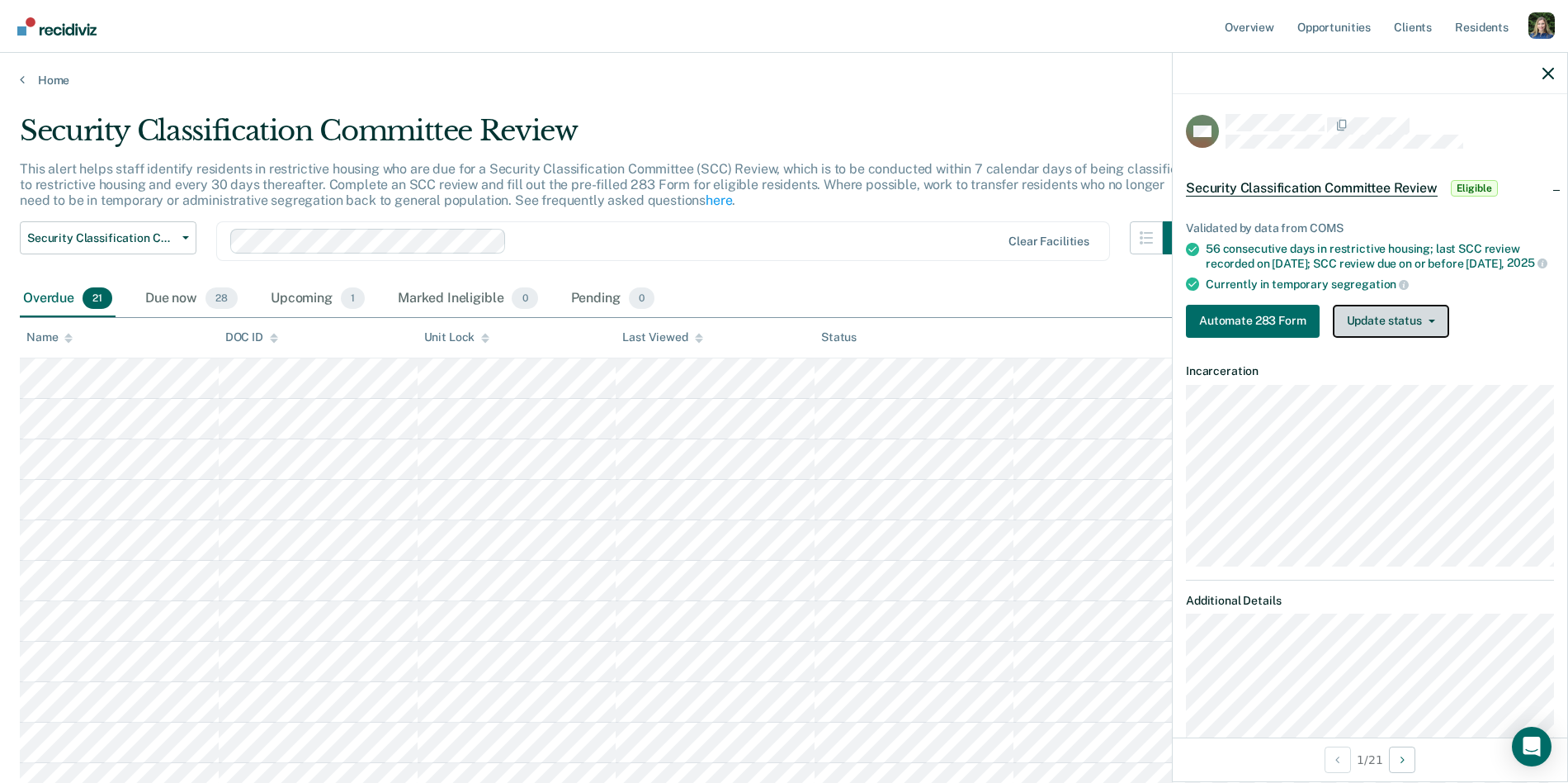
click at [1430, 337] on button "Update status" at bounding box center [1391, 321] width 116 height 33
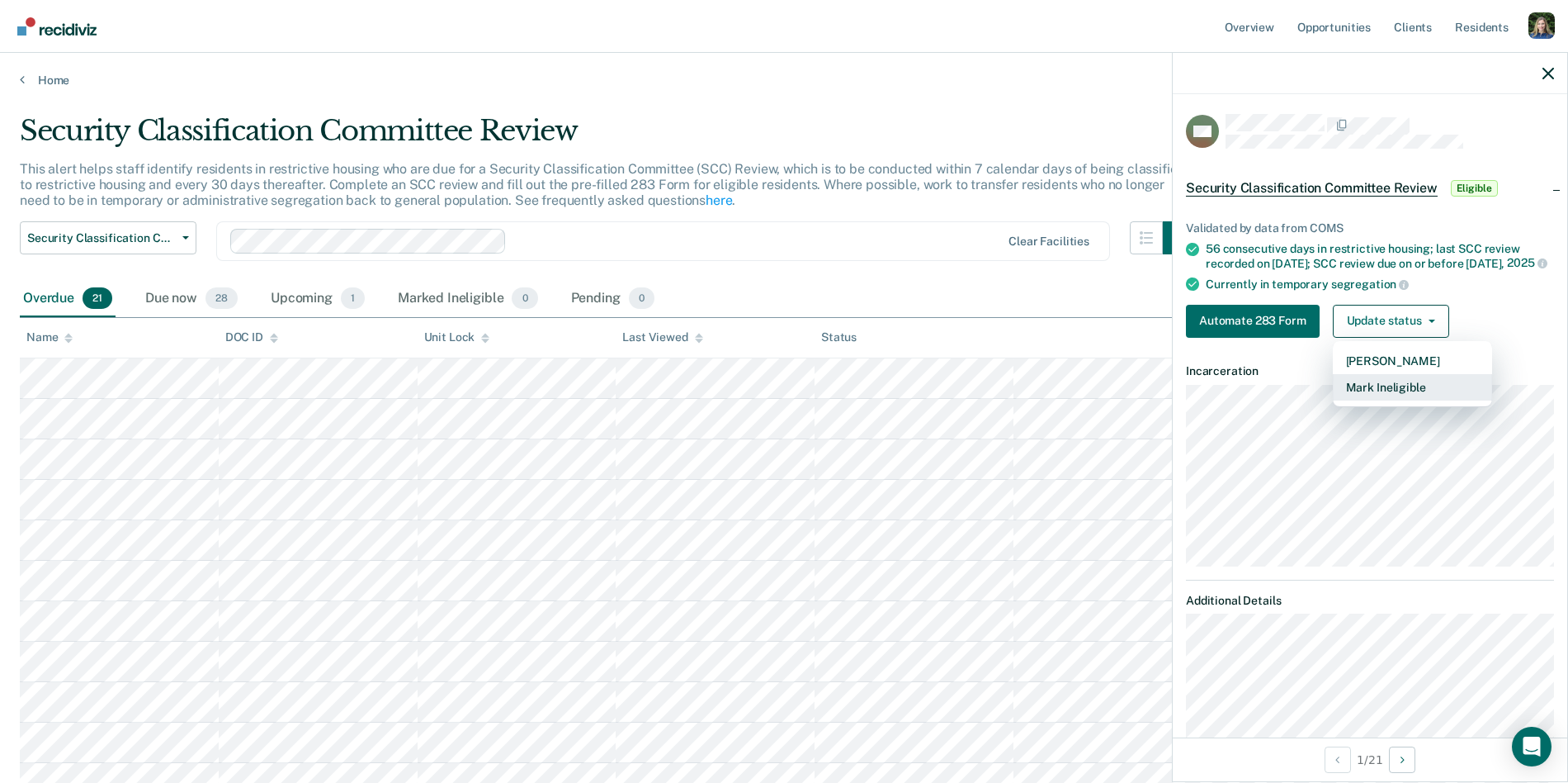
click at [1420, 398] on button "Mark Ineligible" at bounding box center [1412, 387] width 159 height 26
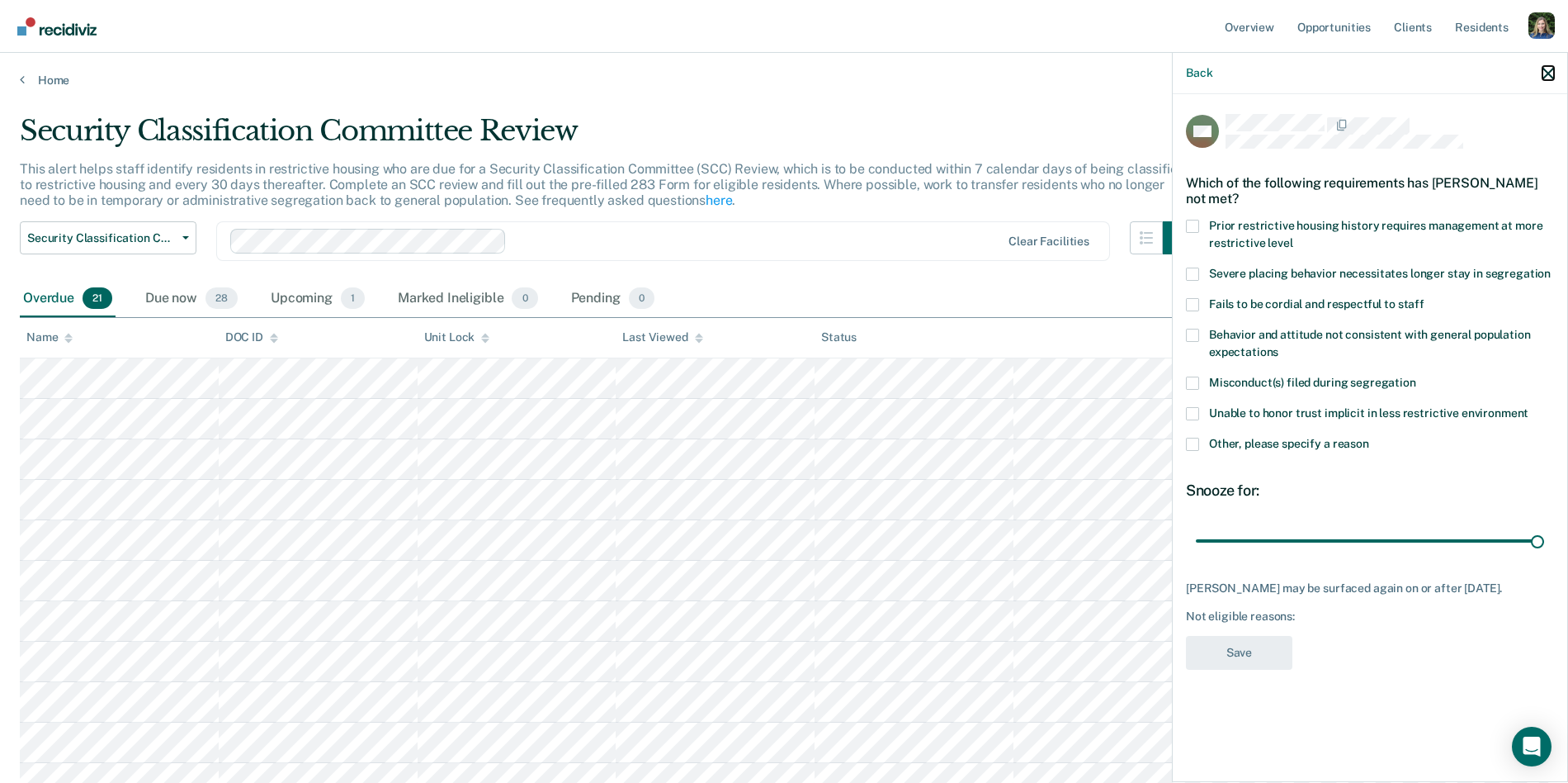
click at [1549, 69] on icon "button" at bounding box center [1549, 73] width 12 height 12
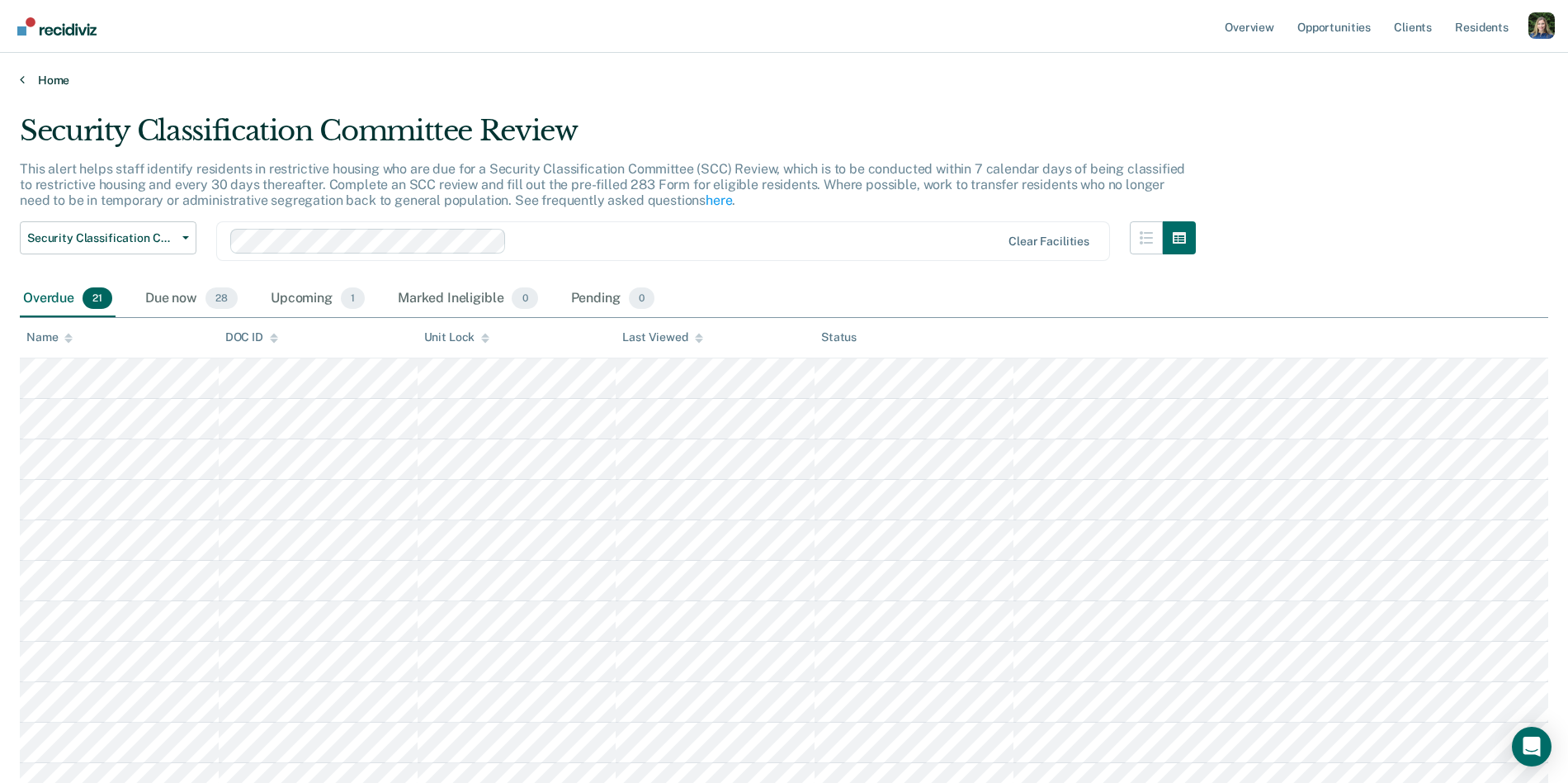
click at [26, 85] on link "Home" at bounding box center [784, 79] width 1528 height 14
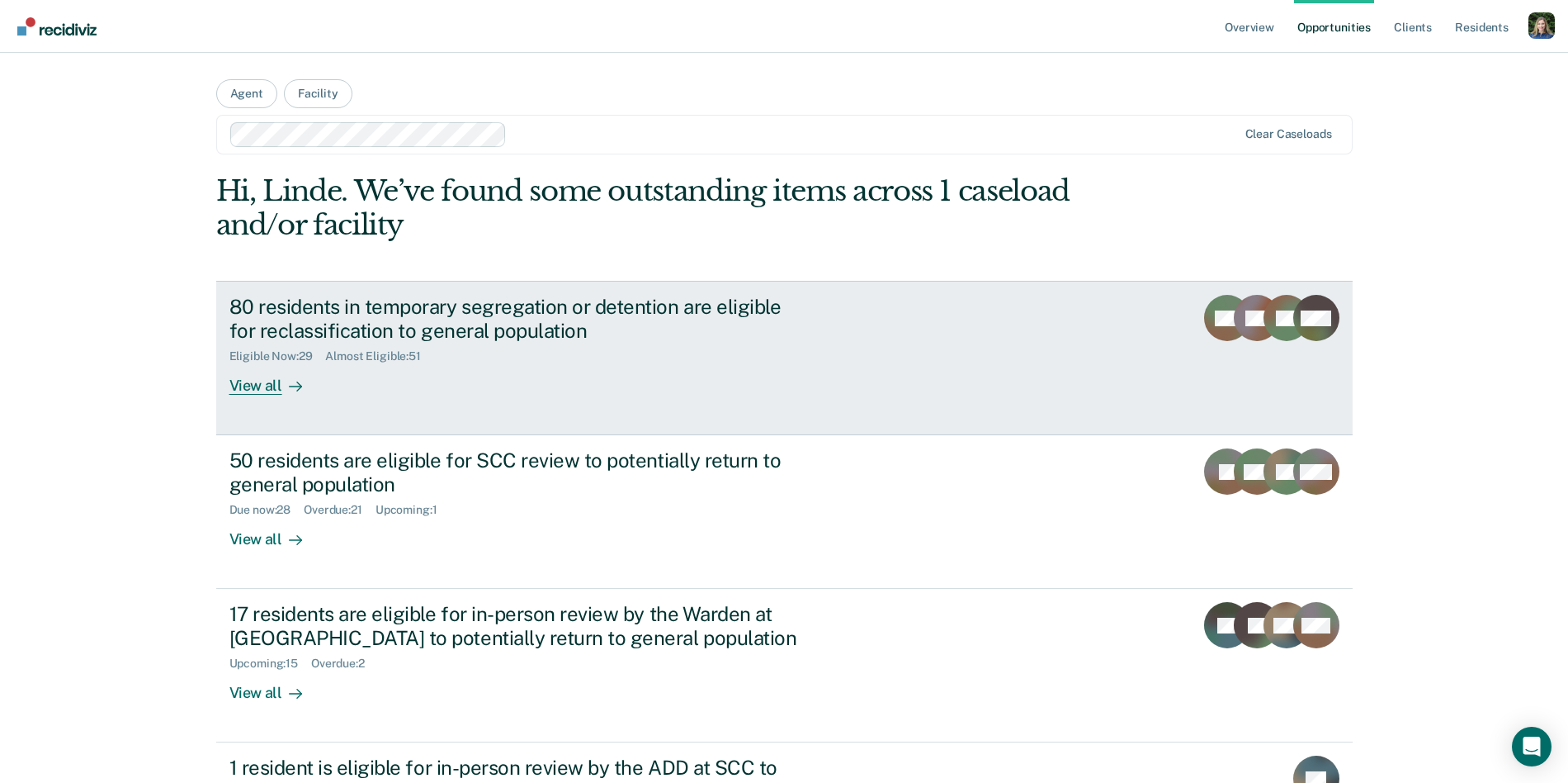
click at [366, 377] on div "80 residents in temporary segregation or detention are eligible for reclassific…" at bounding box center [539, 344] width 619 height 100
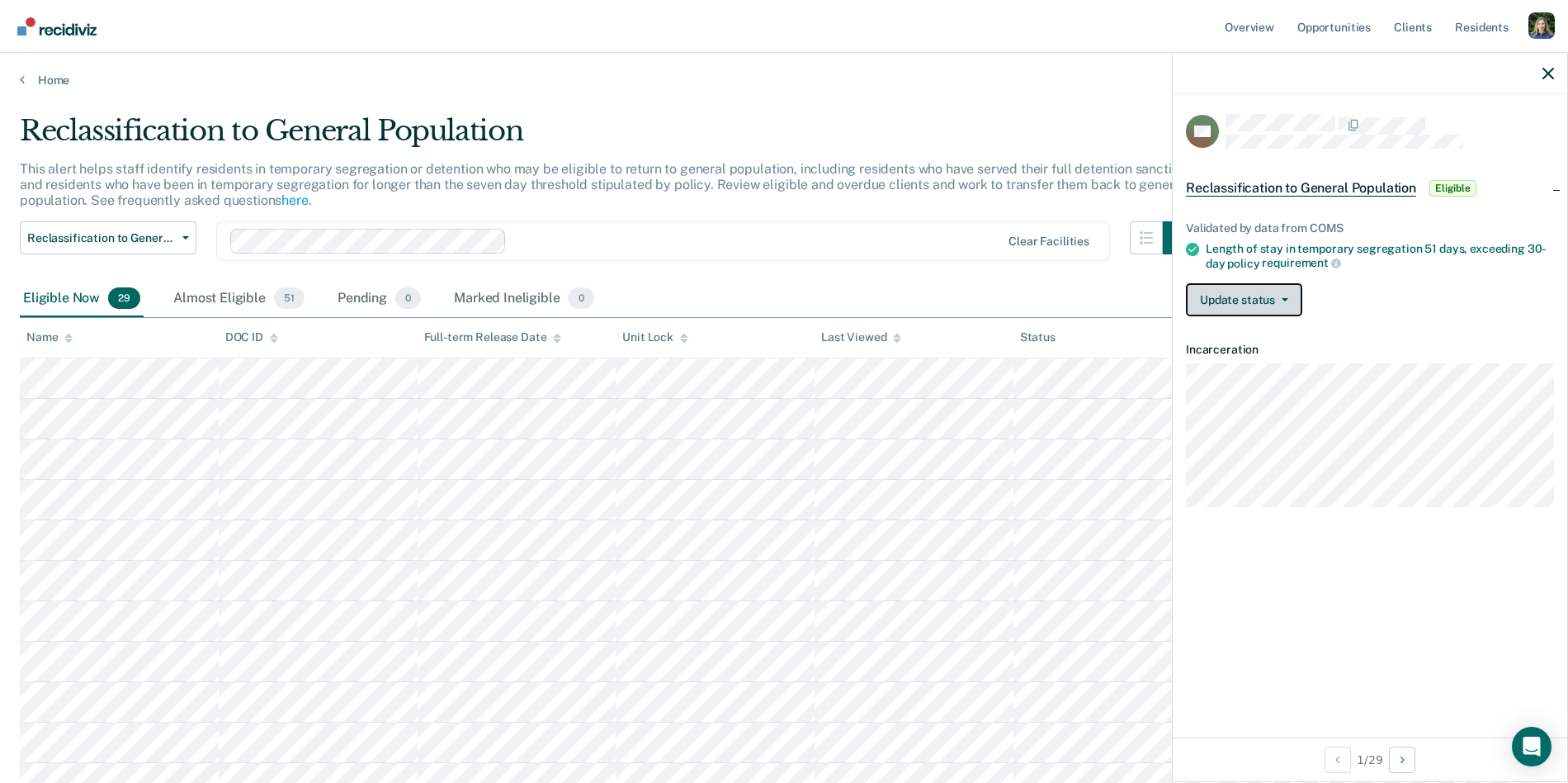
click at [1275, 304] on button "Update status" at bounding box center [1244, 300] width 116 height 33
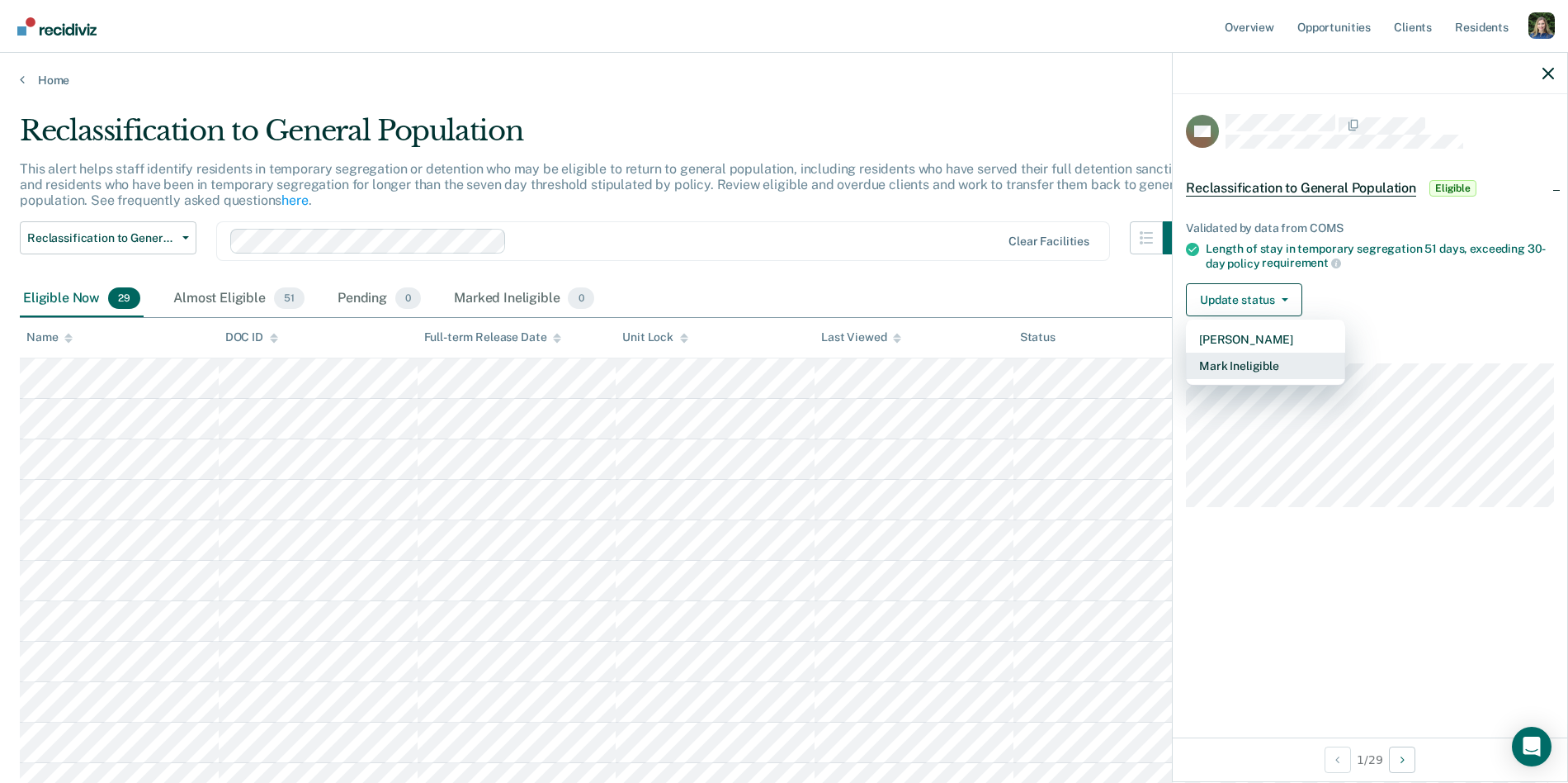
click at [1296, 364] on button "Mark Ineligible" at bounding box center [1266, 365] width 159 height 26
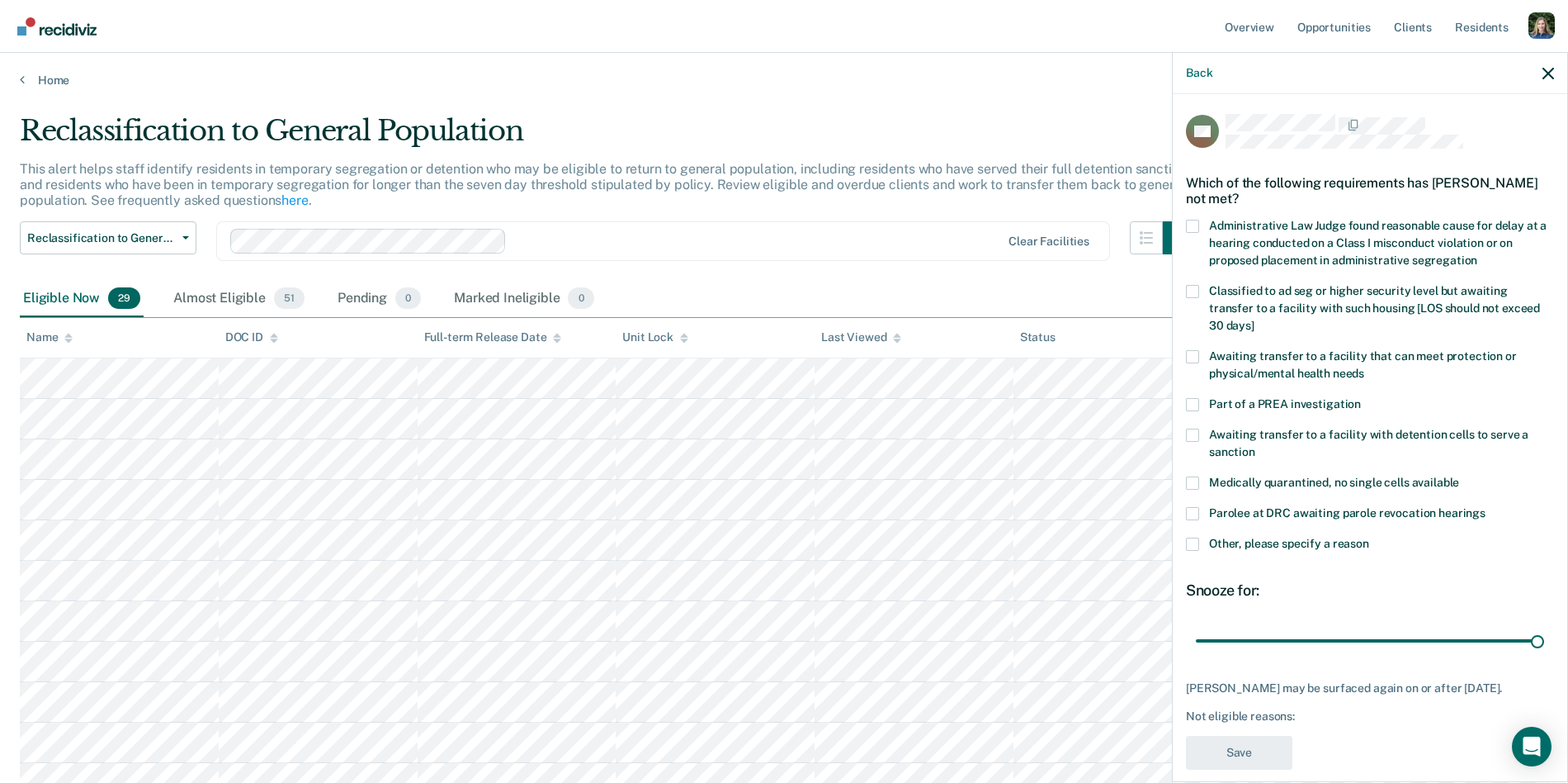
click at [1314, 350] on label "Awaiting transfer to a facility that can meet protection or physical/mental hea…" at bounding box center [1370, 367] width 368 height 35
click at [1364, 367] on input "Awaiting transfer to a facility that can meet protection or physical/mental hea…" at bounding box center [1364, 367] width 0 height 0
drag, startPoint x: 1537, startPoint y: 624, endPoint x: 1546, endPoint y: 624, distance: 9.0
click at [1545, 626] on input "range" at bounding box center [1370, 641] width 349 height 29
click at [1193, 350] on span at bounding box center [1193, 357] width 14 height 14
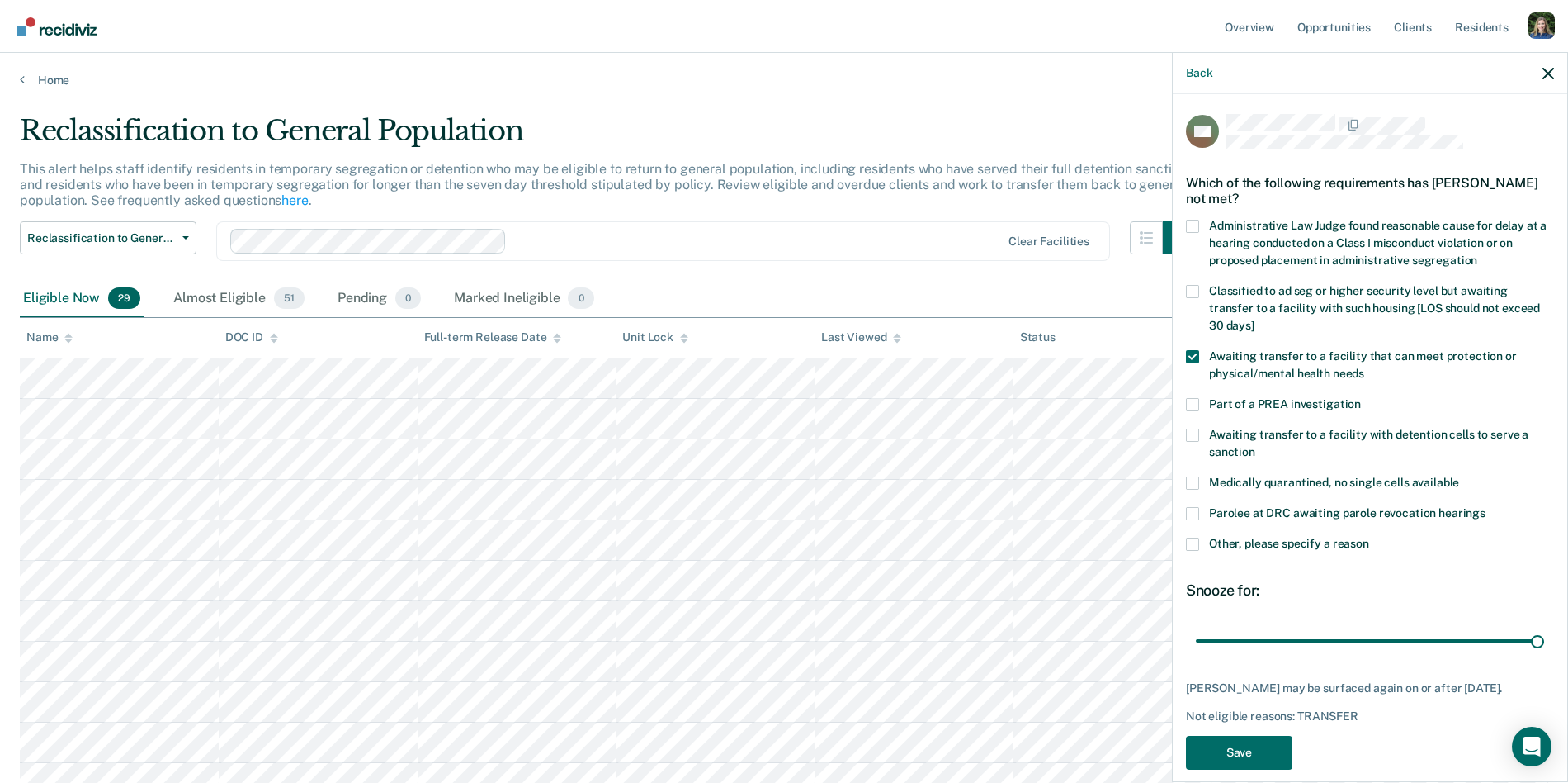
click at [1364, 367] on input "Awaiting transfer to a facility that can meet protection or physical/mental hea…" at bounding box center [1364, 367] width 0 height 0
click at [1188, 66] on button "Back" at bounding box center [1199, 72] width 26 height 14
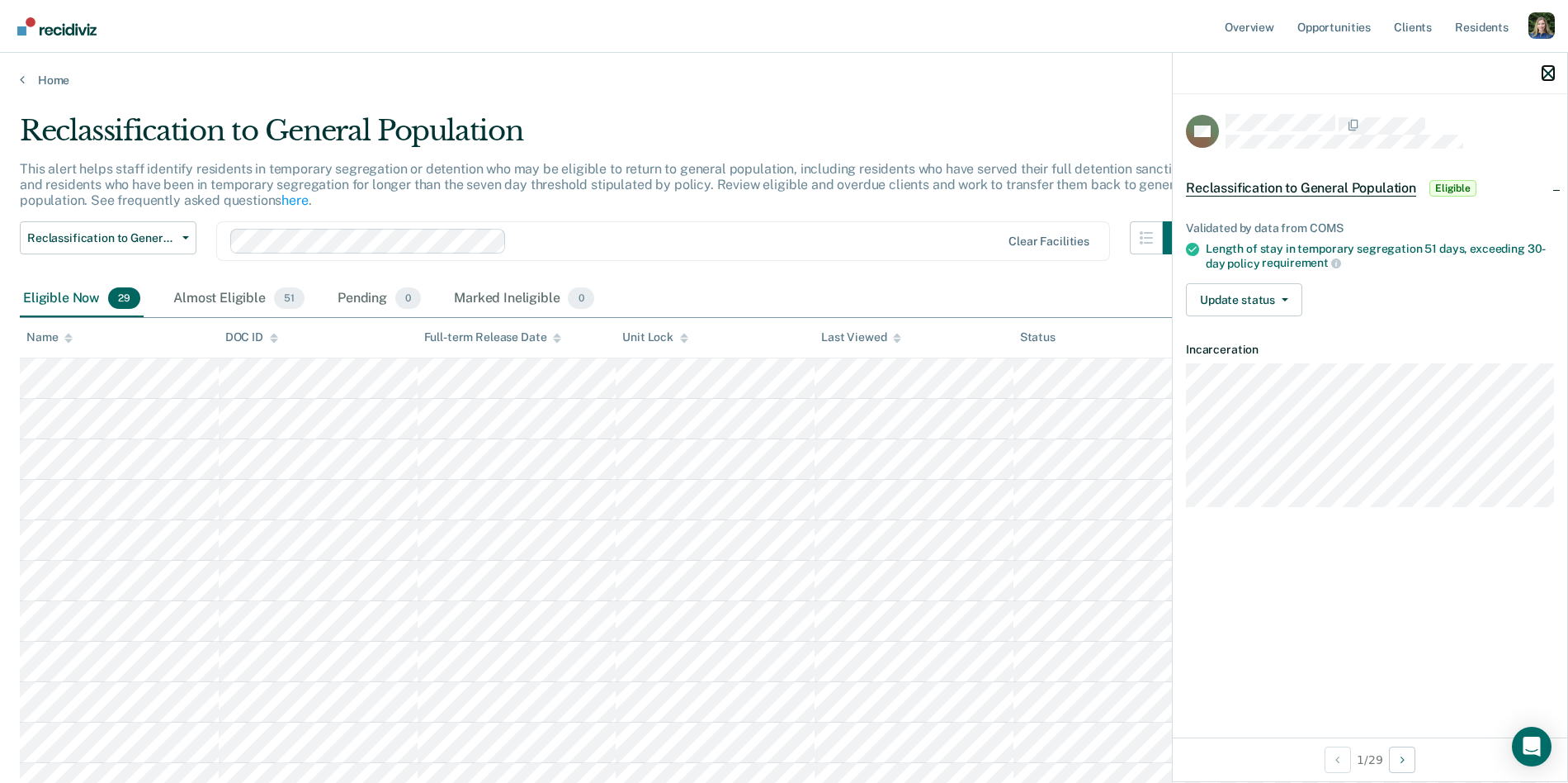
click at [1550, 76] on icon "button" at bounding box center [1549, 73] width 12 height 12
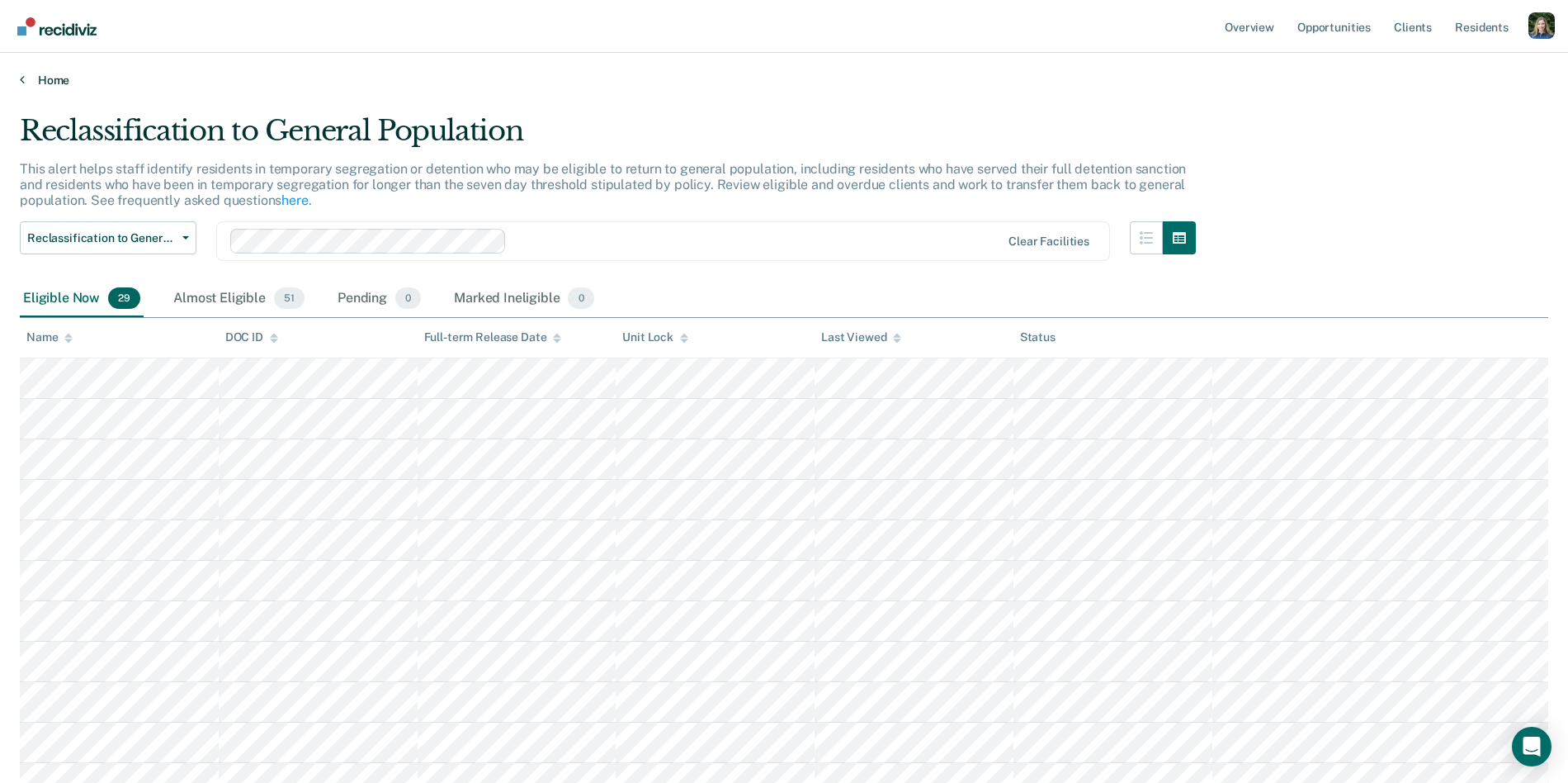
click at [43, 80] on link "Home" at bounding box center [784, 79] width 1528 height 14
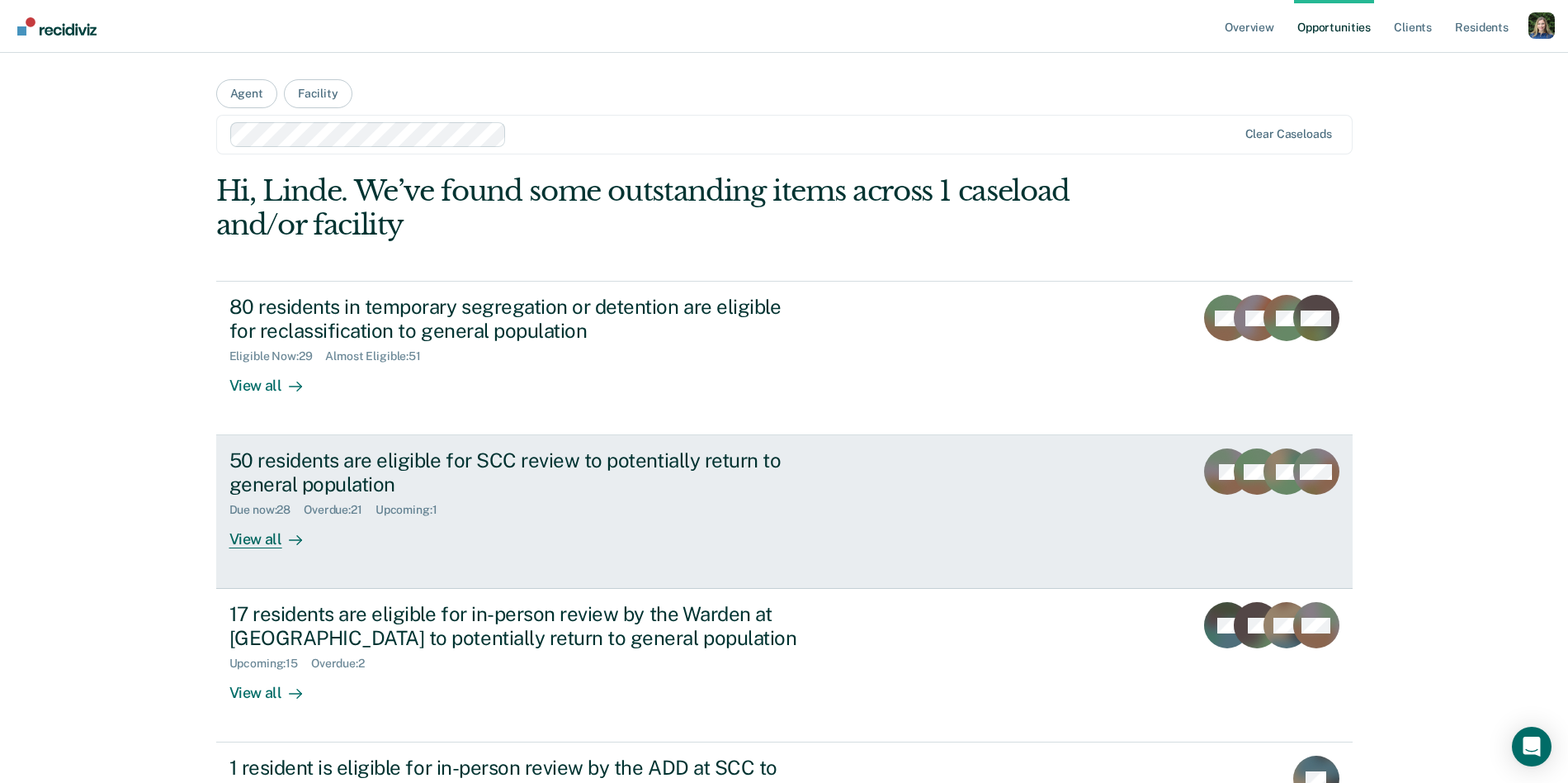
click at [404, 479] on div "50 residents are eligible for SCC review to potentially return to general popul…" at bounding box center [520, 473] width 580 height 48
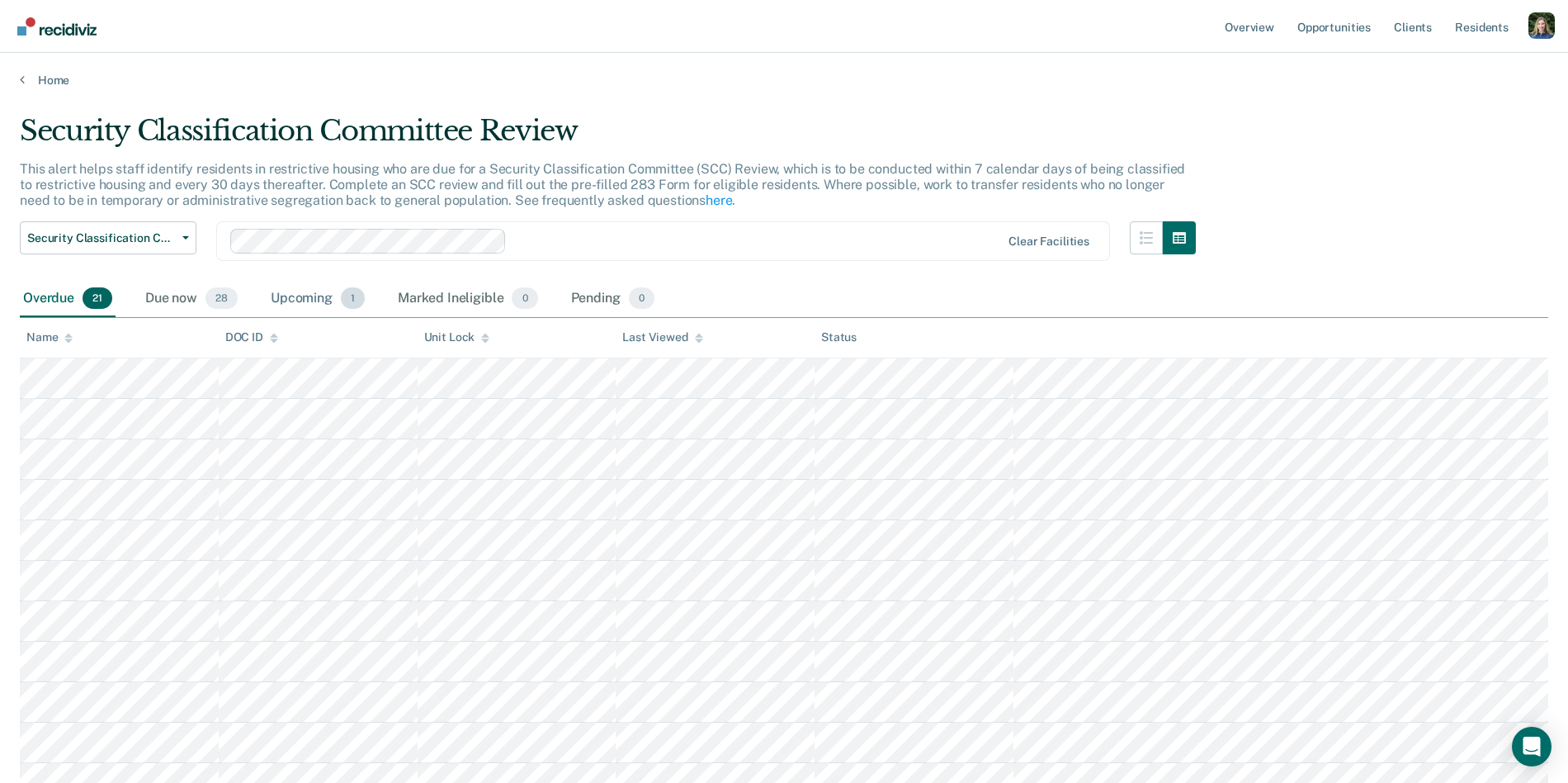
click at [309, 298] on div "Upcoming 1" at bounding box center [318, 299] width 100 height 37
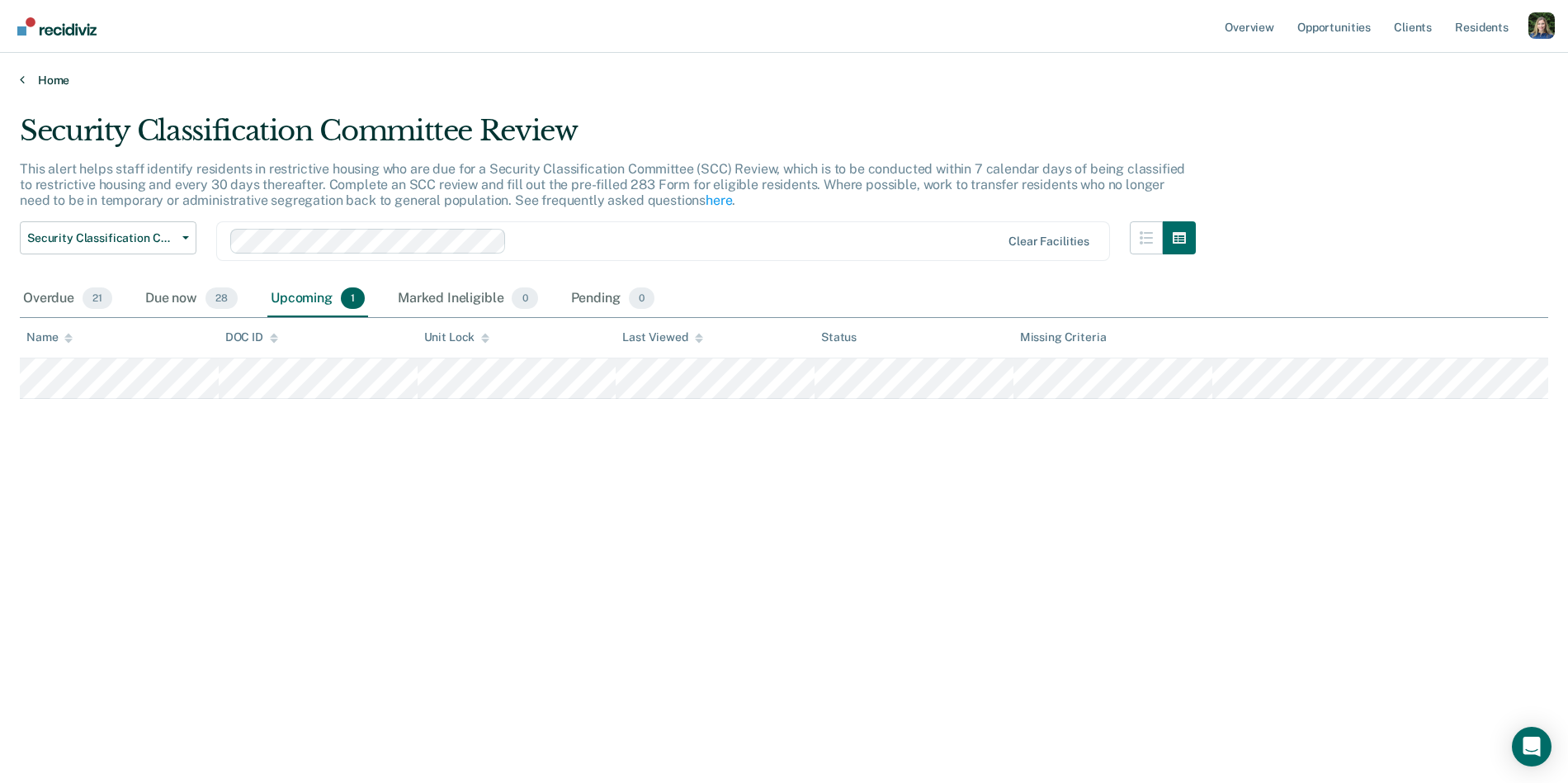
click at [33, 80] on link "Home" at bounding box center [784, 79] width 1528 height 14
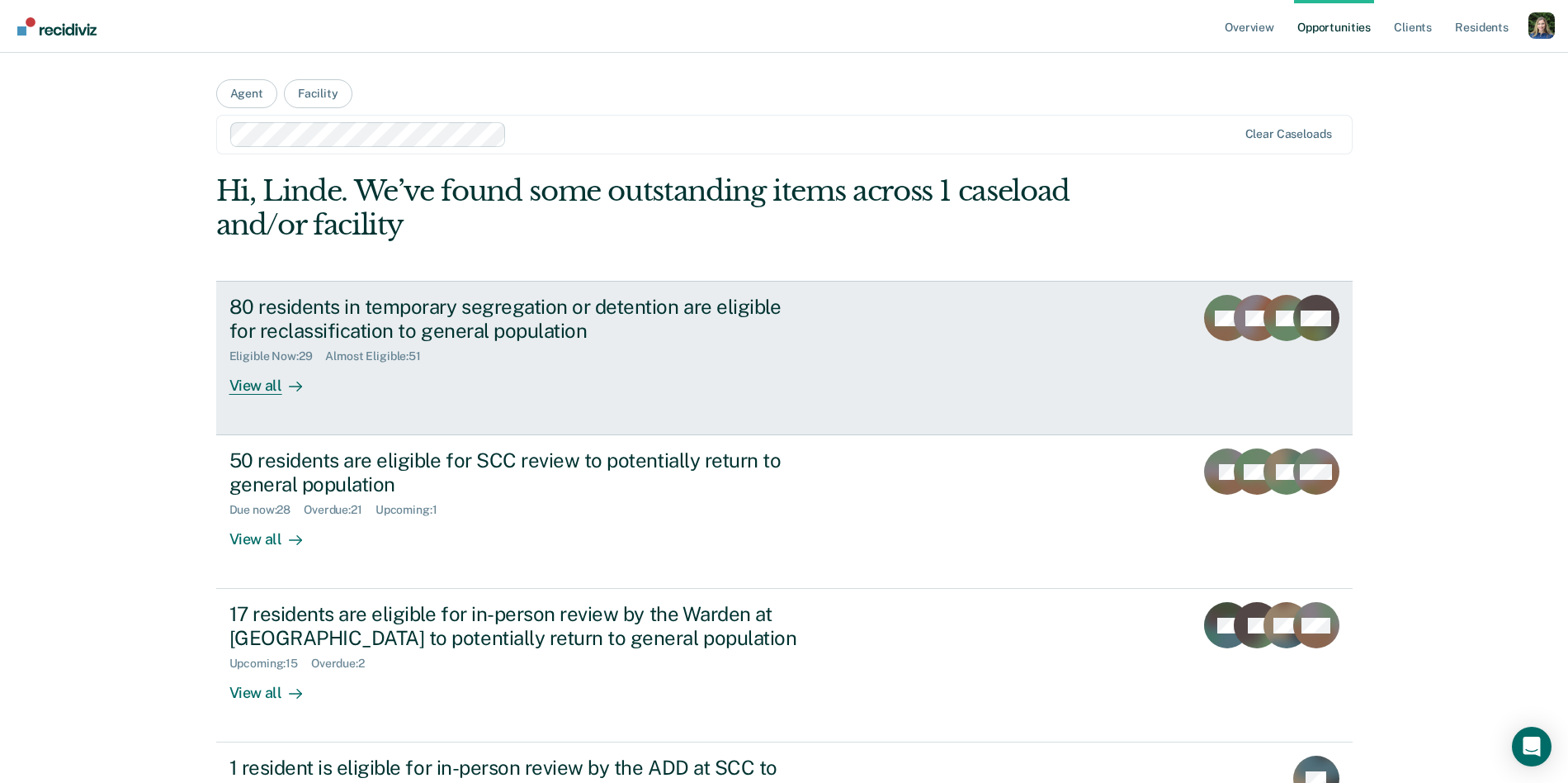
click at [416, 382] on div "80 residents in temporary segregation or detention are eligible for reclassific…" at bounding box center [539, 344] width 619 height 100
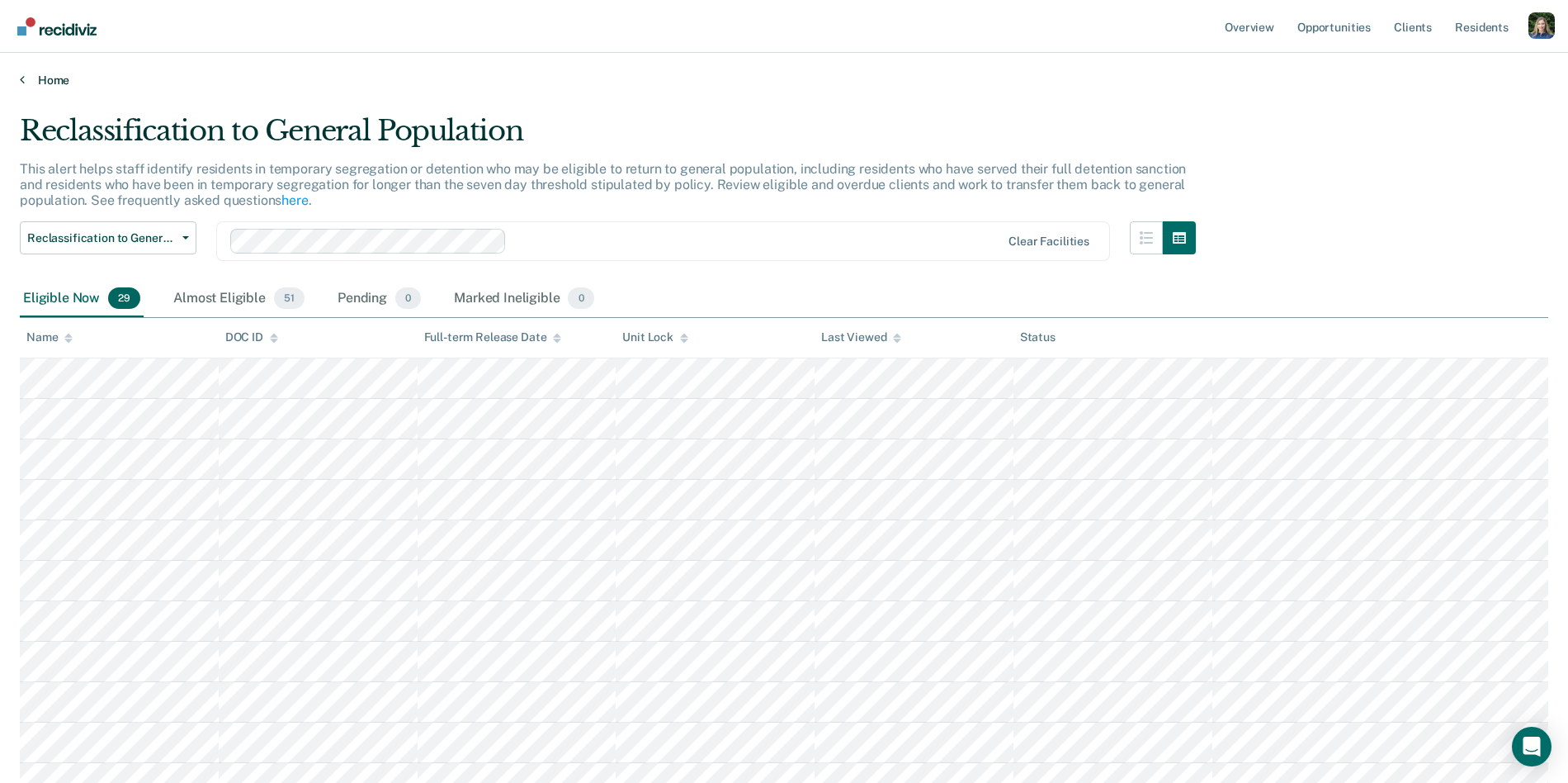
click at [58, 74] on link "Home" at bounding box center [784, 79] width 1528 height 14
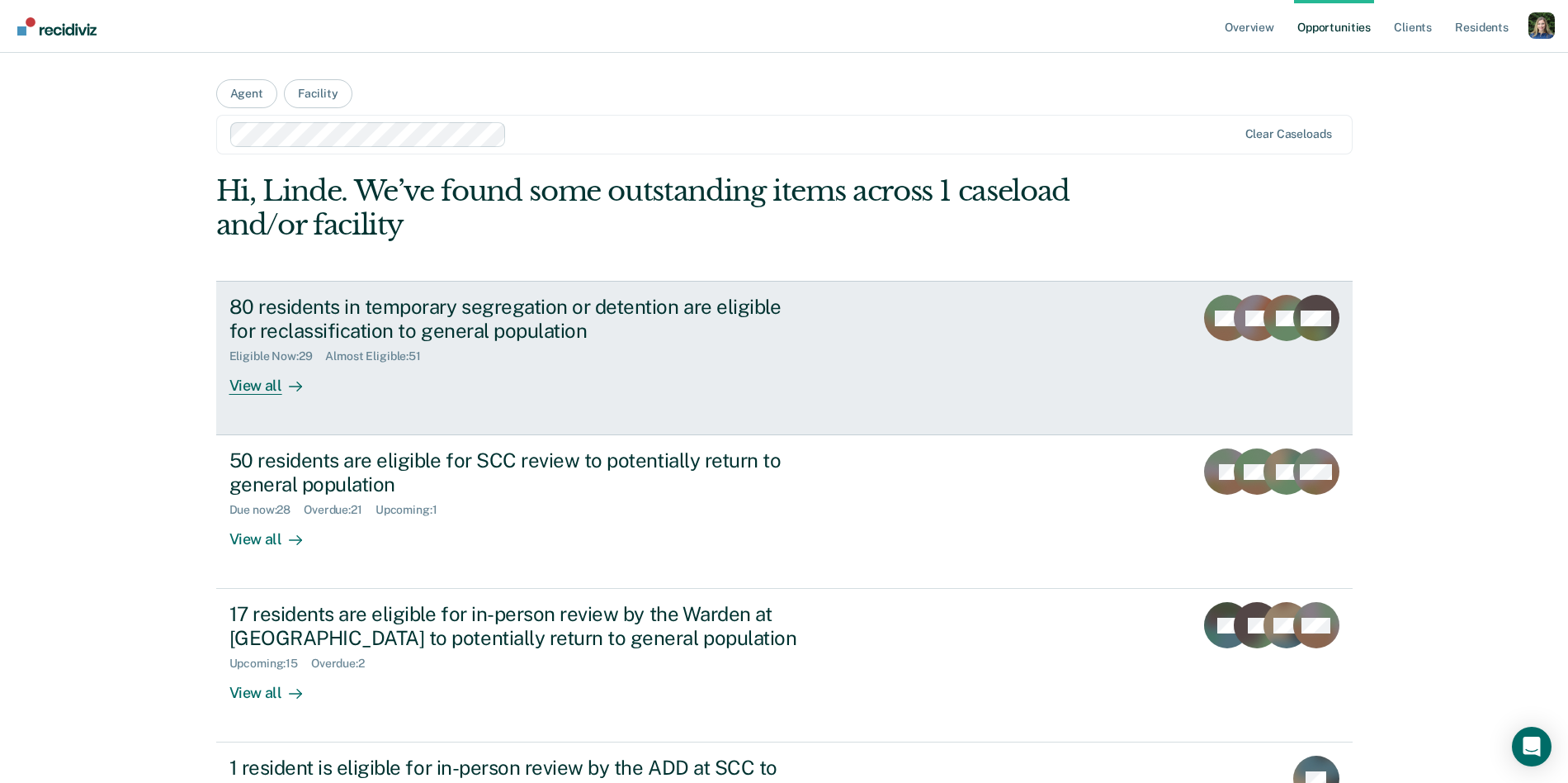
click at [677, 346] on div "Eligible Now : 29 Almost Eligible : 51" at bounding box center [520, 353] width 580 height 20
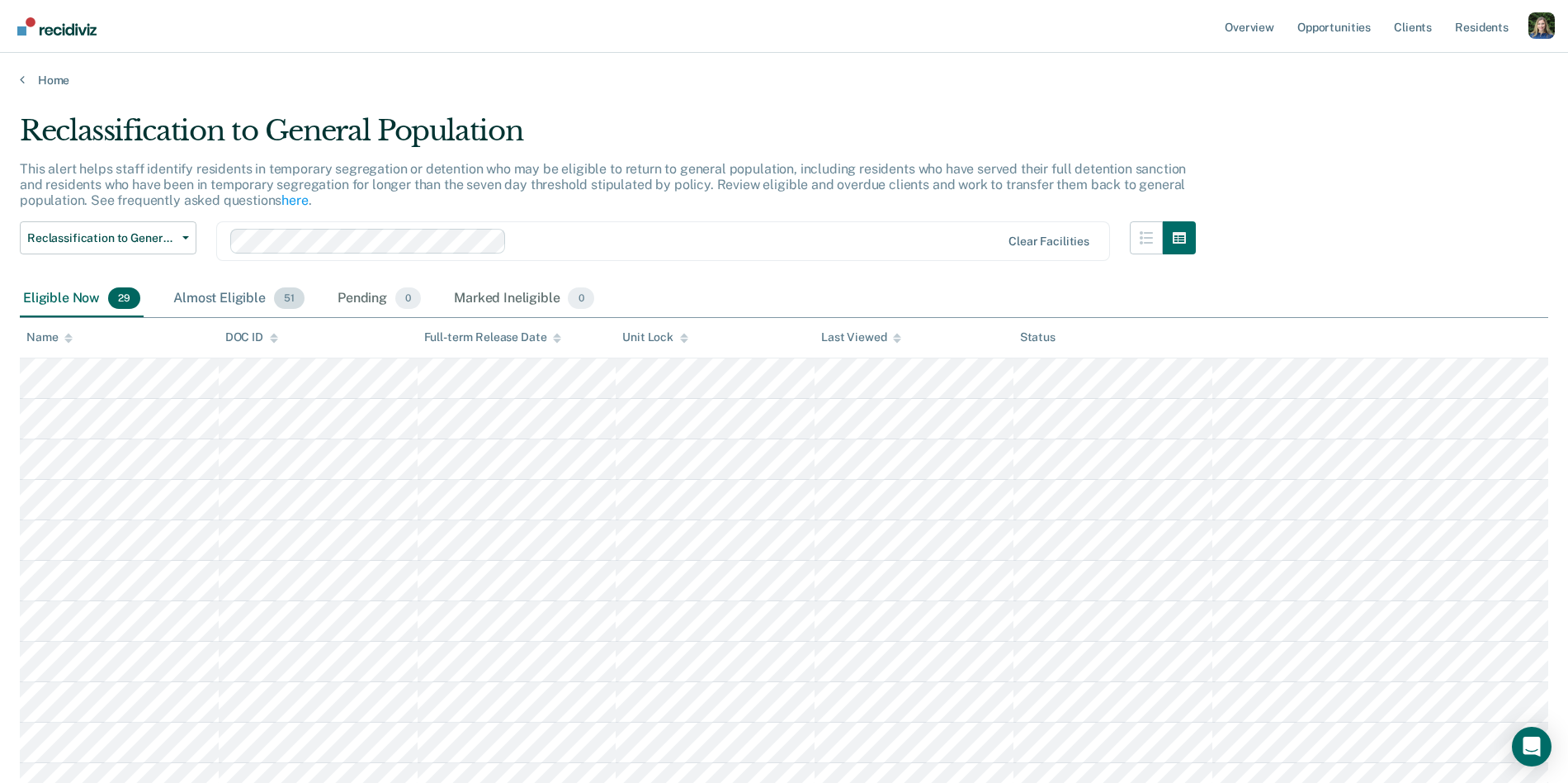
click at [214, 297] on div "Almost Eligible 51" at bounding box center [239, 299] width 138 height 37
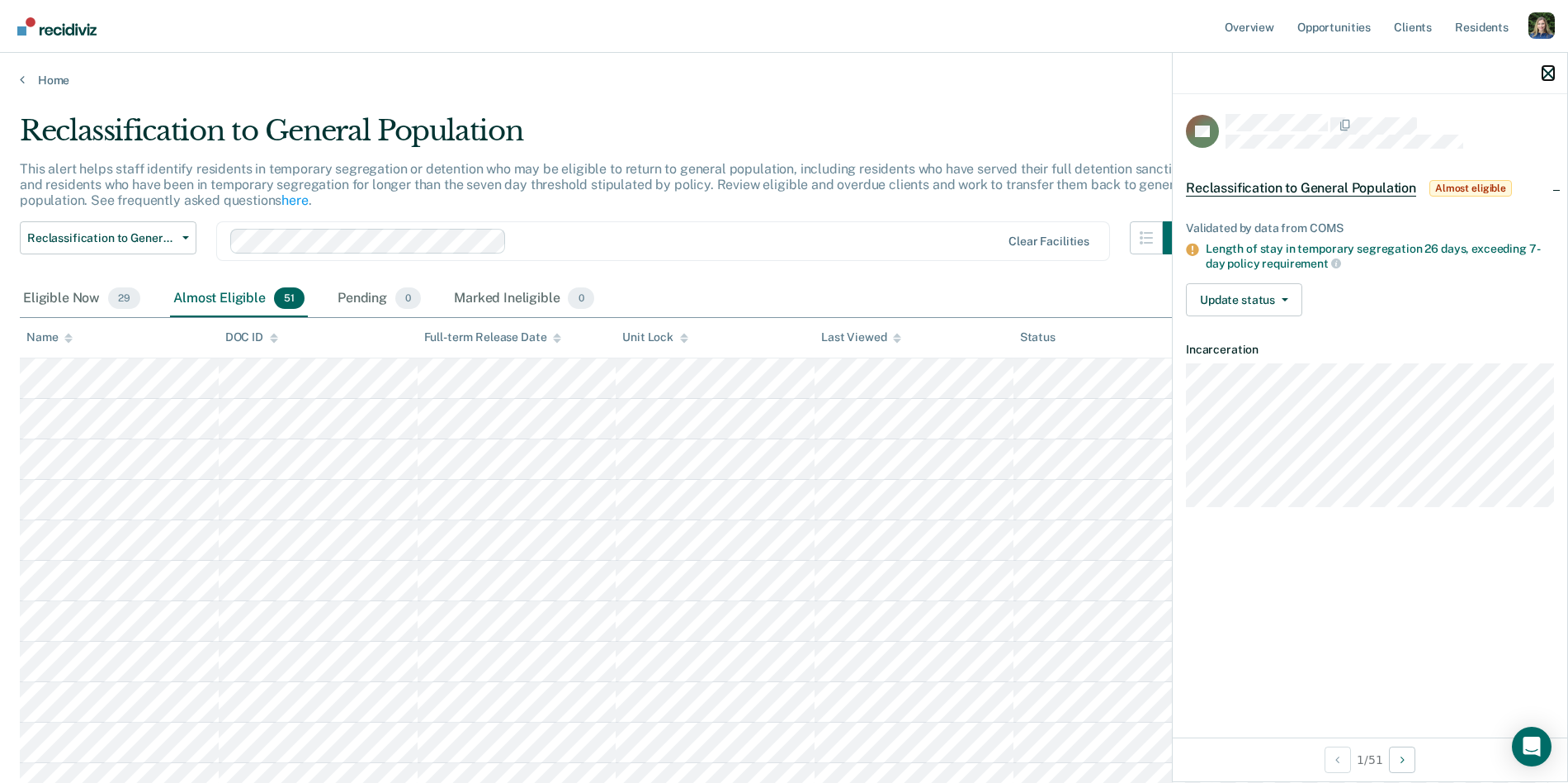
click at [1545, 72] on icon "button" at bounding box center [1549, 73] width 12 height 12
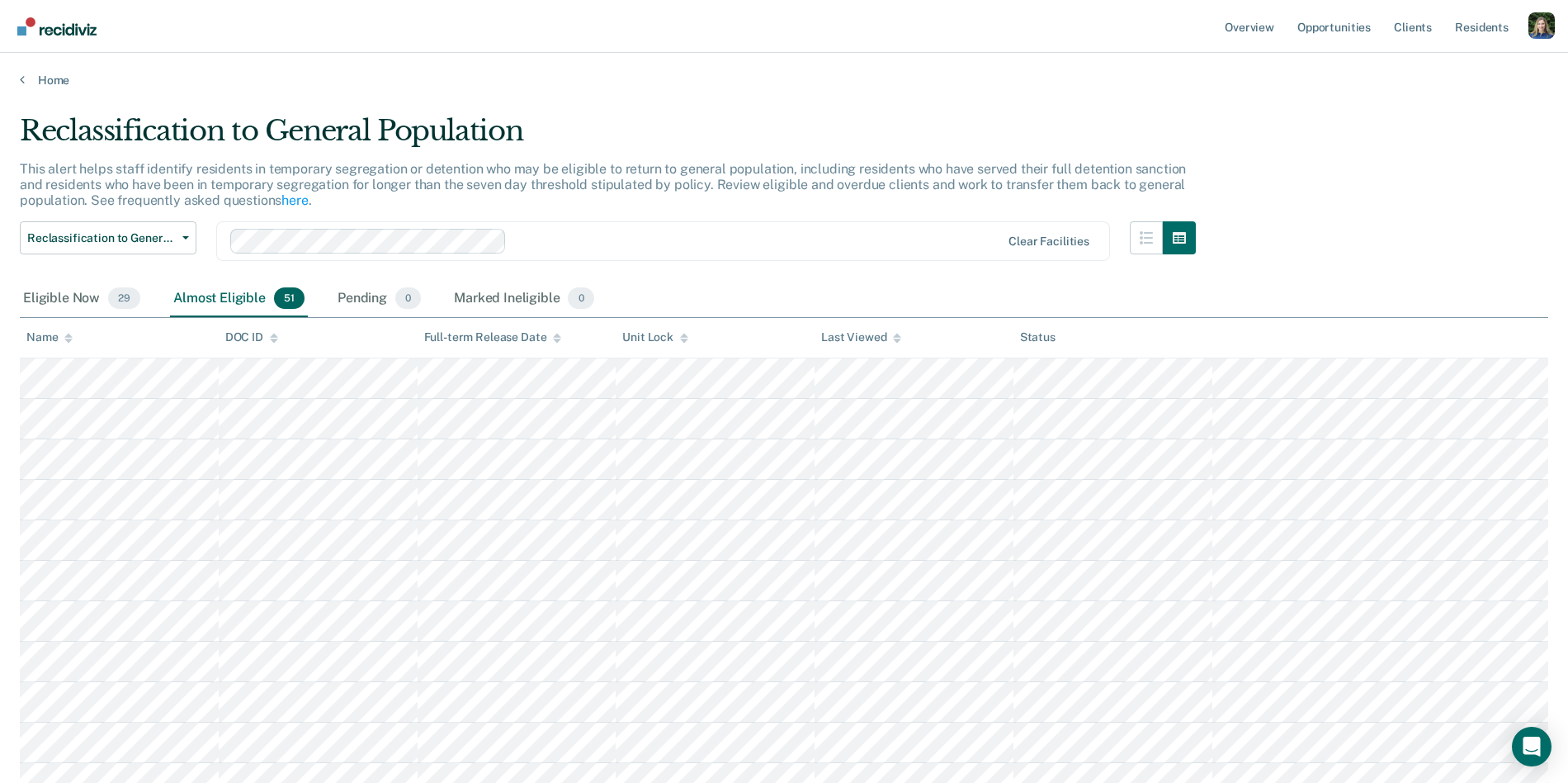
click at [1363, 326] on th at bounding box center [1381, 338] width 337 height 41
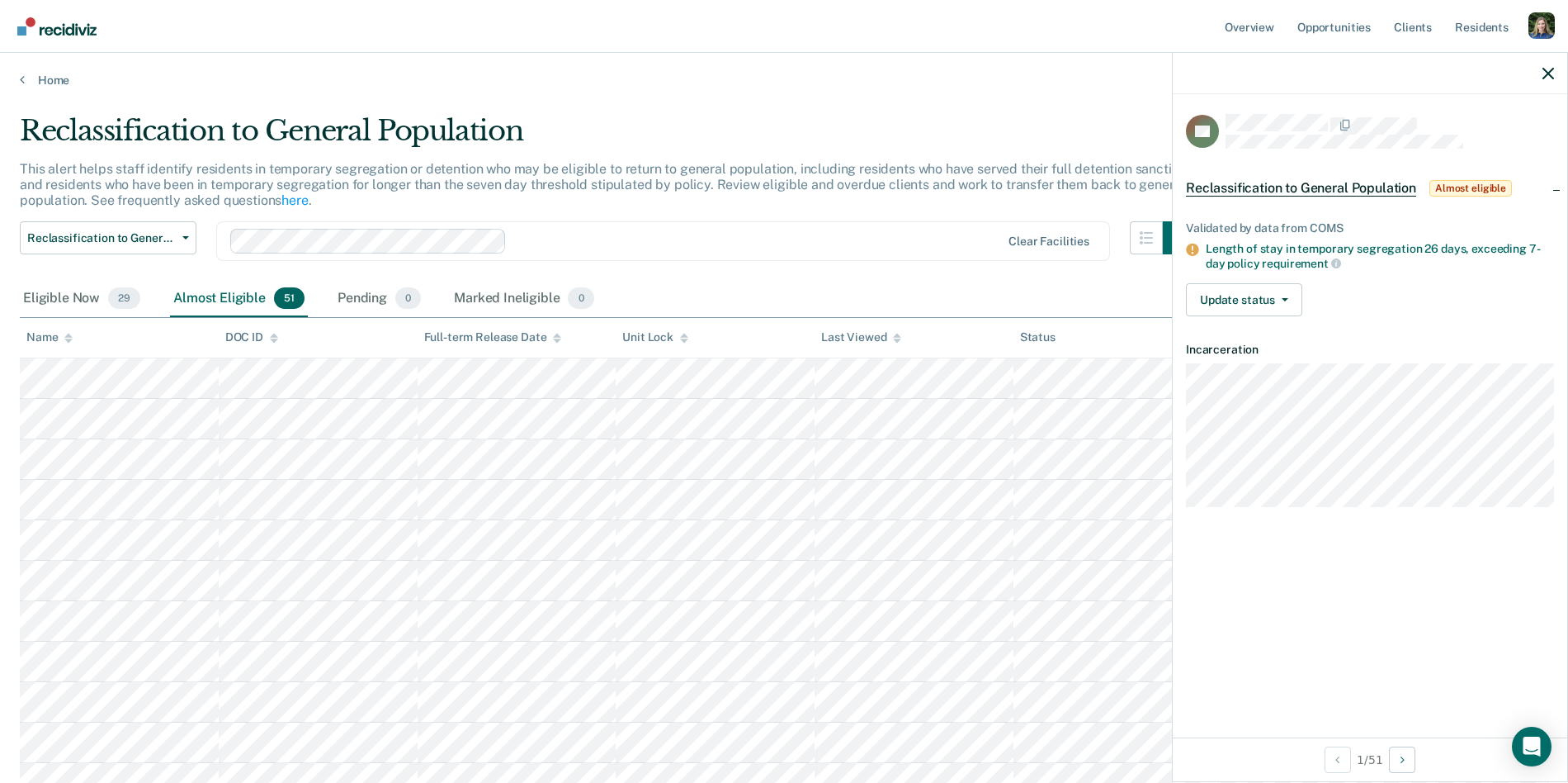
click at [878, 275] on div "Reclassification to General Population Reclassification to General Population S…" at bounding box center [609, 251] width 1177 height 60
click at [1549, 71] on icon "button" at bounding box center [1549, 73] width 12 height 12
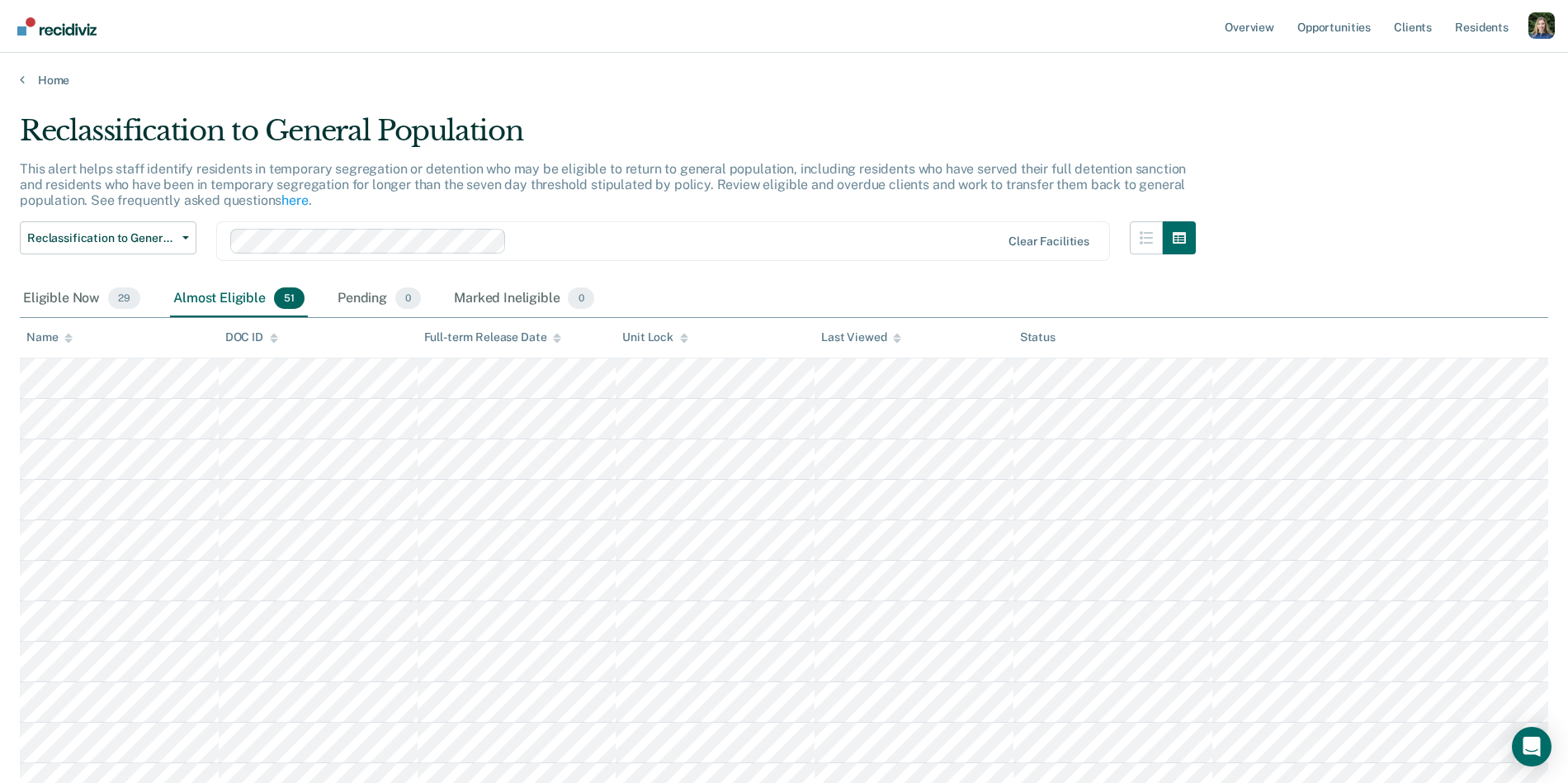
click at [673, 180] on p "This alert helps staff identify residents in temporary segregation or detention…" at bounding box center [603, 185] width 1166 height 47
click at [50, 77] on link "Home" at bounding box center [784, 79] width 1528 height 14
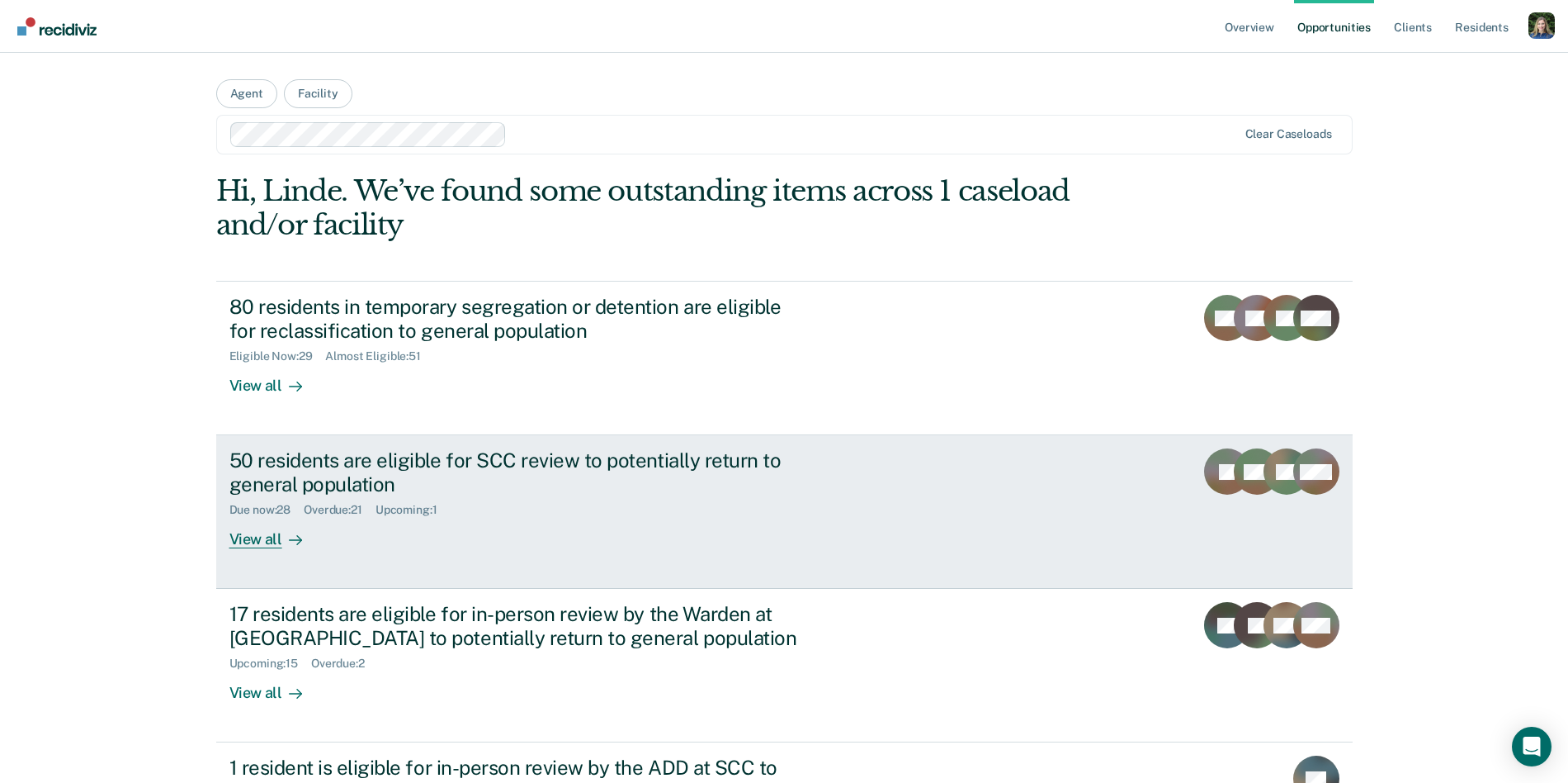
click at [469, 506] on div "Due now : 28 Overdue : 21 Upcoming : 1" at bounding box center [520, 507] width 580 height 20
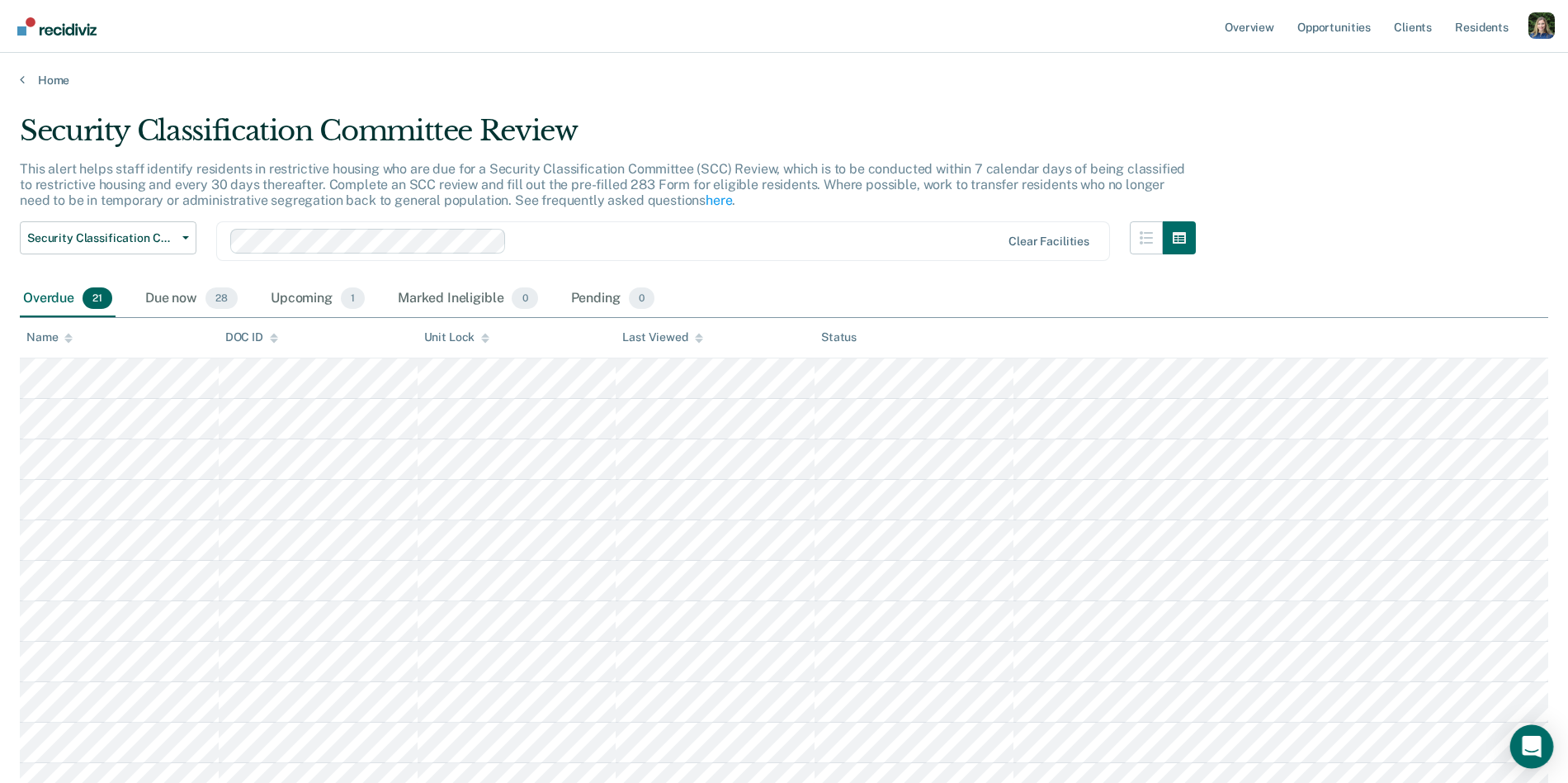
click at [1530, 740] on icon "Open Intercom Messenger" at bounding box center [1532, 746] width 19 height 21
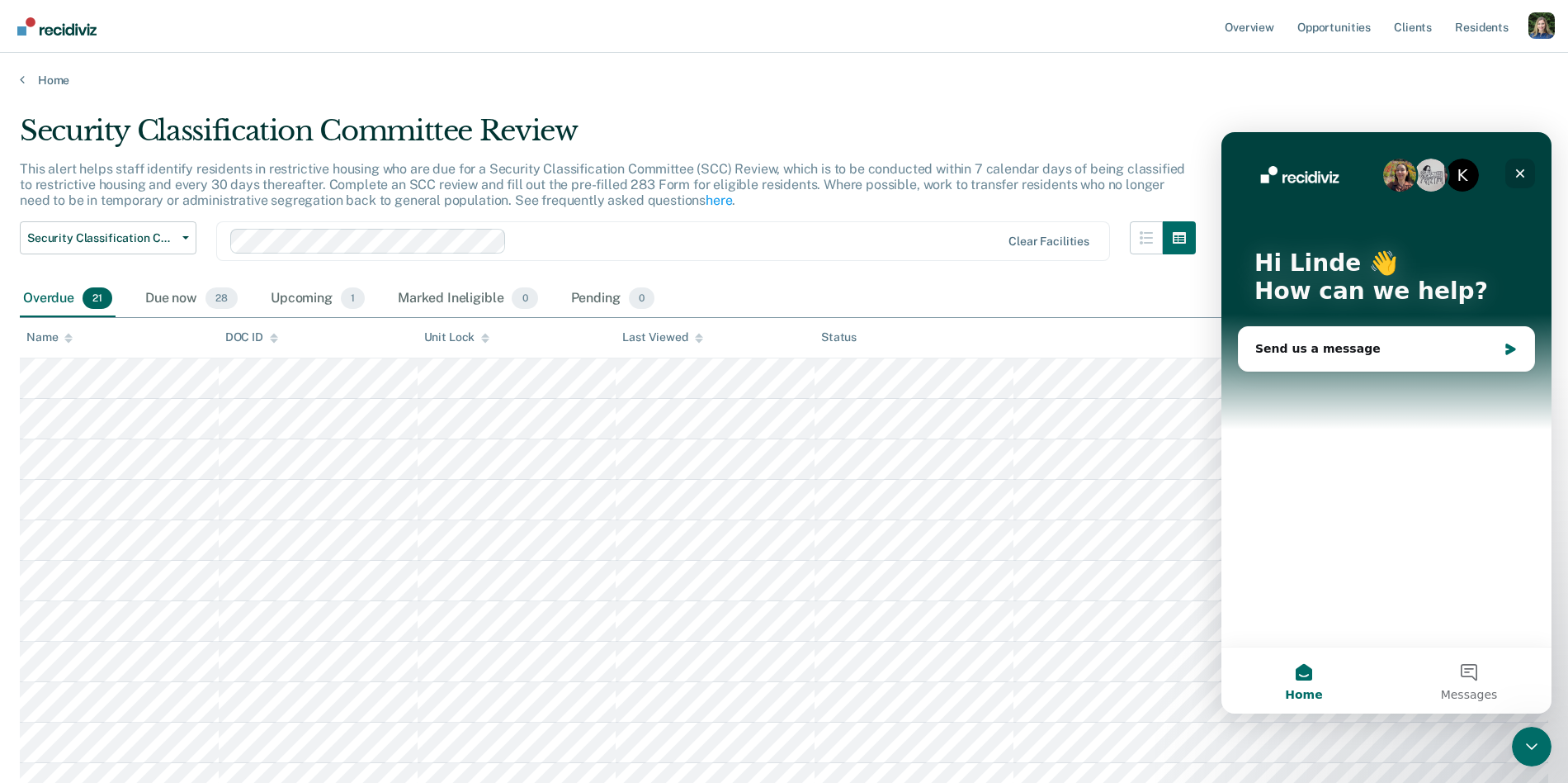
click at [1522, 175] on icon "Close" at bounding box center [1521, 174] width 14 height 14
